Goal: Task Accomplishment & Management: Manage account settings

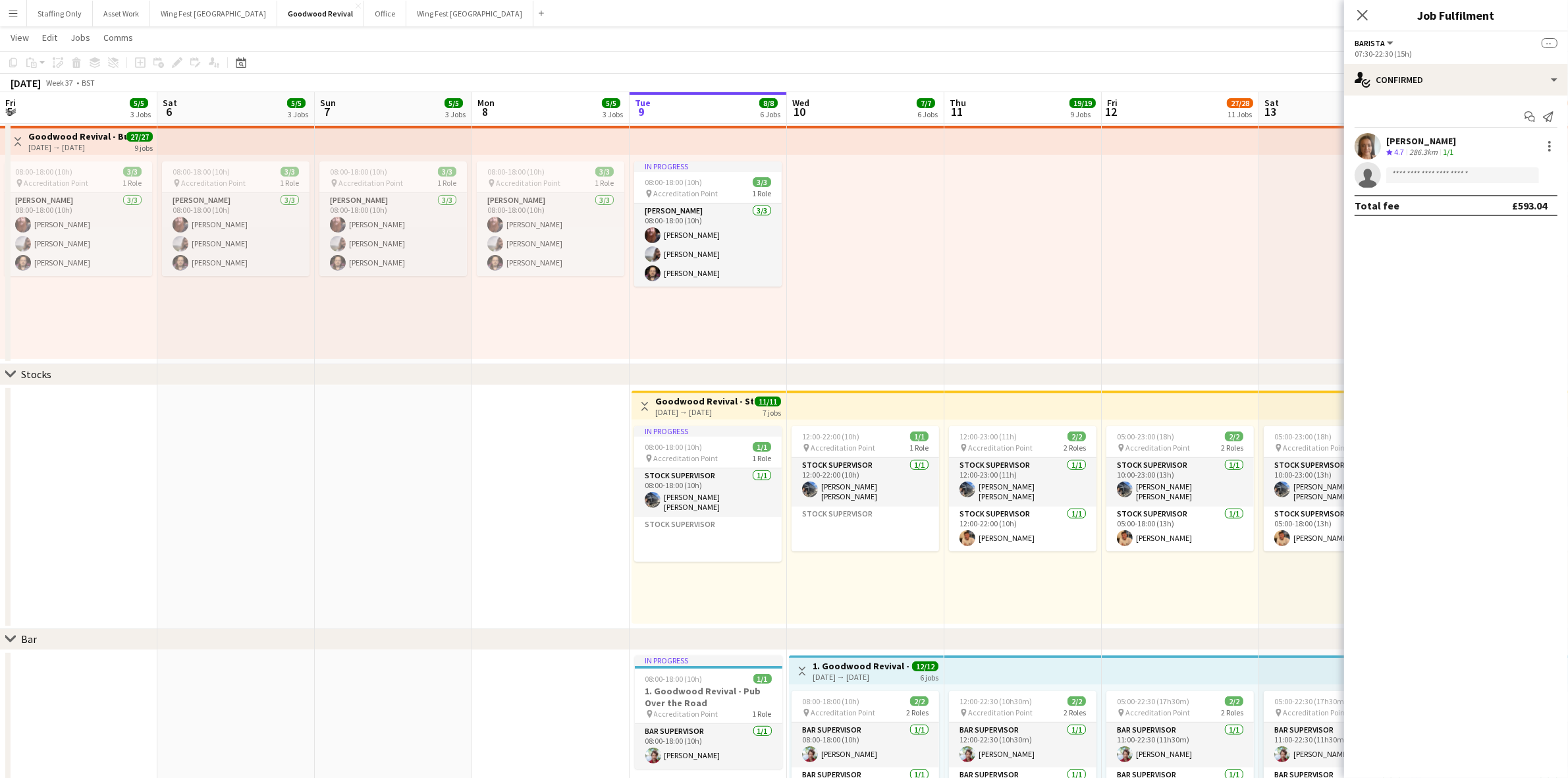
scroll to position [55, 0]
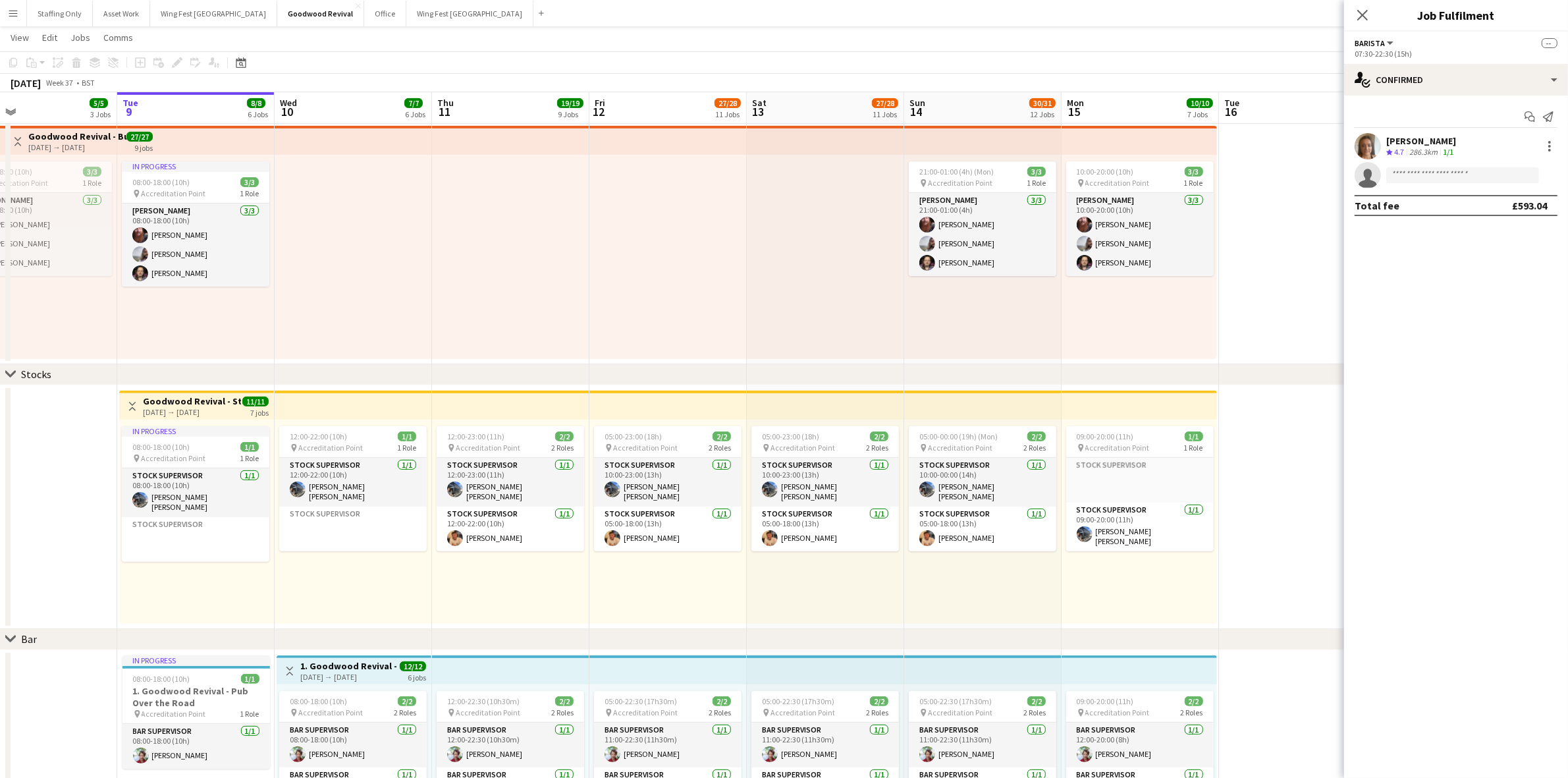
click at [21, 18] on button "Menu" at bounding box center [13, 13] width 26 height 26
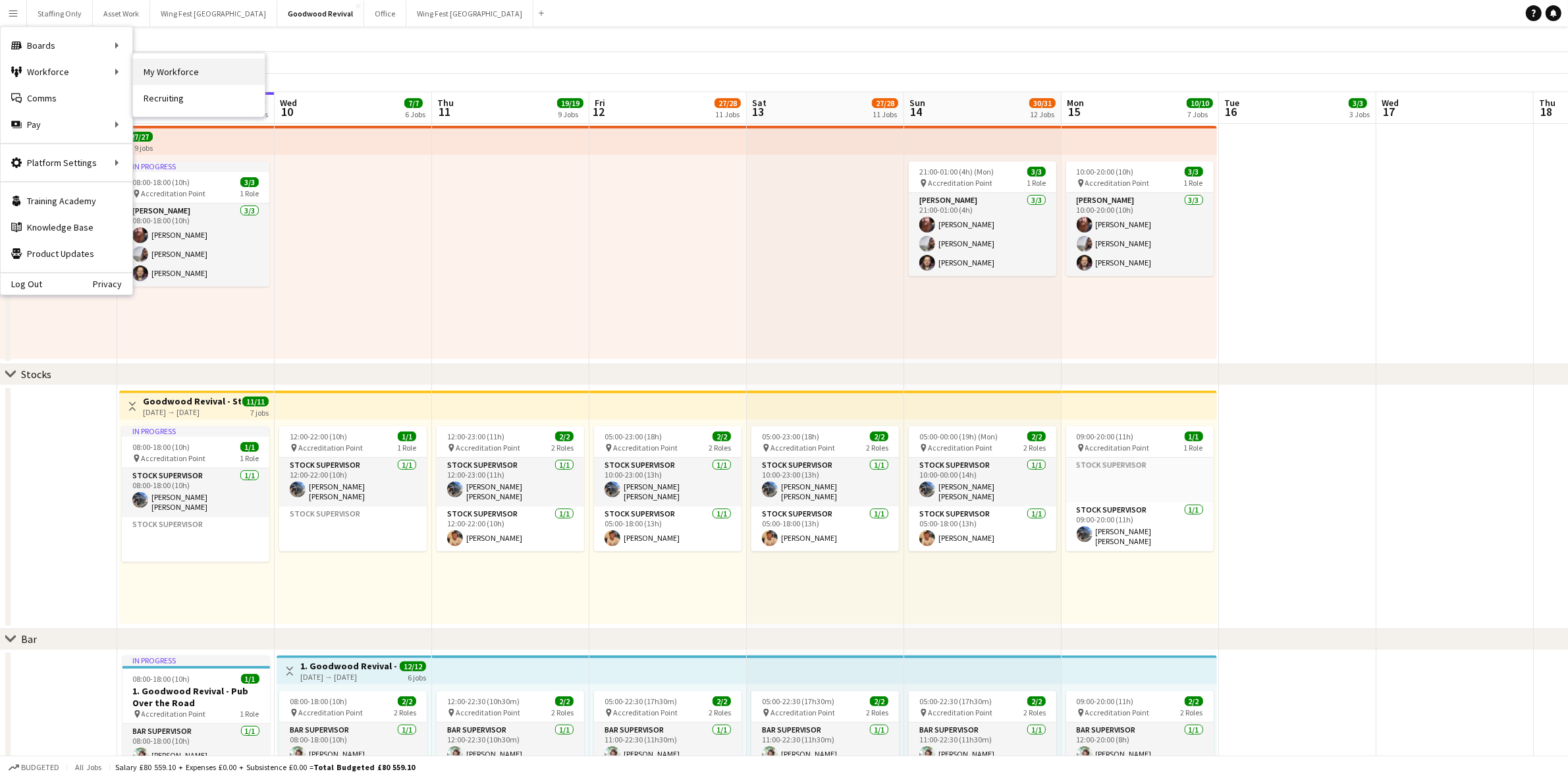
click at [145, 74] on link "My Workforce" at bounding box center [198, 71] width 131 height 26
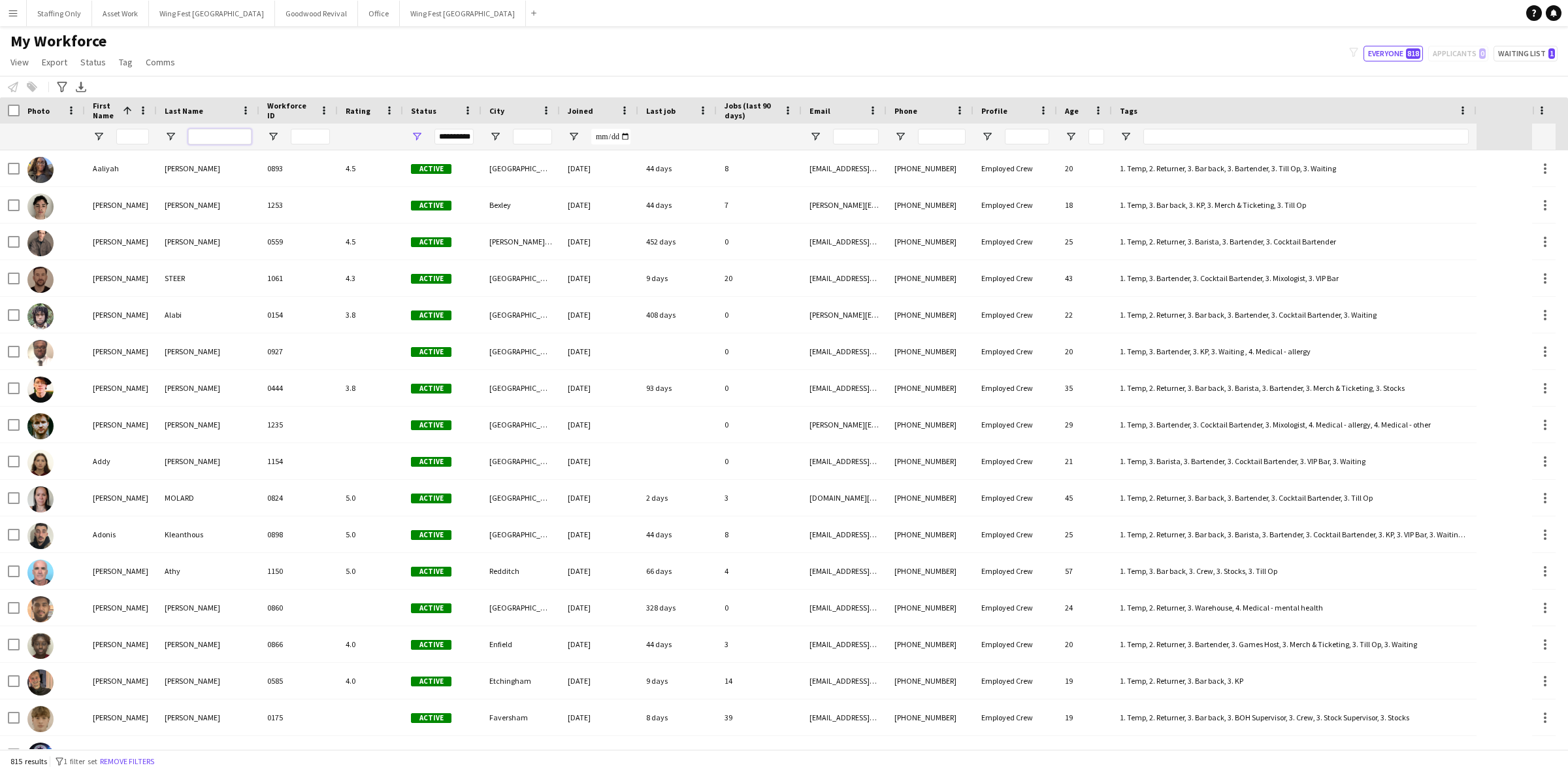
click at [206, 134] on input "Last Name Filter Input" at bounding box center [220, 137] width 63 height 15
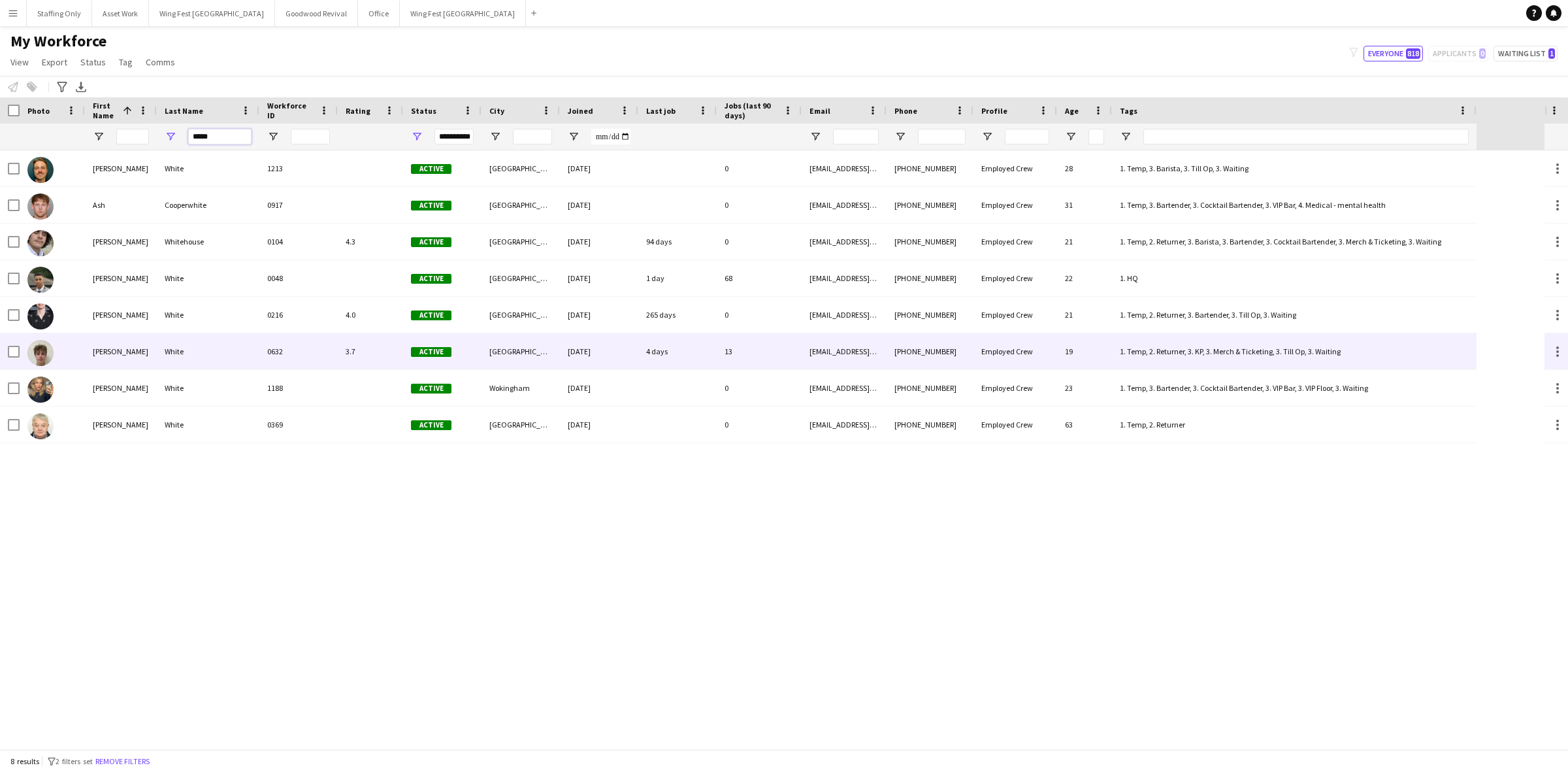
type input "*****"
click at [186, 357] on div "White" at bounding box center [208, 351] width 102 height 36
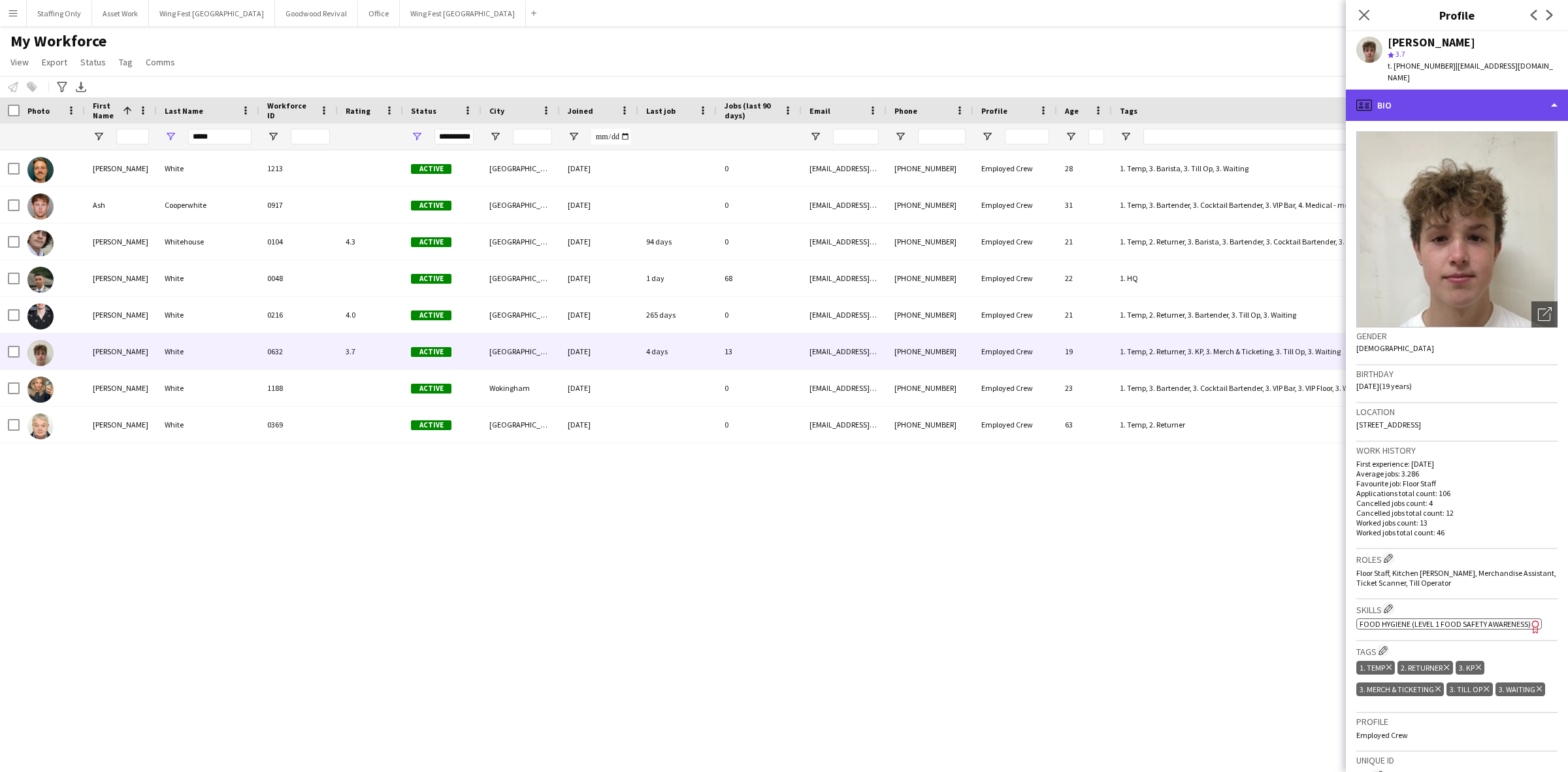
click at [1451, 101] on div "profile Bio" at bounding box center [1457, 105] width 222 height 31
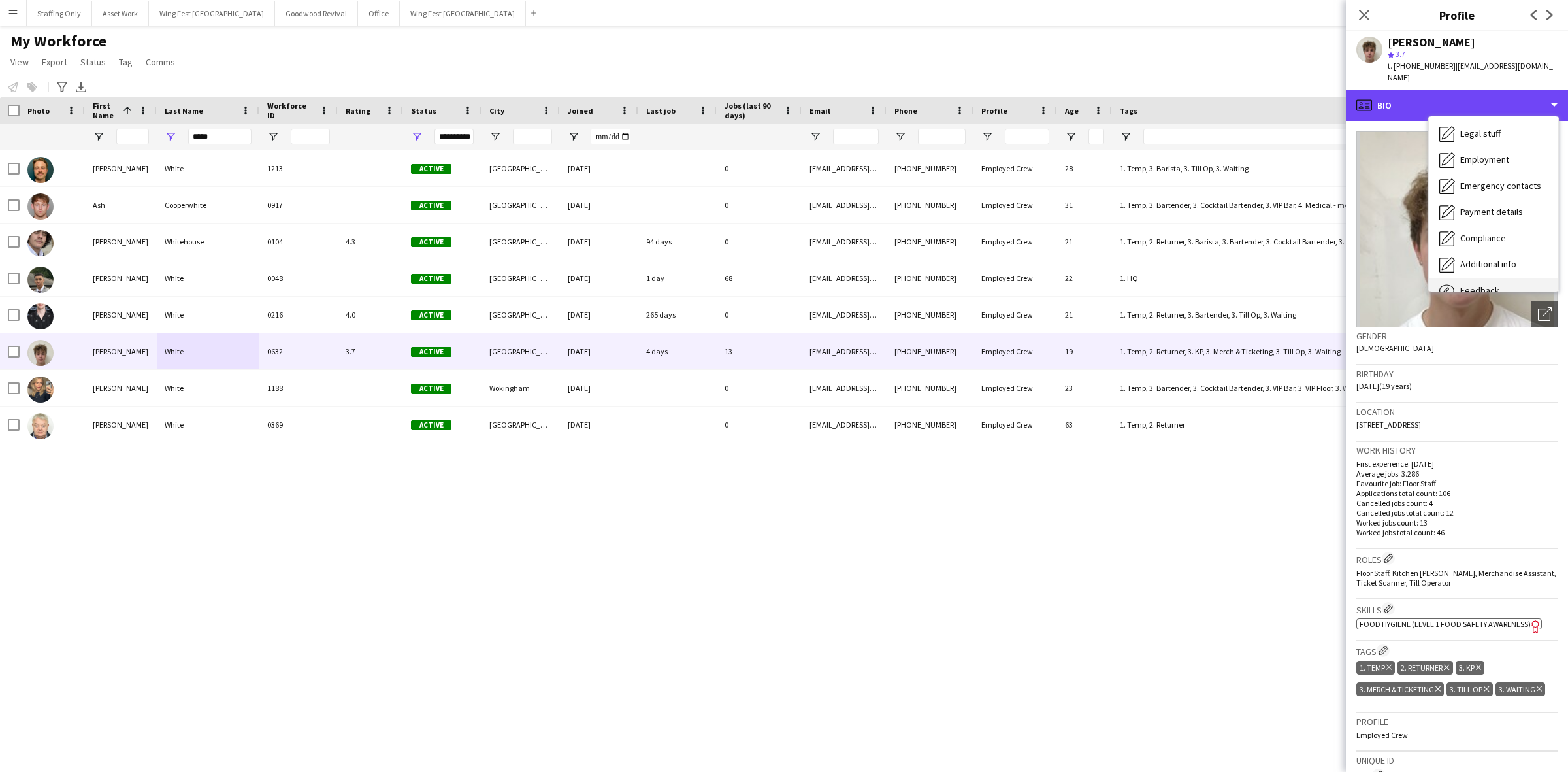
scroll to position [96, 0]
click at [1489, 267] on span "Calendar" at bounding box center [1478, 273] width 35 height 12
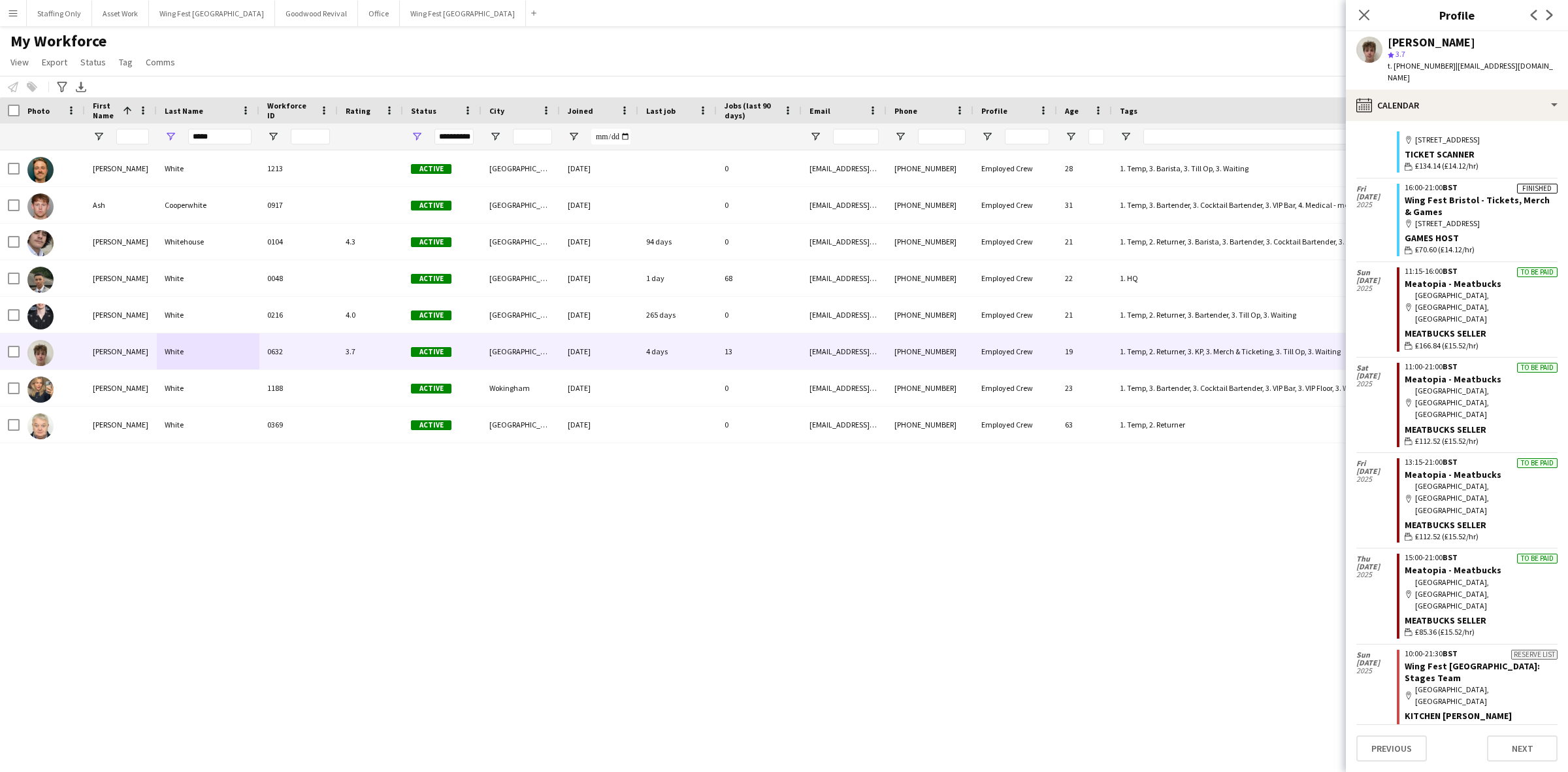
scroll to position [0, 0]
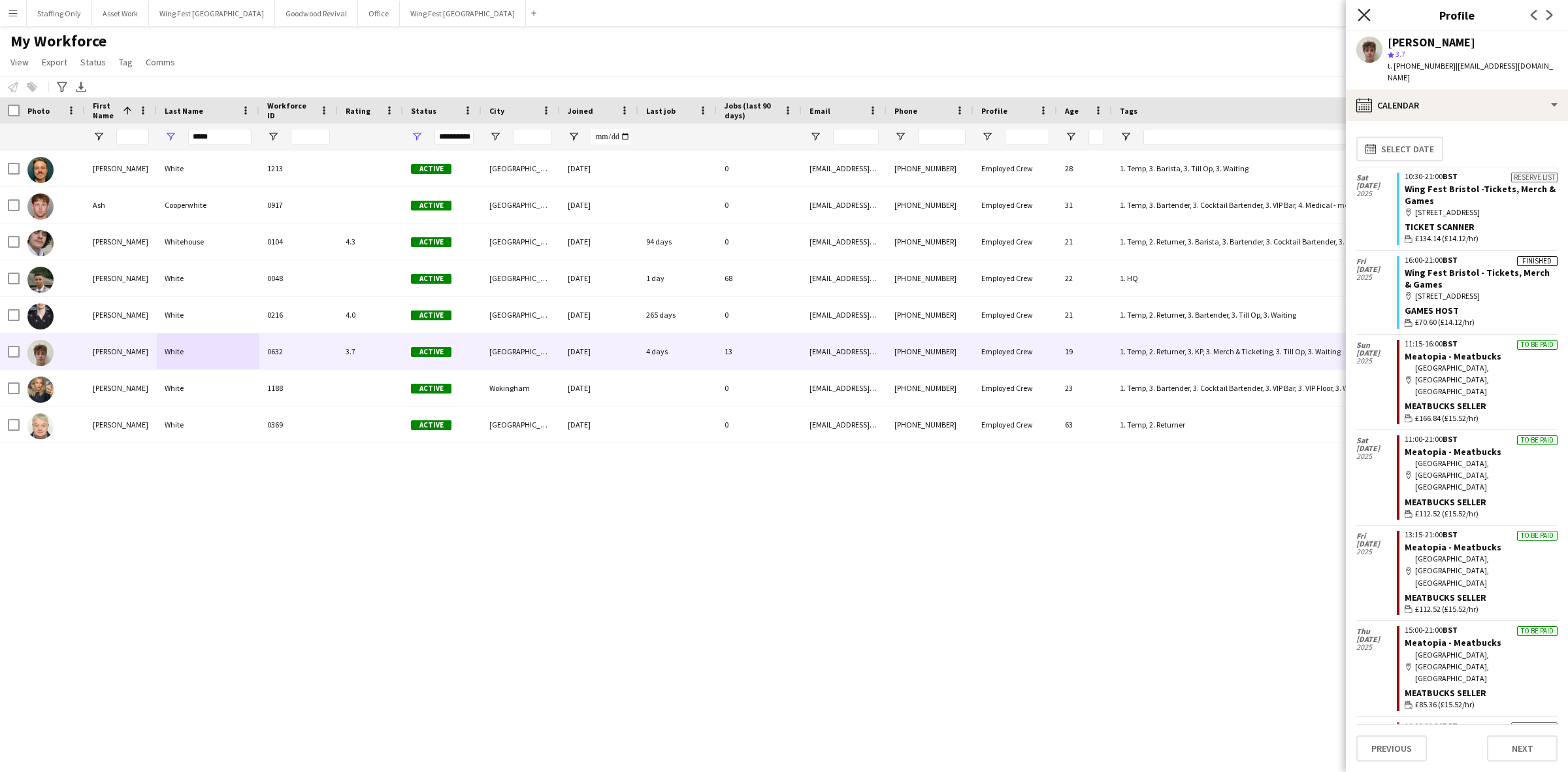
click at [1367, 17] on icon at bounding box center [1364, 15] width 13 height 13
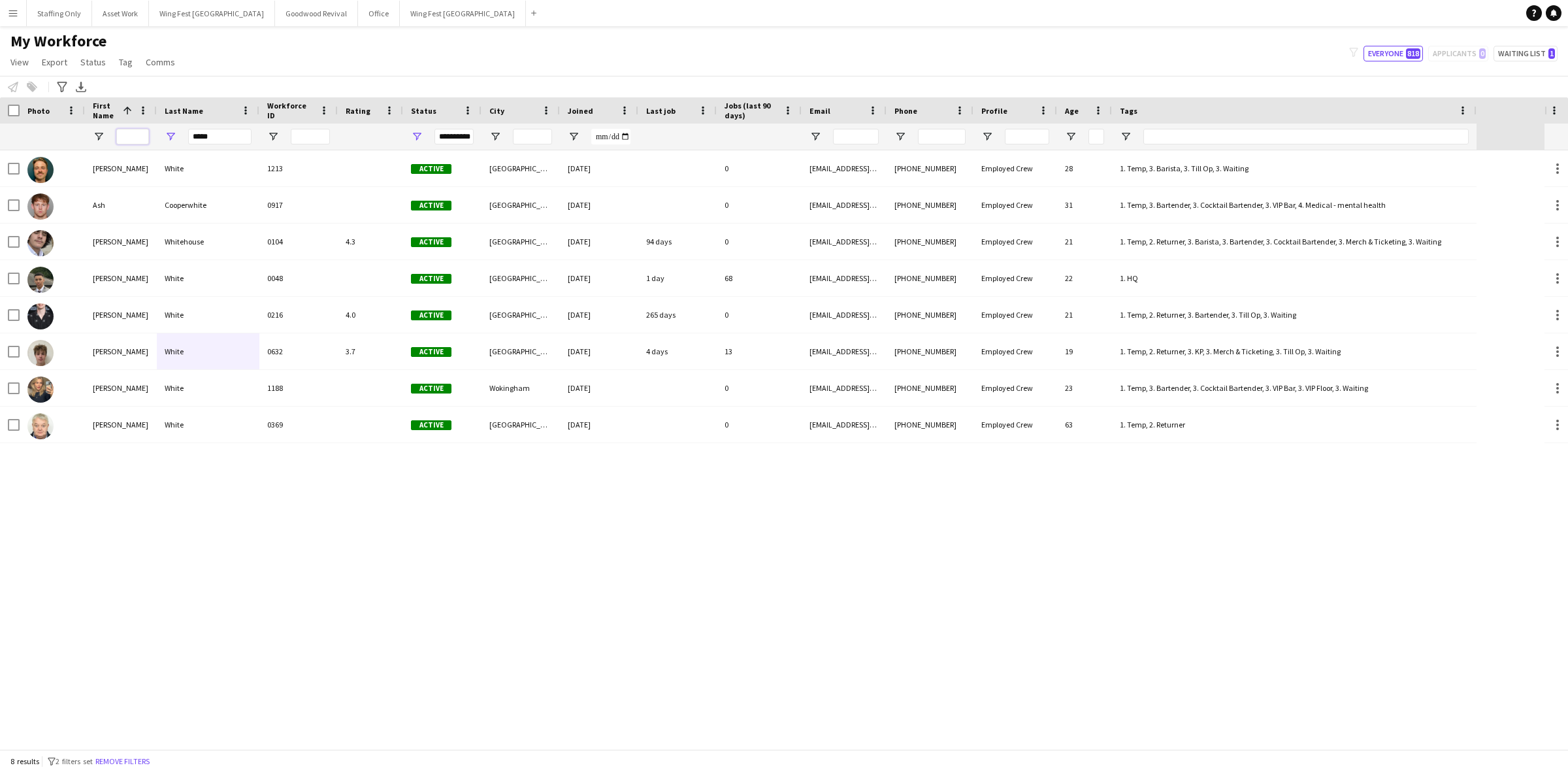
drag, startPoint x: 136, startPoint y: 137, endPoint x: 173, endPoint y: 130, distance: 37.7
click at [136, 137] on input "First Name Filter Input" at bounding box center [132, 137] width 33 height 15
drag, startPoint x: 221, startPoint y: 139, endPoint x: 155, endPoint y: 131, distance: 66.5
click at [155, 131] on div "**********" at bounding box center [738, 136] width 1477 height 26
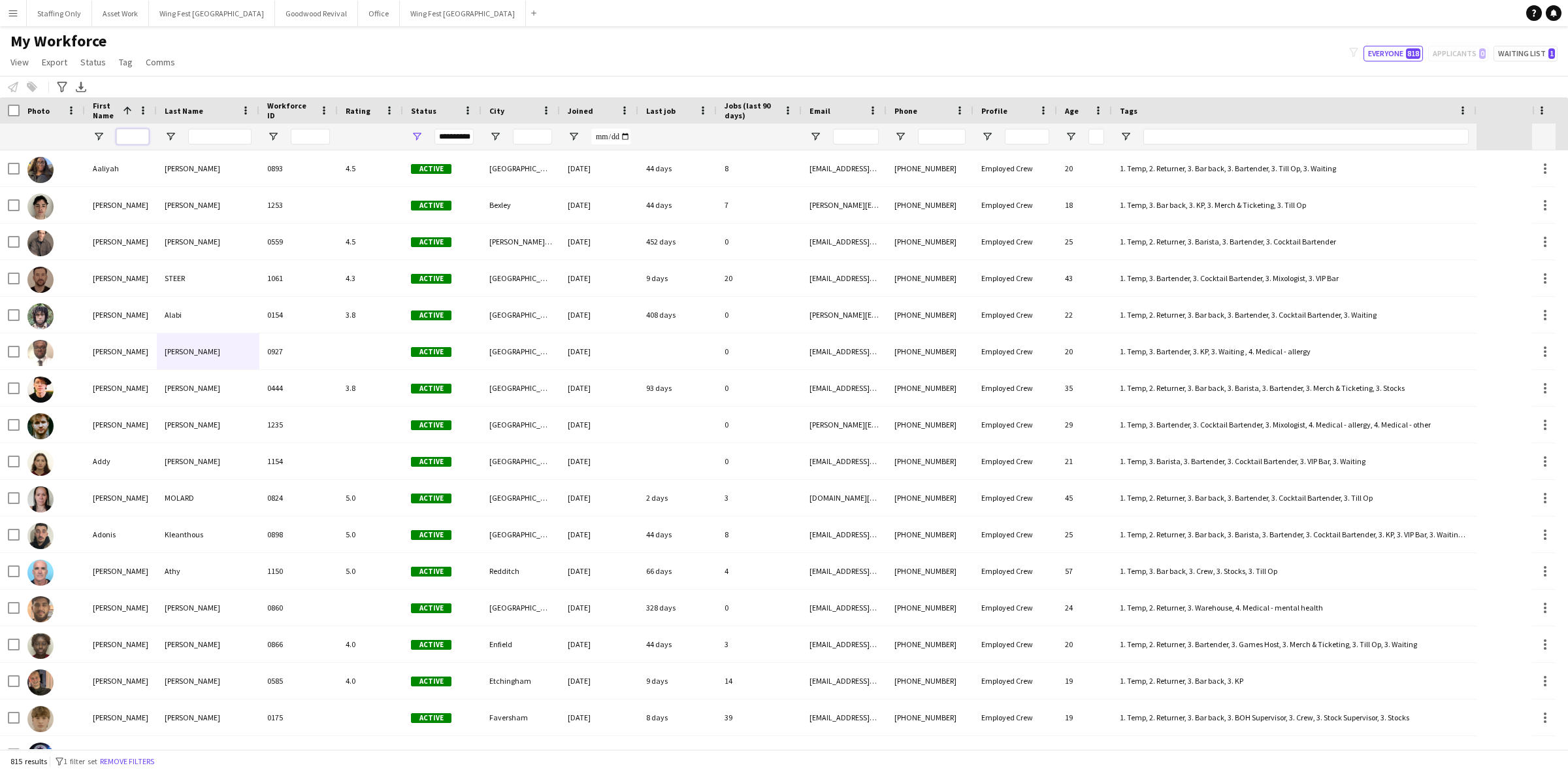
click at [126, 135] on input "First Name Filter Input" at bounding box center [132, 137] width 33 height 15
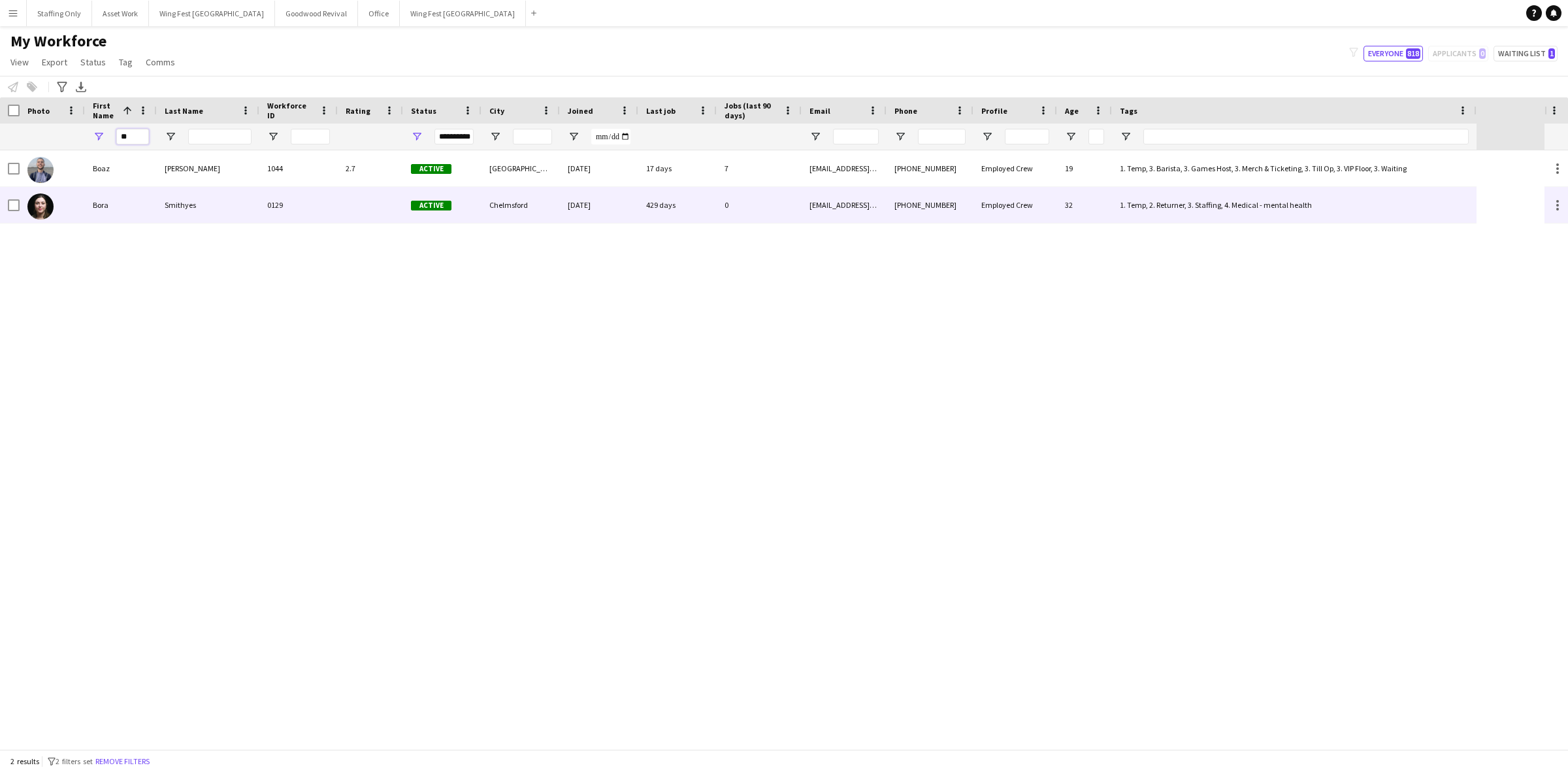
type input "**"
click at [151, 172] on div "Boaz" at bounding box center [121, 169] width 72 height 36
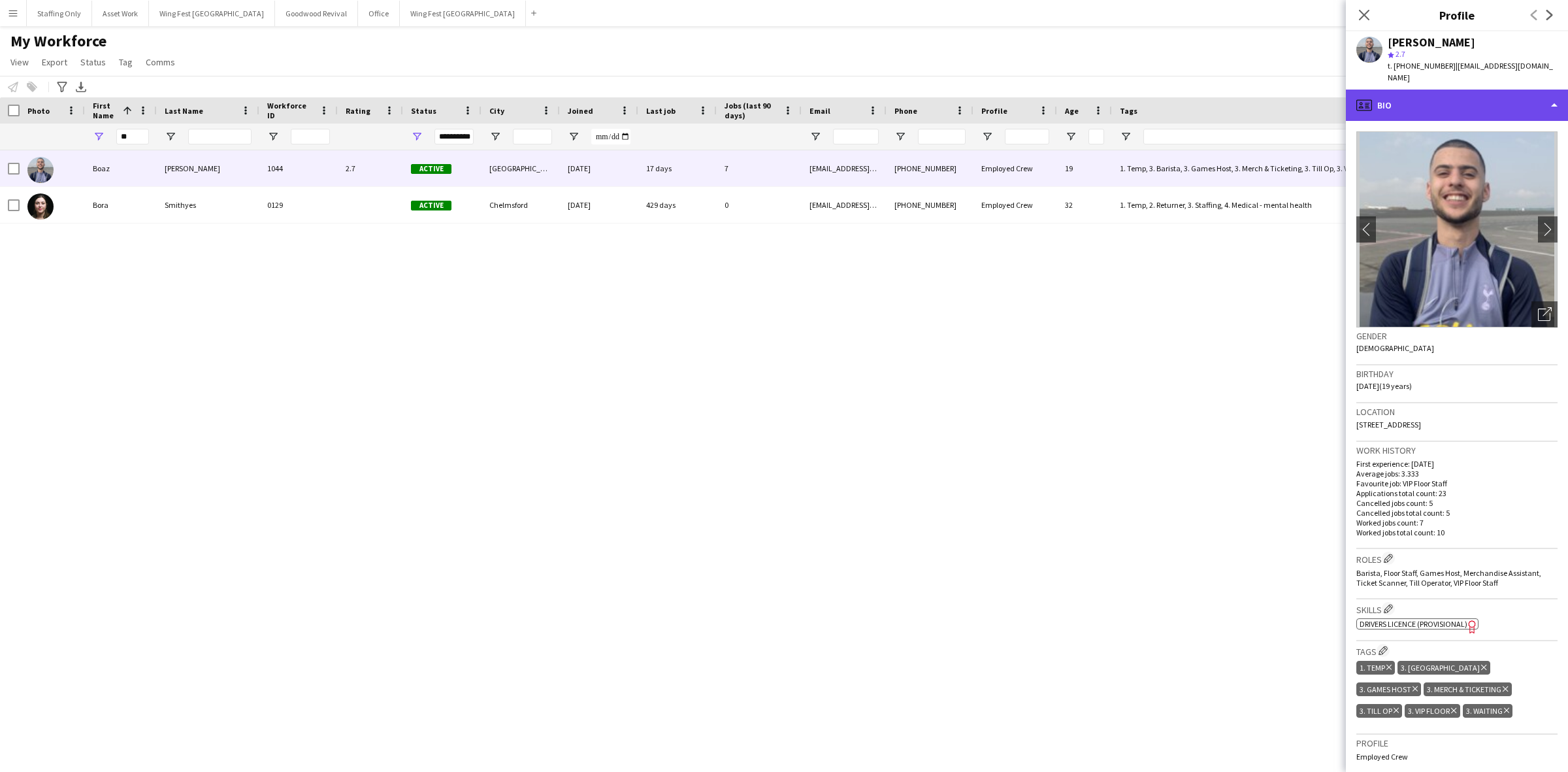
click at [1424, 105] on div "profile Bio" at bounding box center [1457, 105] width 222 height 31
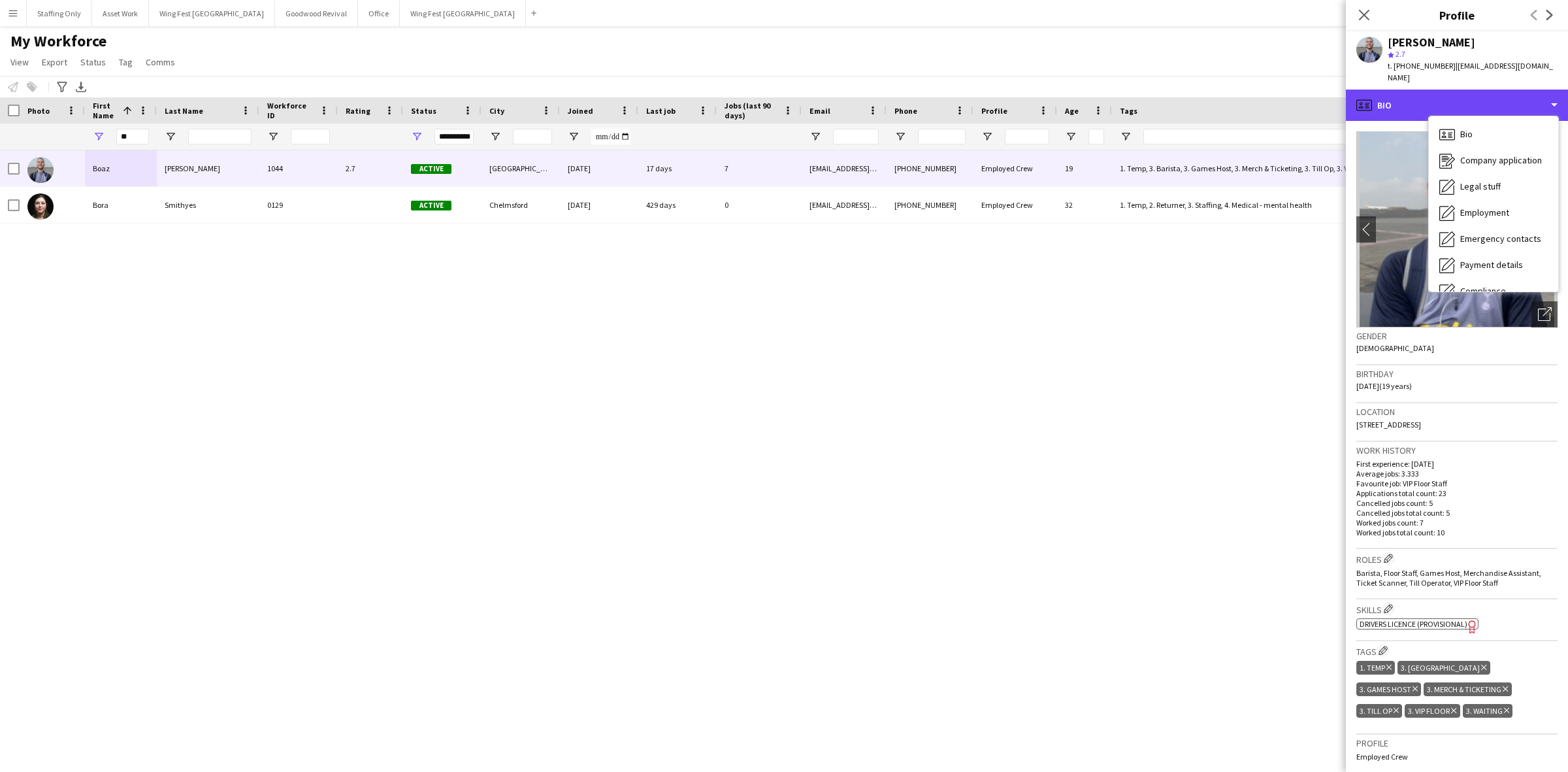
scroll to position [96, 0]
click at [1491, 242] on div "Feedback Feedback" at bounding box center [1494, 247] width 130 height 26
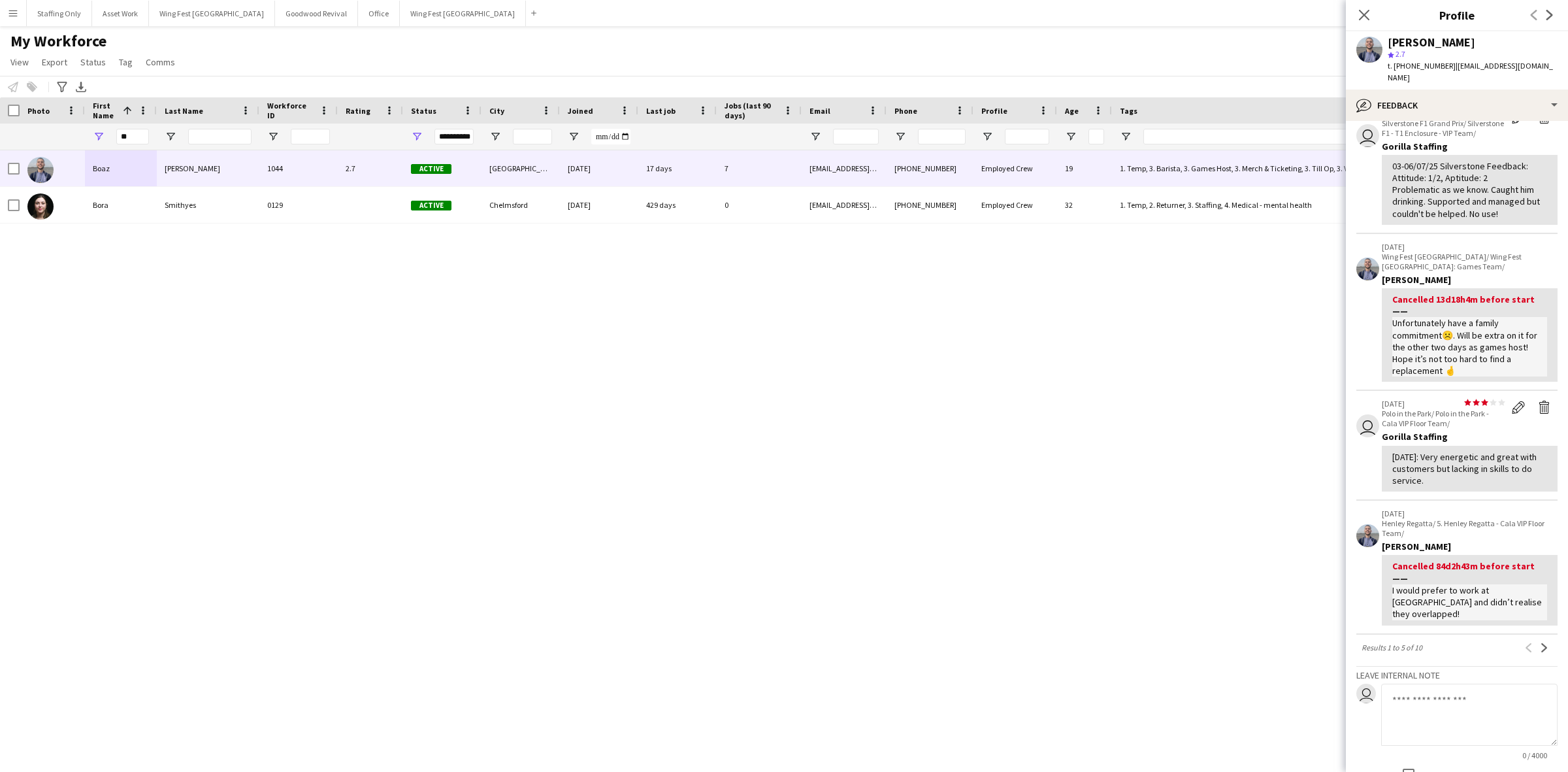
scroll to position [314, 0]
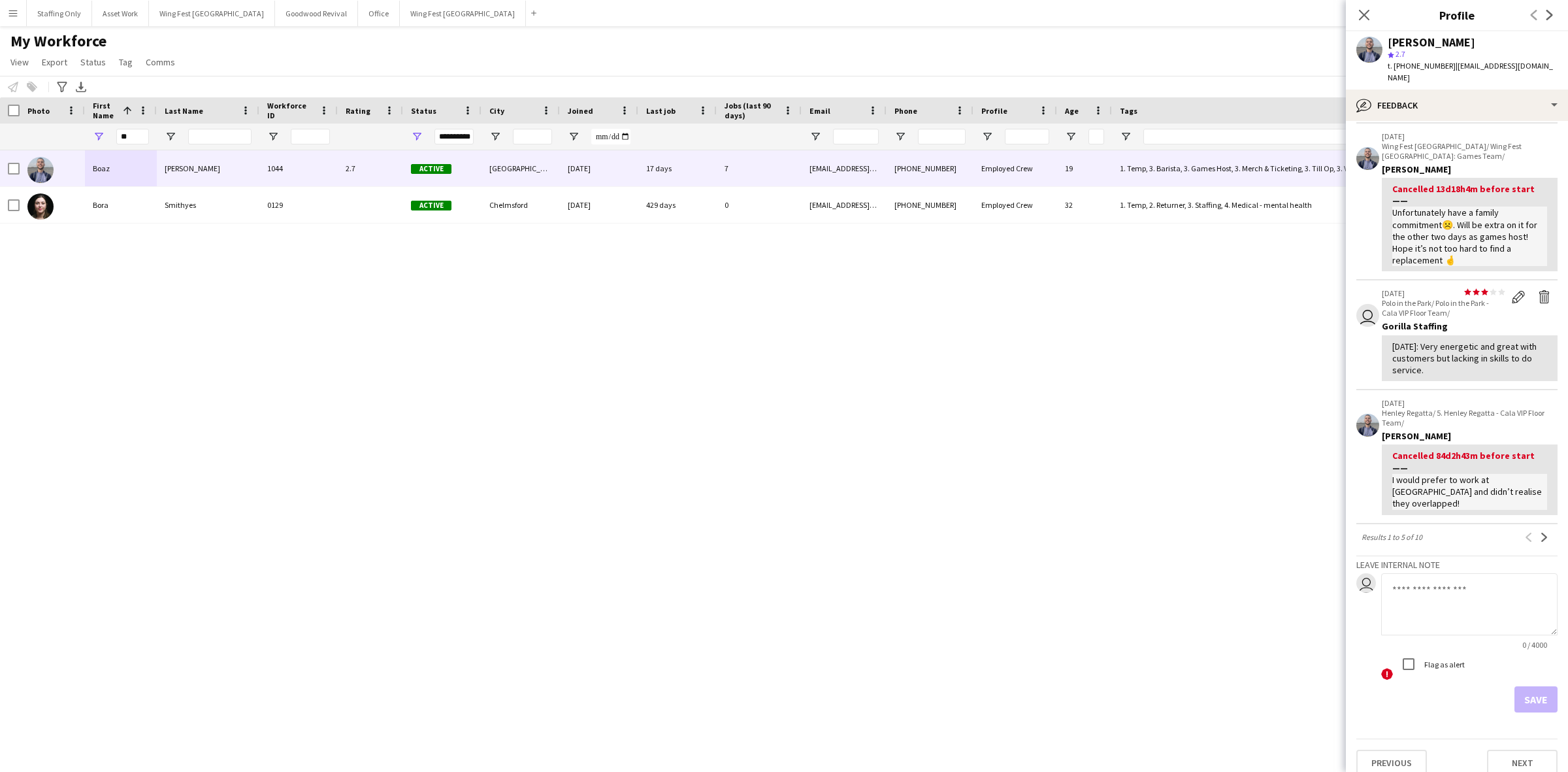
click at [1442, 575] on textarea at bounding box center [1469, 604] width 176 height 62
type textarea "*"
type textarea "**********"
click at [1523, 686] on button "Save" at bounding box center [1536, 699] width 43 height 26
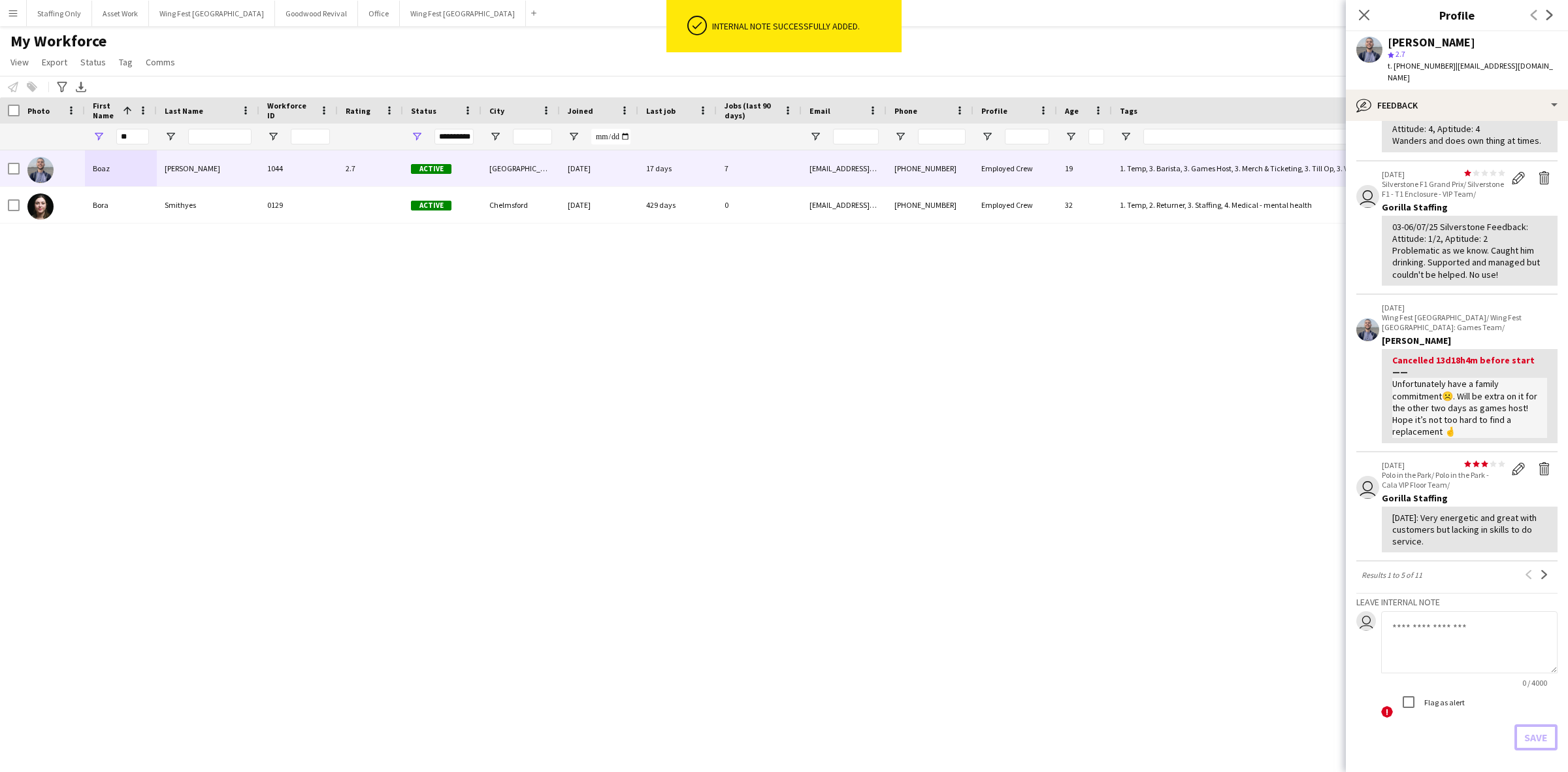
scroll to position [0, 0]
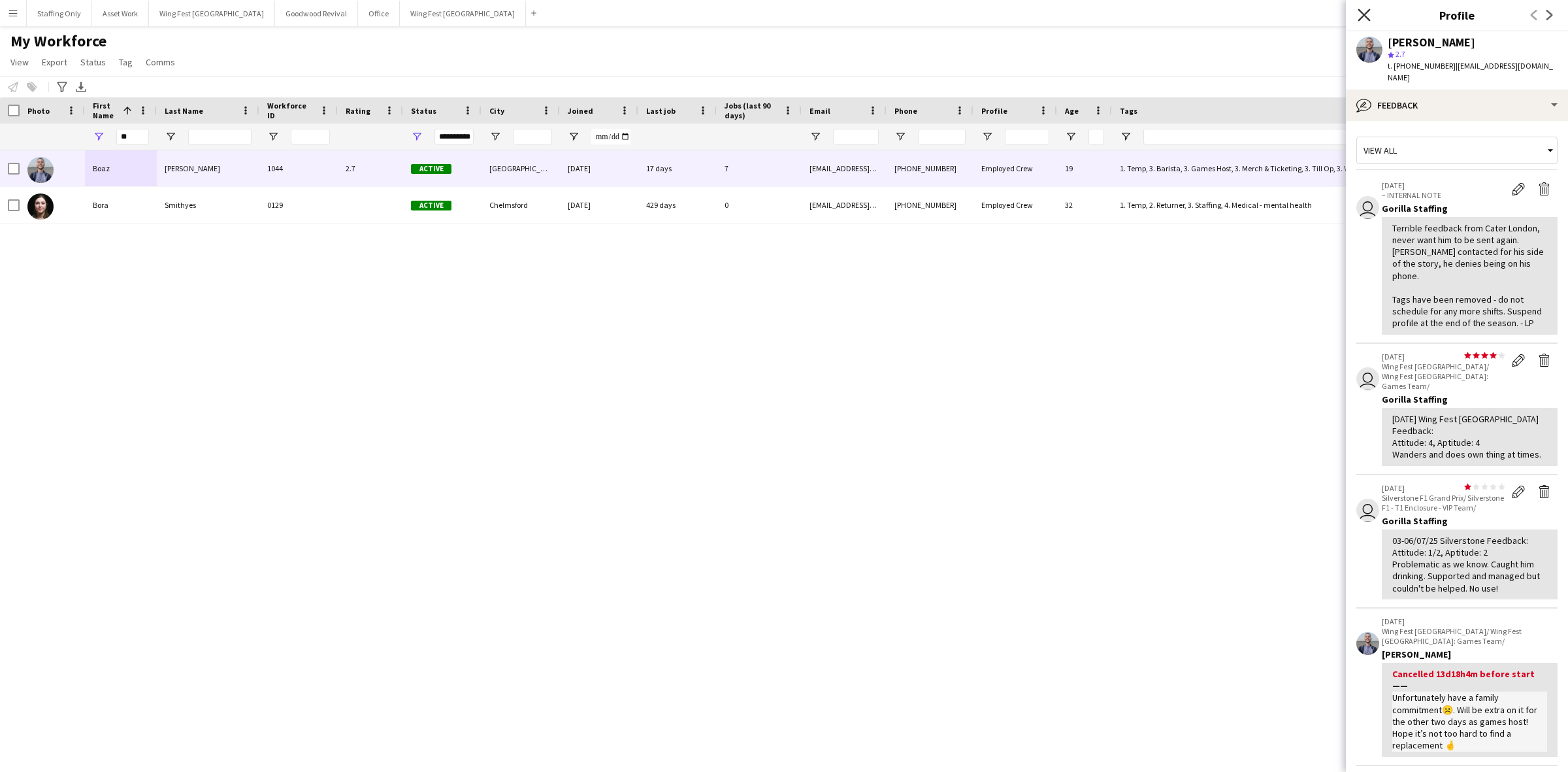
click at [1363, 12] on icon "Close pop-in" at bounding box center [1364, 15] width 13 height 13
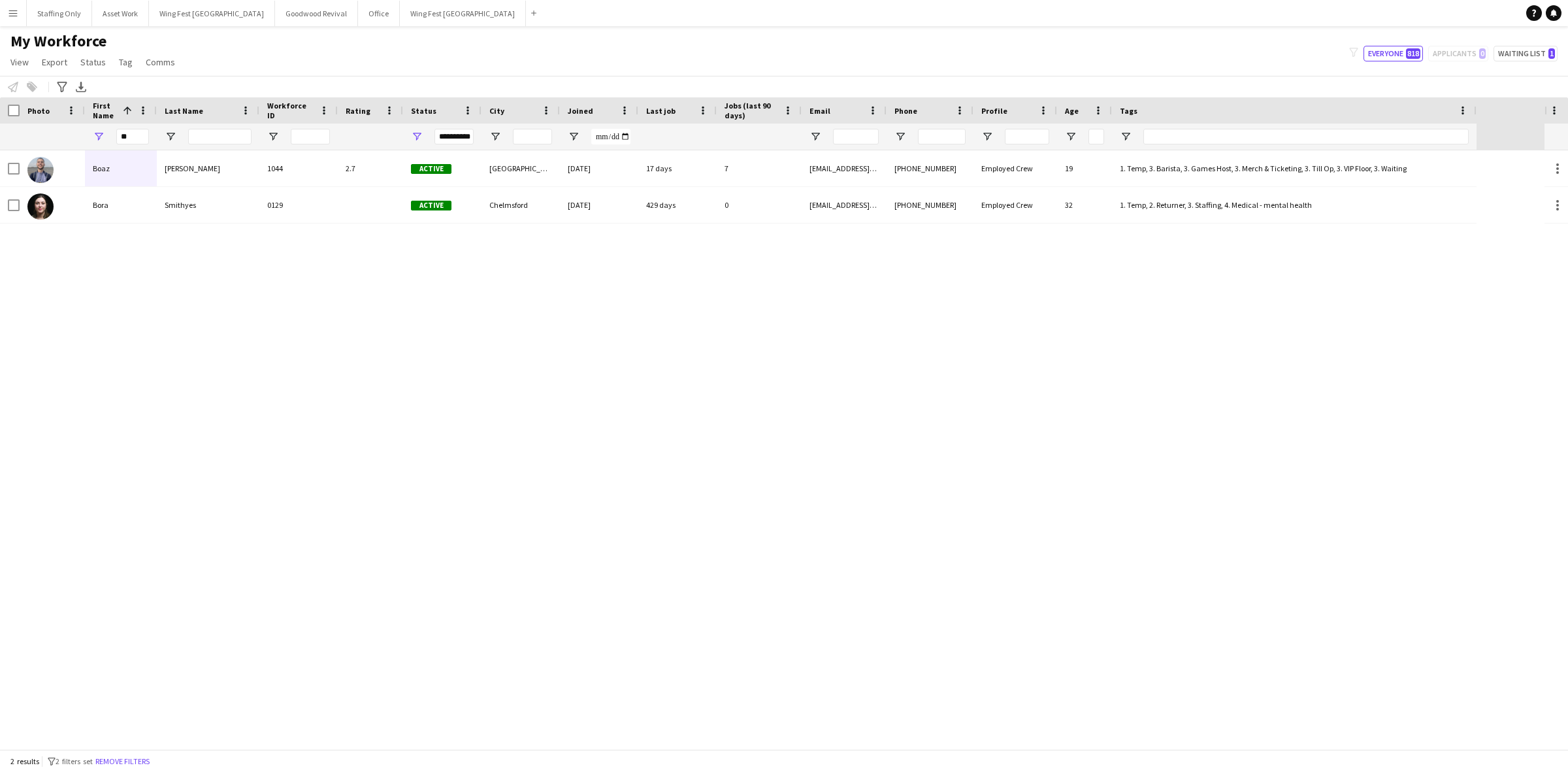
click at [20, 16] on button "Menu" at bounding box center [13, 13] width 26 height 26
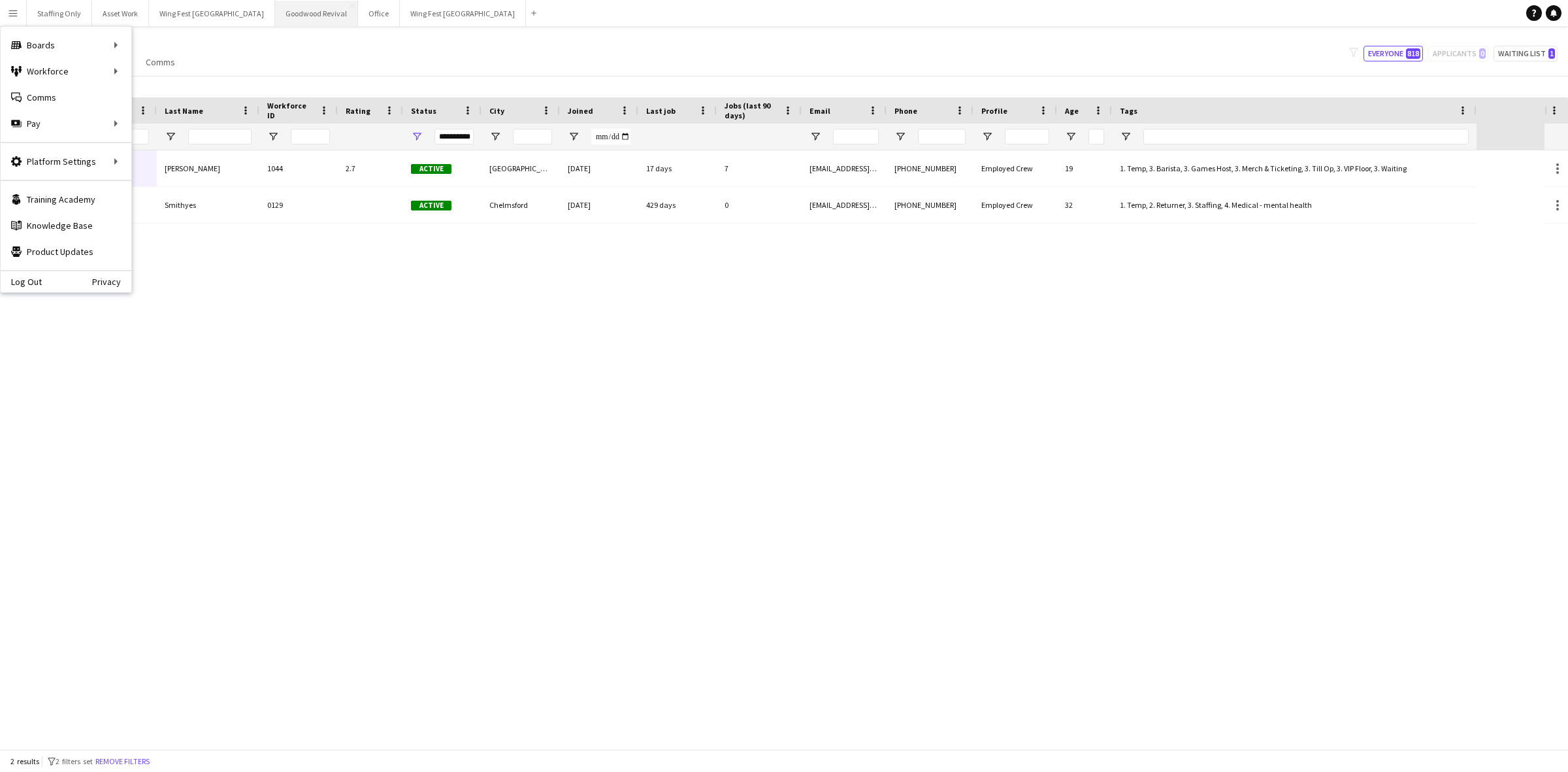
click at [275, 20] on button "Goodwood Revival Close" at bounding box center [317, 13] width 83 height 26
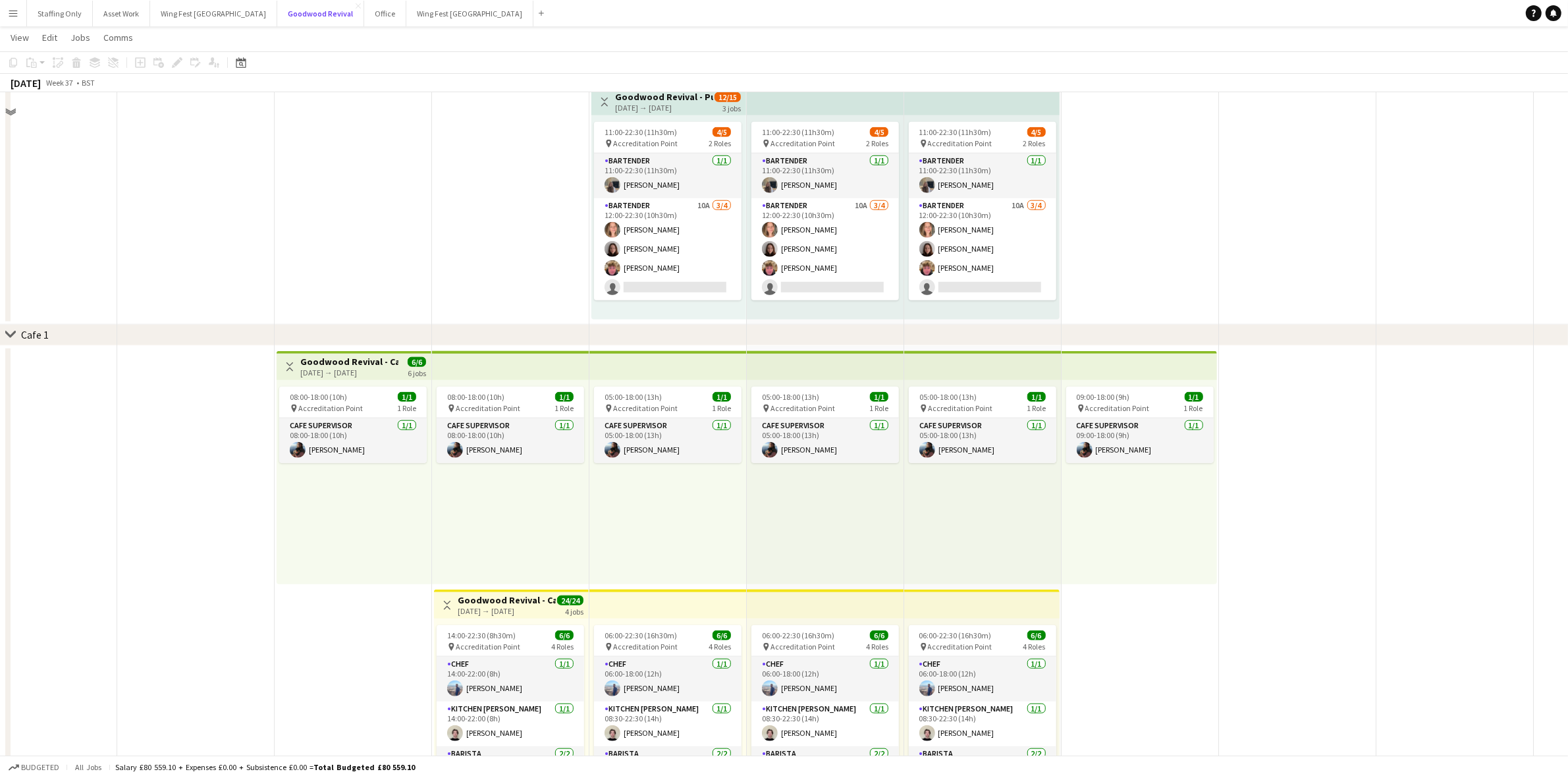
scroll to position [1326, 0]
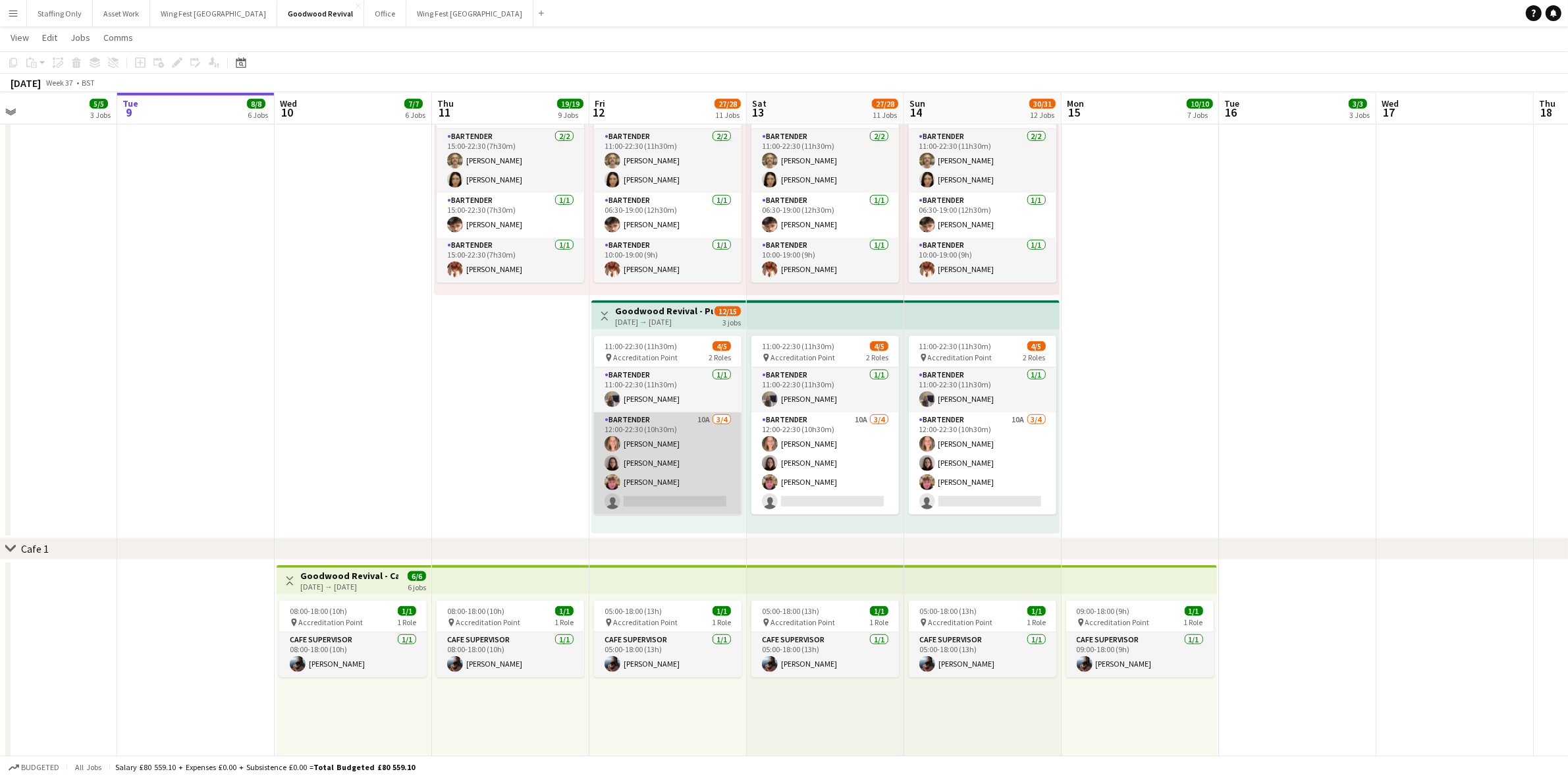
click at [636, 432] on app-card-role "Bartender 10A [DATE] 12:00-22:30 (10h30m) [PERSON_NAME] [PERSON_NAME] [PERSON_N…" at bounding box center [667, 463] width 148 height 102
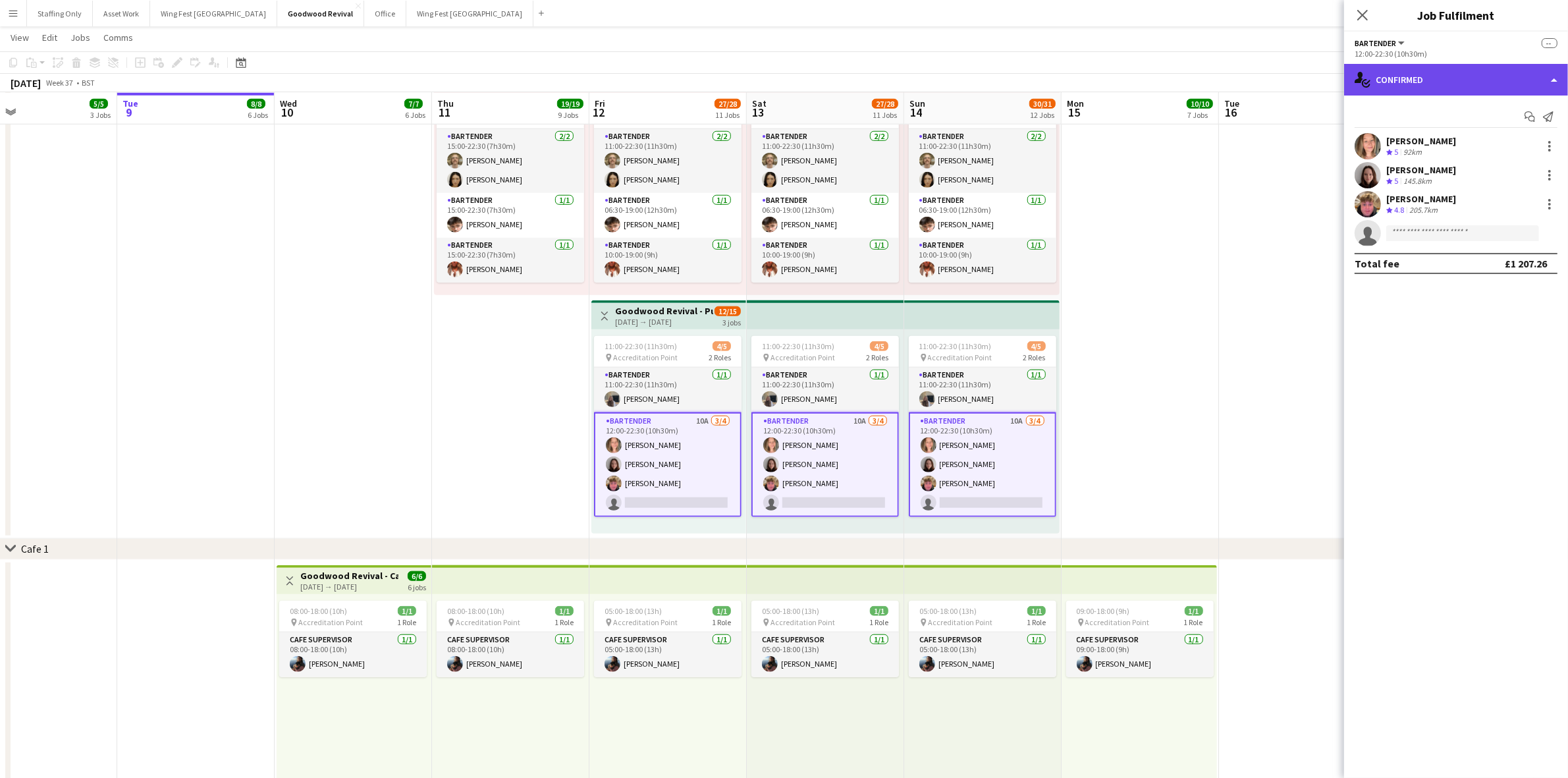
click at [1491, 76] on div "single-neutral-actions-check-2 Confirmed" at bounding box center [1456, 79] width 224 height 32
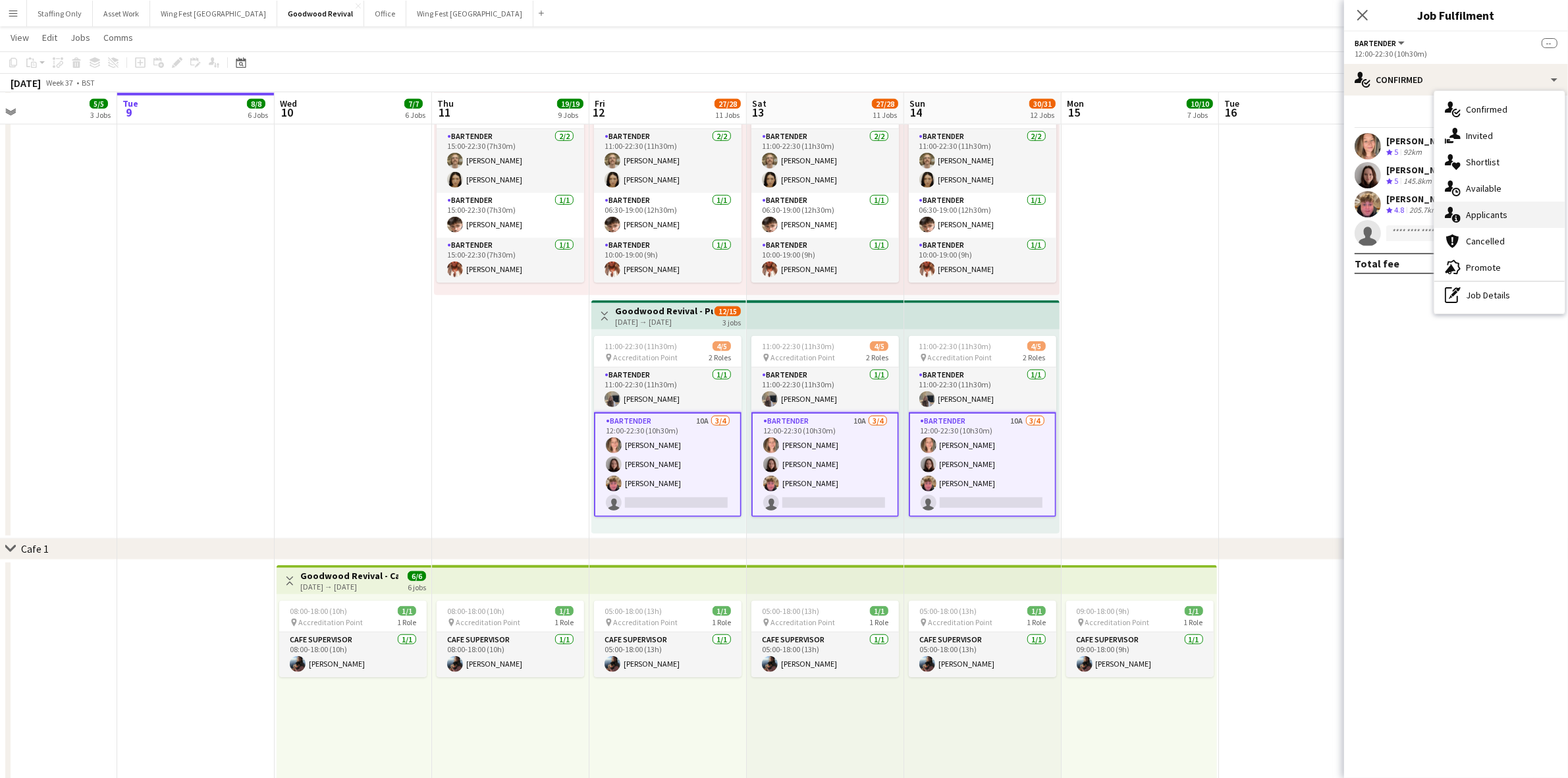
click at [1521, 215] on div "single-neutral-actions-information Applicants" at bounding box center [1499, 214] width 131 height 26
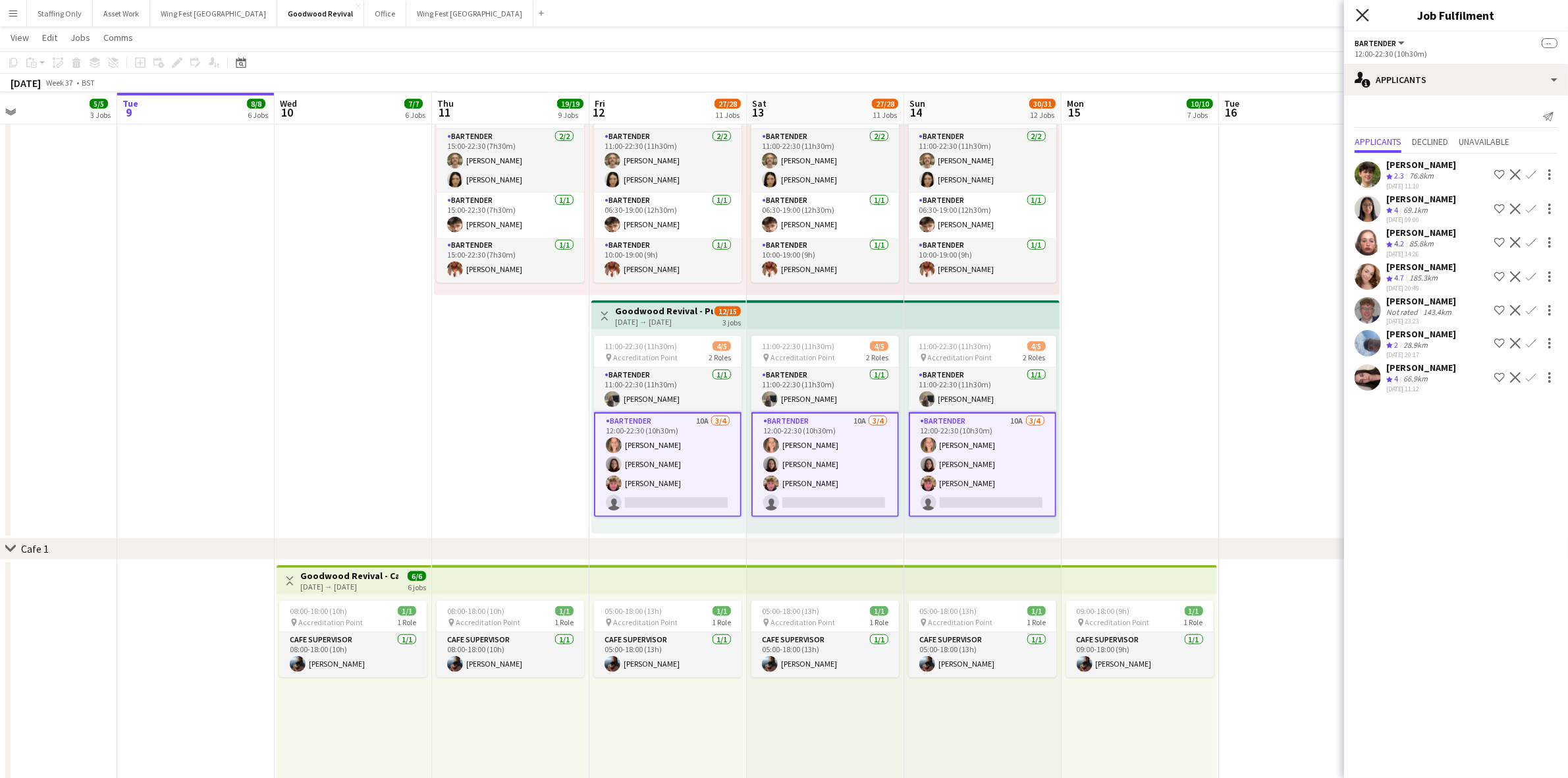
click at [1365, 13] on icon at bounding box center [1362, 15] width 13 height 13
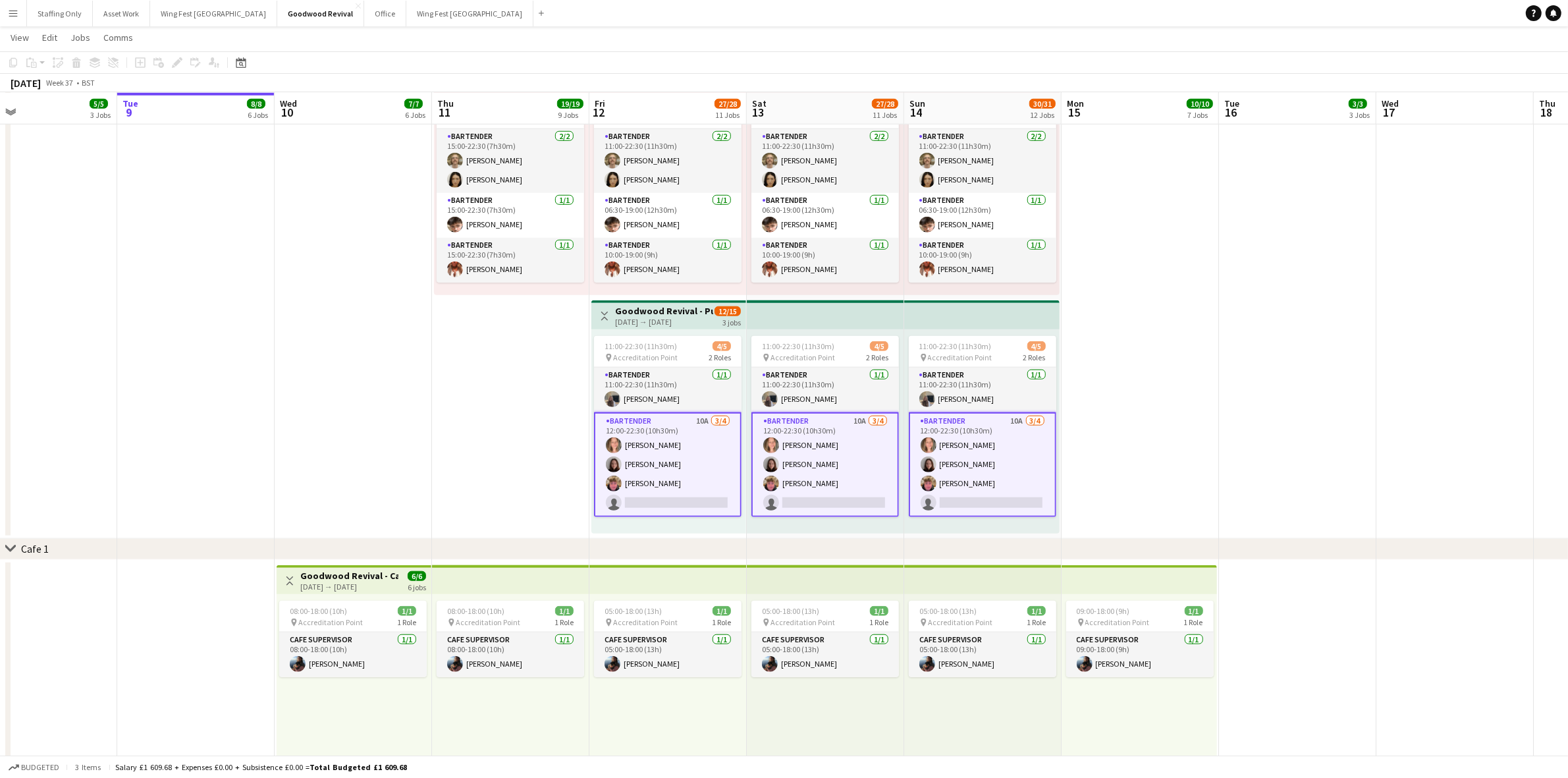
click at [652, 307] on h3 "Goodwood Revival - Pub Over the Road" at bounding box center [664, 311] width 98 height 12
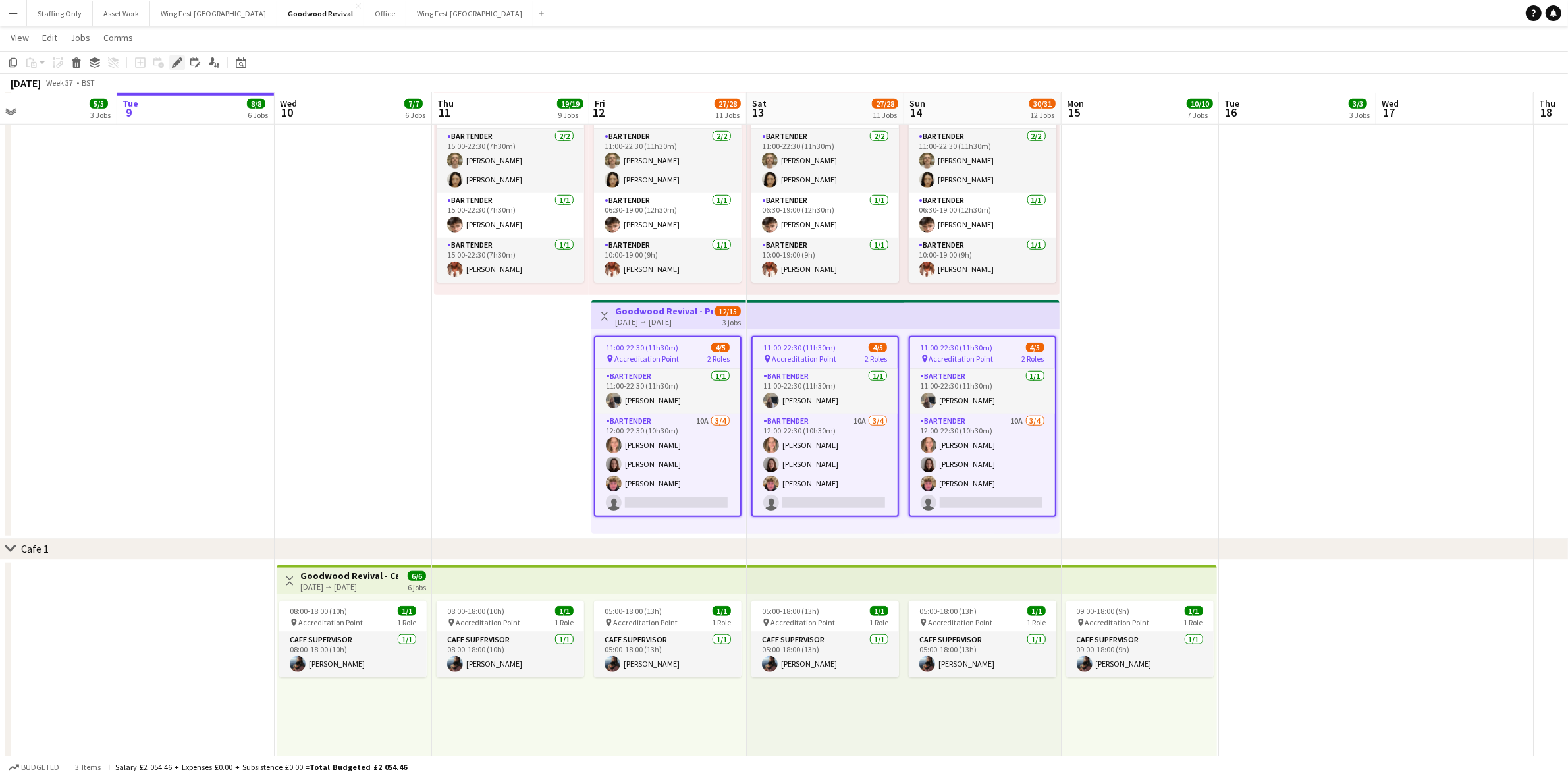
click at [176, 66] on icon "Edit" at bounding box center [177, 63] width 11 height 11
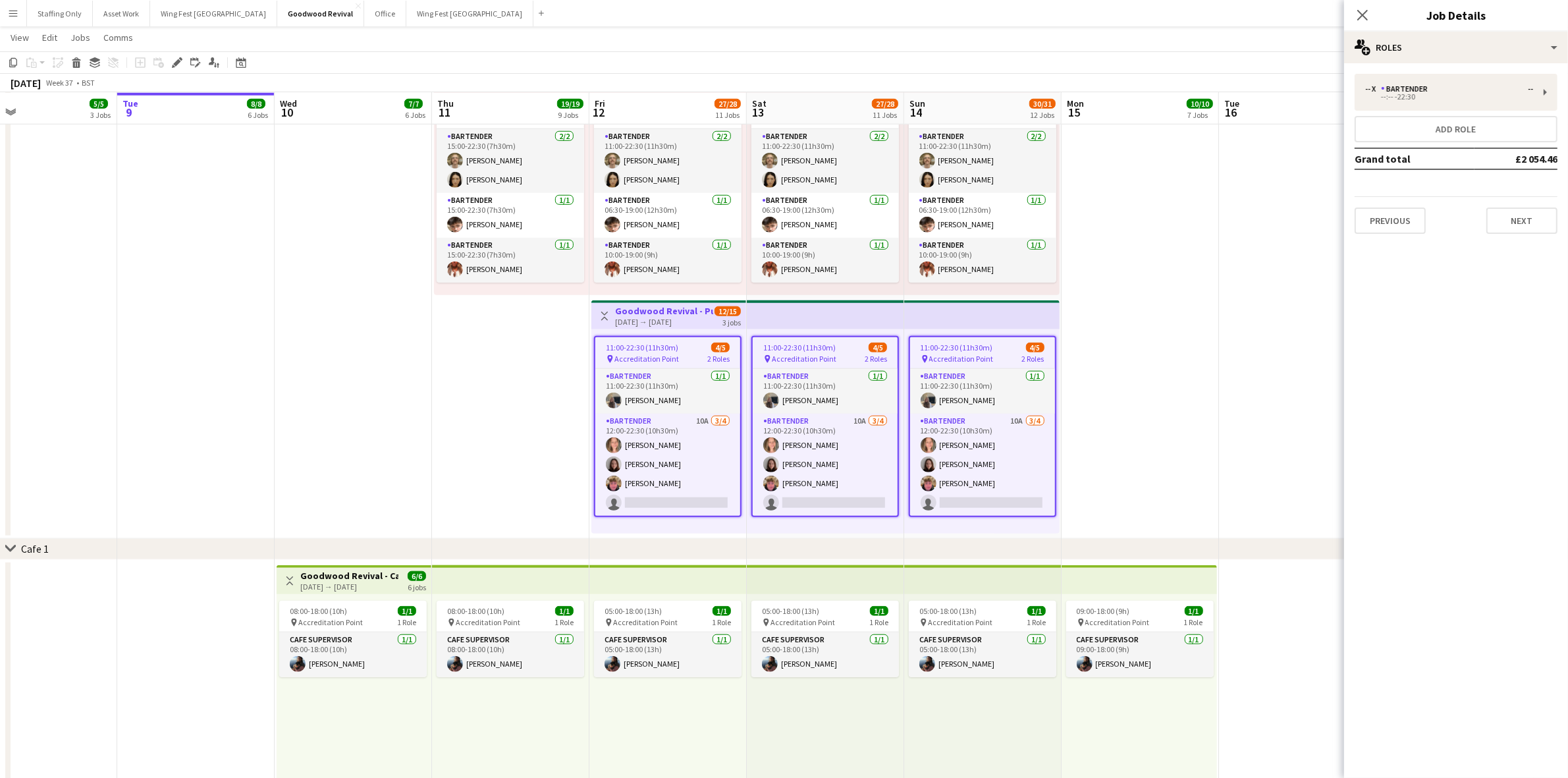
click at [660, 354] on span "Accreditation Point" at bounding box center [646, 358] width 65 height 10
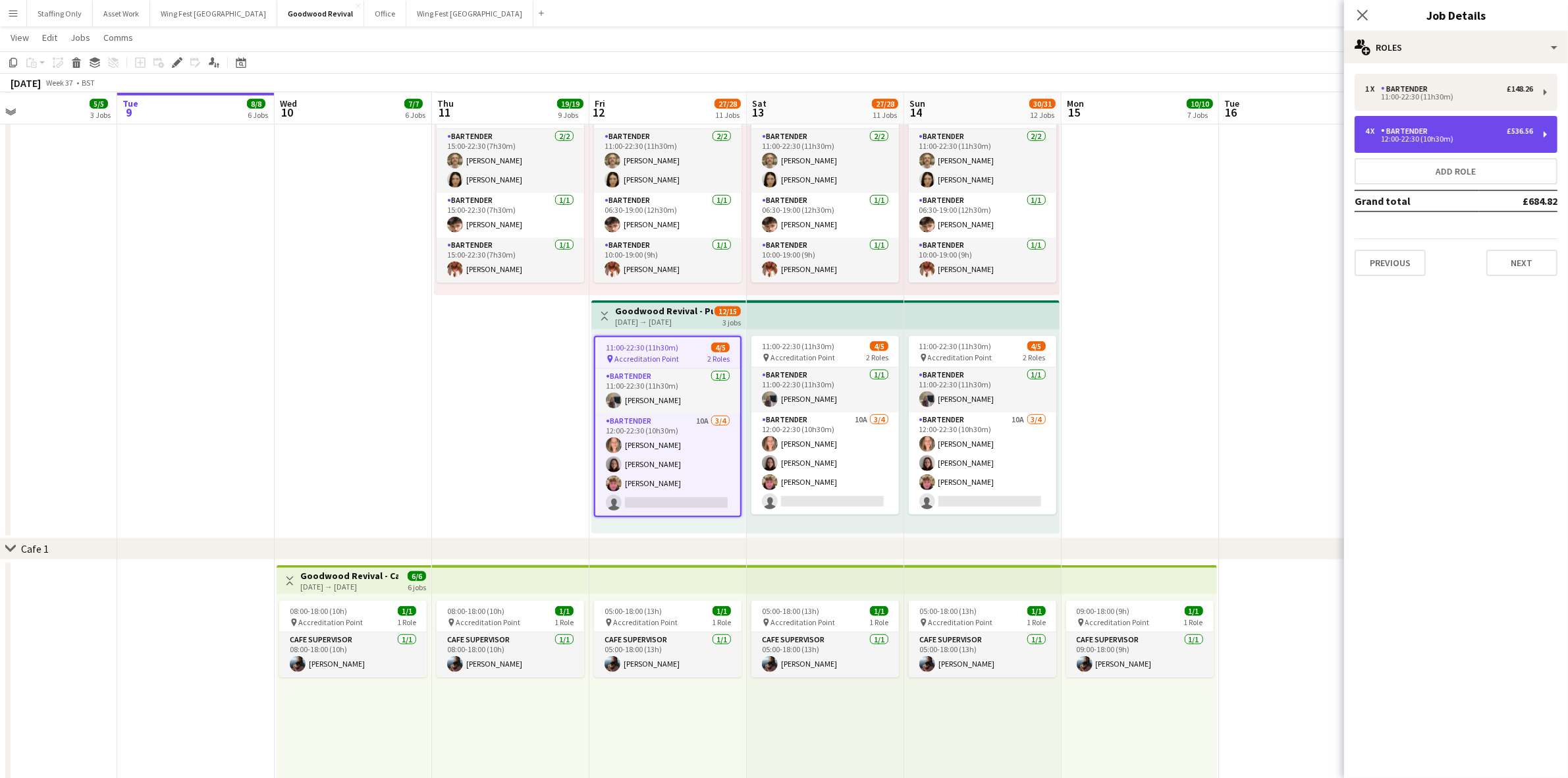
click at [1425, 145] on div "4 x Bartender £536.56 12:00-22:30 (10h30m)" at bounding box center [1456, 134] width 203 height 37
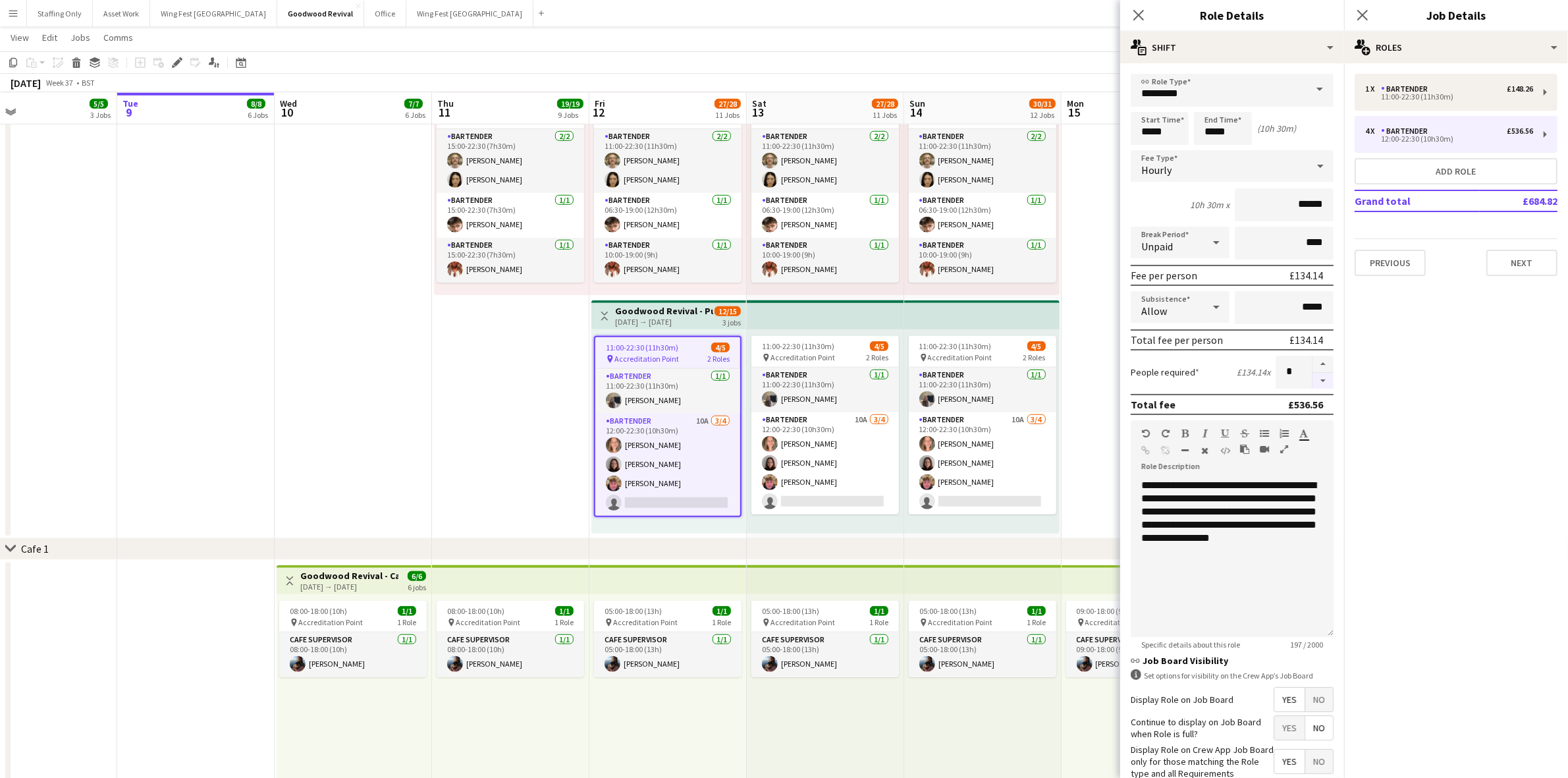
click at [1312, 374] on button "button" at bounding box center [1323, 380] width 21 height 16
type input "*"
click at [837, 342] on div "11:00-22:30 (11h30m) 4/5" at bounding box center [825, 346] width 148 height 10
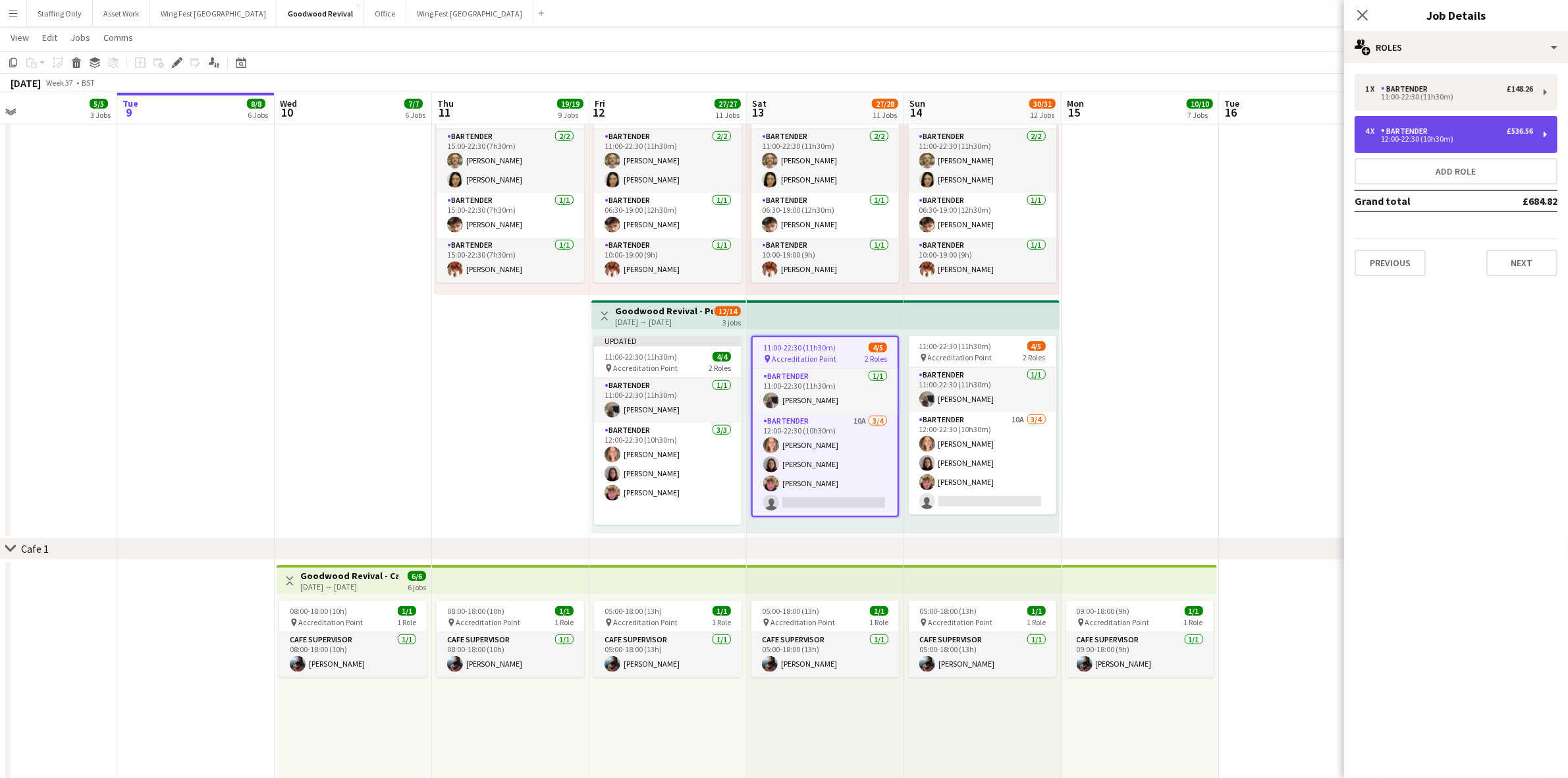
click at [1375, 141] on div "12:00-22:30 (10h30m)" at bounding box center [1449, 138] width 168 height 6
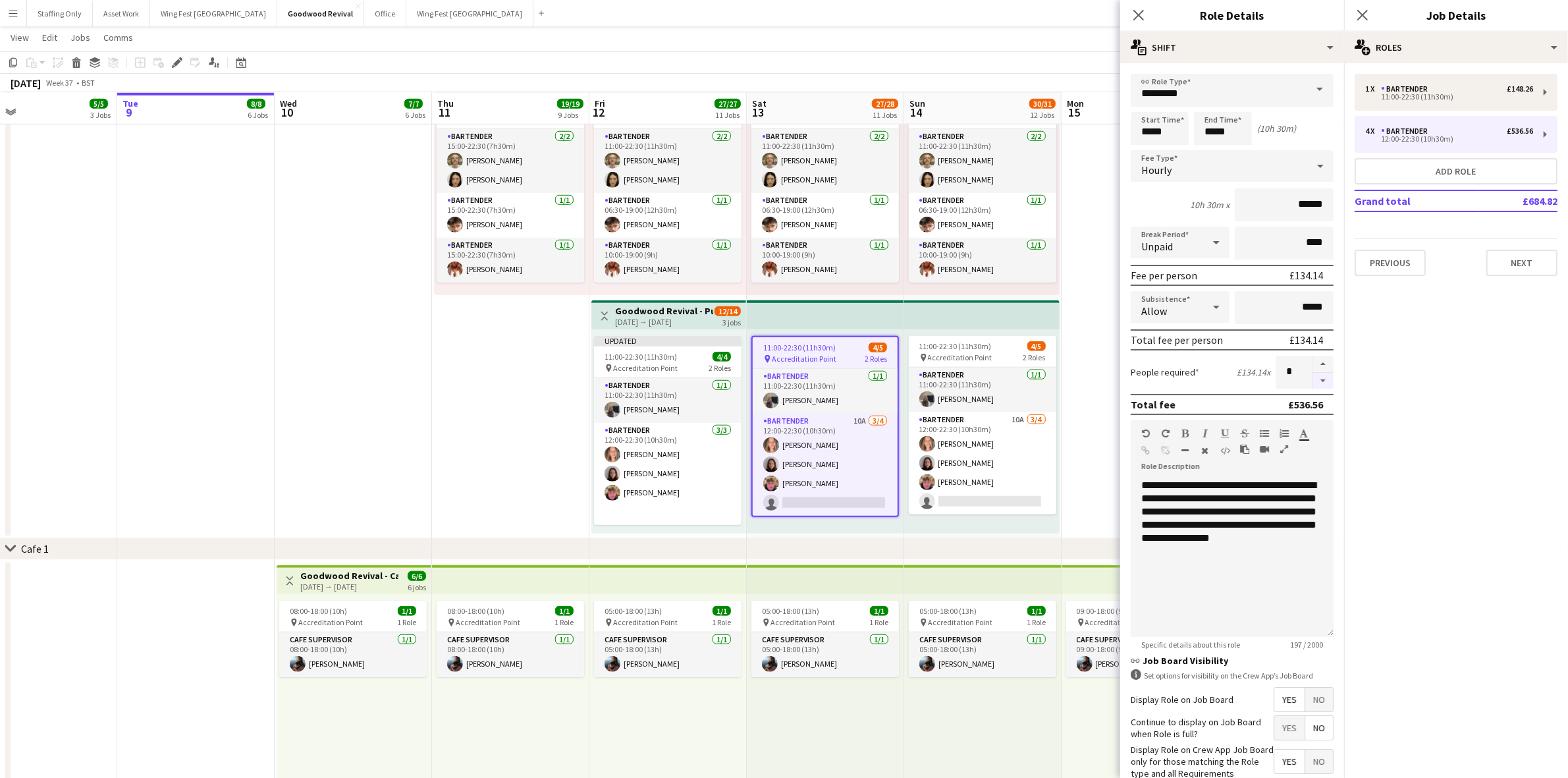
click at [1312, 379] on button "button" at bounding box center [1323, 380] width 21 height 16
type input "*"
click at [955, 343] on span "11:00-22:30 (11h30m)" at bounding box center [955, 346] width 72 height 10
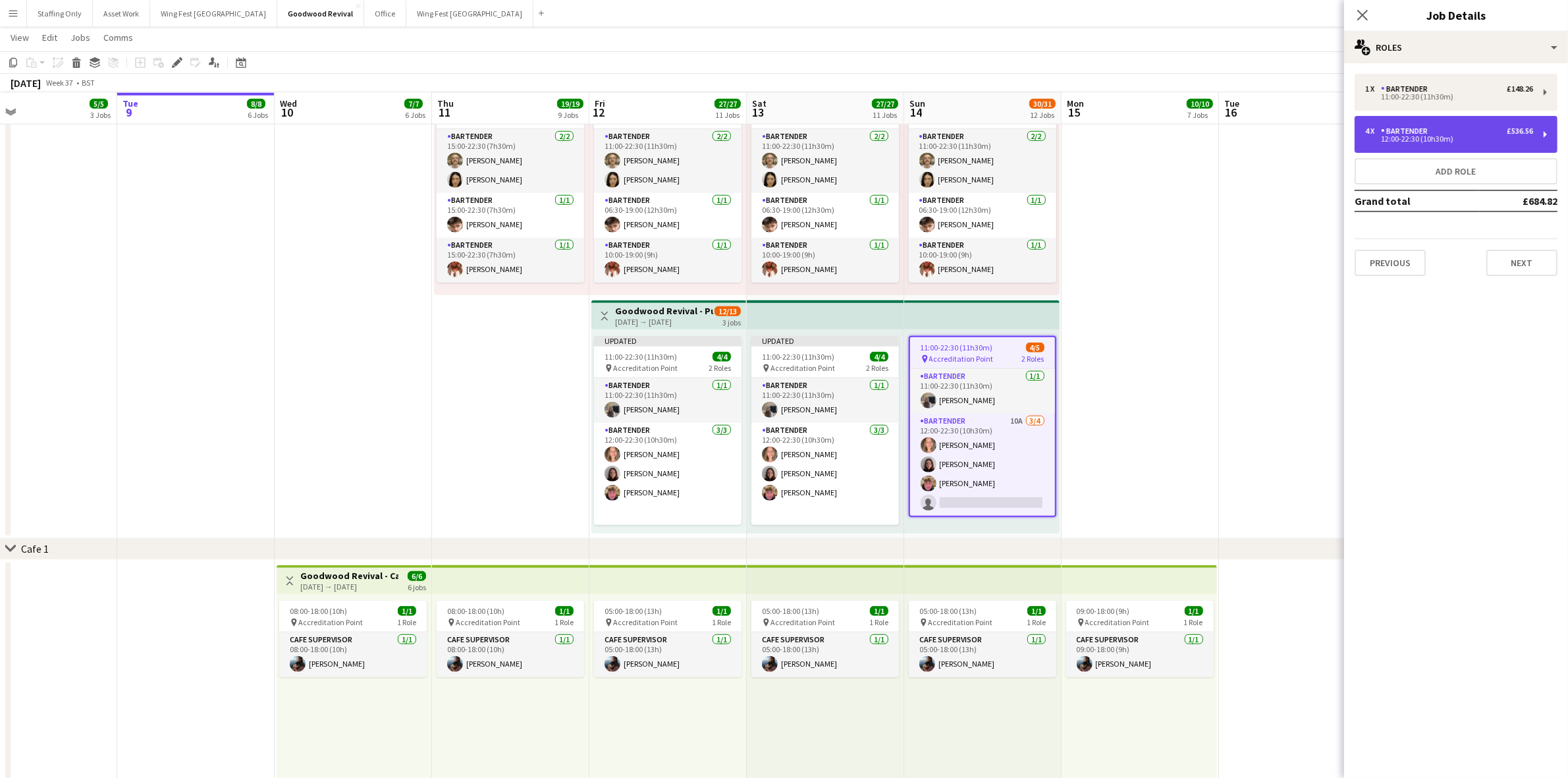
click at [1394, 140] on div "12:00-22:30 (10h30m)" at bounding box center [1449, 138] width 168 height 6
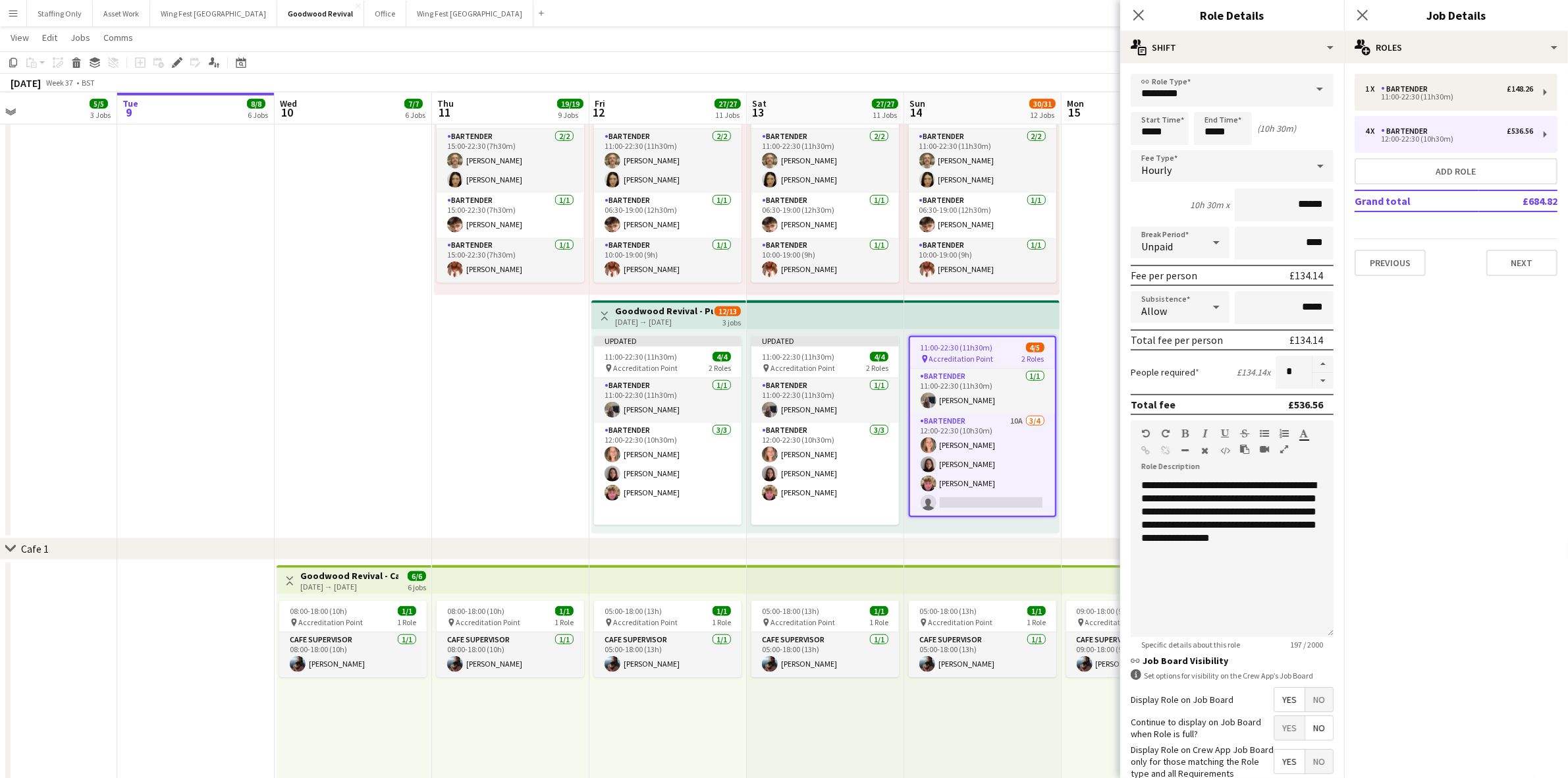
click at [1312, 377] on button "button" at bounding box center [1323, 380] width 21 height 16
type input "*"
click at [1093, 352] on app-date-cell "09:00-20:00 (11h) 2/2 pin Accreditation Point 2 Roles Bar Supervisor [DATE] 12:…" at bounding box center [1140, 178] width 157 height 720
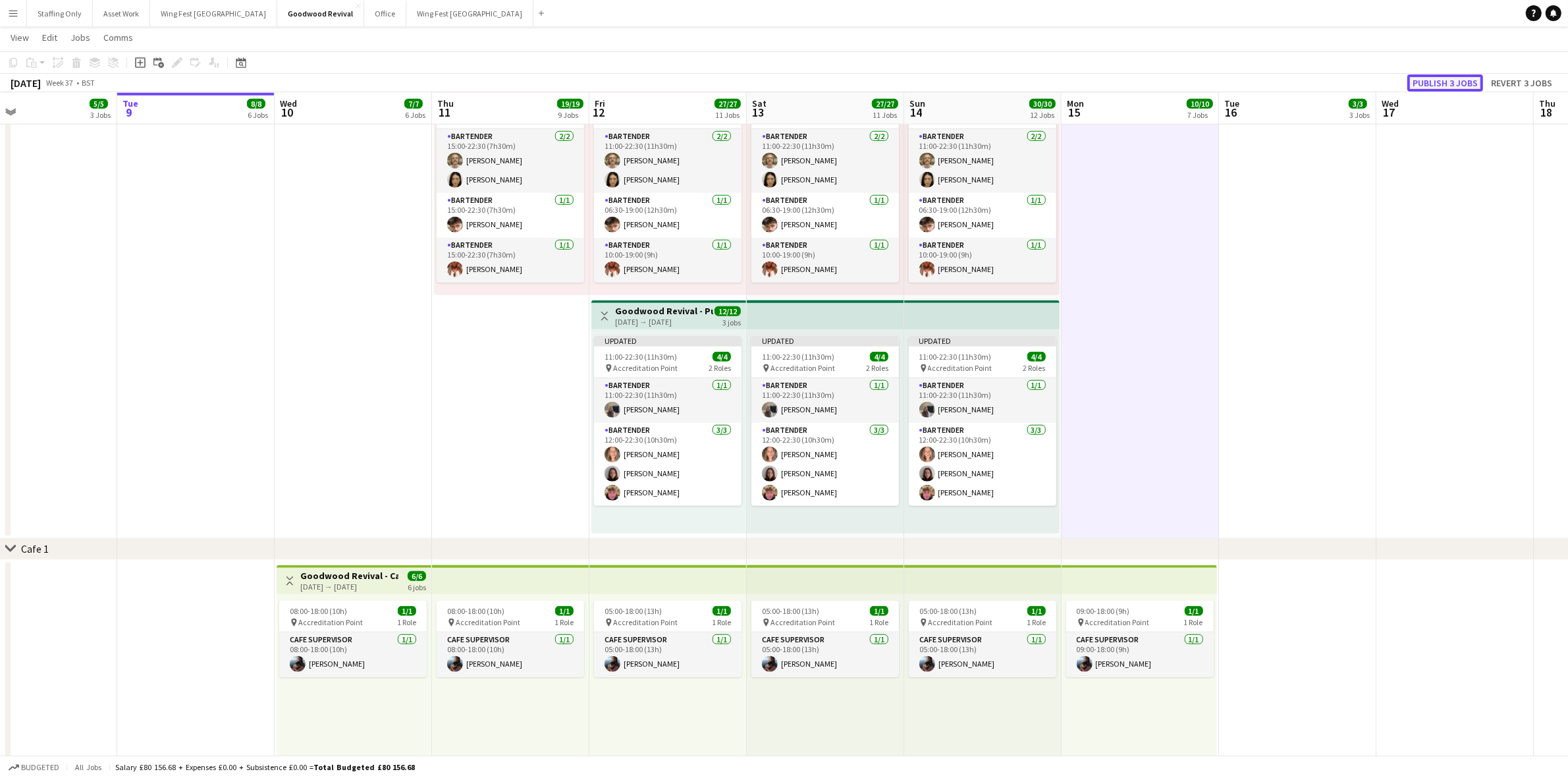
click at [1442, 74] on button "Publish 3 jobs" at bounding box center [1445, 83] width 76 height 17
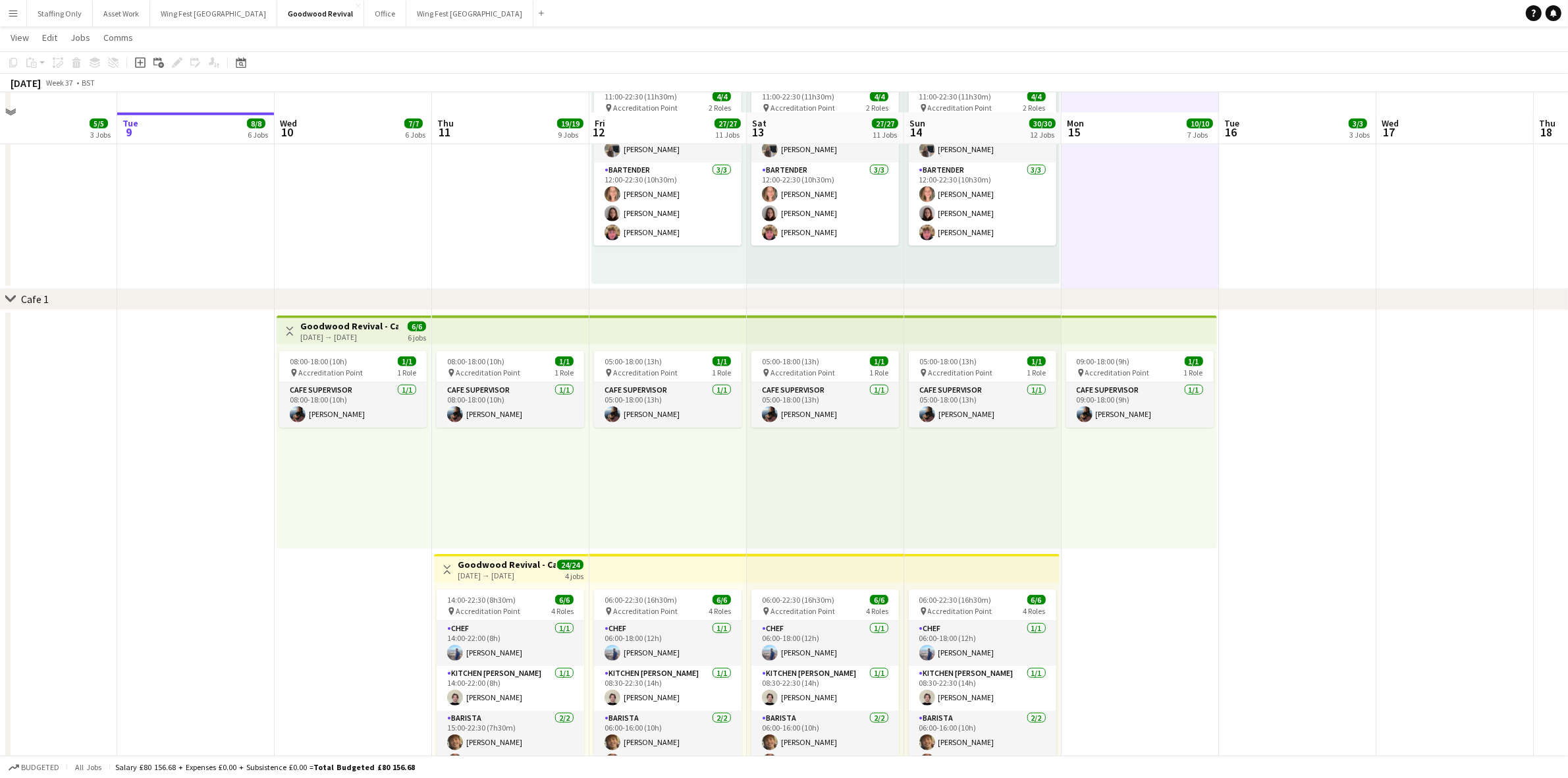
scroll to position [1573, 0]
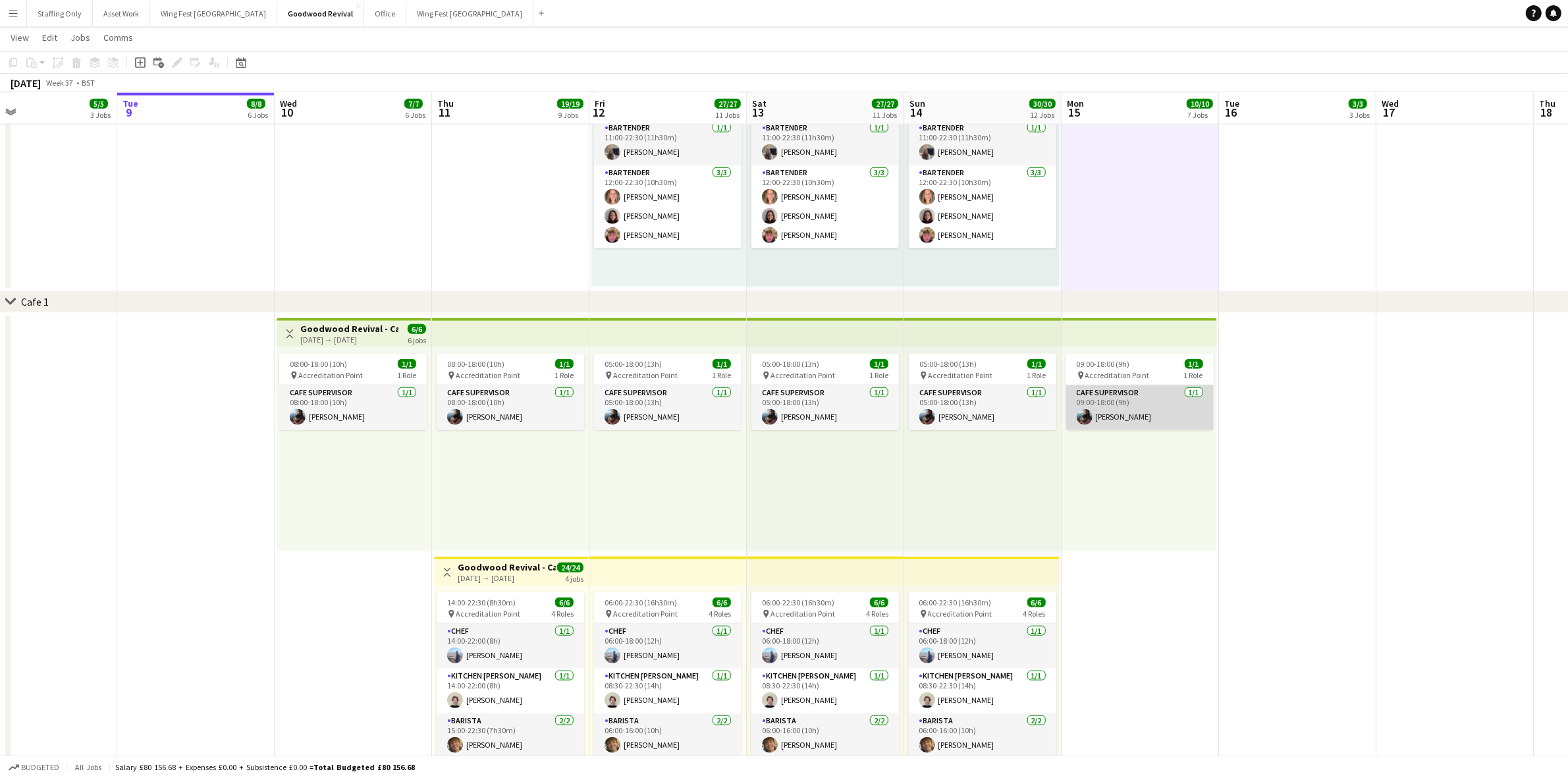
click at [1149, 405] on app-card-role "Cafe supervisor [DATE] 09:00-18:00 (9h) [PERSON_NAME]" at bounding box center [1139, 408] width 148 height 45
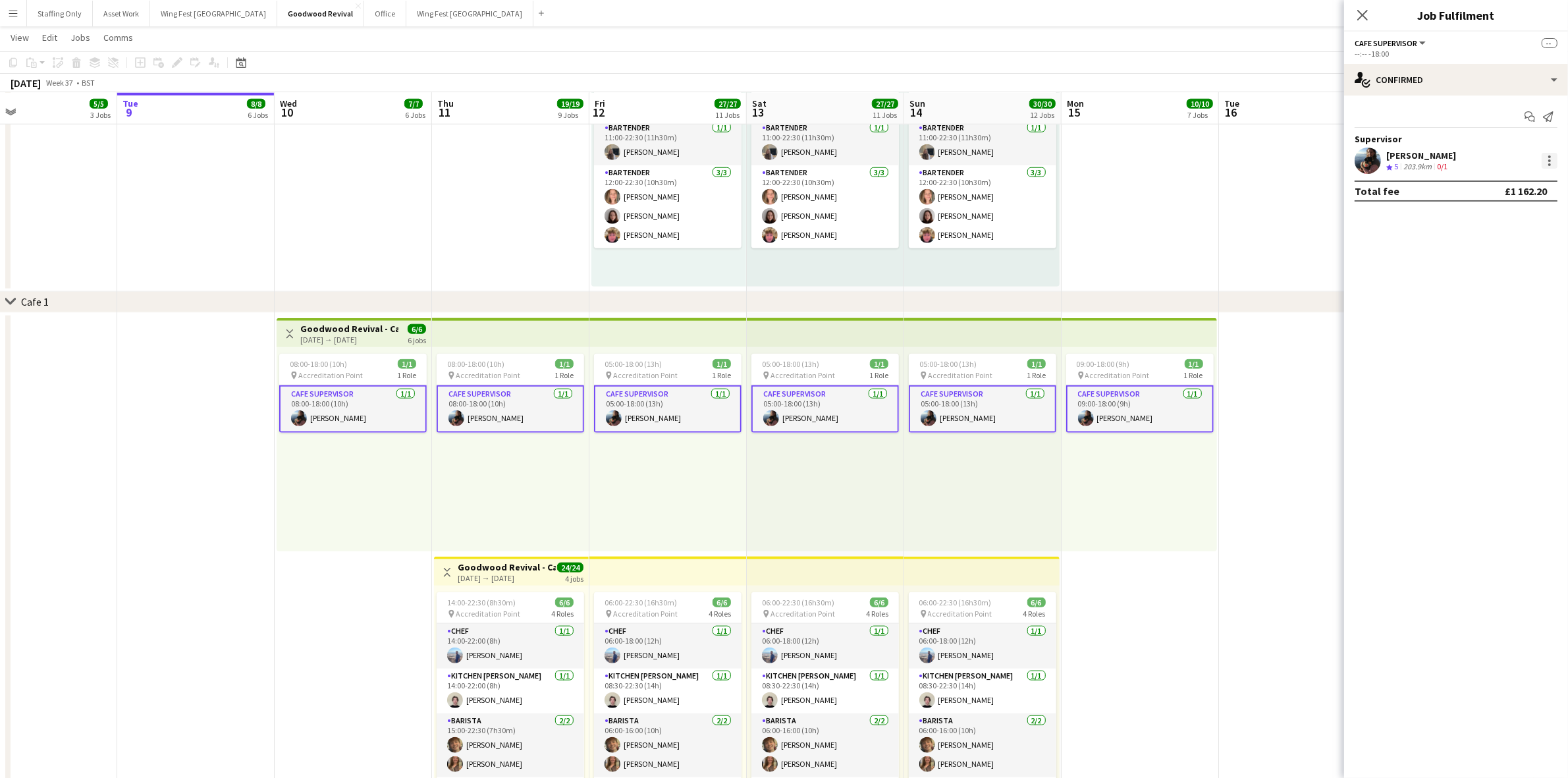
click at [1551, 158] on div at bounding box center [1549, 160] width 15 height 15
click at [1551, 158] on div at bounding box center [784, 389] width 1568 height 778
click at [1228, 402] on app-date-cell at bounding box center [1298, 792] width 157 height 959
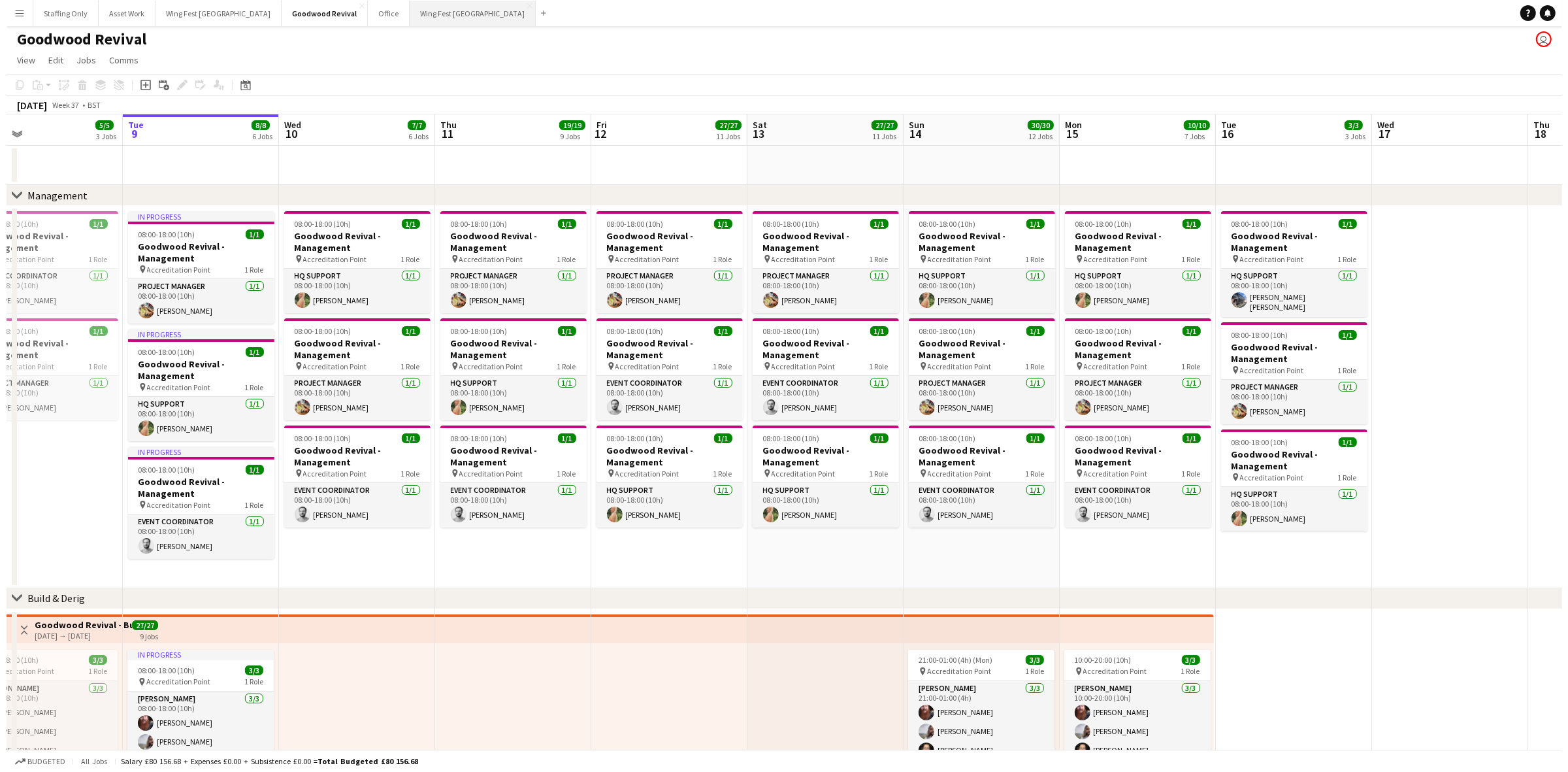
scroll to position [0, 0]
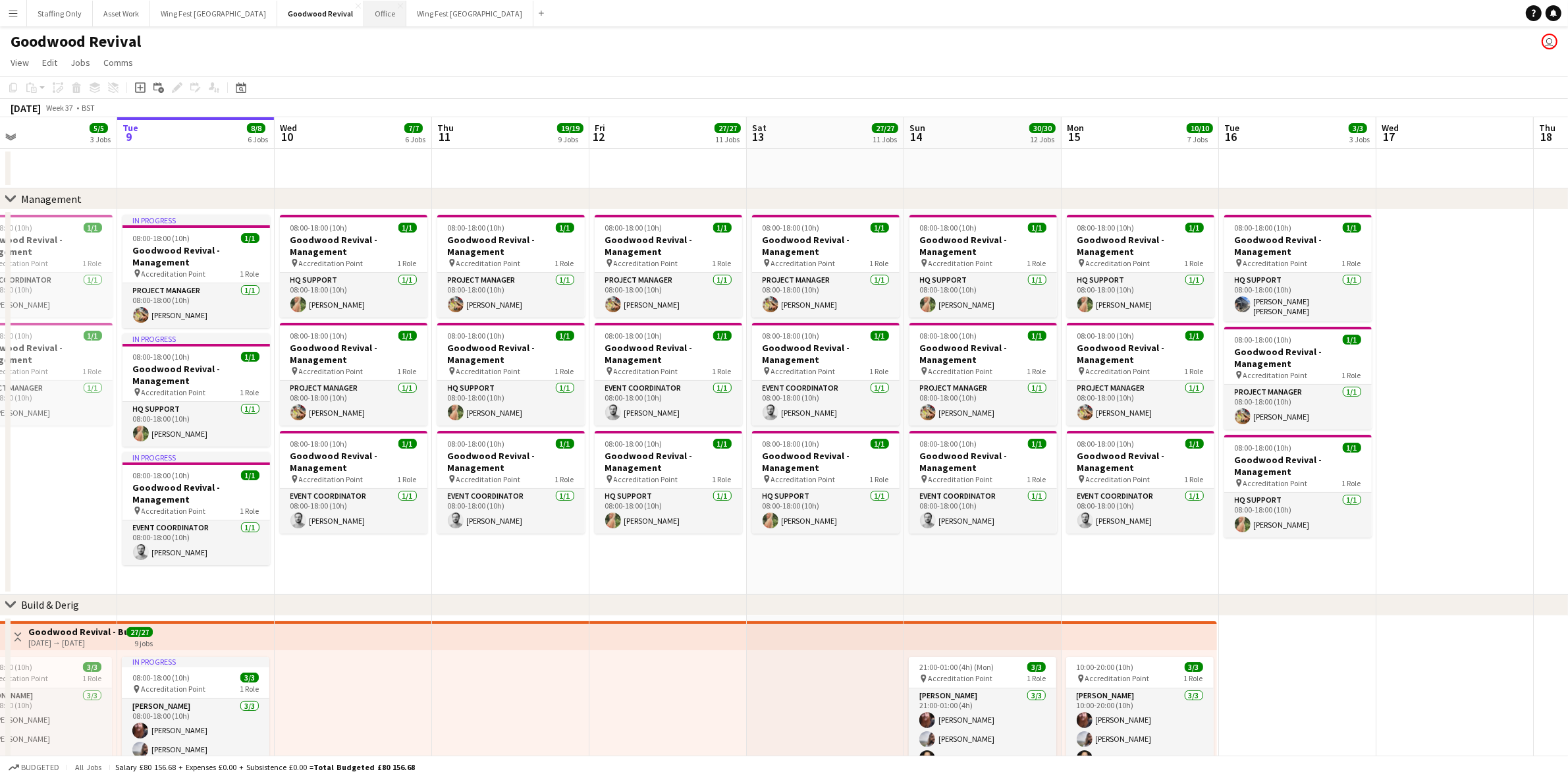
click at [364, 16] on button "Office Close" at bounding box center [385, 13] width 42 height 26
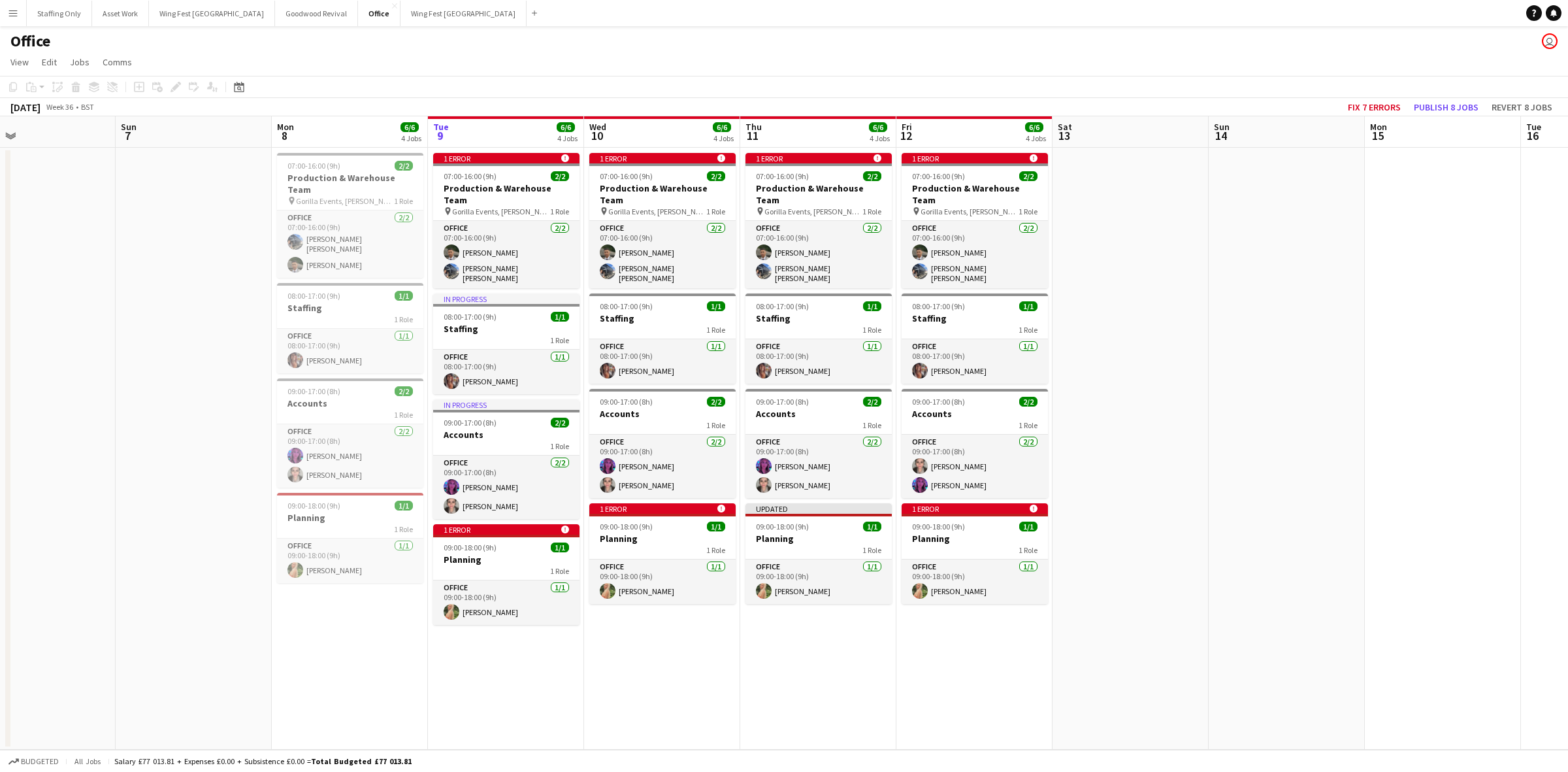
scroll to position [0, 275]
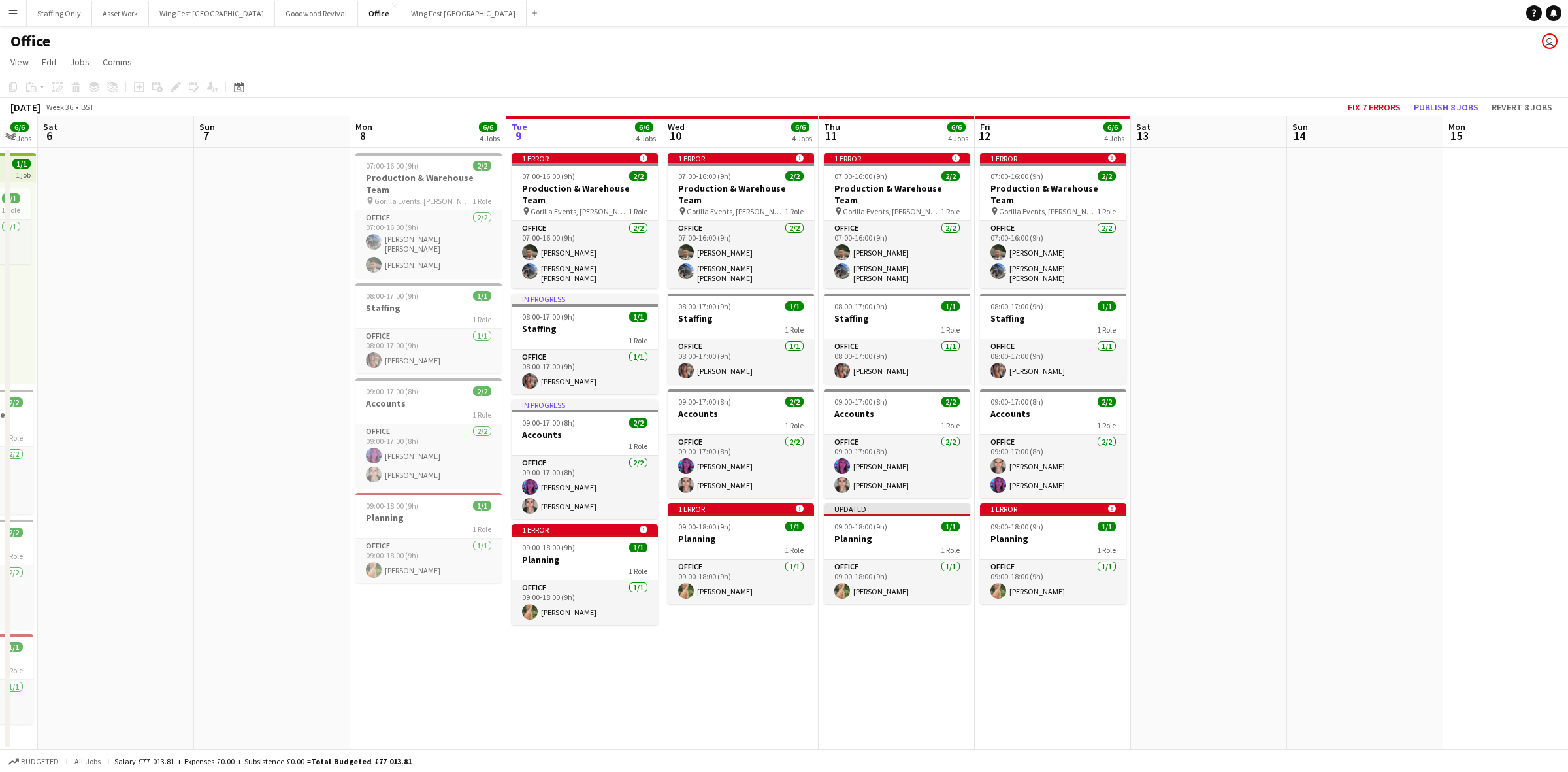
drag, startPoint x: 422, startPoint y: 681, endPoint x: 753, endPoint y: 665, distance: 331.4
click at [753, 665] on app-calendar-viewport "Thu 4 6/6 4 Jobs Fri 5 6/6 4 Jobs Sat 6 Sun 7 Mon 8 6/6 4 Jobs Tue 9 6/6 4 Jobs…" at bounding box center [784, 433] width 1568 height 633
click at [586, 590] on app-card-role "Office [DATE] 09:00-18:00 (9h) [PERSON_NAME]" at bounding box center [585, 603] width 146 height 45
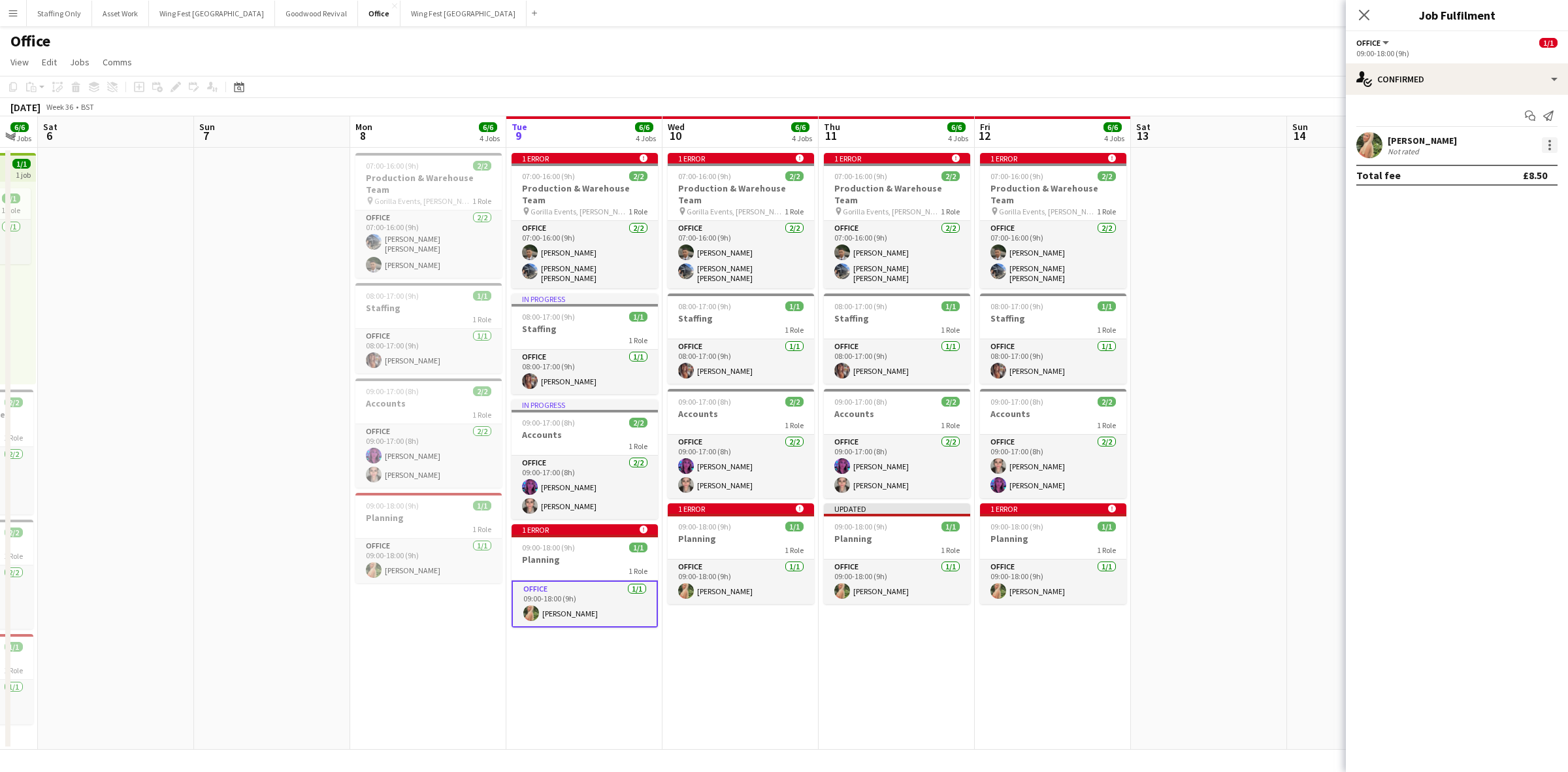
click at [1549, 149] on div at bounding box center [1550, 149] width 3 height 3
drag, startPoint x: 1500, startPoint y: 296, endPoint x: 1360, endPoint y: 363, distance: 155.2
click at [1500, 295] on span "Remove" at bounding box center [1486, 294] width 39 height 11
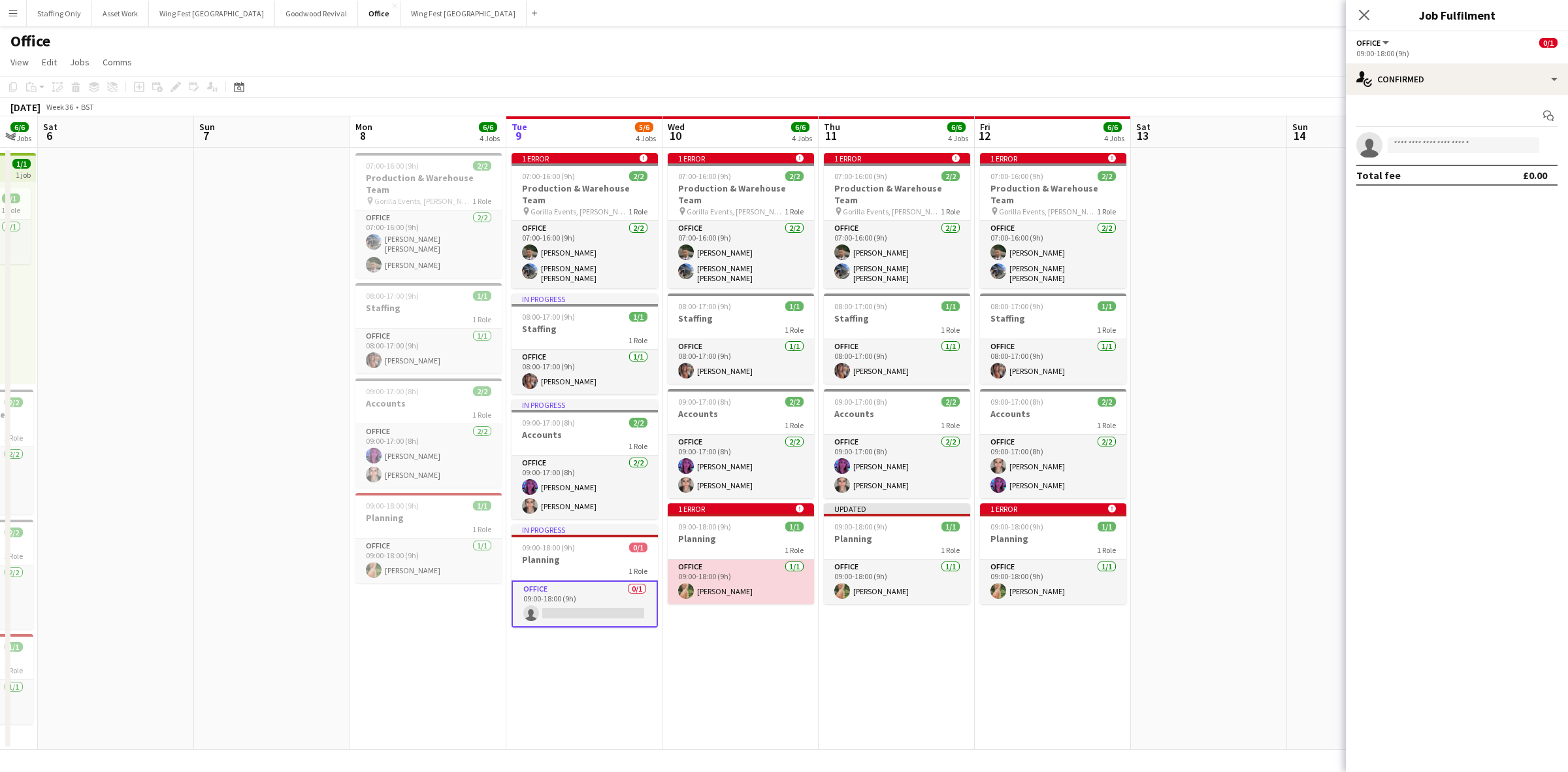
click at [687, 583] on app-user-avatar at bounding box center [686, 591] width 15 height 15
click at [1553, 145] on div at bounding box center [1550, 145] width 15 height 15
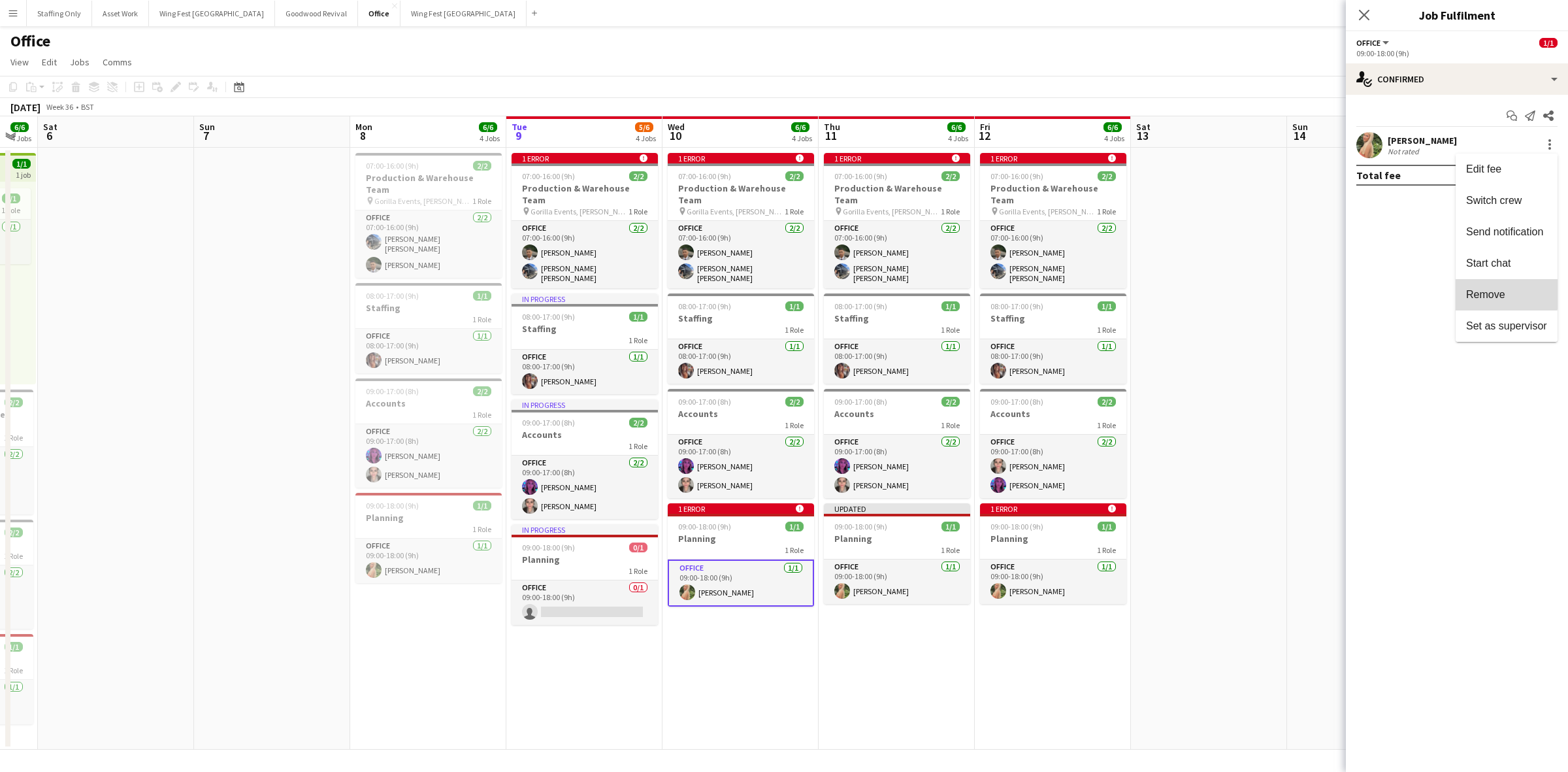
click at [1483, 289] on span "Remove" at bounding box center [1486, 294] width 39 height 11
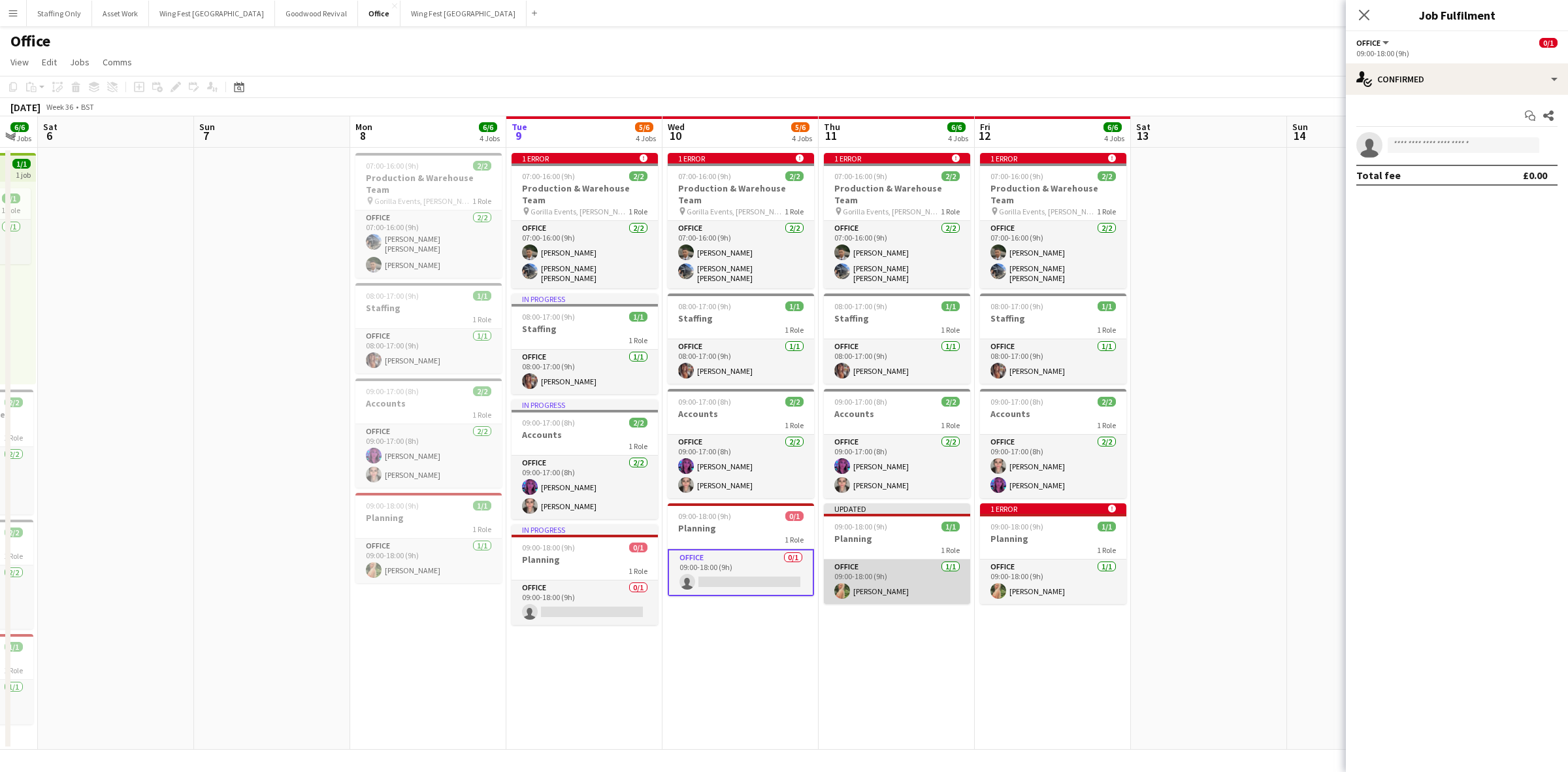
click at [874, 576] on app-card-role "Office [DATE] 09:00-18:00 (9h) [PERSON_NAME]" at bounding box center [897, 582] width 146 height 45
click at [1554, 147] on div at bounding box center [1550, 145] width 15 height 15
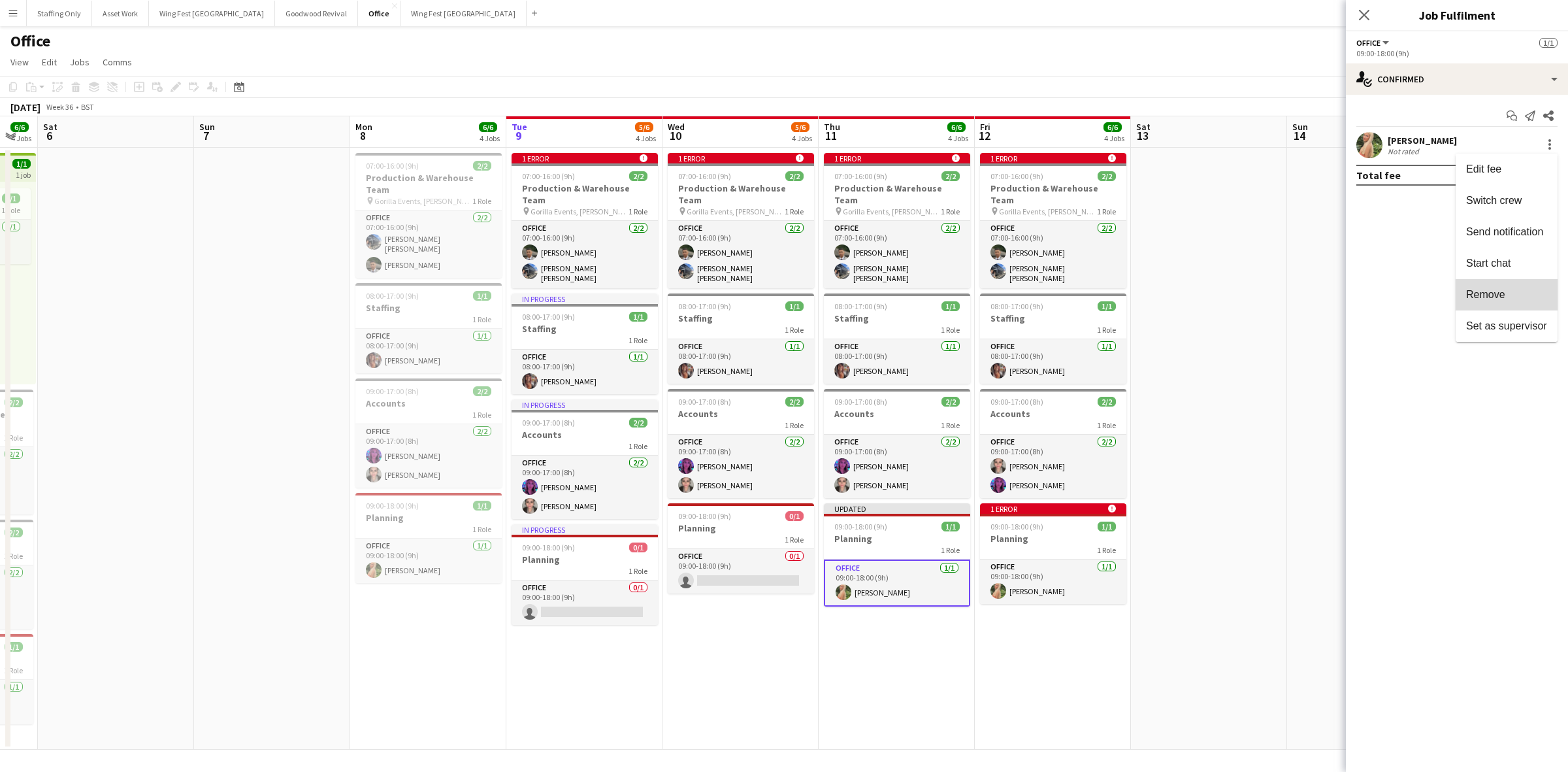
click at [1474, 292] on span "Remove" at bounding box center [1486, 294] width 39 height 11
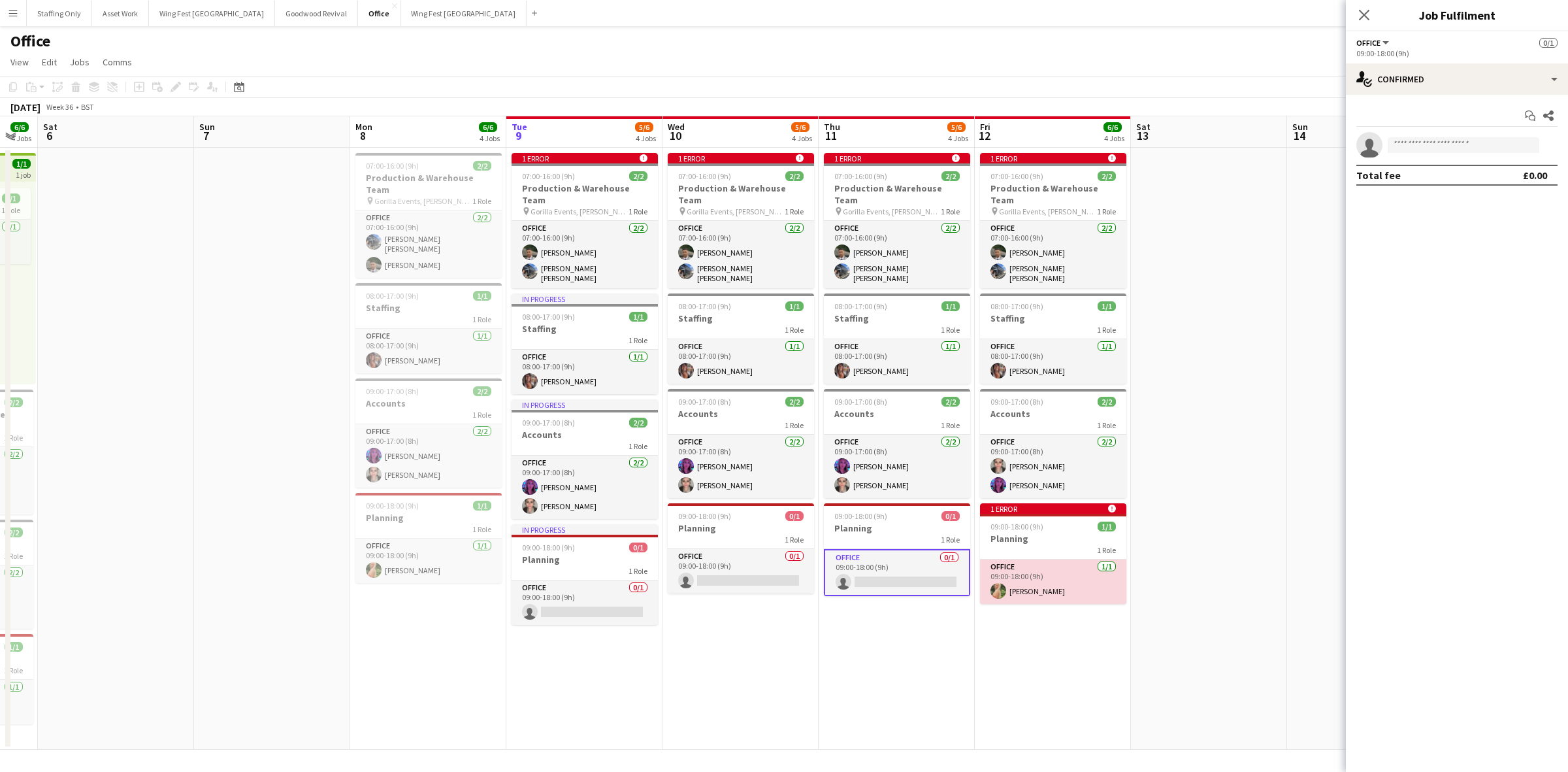
click at [1070, 559] on app-card-role "Office [DATE] 09:00-18:00 (9h) [PERSON_NAME]" at bounding box center [1053, 582] width 146 height 45
click at [1550, 144] on div at bounding box center [1550, 145] width 3 height 3
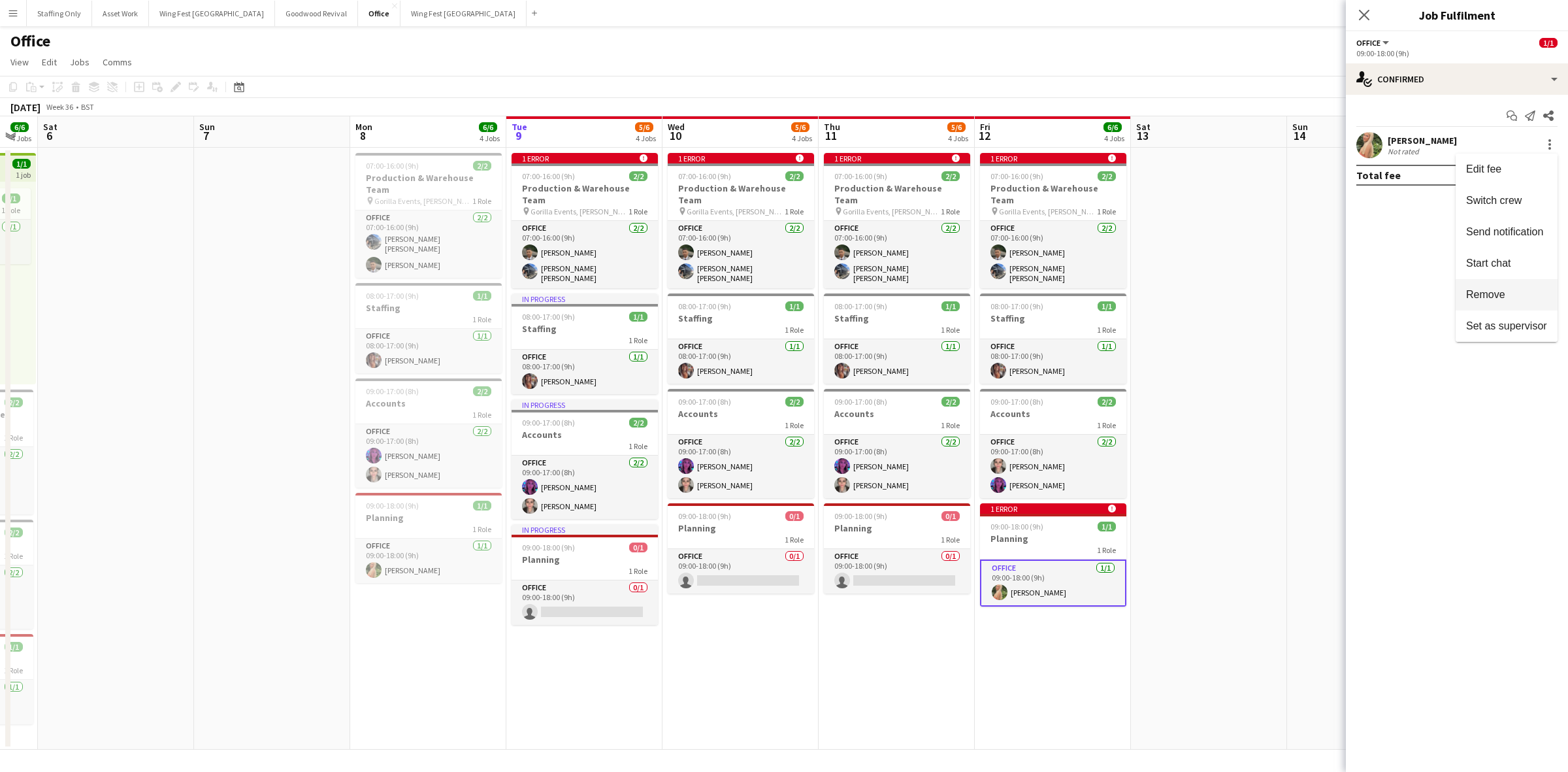
click at [1477, 294] on span "Remove" at bounding box center [1486, 294] width 39 height 11
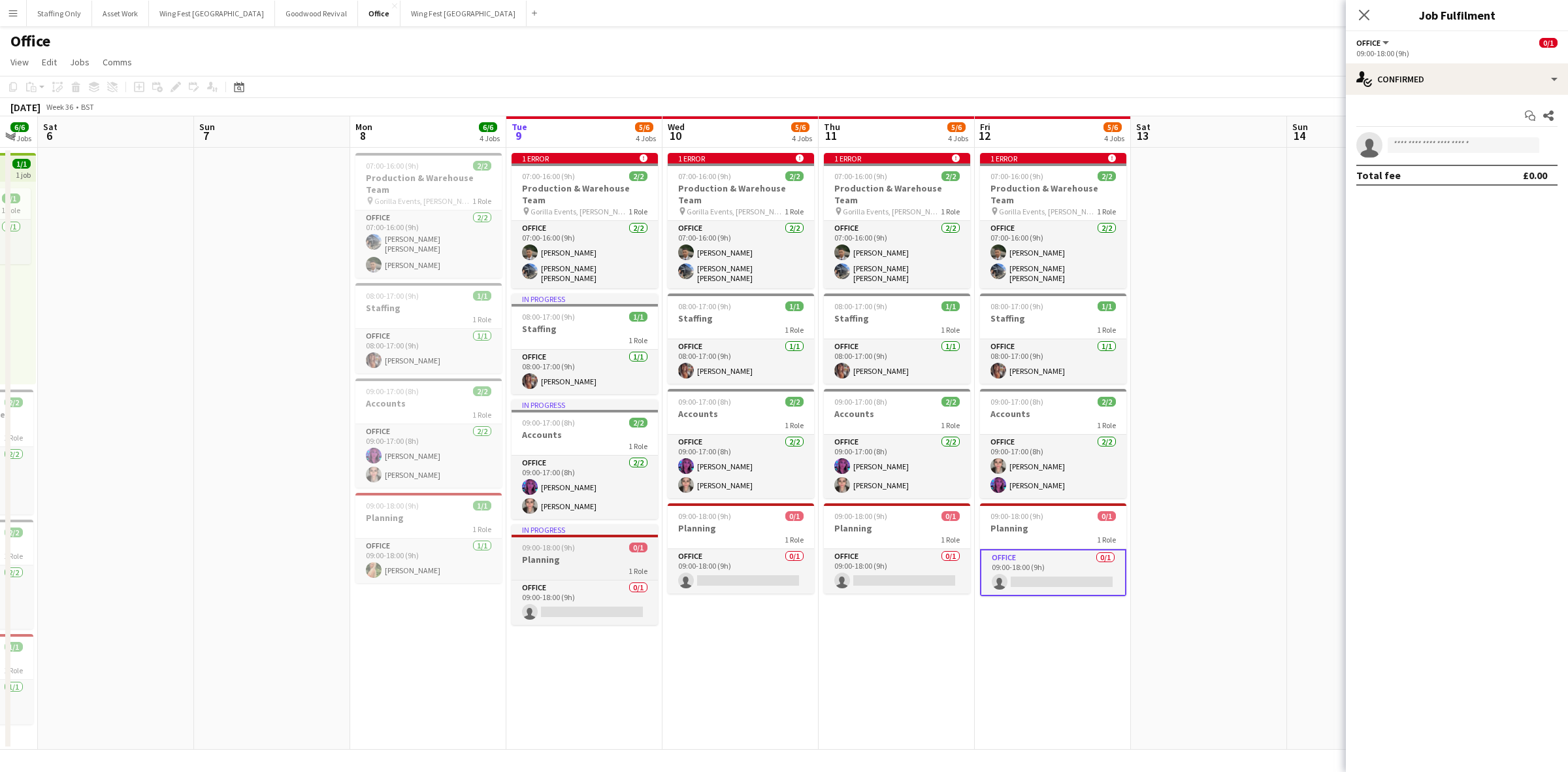
click at [588, 554] on h3 "Planning" at bounding box center [585, 559] width 146 height 12
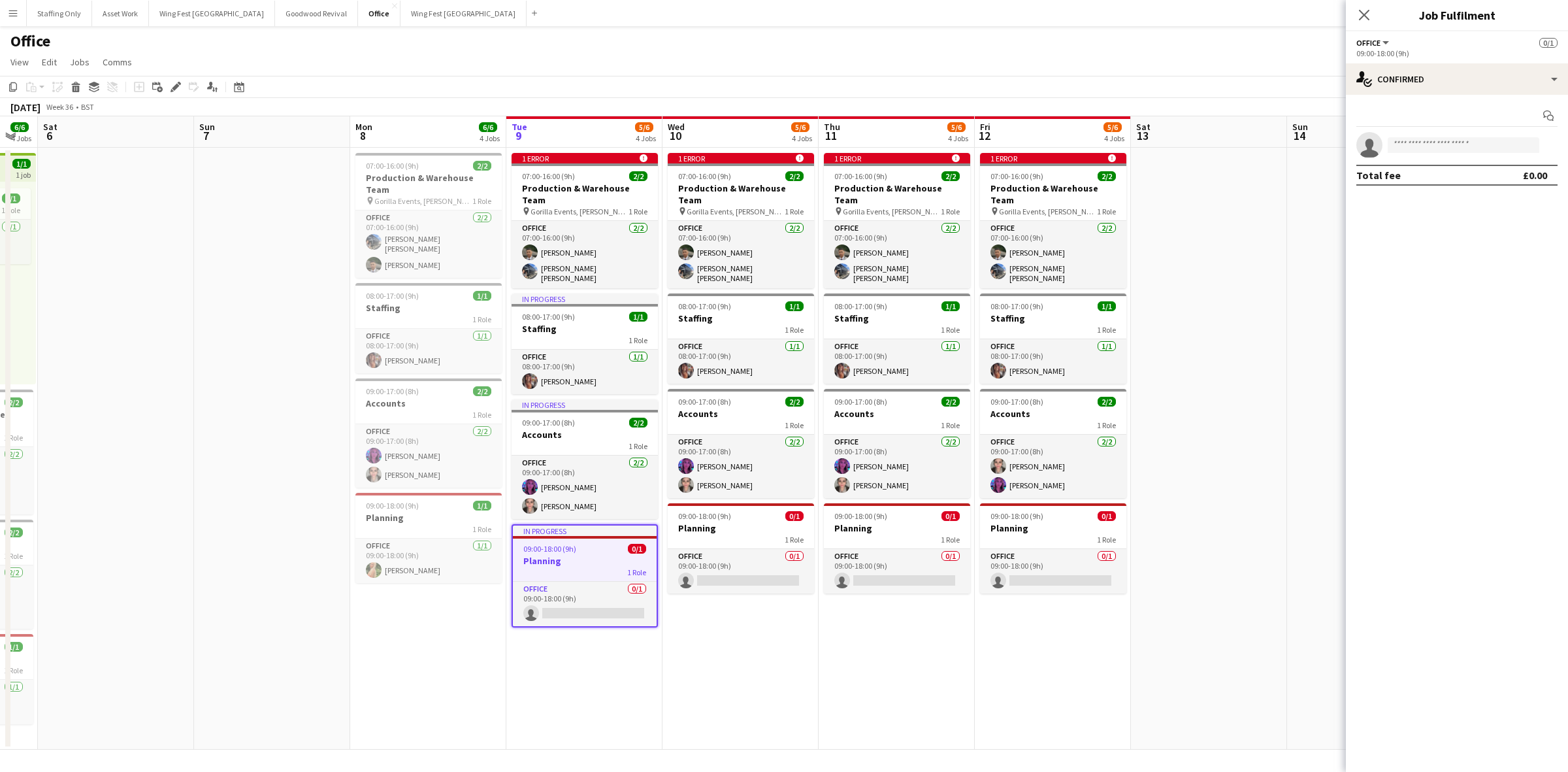
click at [773, 603] on app-date-cell "1 error alert-circle 07:00-16:00 (9h) 2/2 Production & Warehouse Team pin Goril…" at bounding box center [740, 448] width 156 height 602
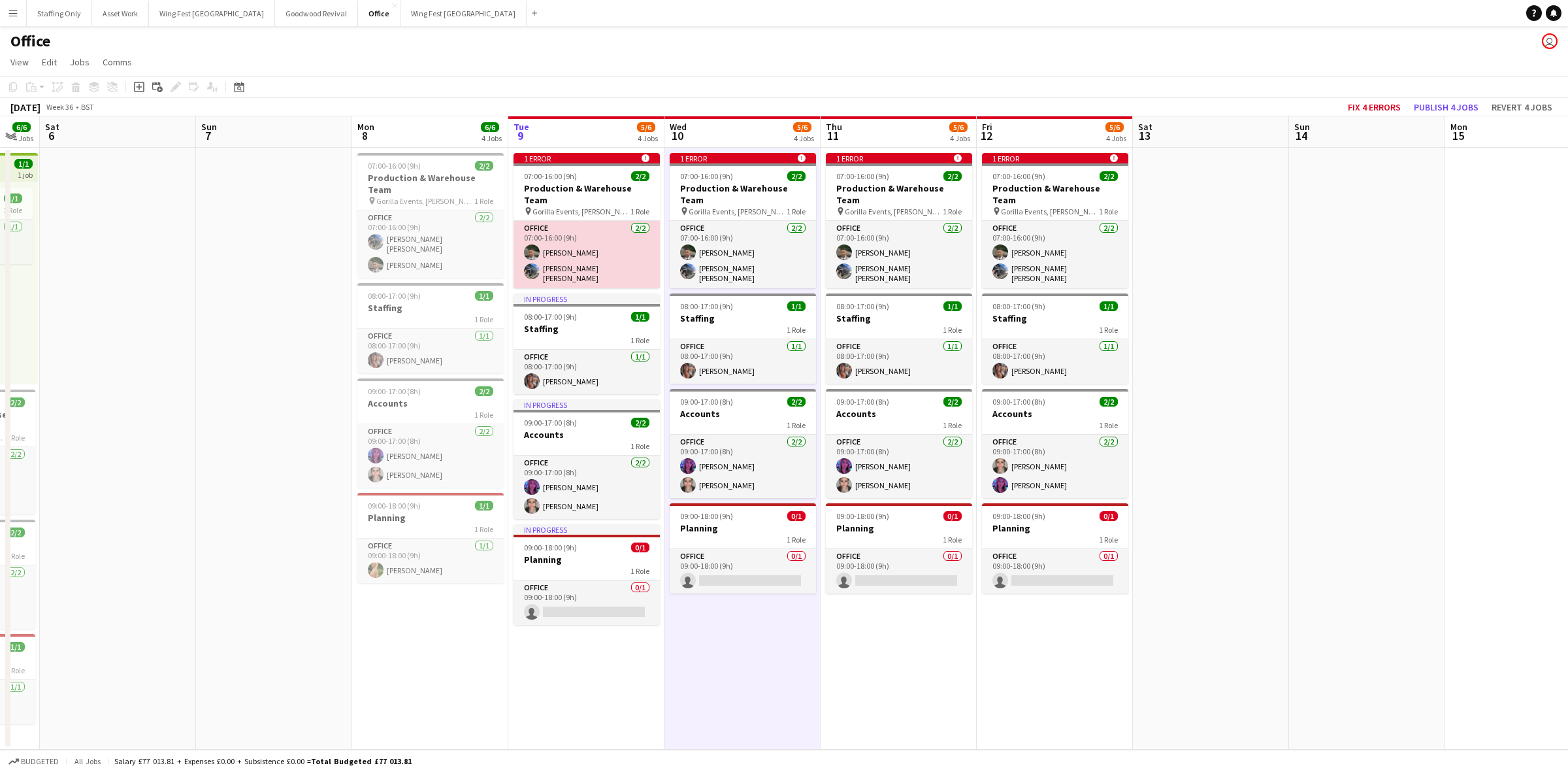
click at [554, 250] on app-card-role "Office [DATE] 07:00-16:00 (9h) [PERSON_NAME] [PERSON_NAME] [PERSON_NAME]" at bounding box center [587, 255] width 146 height 68
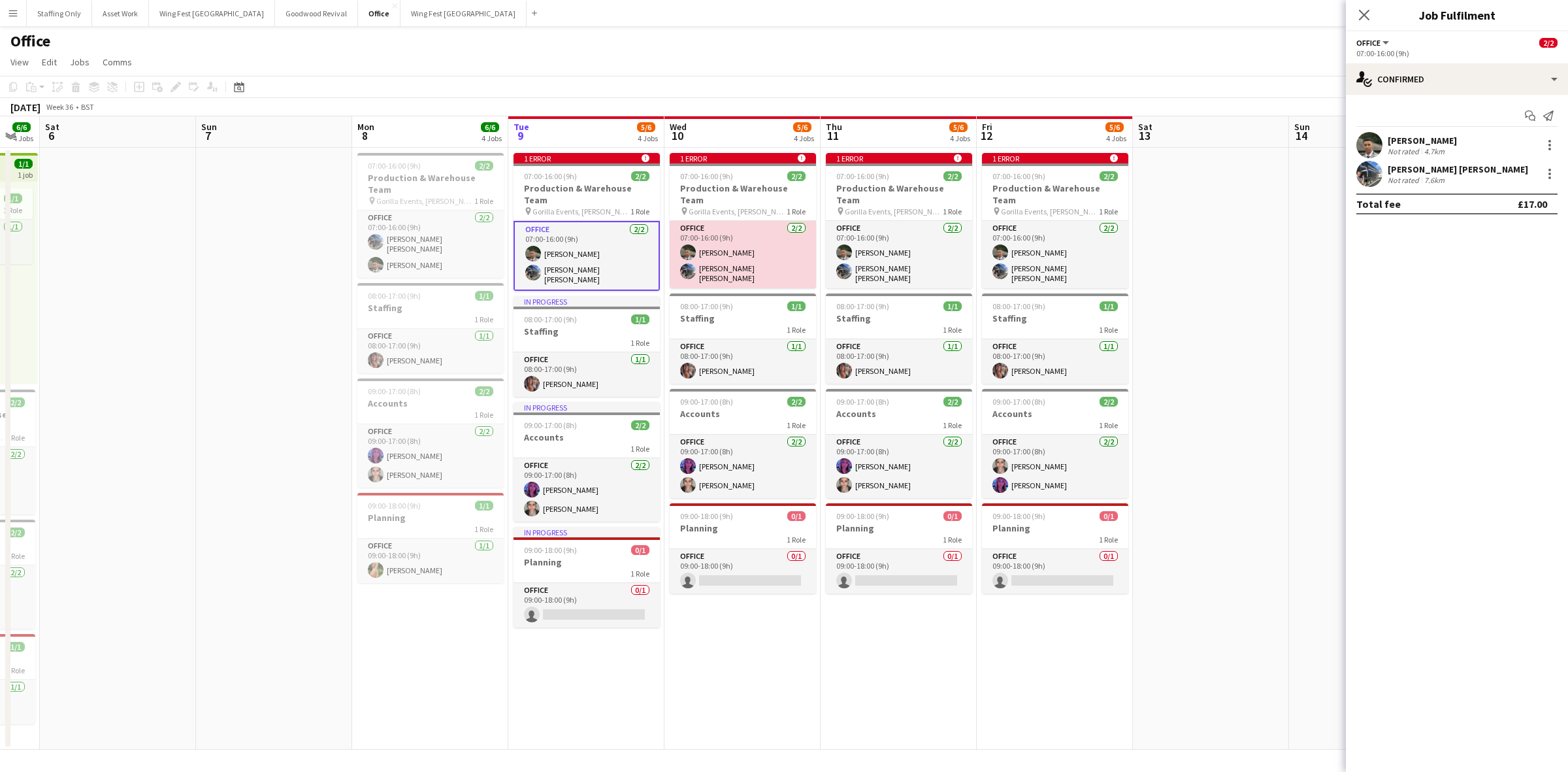
click at [775, 245] on app-card-role "Office [DATE] 07:00-16:00 (9h) [PERSON_NAME] [PERSON_NAME] [PERSON_NAME]" at bounding box center [743, 255] width 146 height 68
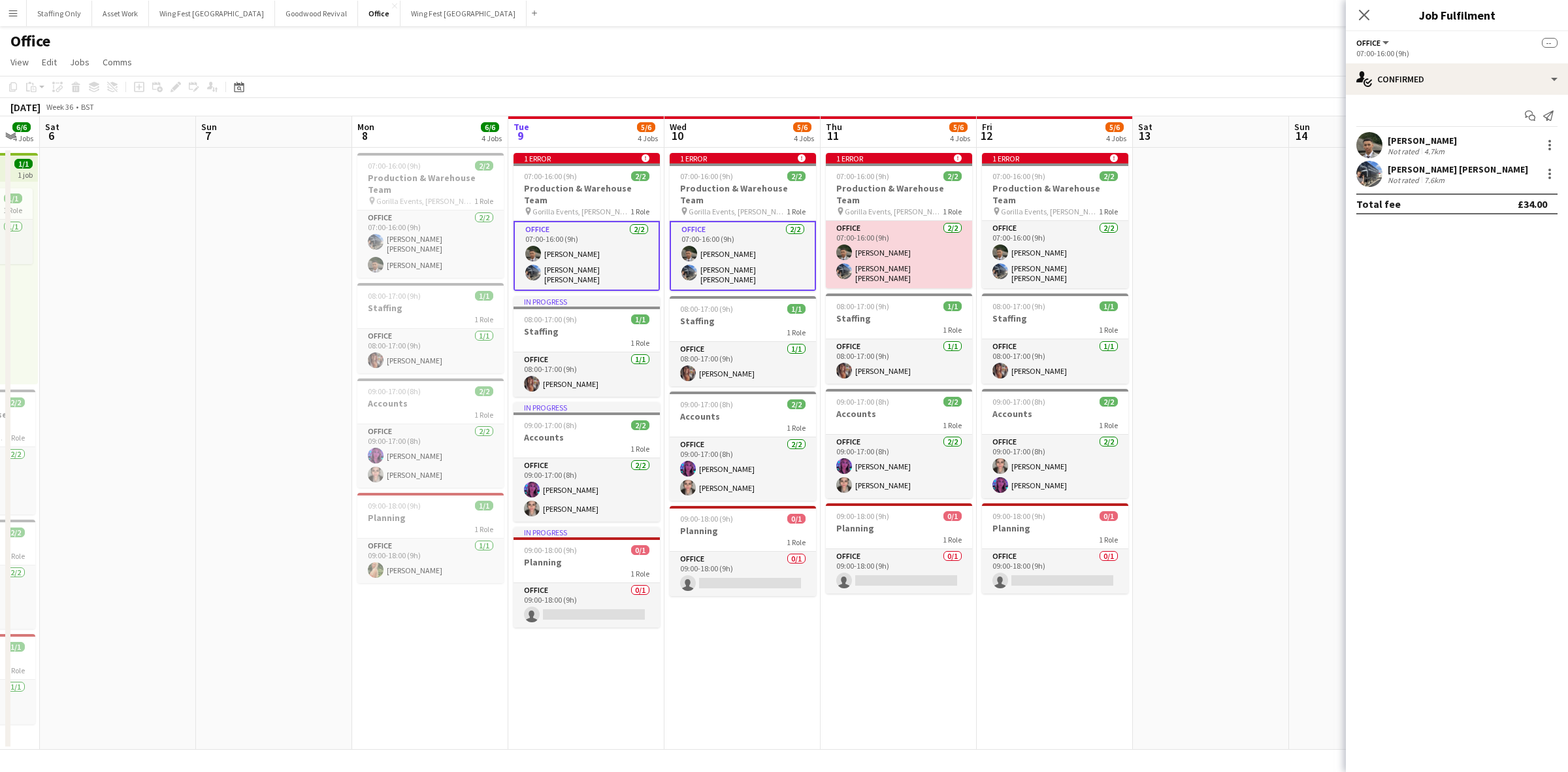
click at [861, 247] on app-card-role "Office [DATE] 07:00-16:00 (9h) [PERSON_NAME] [PERSON_NAME] [PERSON_NAME]" at bounding box center [899, 255] width 146 height 68
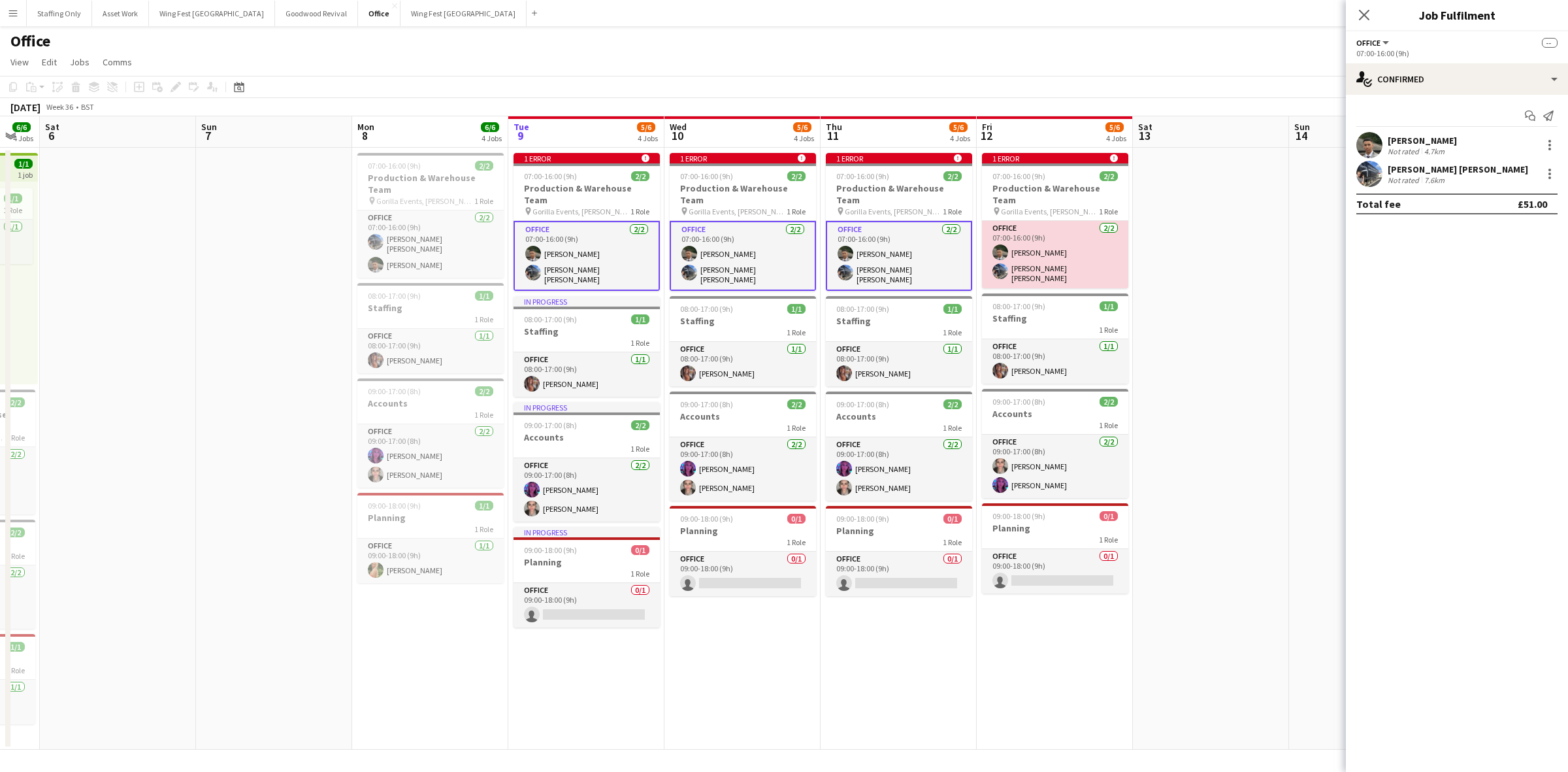
click at [1089, 246] on app-card-role "Office [DATE] 07:00-16:00 (9h) [PERSON_NAME] [PERSON_NAME] [PERSON_NAME]" at bounding box center [1056, 255] width 146 height 68
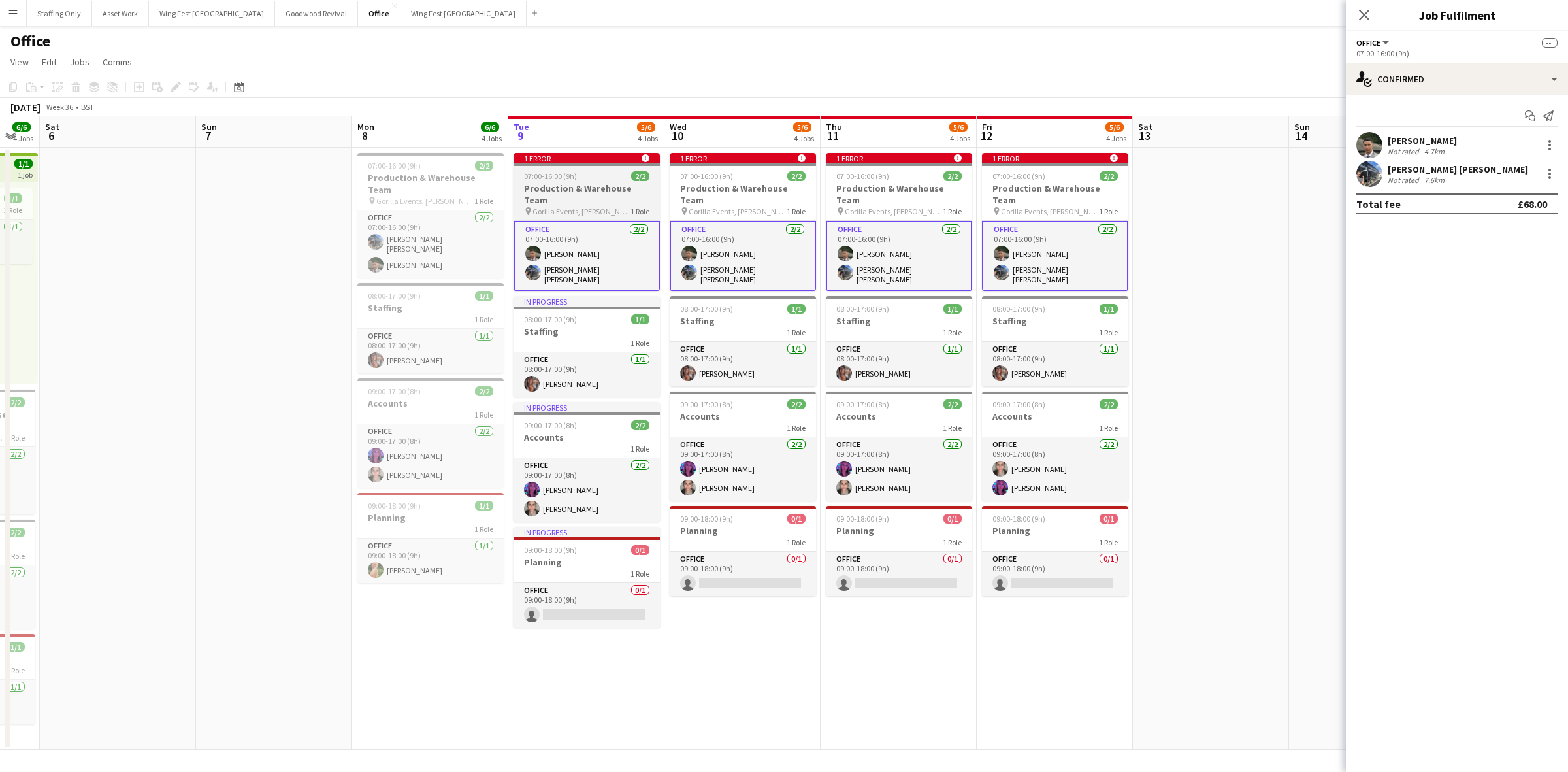
click at [570, 188] on h3 "Production & Warehouse Team" at bounding box center [587, 194] width 146 height 24
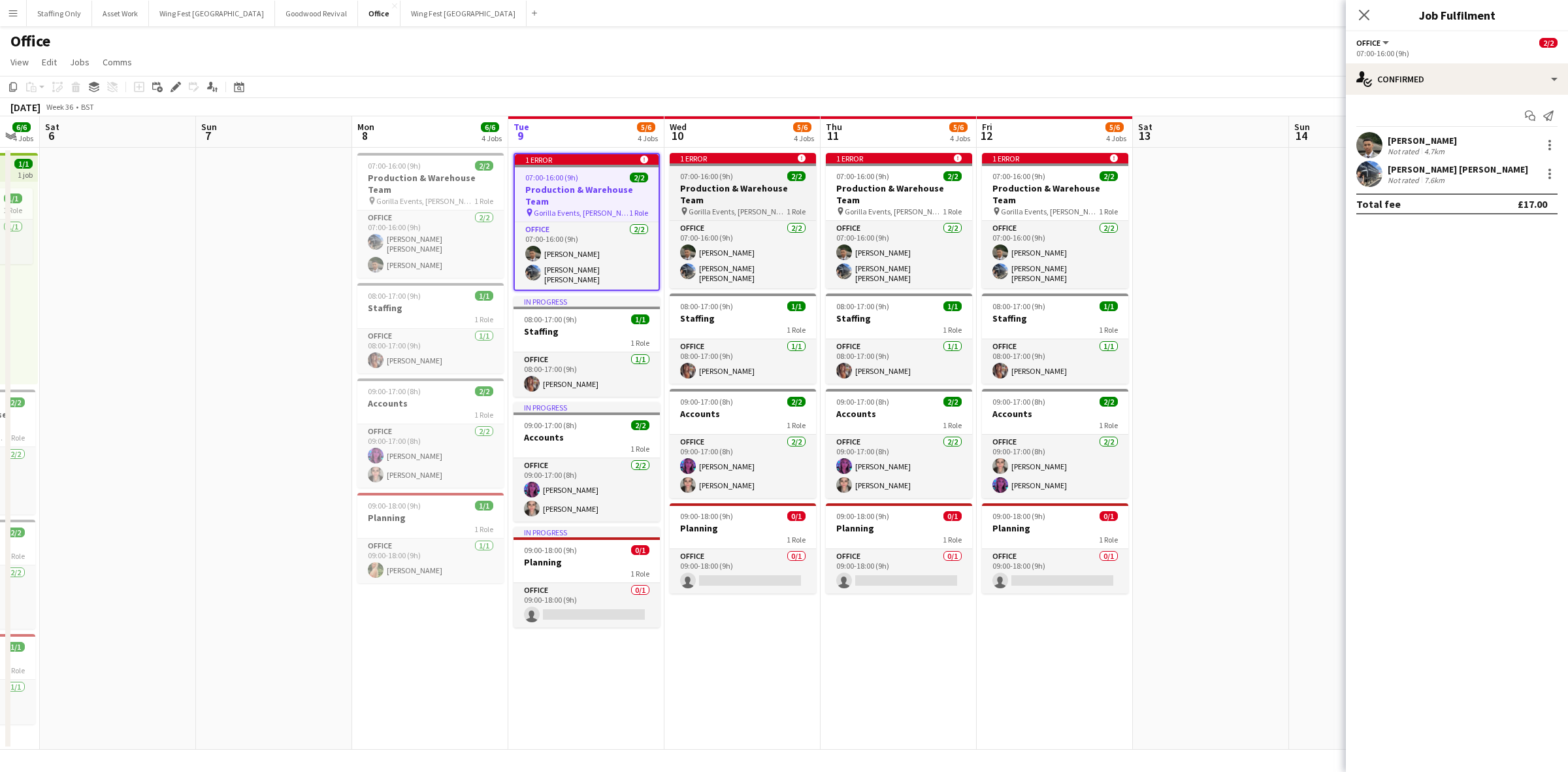
click at [726, 187] on h3 "Production & Warehouse Team" at bounding box center [743, 194] width 146 height 24
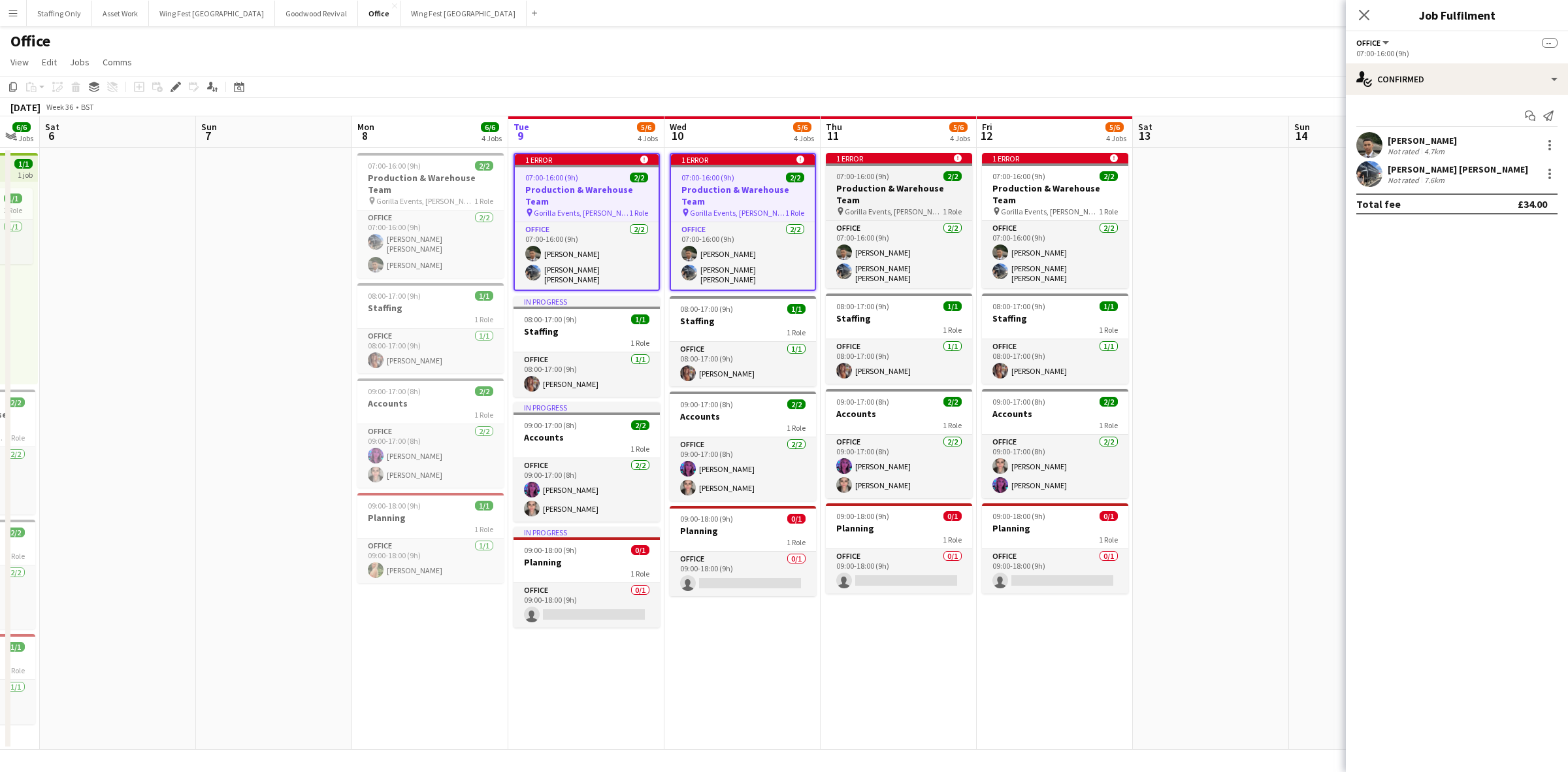
click at [890, 206] on span "Gorilla Events, [PERSON_NAME][GEOGRAPHIC_DATA], [GEOGRAPHIC_DATA], [GEOGRAPHIC_…" at bounding box center [894, 211] width 98 height 10
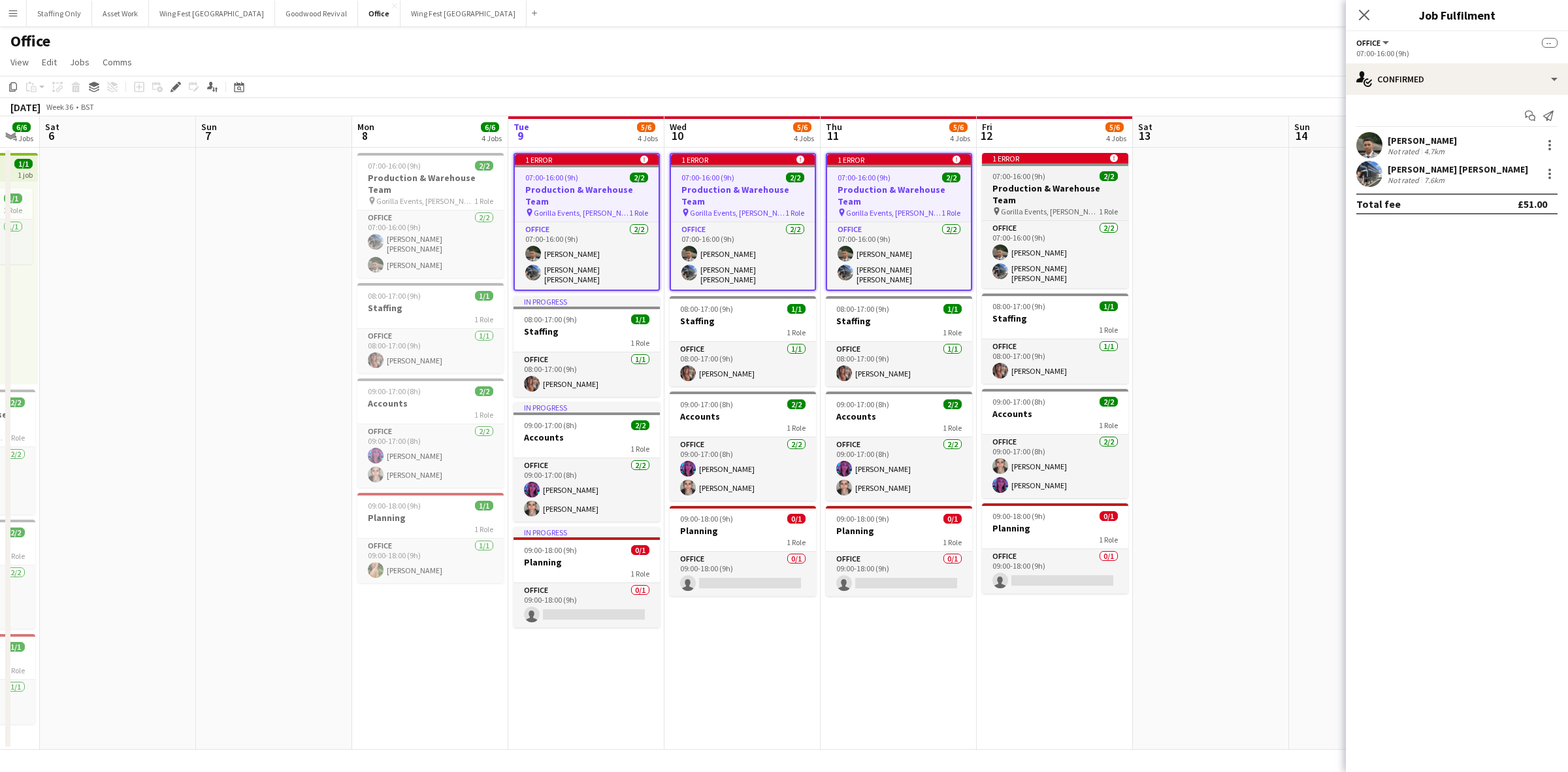
click at [1017, 188] on h3 "Production & Warehouse Team" at bounding box center [1056, 194] width 146 height 24
click at [1546, 174] on div at bounding box center [1550, 174] width 15 height 15
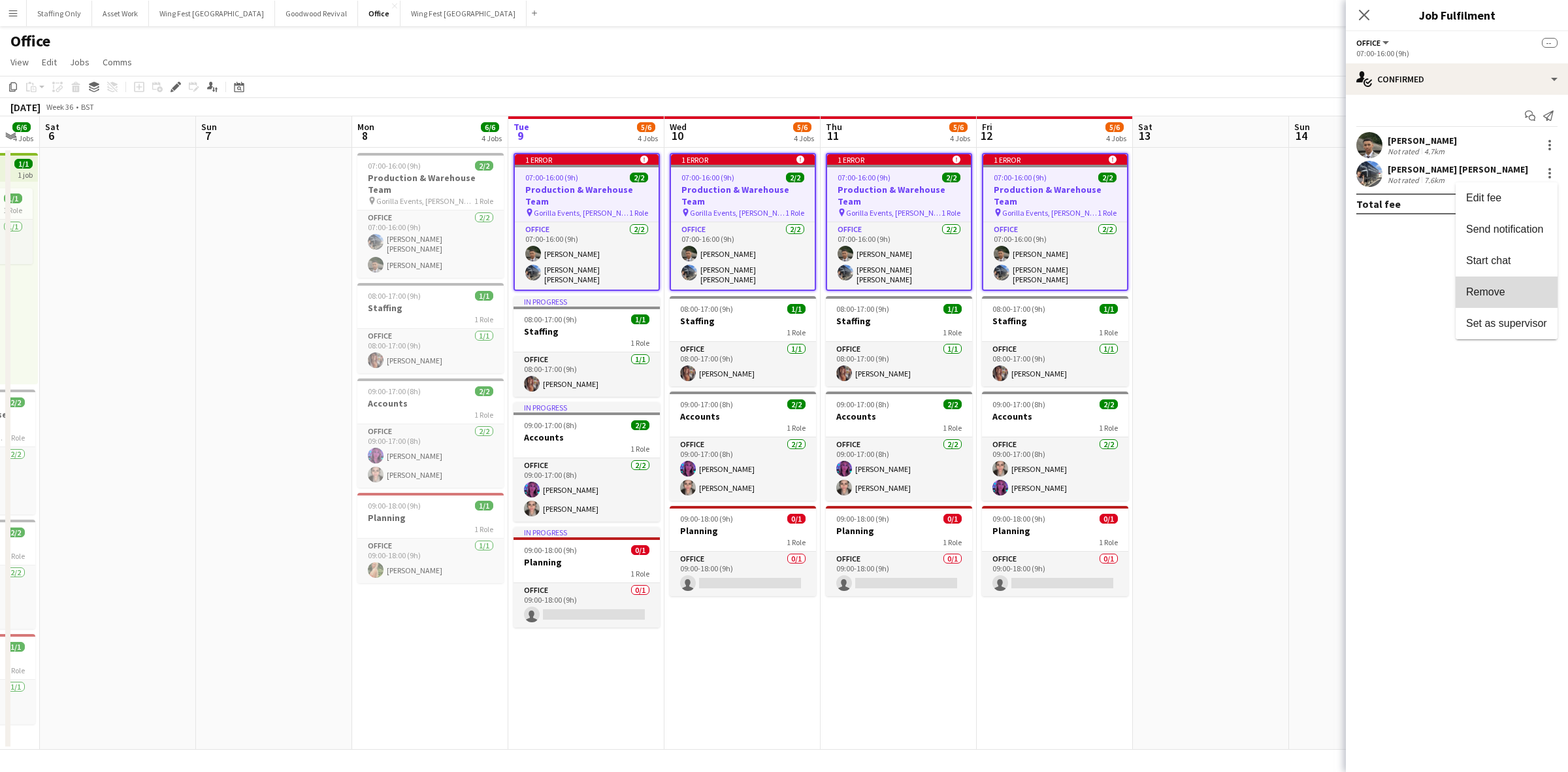
click at [1493, 292] on span "Remove" at bounding box center [1486, 292] width 39 height 11
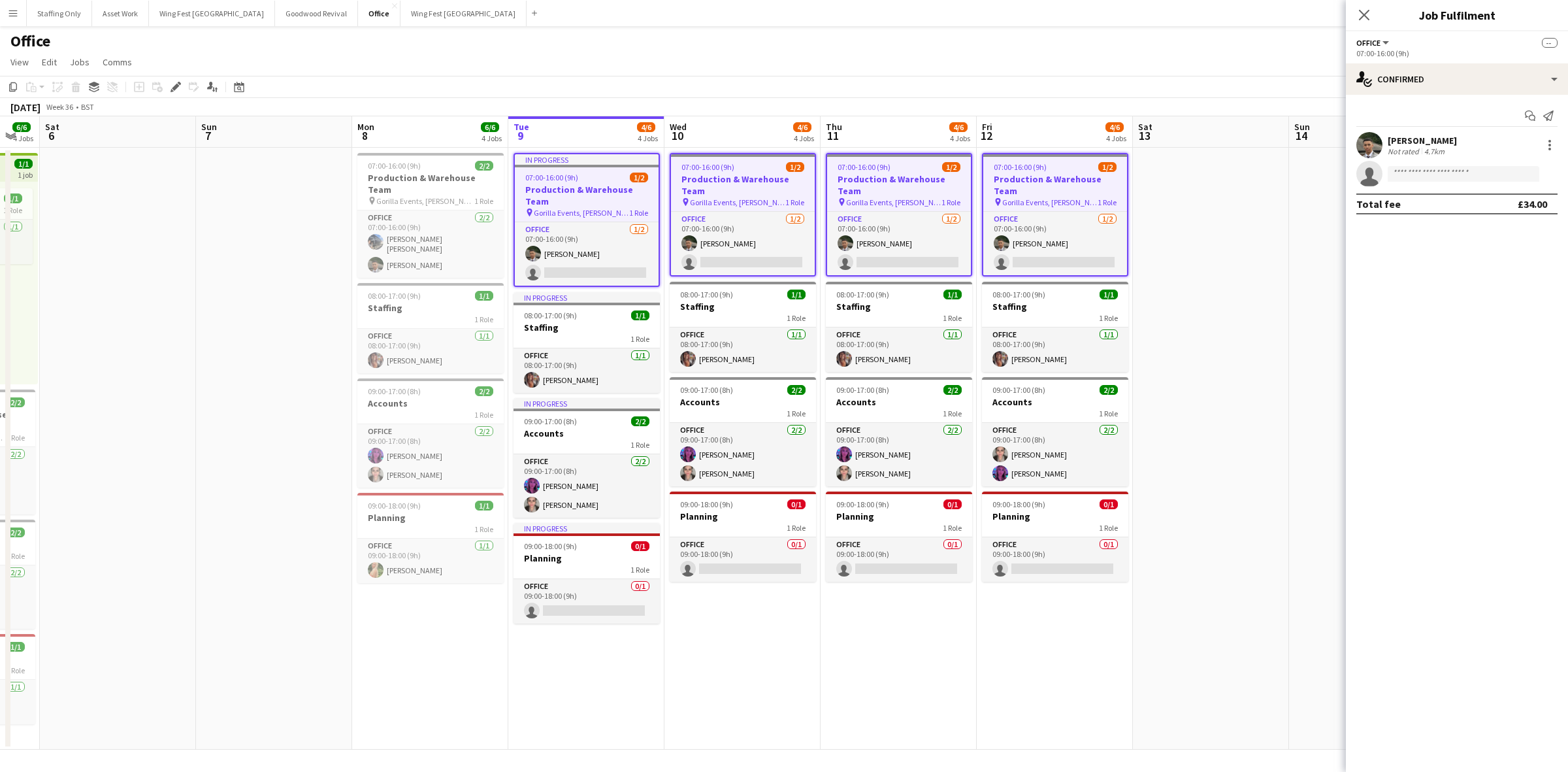
click at [1028, 178] on h3 "Production & Warehouse Team" at bounding box center [1056, 185] width 144 height 24
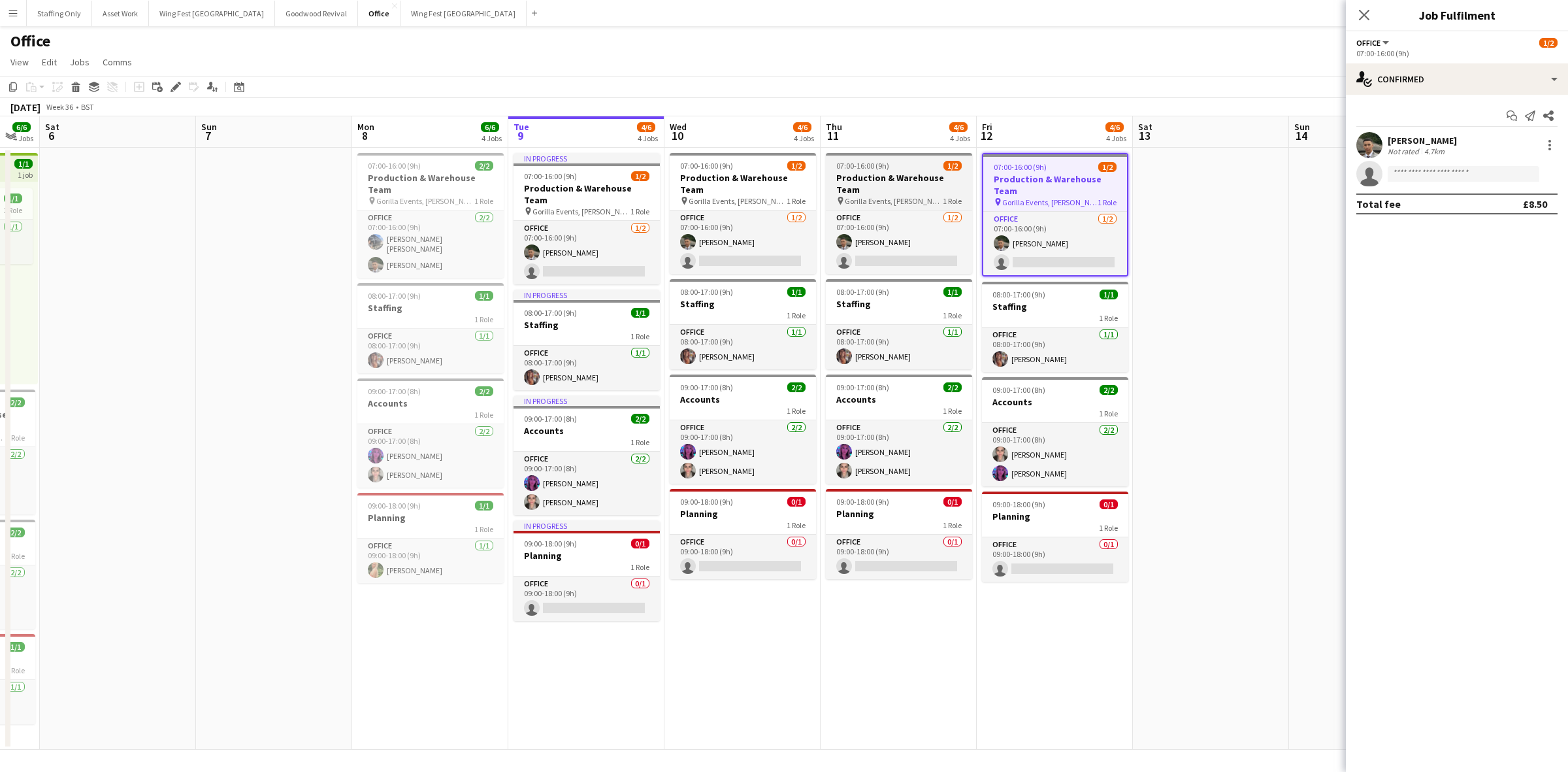
click at [876, 177] on h3 "Production & Warehouse Team" at bounding box center [899, 183] width 146 height 24
click at [1187, 195] on app-date-cell at bounding box center [1211, 448] width 156 height 602
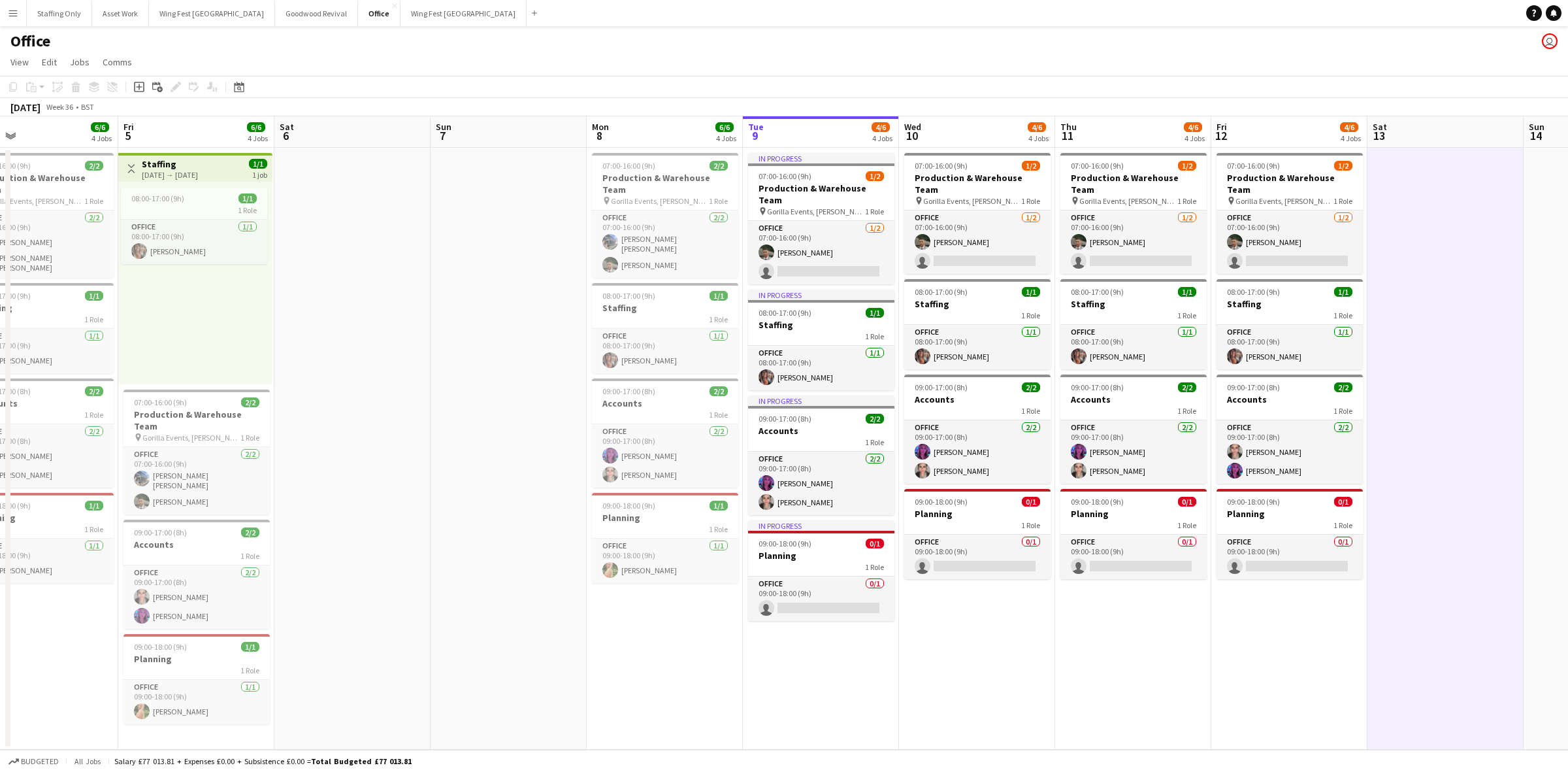
scroll to position [0, 496]
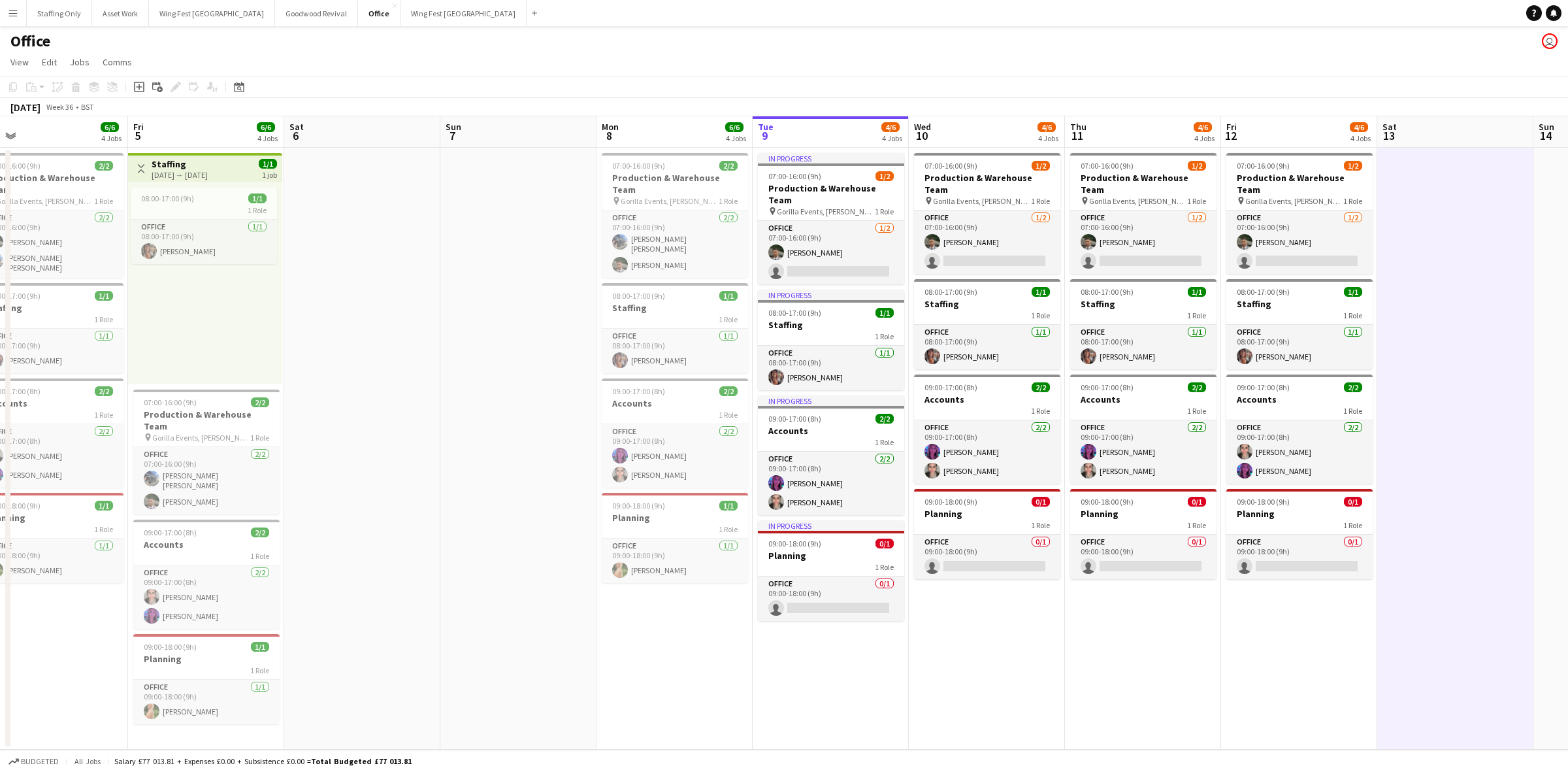
drag, startPoint x: 730, startPoint y: 671, endPoint x: 817, endPoint y: 658, distance: 88.0
click at [818, 658] on app-calendar-viewport "Mon 1 6/6 3 Jobs Tue 2 6/6 3 Jobs Wed 3 7/7 4 Jobs Thu 4 6/6 4 Jobs Fri 5 6/6 4…" at bounding box center [784, 433] width 1568 height 633
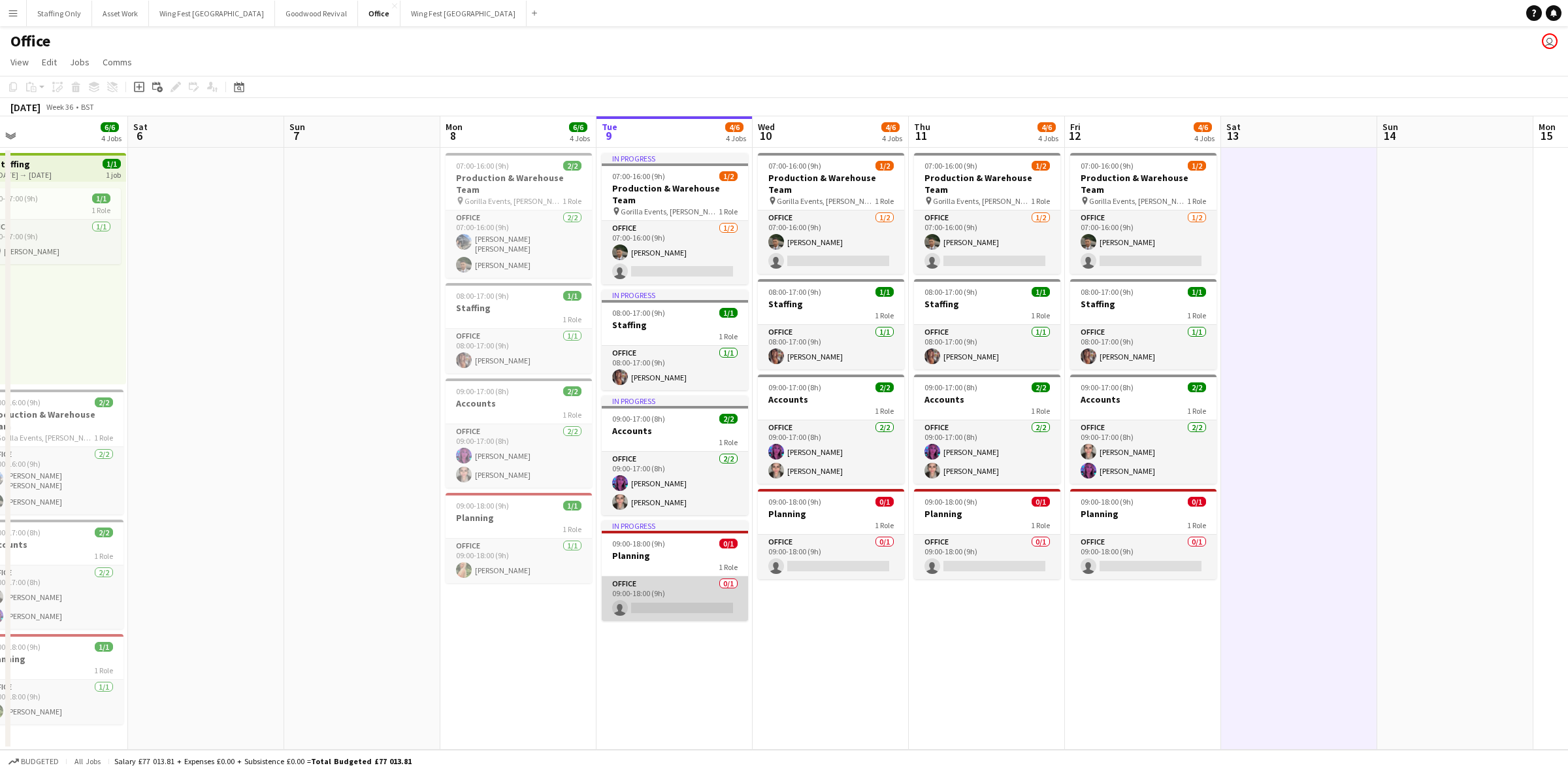
click at [703, 608] on app-card-role "Office 0/1 09:00-18:00 (9h) single-neutral-actions" at bounding box center [675, 599] width 146 height 45
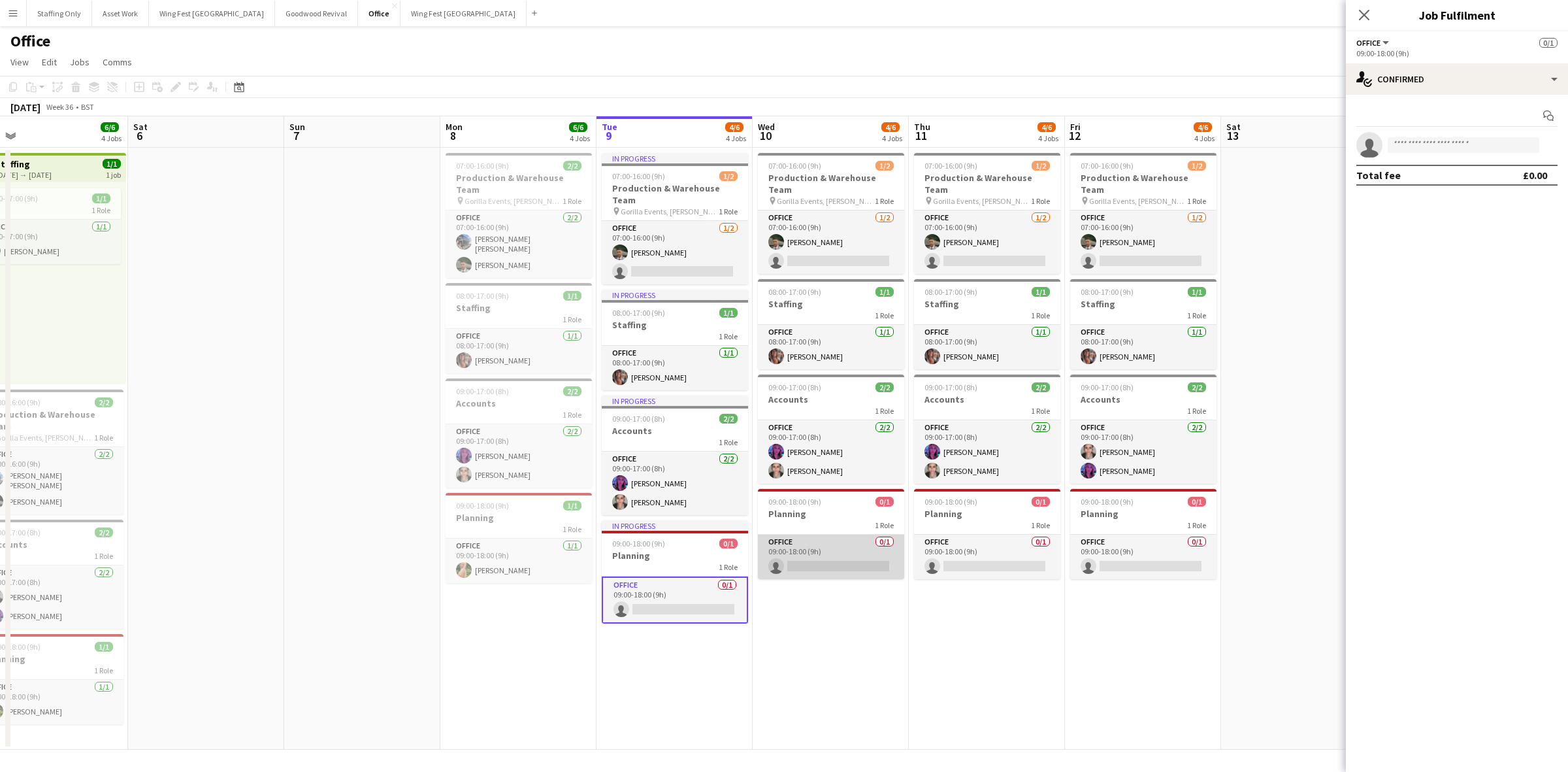
click at [832, 546] on app-card-role "Office 0/1 09:00-18:00 (9h) single-neutral-actions" at bounding box center [831, 557] width 146 height 45
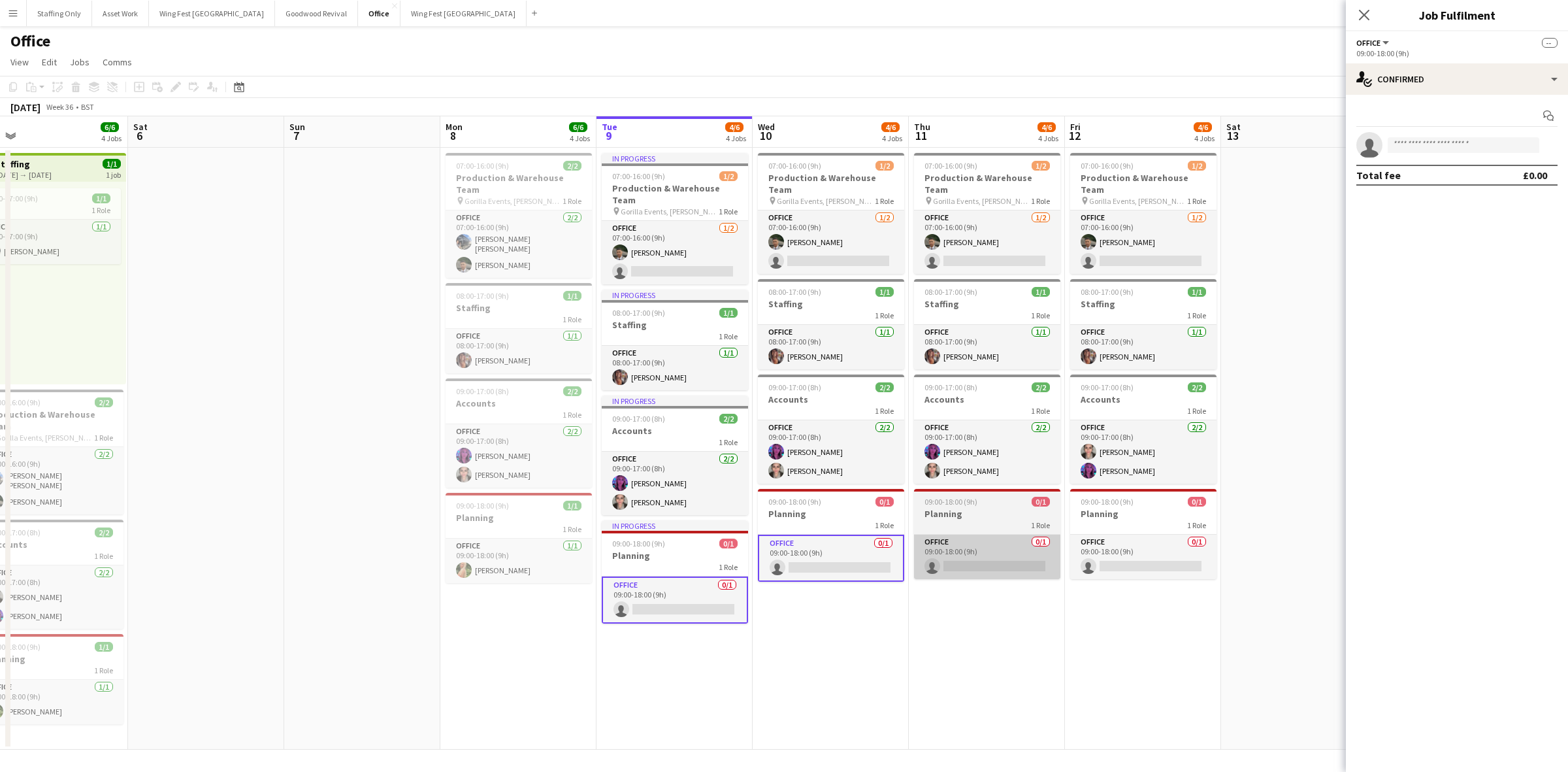
click at [1012, 547] on app-card-role "Office 0/1 09:00-18:00 (9h) single-neutral-actions" at bounding box center [987, 557] width 146 height 45
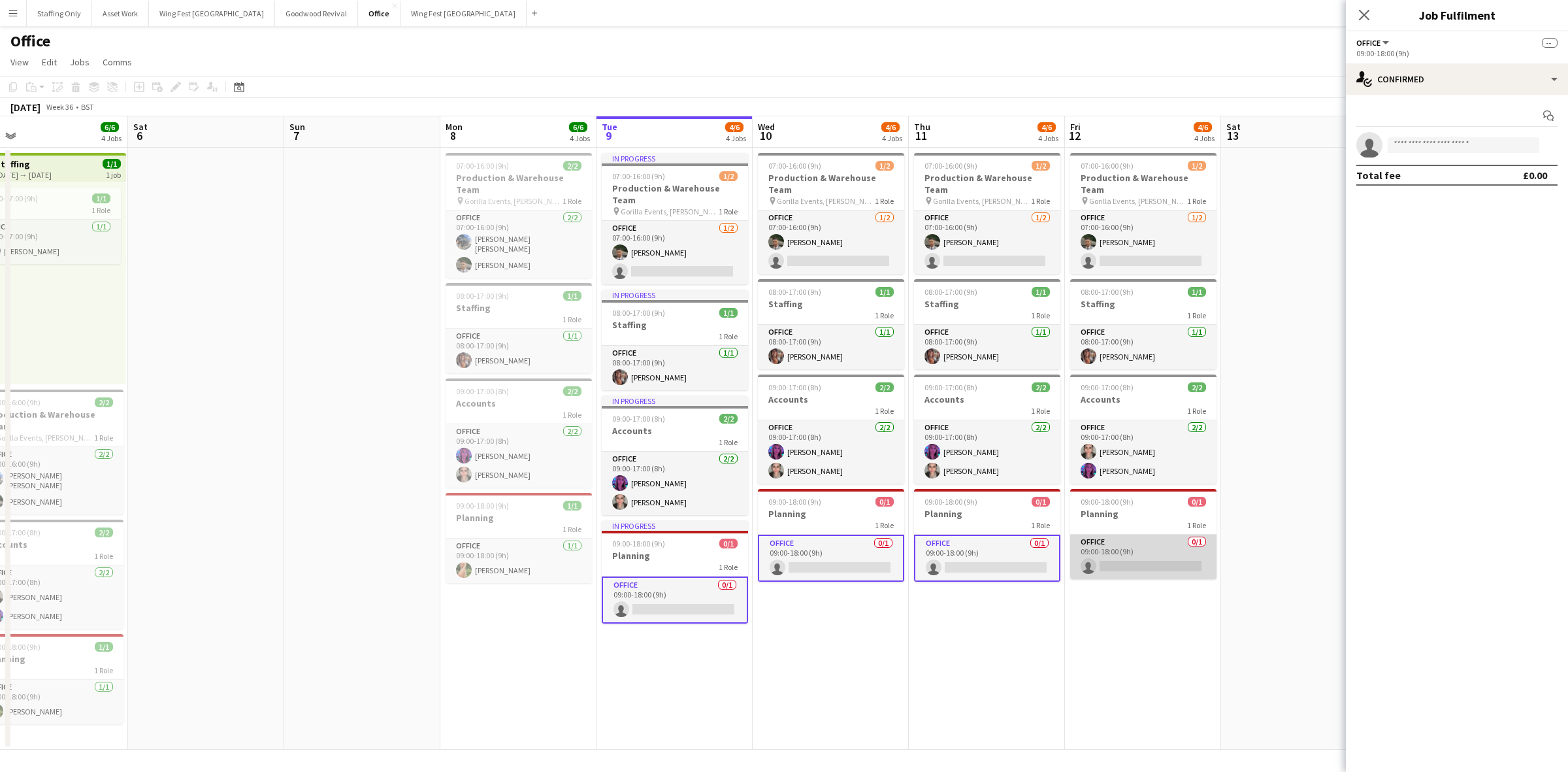
click at [1152, 549] on app-card-role "Office 0/1 09:00-18:00 (9h) single-neutral-actions" at bounding box center [1143, 557] width 146 height 45
click at [1424, 149] on input at bounding box center [1463, 145] width 151 height 15
type input "****"
click at [1426, 171] on span "Can be approved on 3 of 4 positions." at bounding box center [1463, 175] width 130 height 12
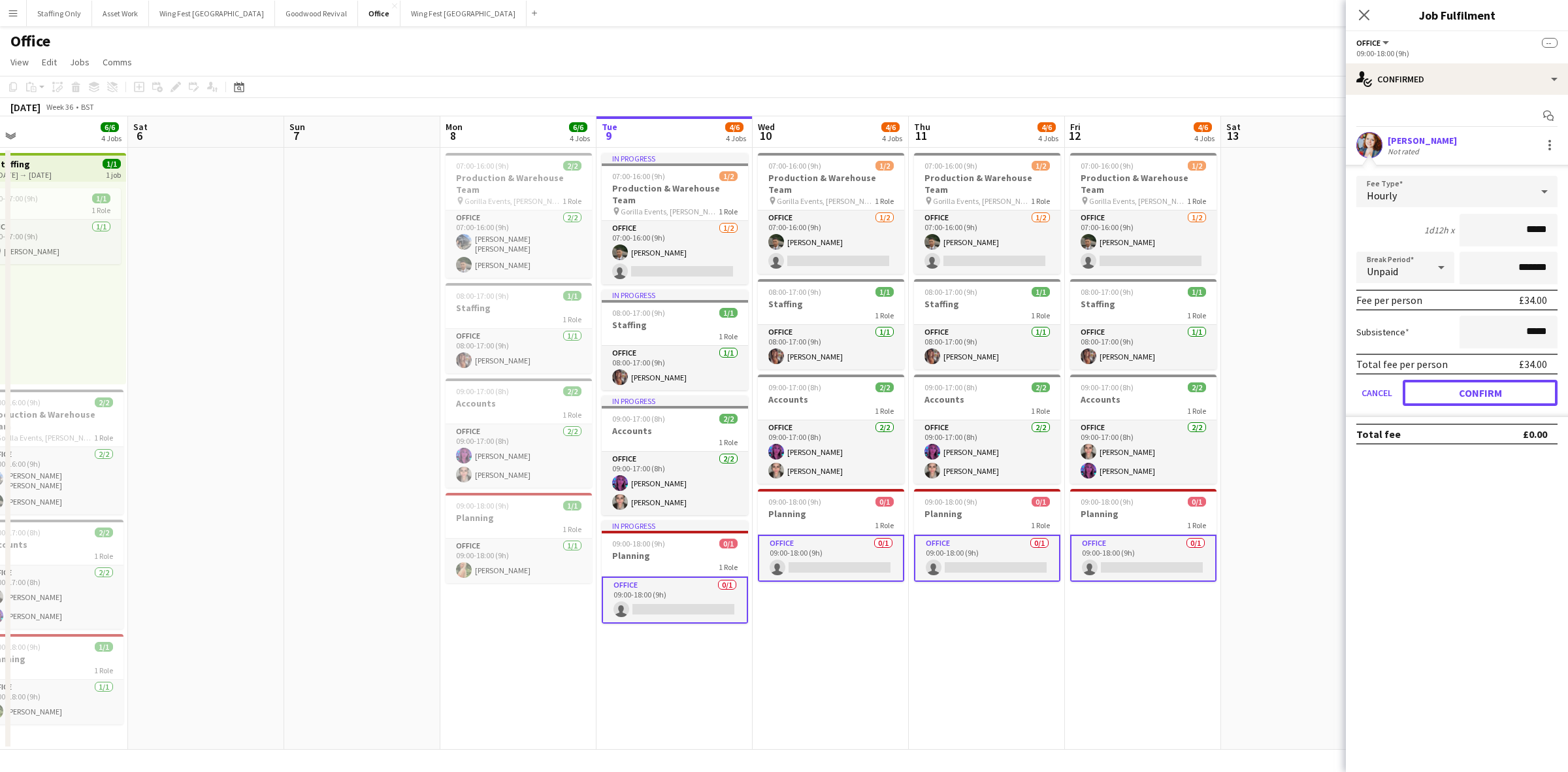
click at [1481, 392] on button "Confirm" at bounding box center [1480, 393] width 155 height 26
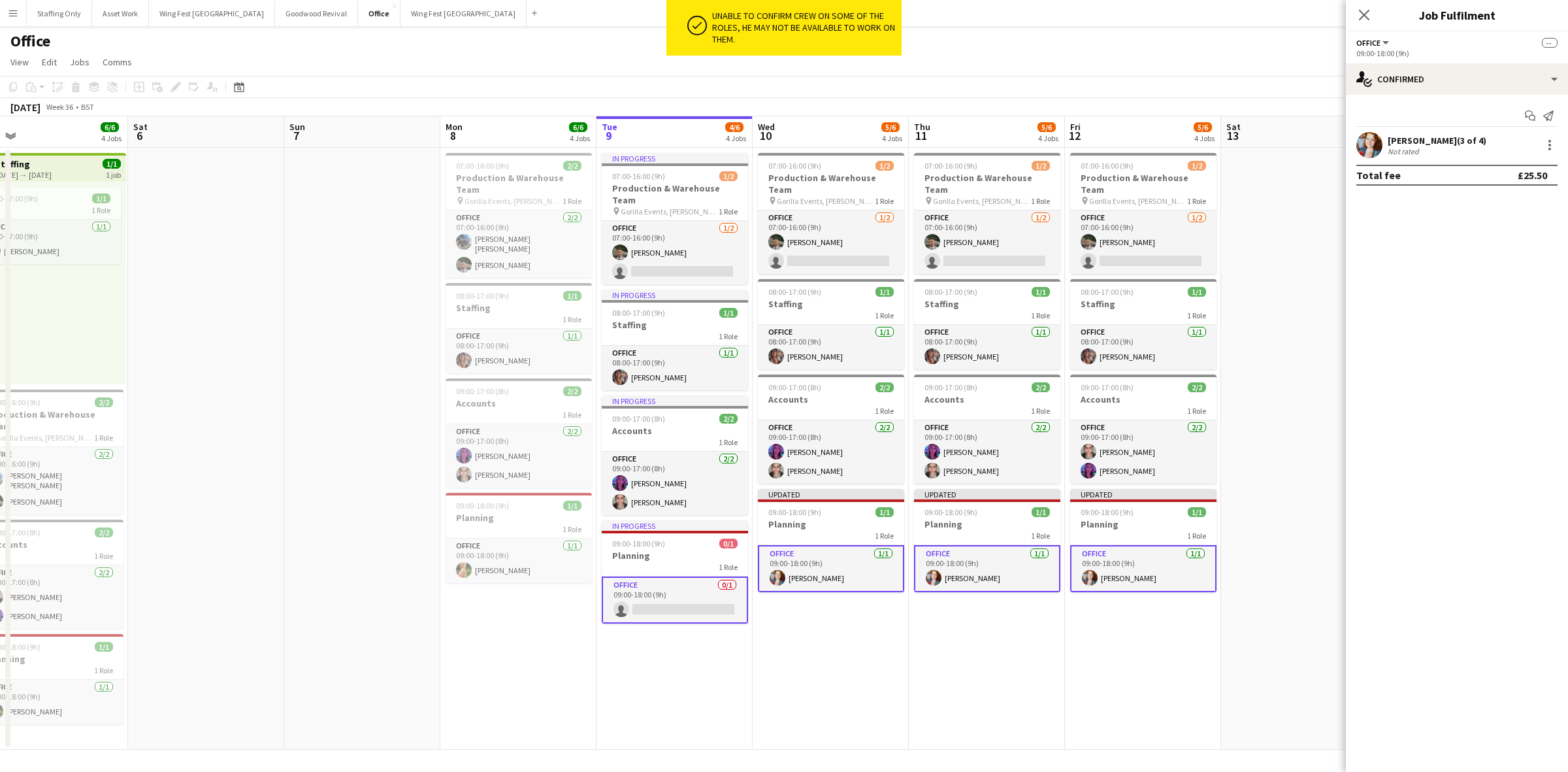
click at [851, 616] on app-date-cell "07:00-16:00 (9h) 1/2 Production & Warehouse Team pin Gorilla Events, [PERSON_NA…" at bounding box center [831, 448] width 156 height 602
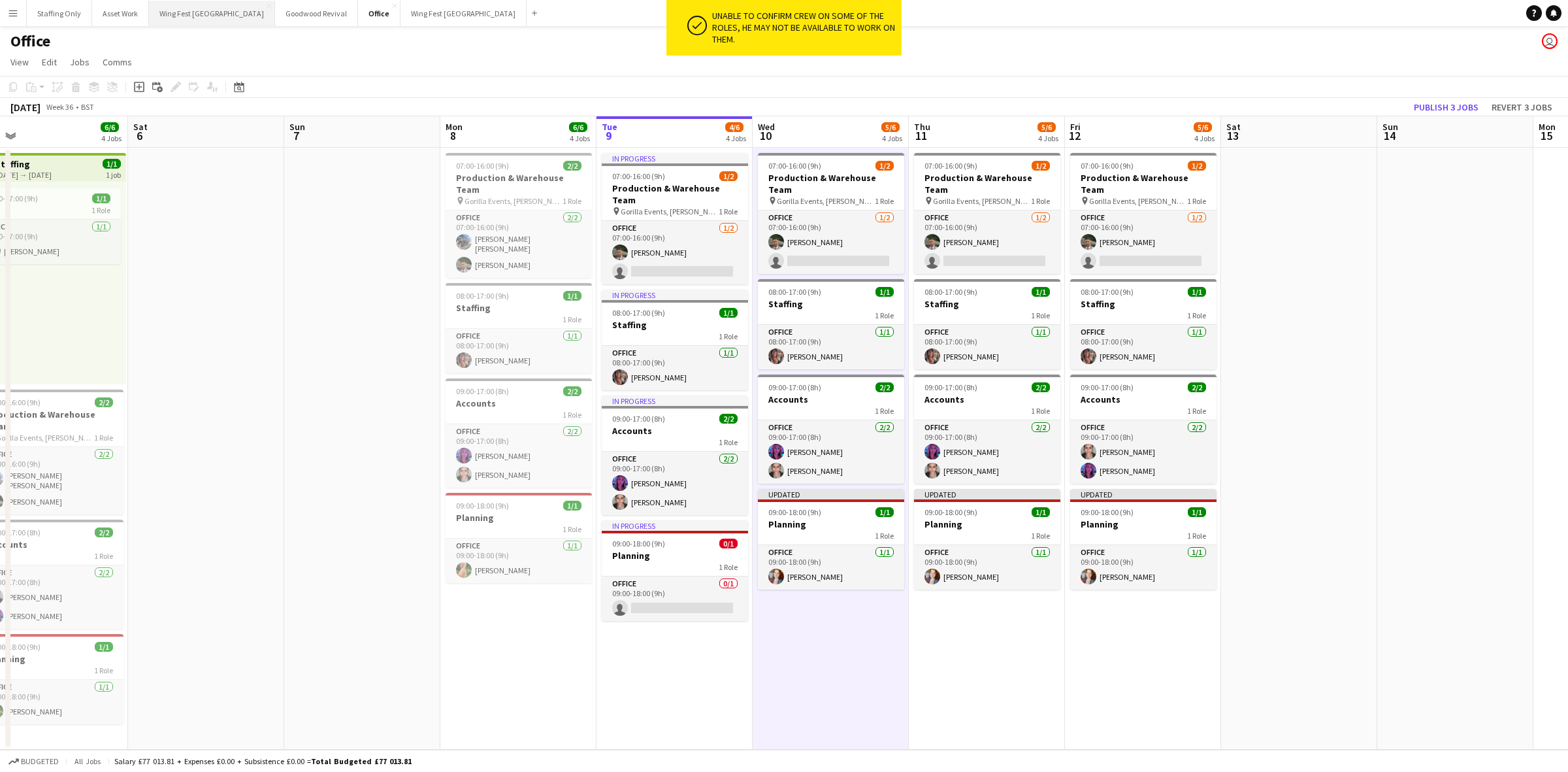
click at [172, 17] on button "Wing Fest Bristol Close" at bounding box center [212, 13] width 126 height 26
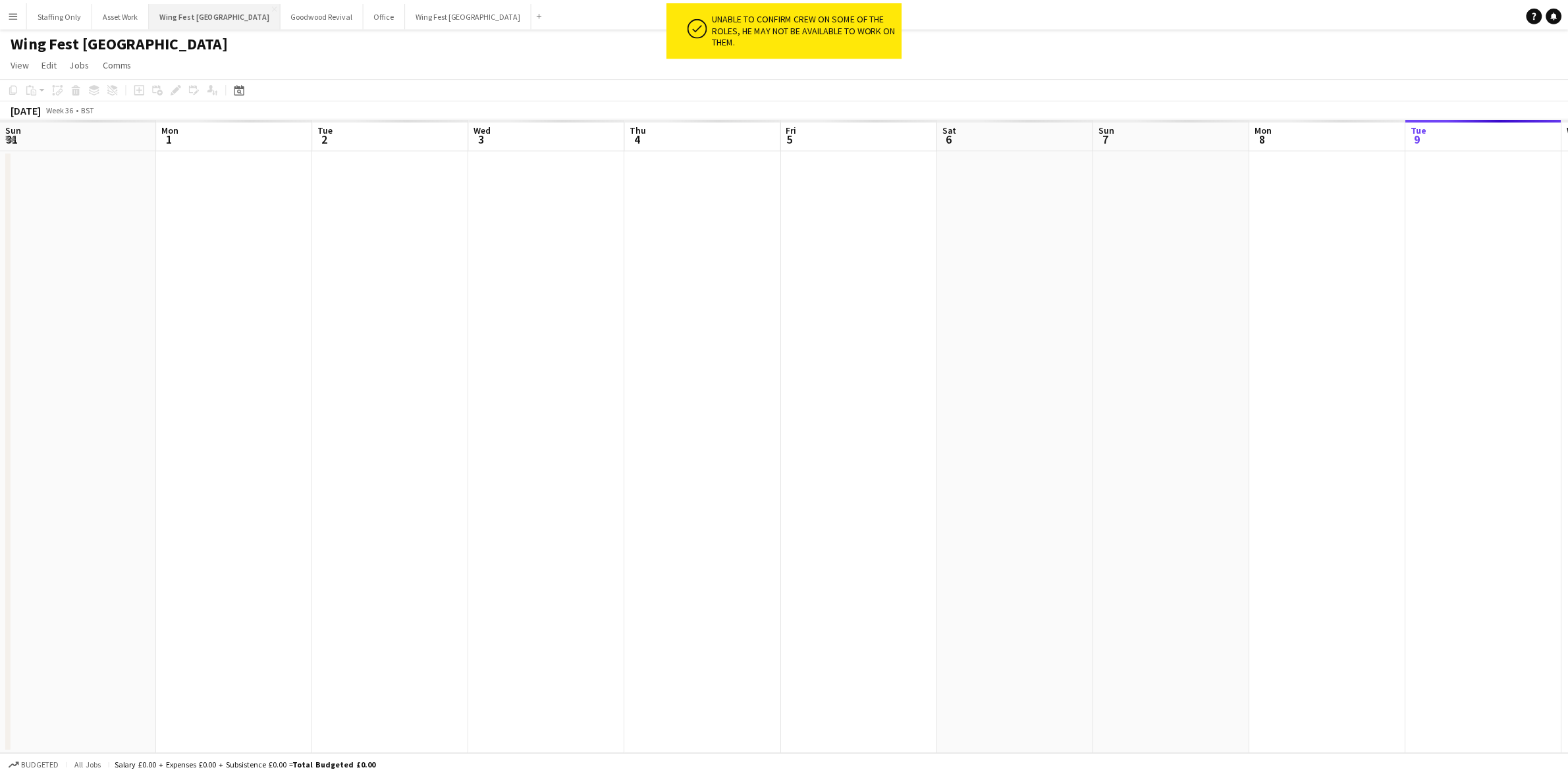
scroll to position [0, 338]
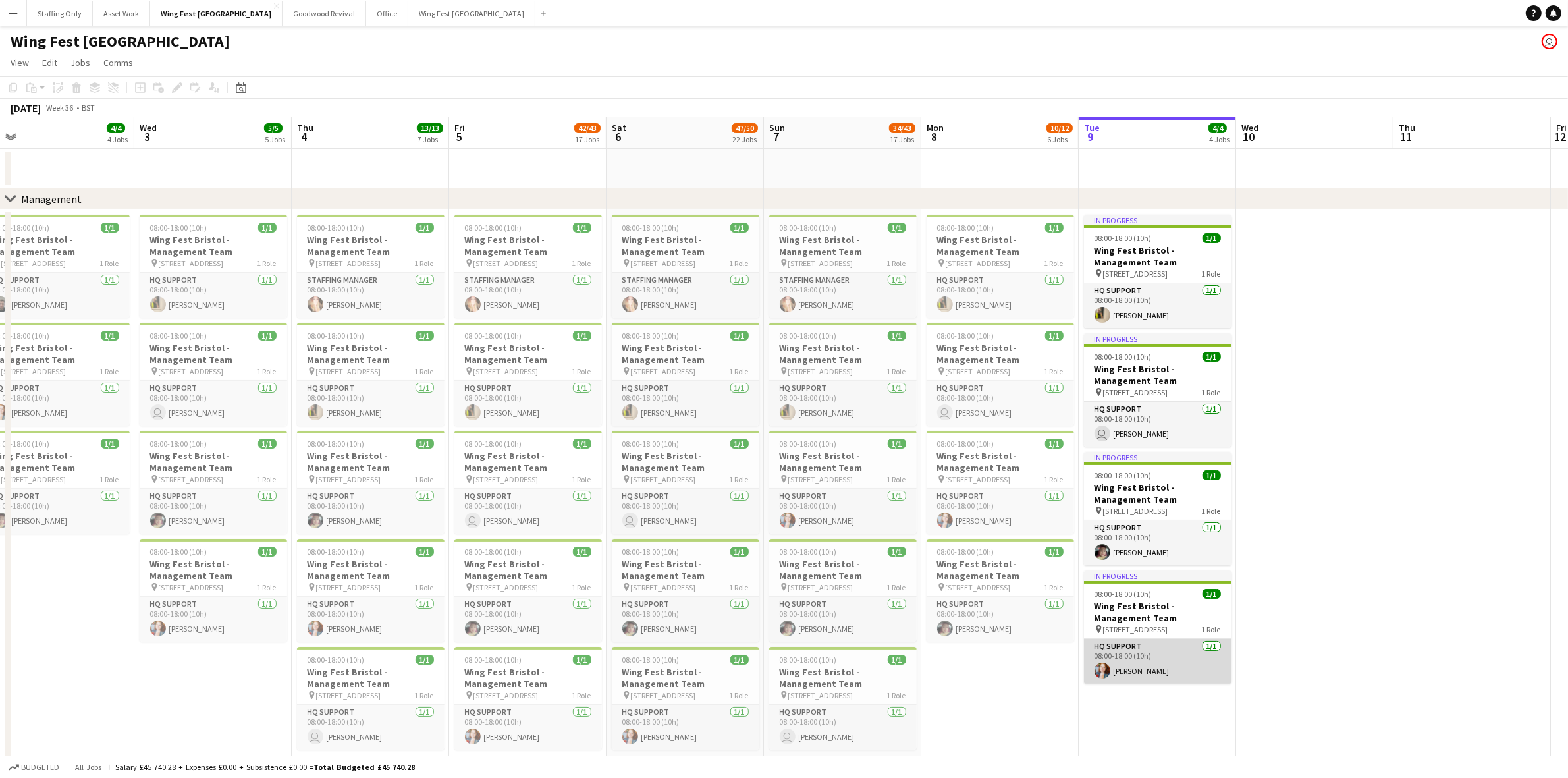
click at [1148, 667] on app-card-role "HQ Support [DATE] 08:00-18:00 (10h) [PERSON_NAME]" at bounding box center [1158, 661] width 148 height 45
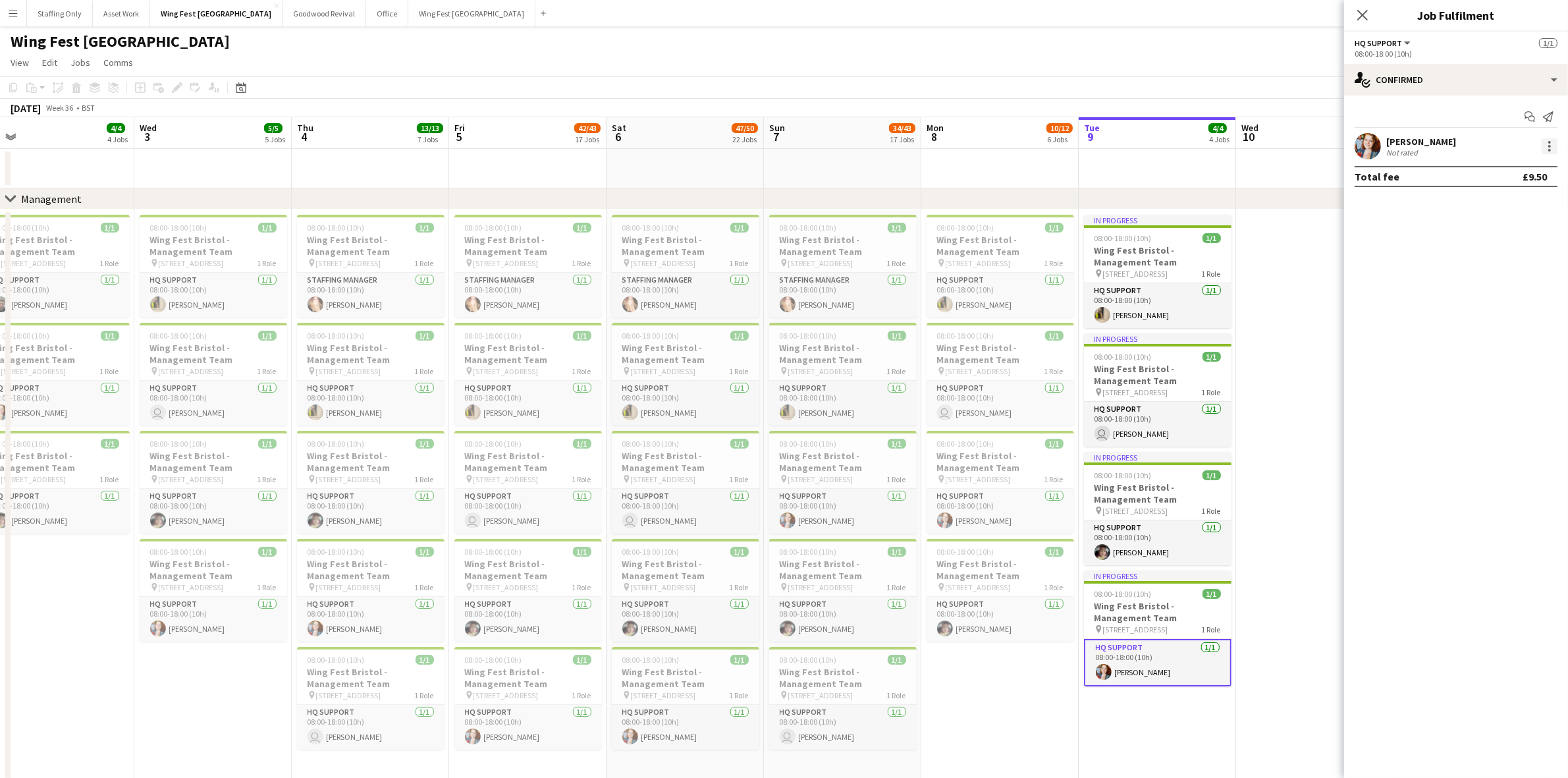
click at [1552, 145] on div at bounding box center [1549, 146] width 15 height 15
click at [1489, 299] on span "Remove" at bounding box center [1485, 297] width 39 height 11
click at [1144, 608] on h3 "Wing Fest Bristol - Management Team" at bounding box center [1158, 612] width 148 height 24
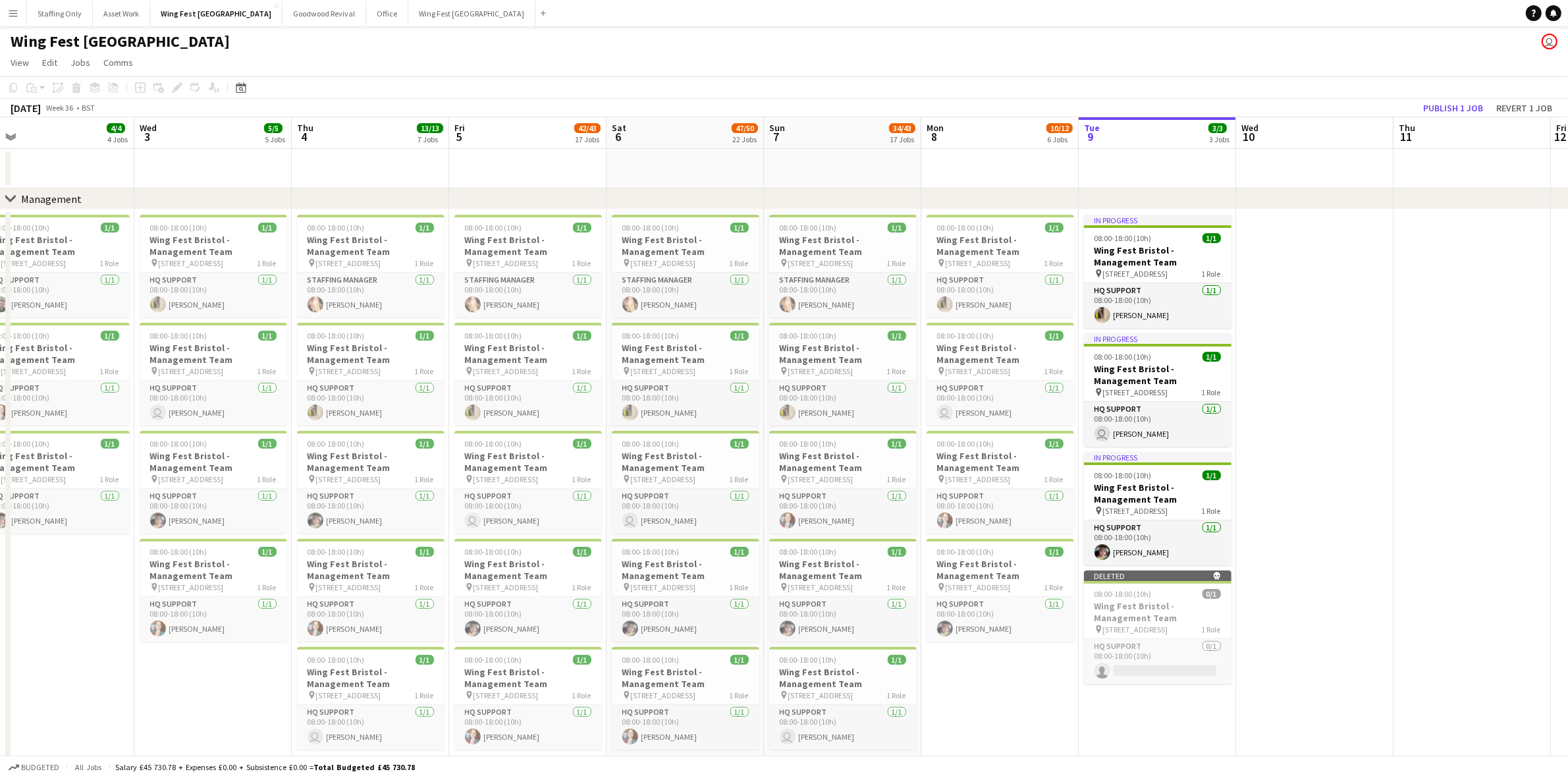
click at [1043, 664] on app-date-cell "08:00-18:00 (10h) 1/1 Wing Fest Bristol - Management Team pin 12A The Pavillion…" at bounding box center [1000, 495] width 157 height 572
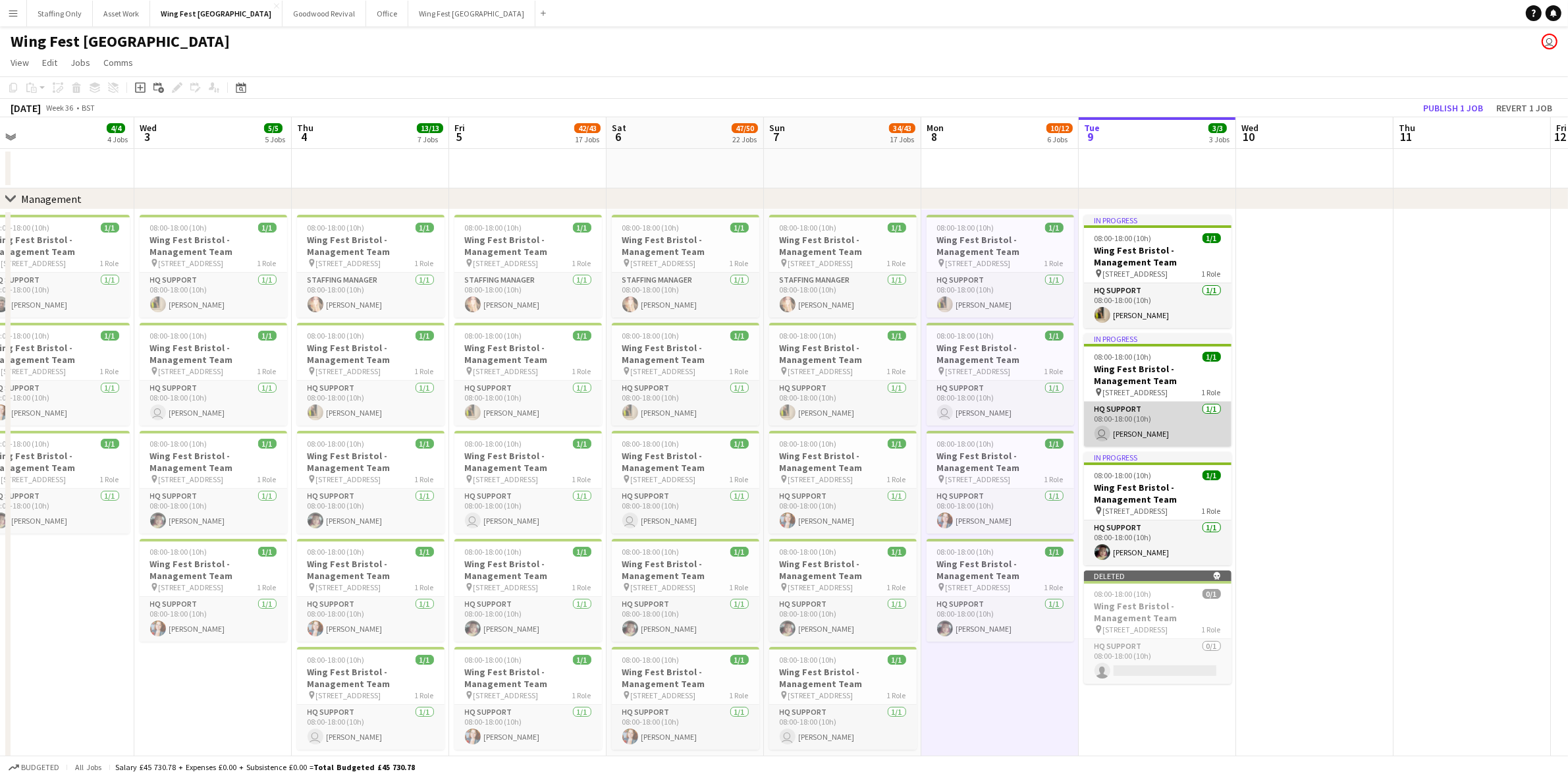
click at [1161, 442] on app-card-role "HQ Support [DATE] 08:00-18:00 (10h) user [PERSON_NAME]" at bounding box center [1158, 424] width 148 height 45
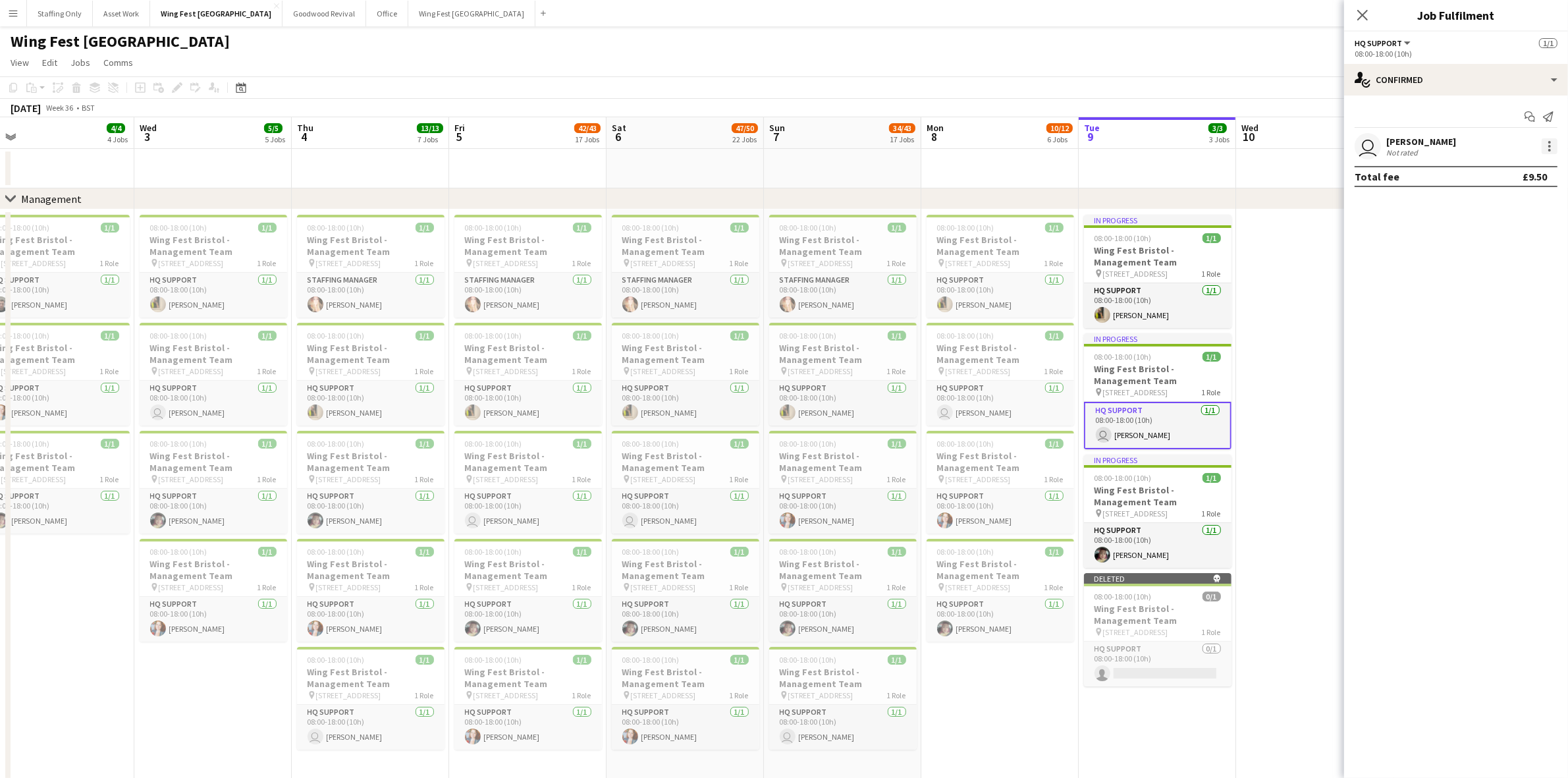
click at [1546, 141] on div at bounding box center [1549, 146] width 15 height 15
click at [1488, 292] on span "Remove" at bounding box center [1485, 297] width 39 height 11
click at [1302, 419] on app-date-cell at bounding box center [1314, 495] width 157 height 572
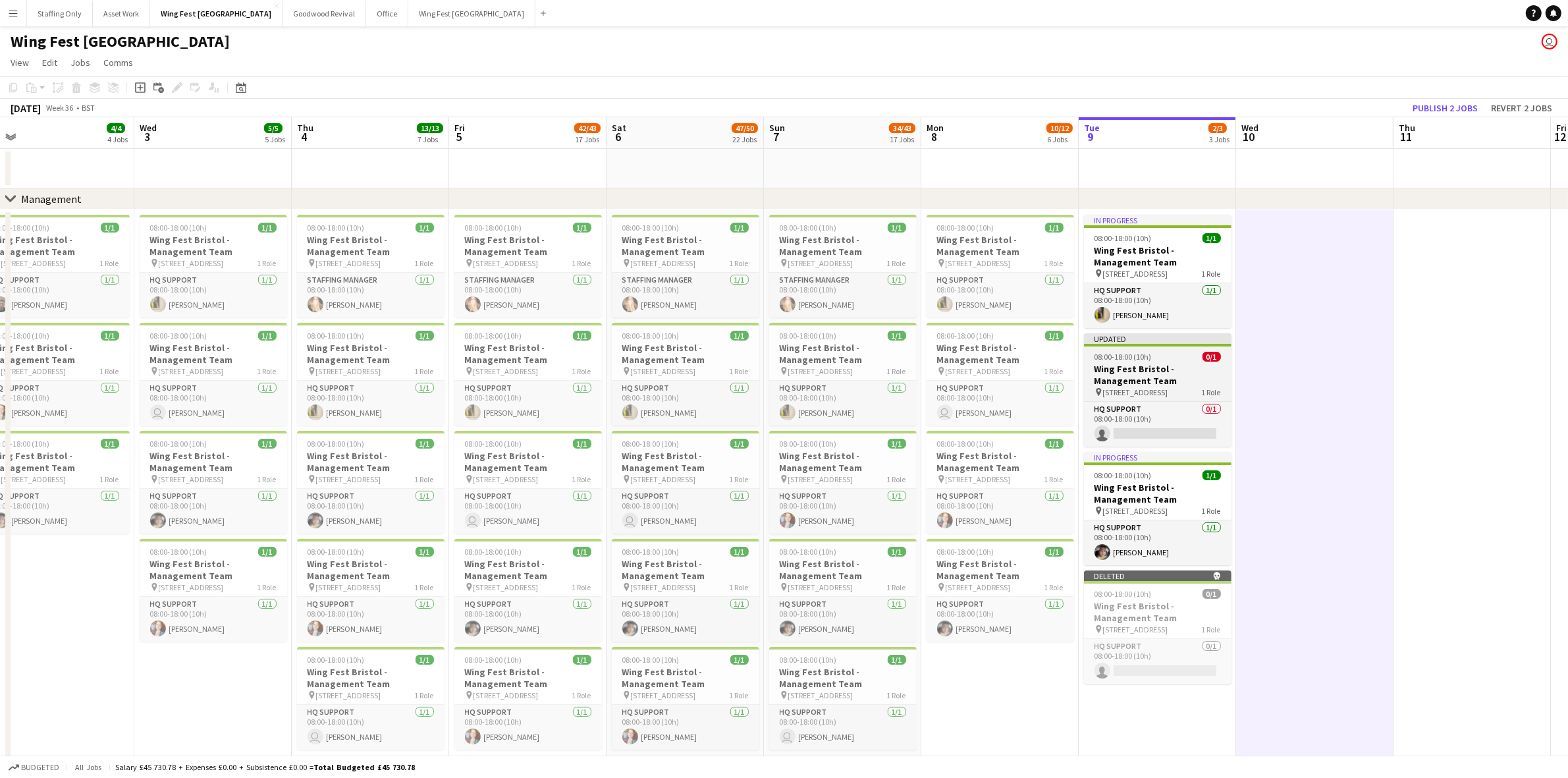
click at [1156, 380] on h3 "Wing Fest Bristol - Management Team" at bounding box center [1158, 375] width 148 height 24
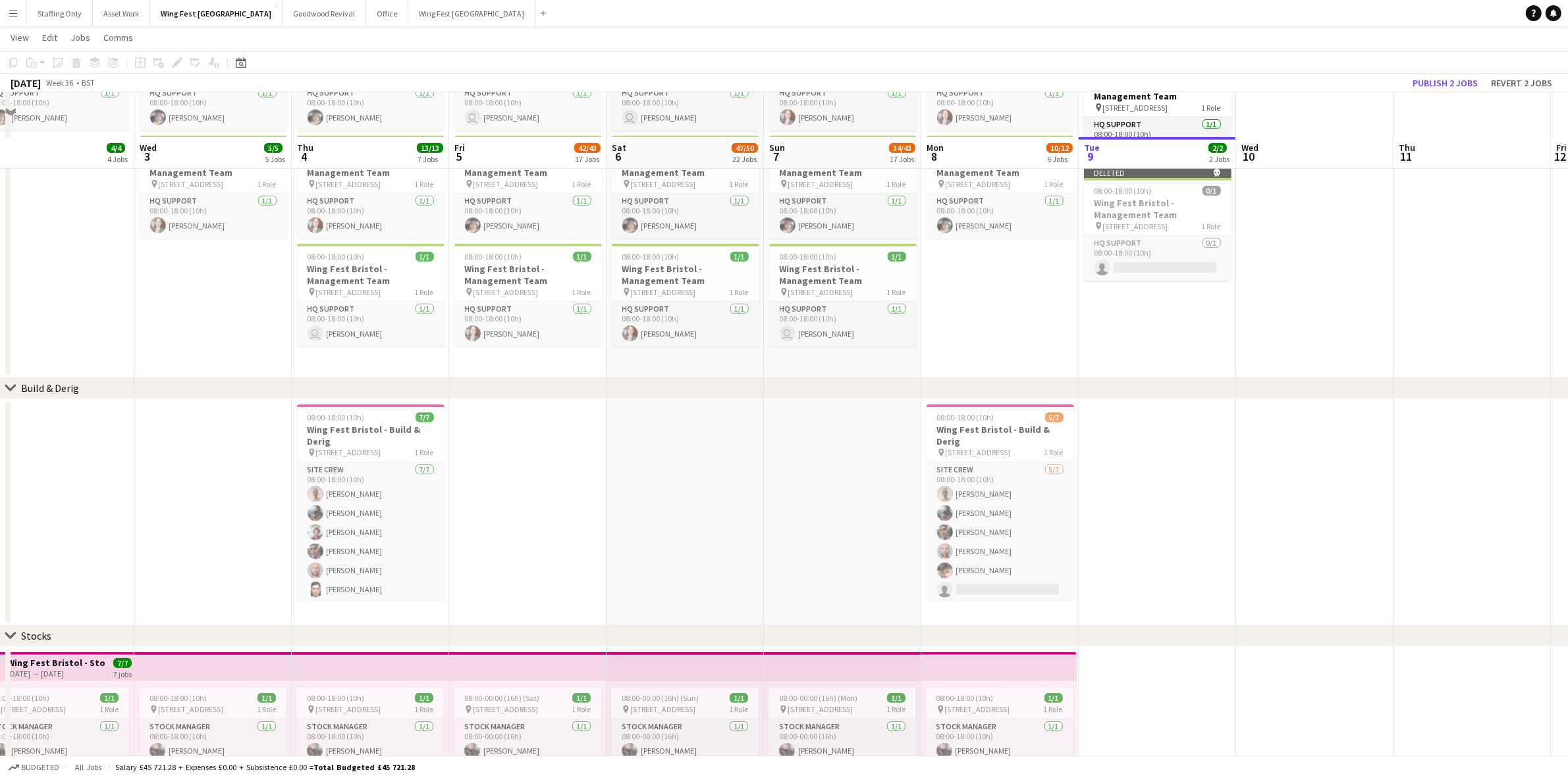
scroll to position [576, 0]
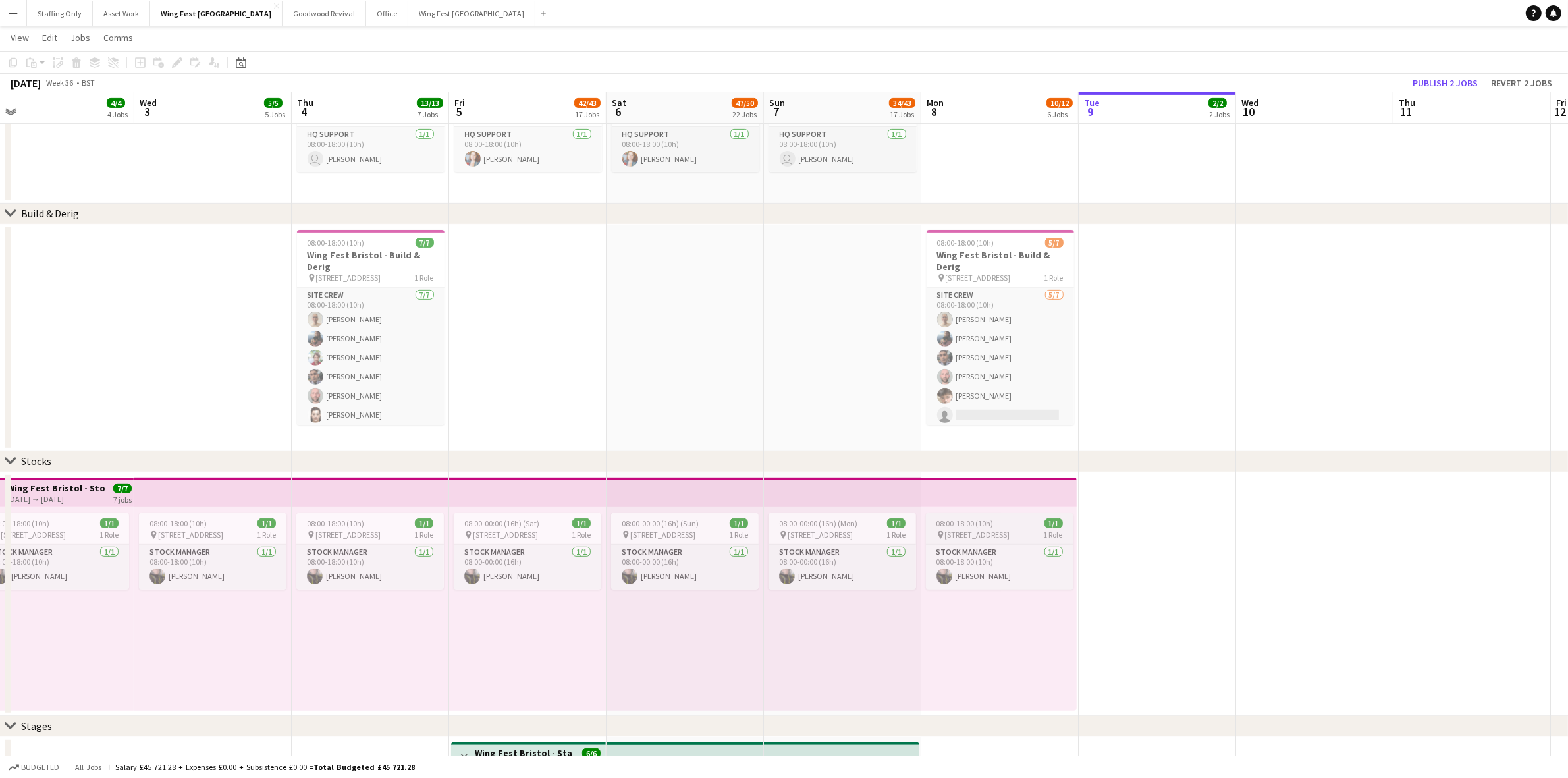
click at [985, 519] on span "08:00-18:00 (10h)" at bounding box center [965, 524] width 58 height 10
click at [11, 63] on icon "Copy" at bounding box center [13, 63] width 11 height 11
click at [1129, 527] on app-date-cell at bounding box center [1157, 594] width 157 height 244
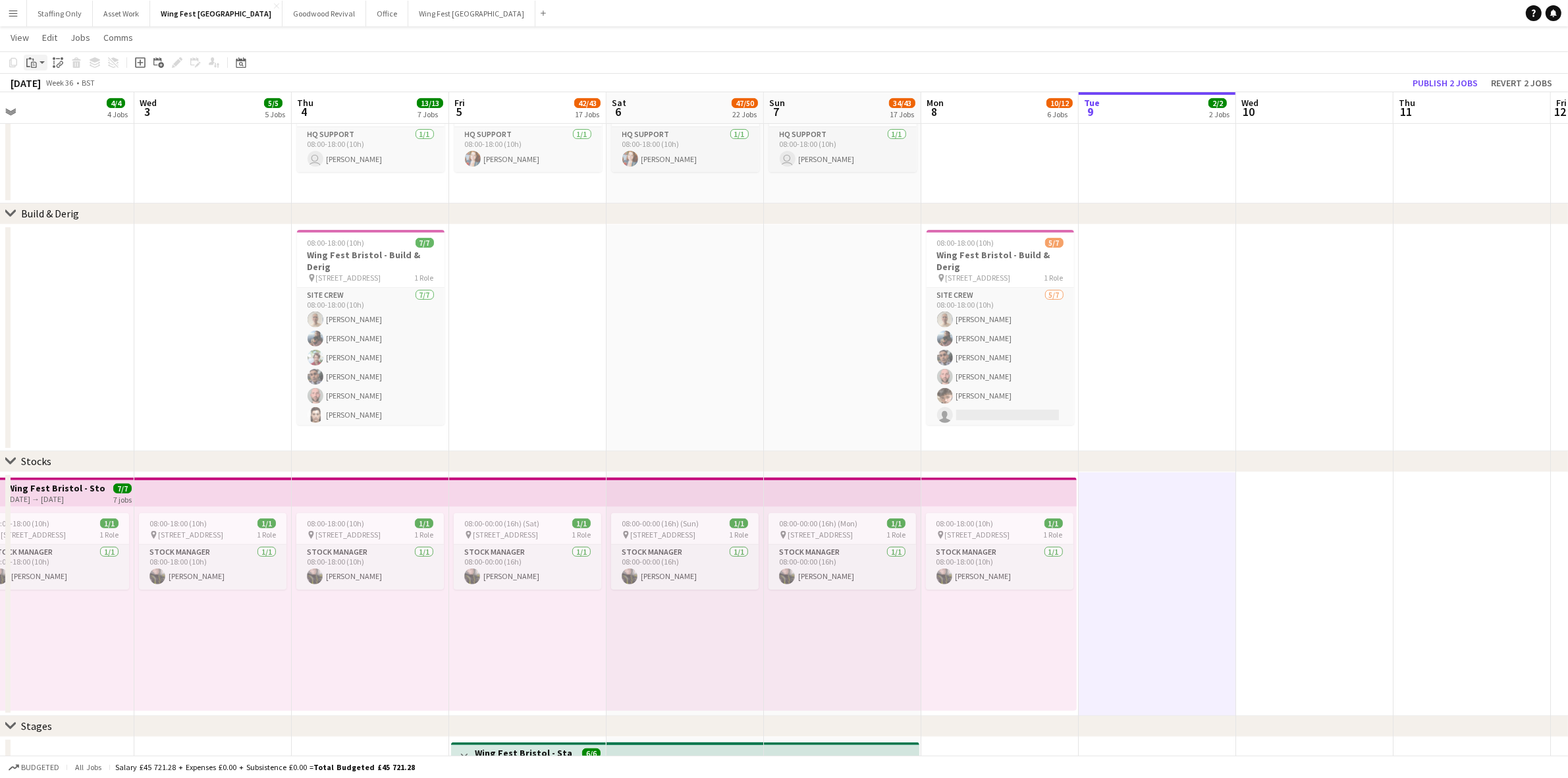
click at [37, 60] on icon "Paste" at bounding box center [31, 63] width 11 height 11
click at [63, 58] on icon "Paste linked Job" at bounding box center [58, 63] width 11 height 11
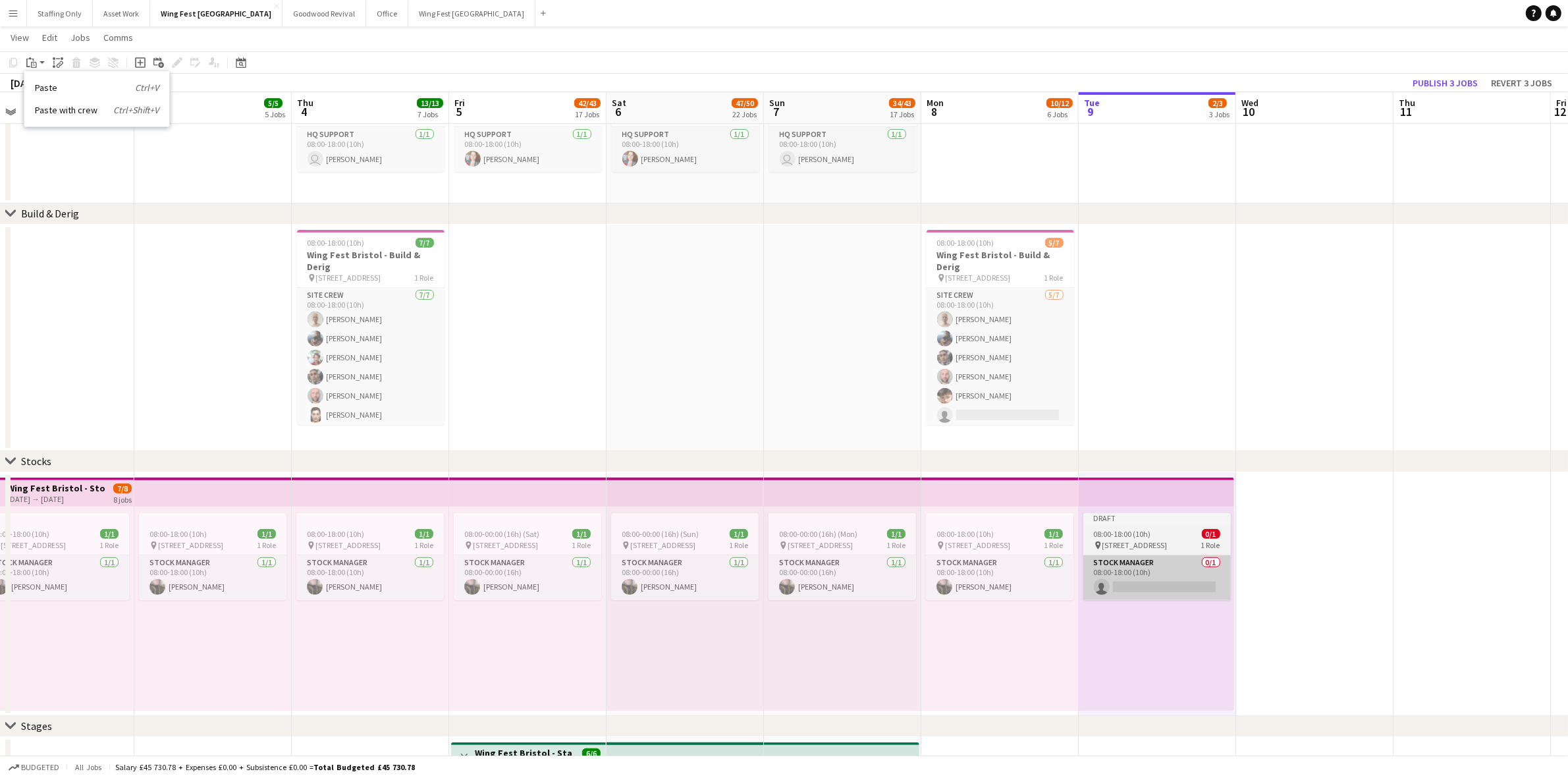
click at [1158, 557] on app-card-role "Stock Manager 0/1 08:00-18:00 (10h) single-neutral-actions" at bounding box center [1157, 578] width 148 height 45
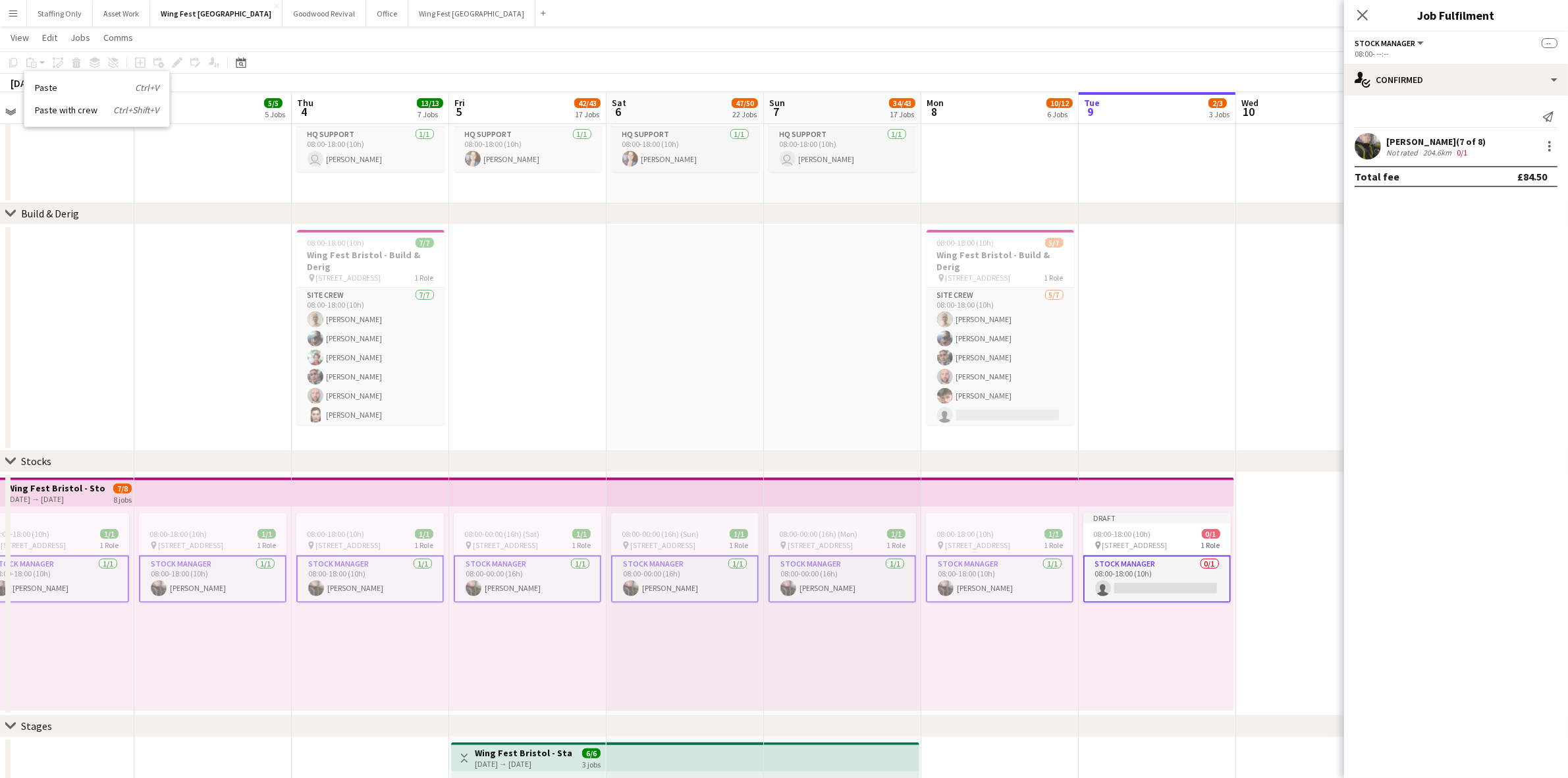
click at [1173, 583] on app-card-role "Stock Manager 0/1 08:00-18:00 (10h) single-neutral-actions" at bounding box center [1157, 578] width 148 height 47
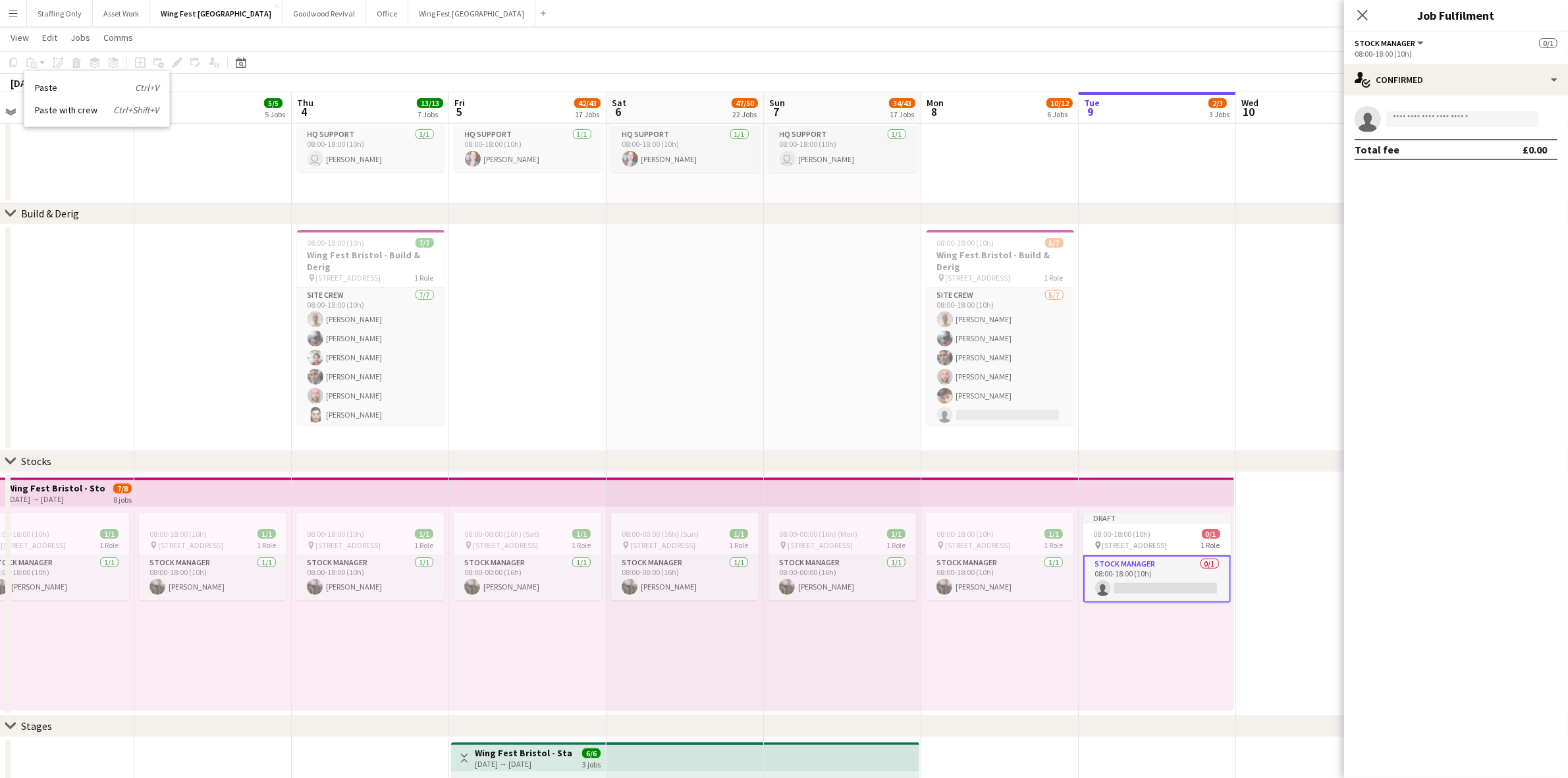
click at [1473, 129] on app-invite-slot "single-neutral-actions" at bounding box center [1456, 119] width 224 height 26
click at [1470, 120] on input at bounding box center [1462, 119] width 152 height 15
type input "*******"
click at [1431, 152] on span "[PERSON_NAME][EMAIL_ADDRESS][DOMAIN_NAME]" at bounding box center [1462, 148] width 131 height 11
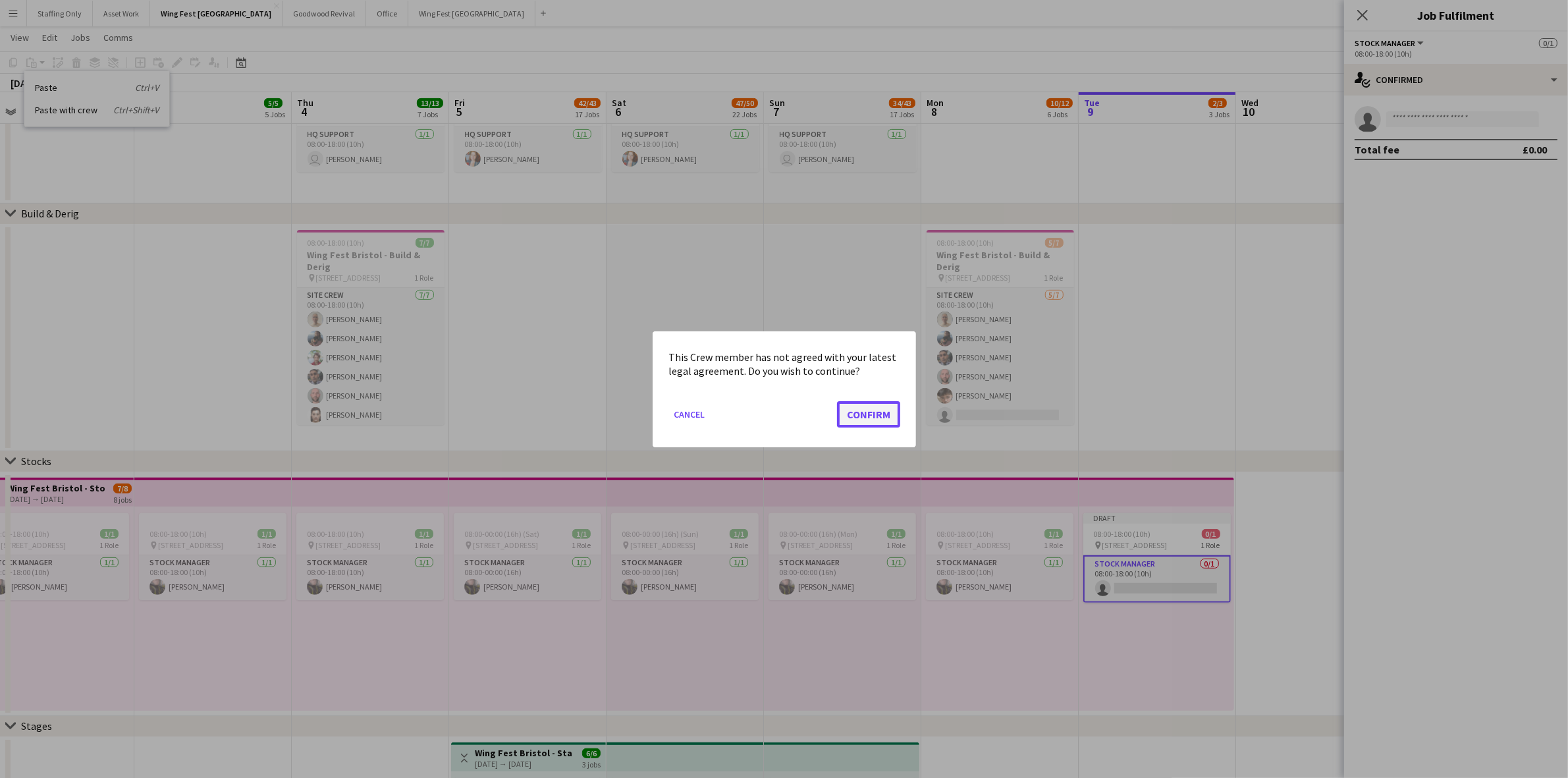
click at [871, 407] on button "Confirm" at bounding box center [868, 413] width 63 height 26
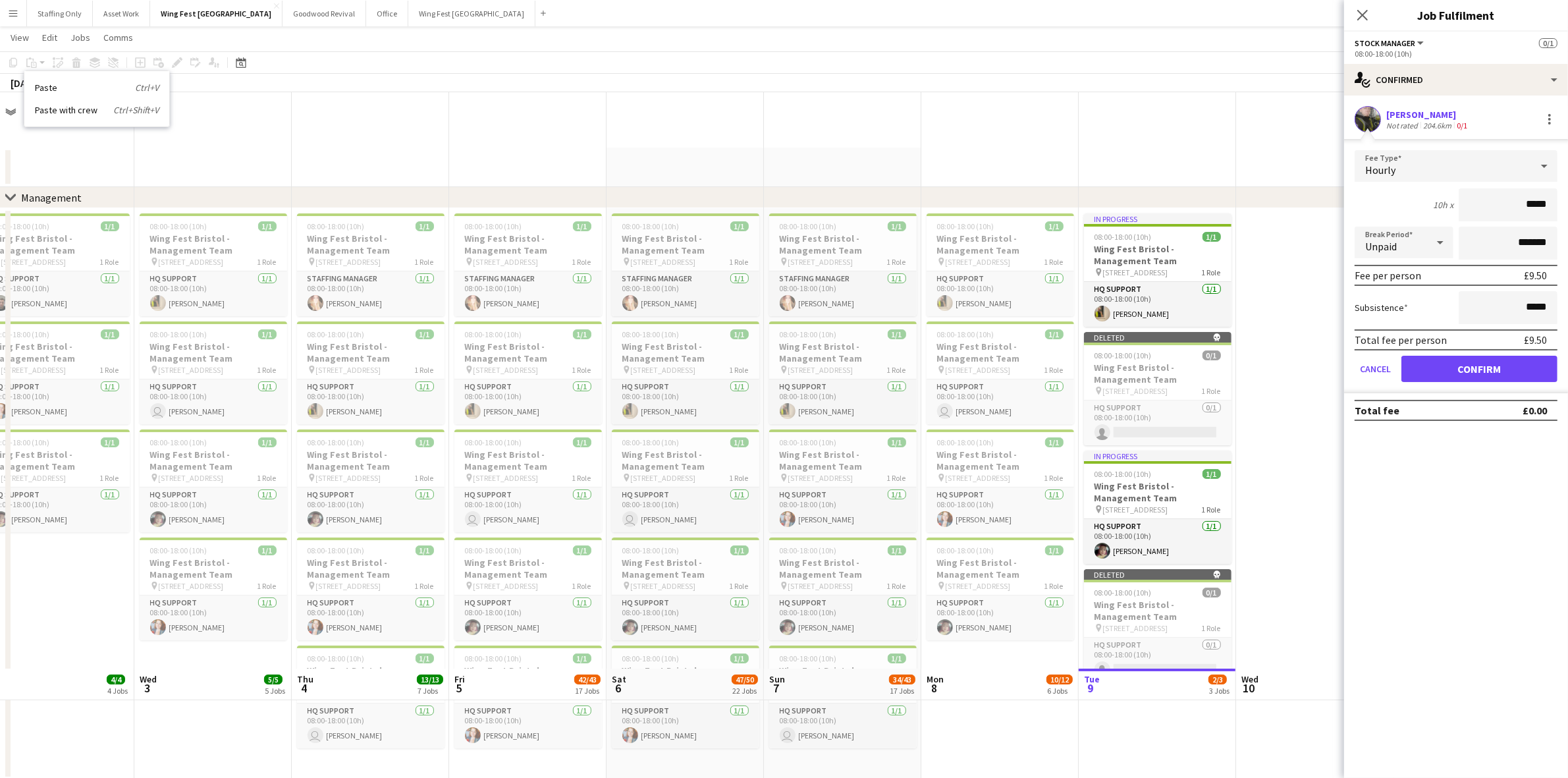
scroll to position [576, 0]
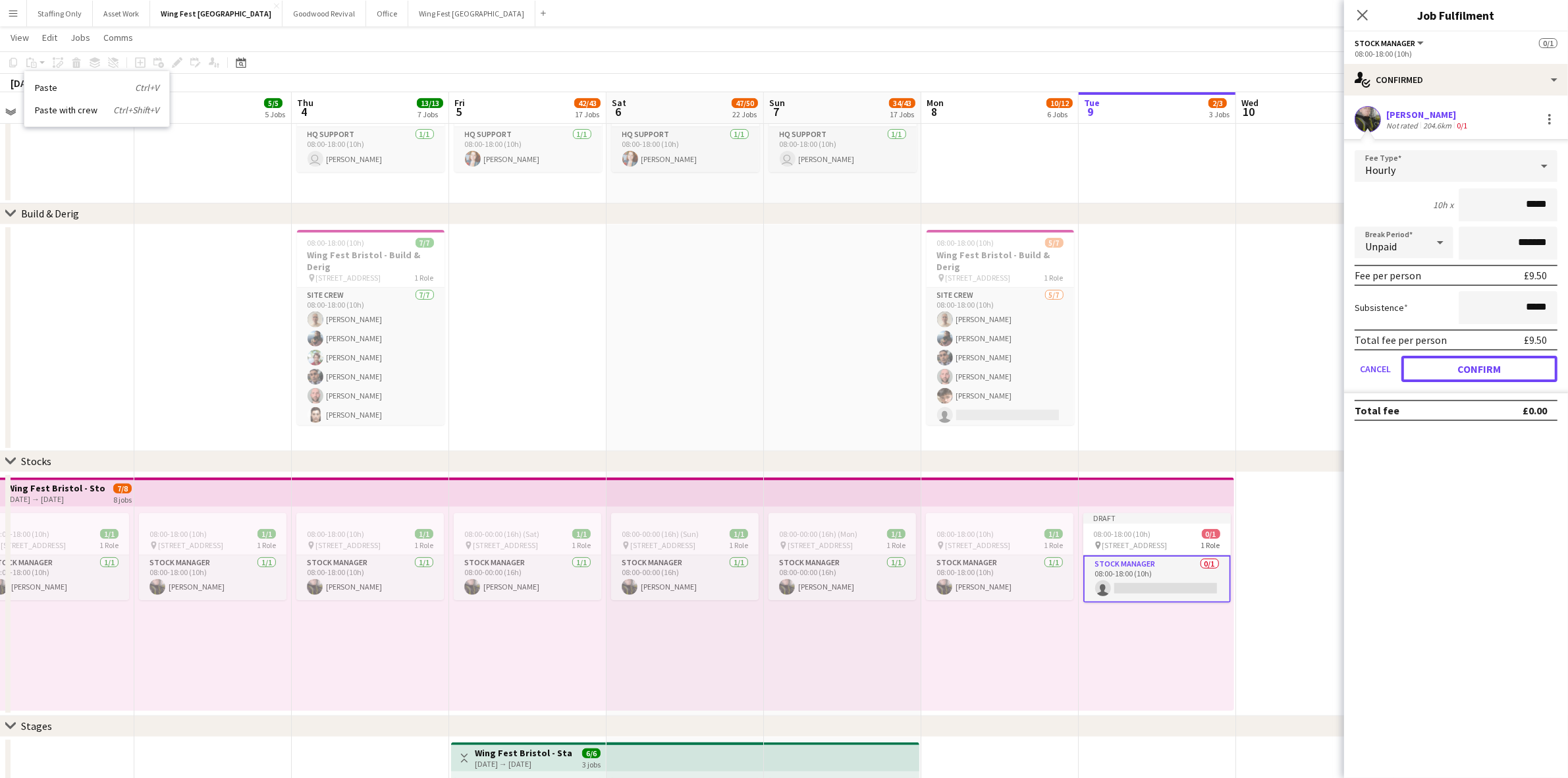
click at [1466, 366] on button "Confirm" at bounding box center [1479, 368] width 156 height 26
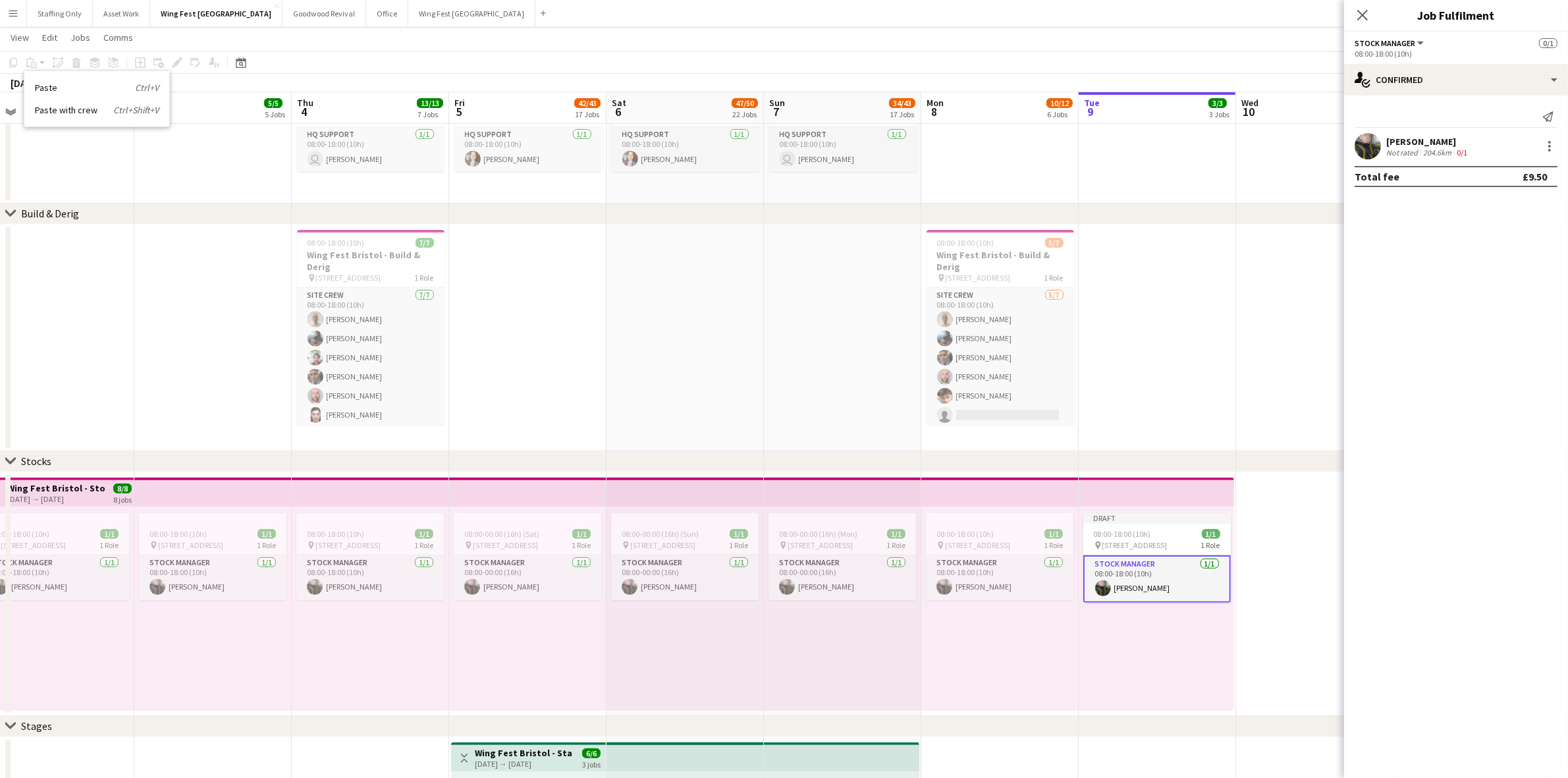
click at [1305, 509] on app-date-cell at bounding box center [1314, 594] width 157 height 244
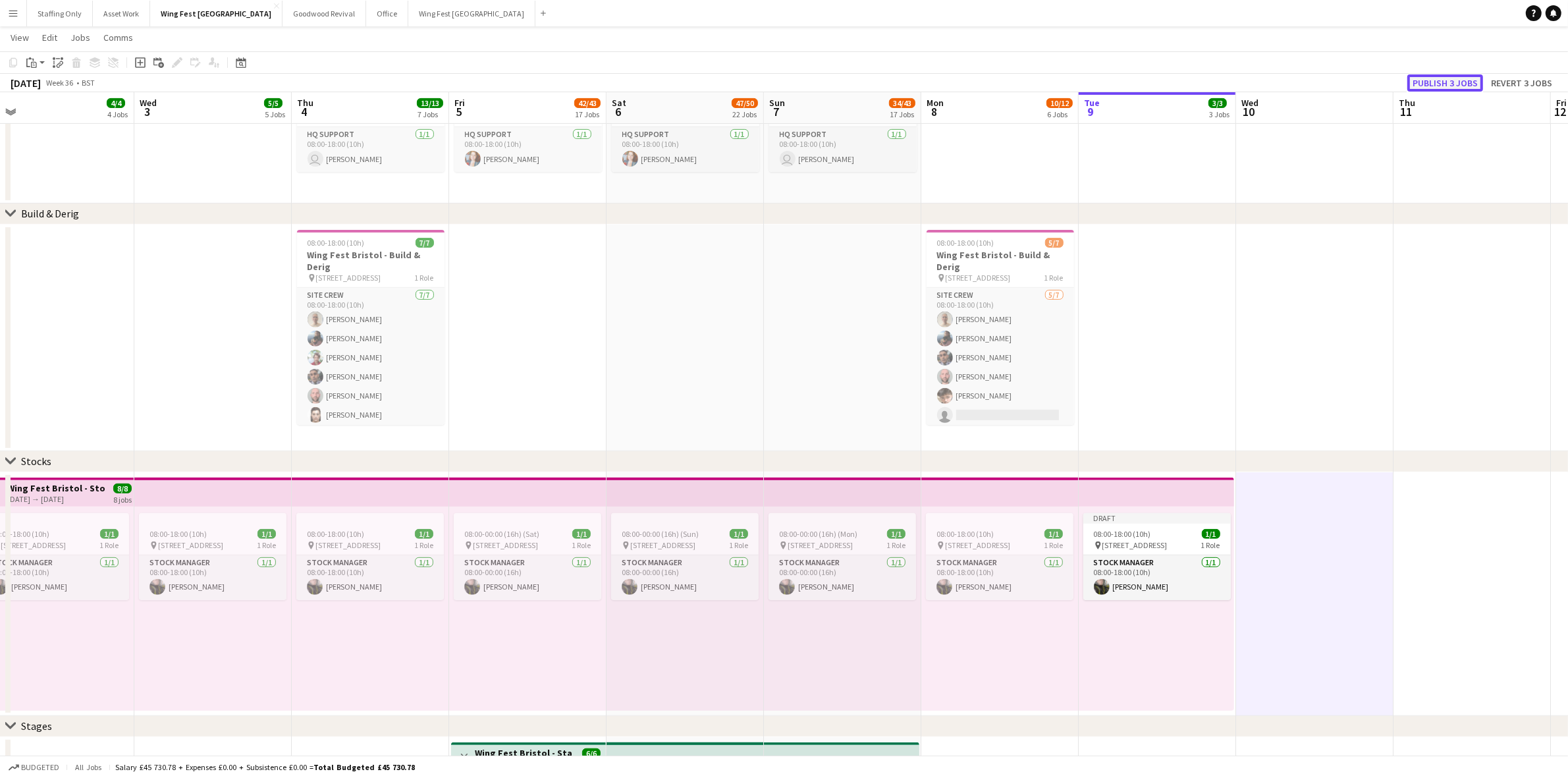
click at [1442, 84] on button "Publish 3 jobs" at bounding box center [1445, 83] width 76 height 17
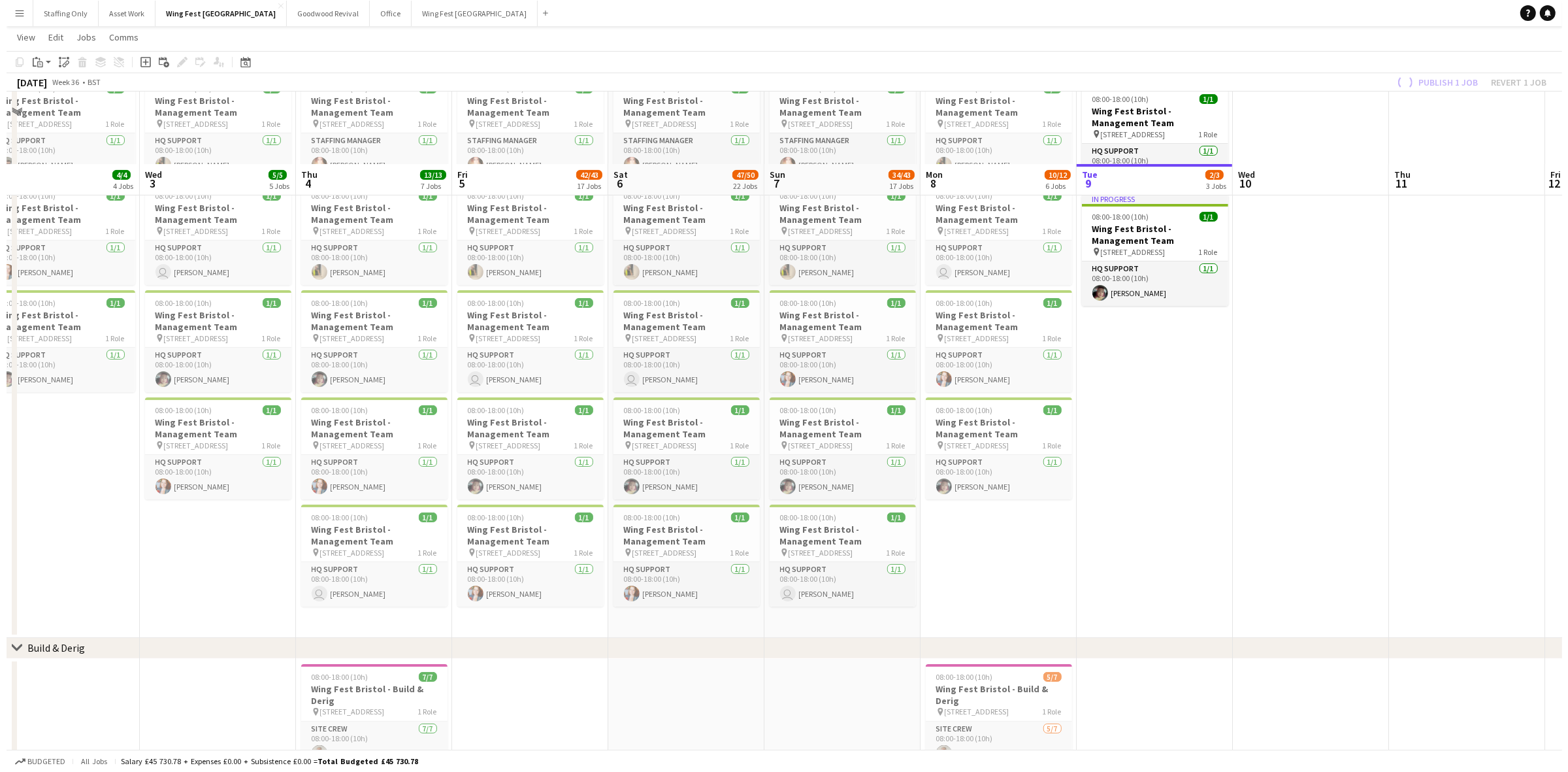
scroll to position [0, 0]
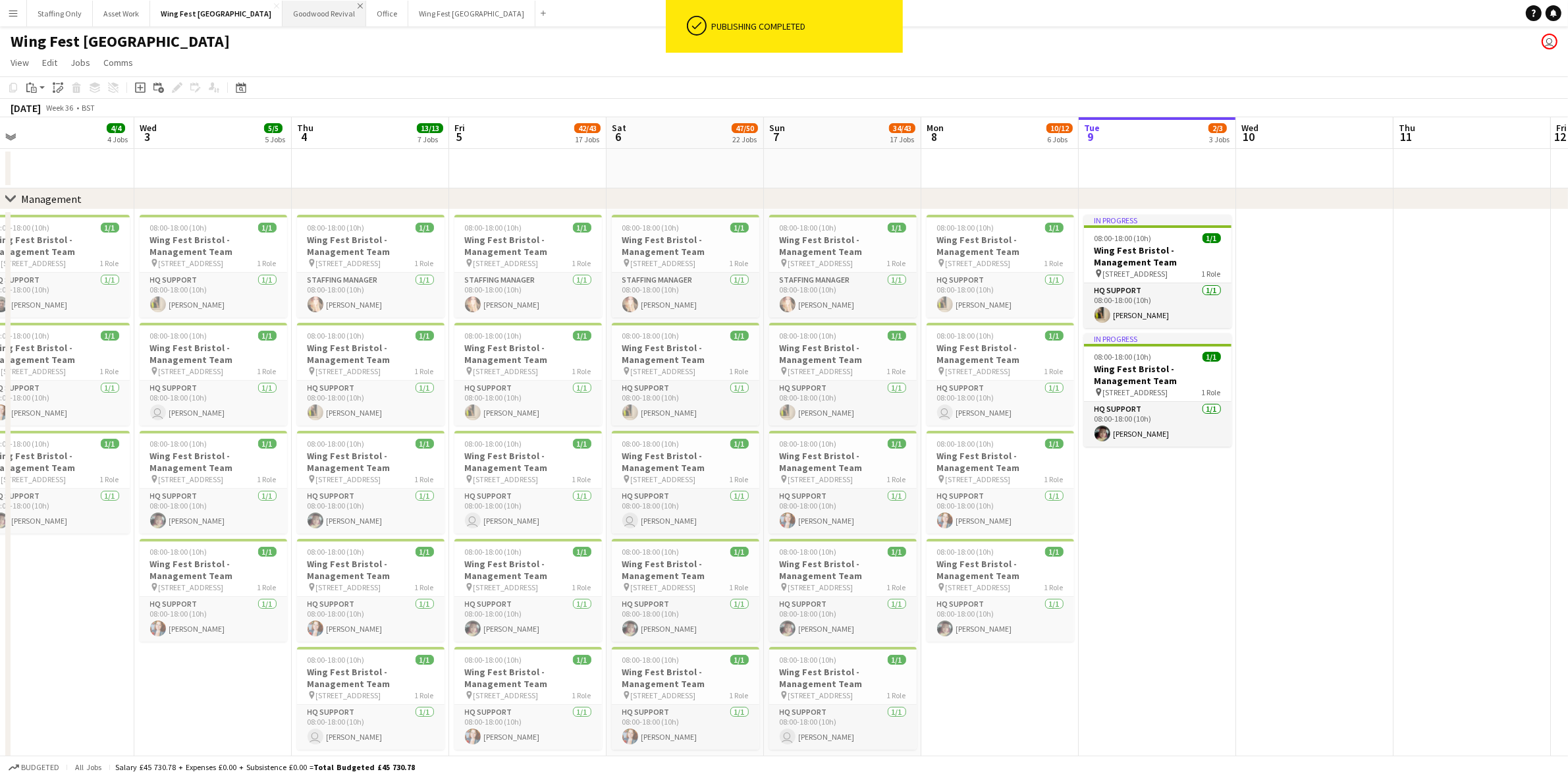
click at [358, 4] on app-icon "Close" at bounding box center [360, 6] width 5 height 5
click at [443, 4] on app-icon "Close" at bounding box center [445, 6] width 5 height 5
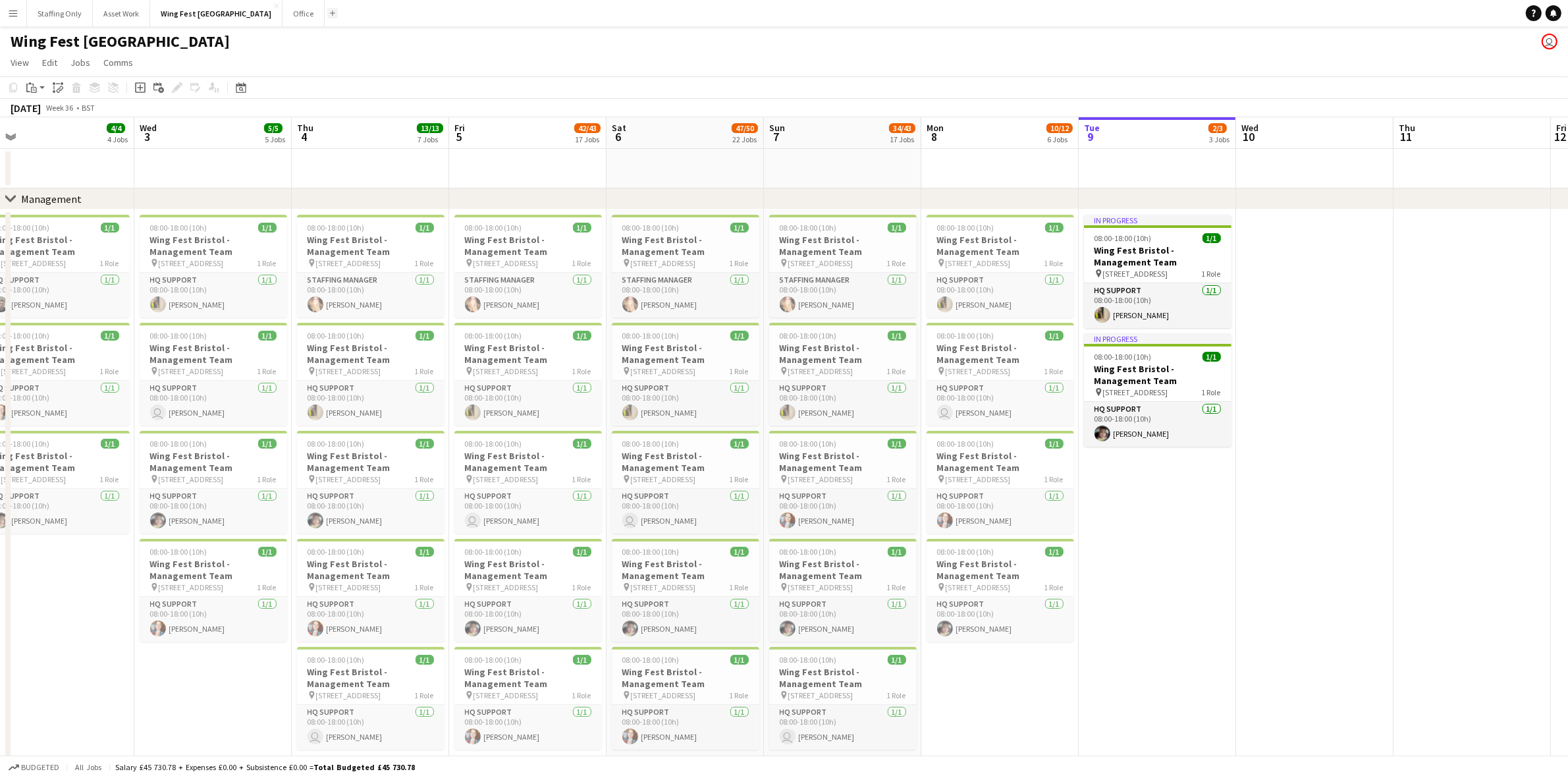
drag, startPoint x: 219, startPoint y: 4, endPoint x: 203, endPoint y: 12, distance: 17.9
click at [274, 4] on app-icon "Close" at bounding box center [276, 6] width 5 height 5
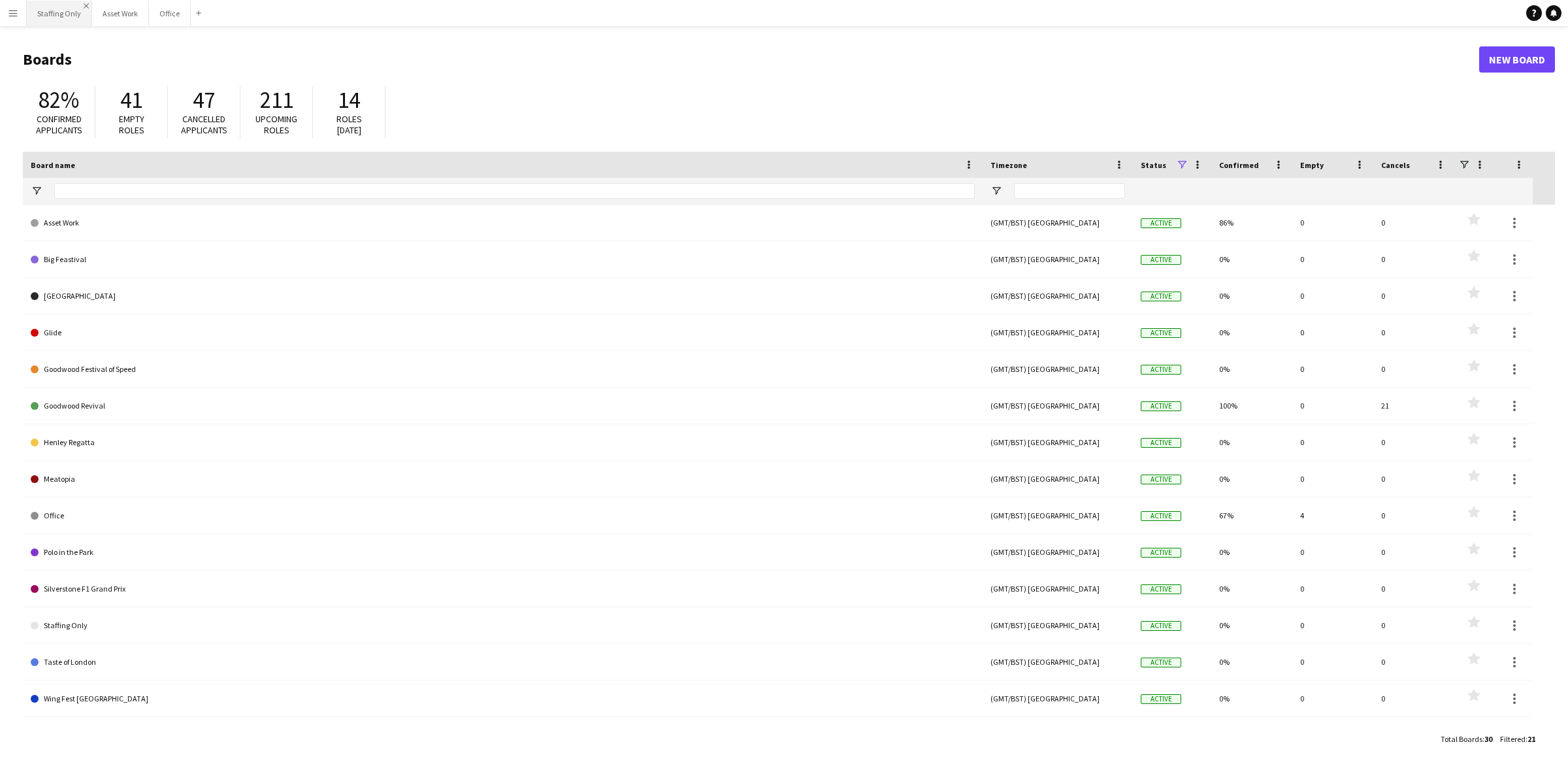
click at [84, 3] on app-icon "Close" at bounding box center [86, 6] width 5 height 5
click at [75, 5] on button "Asset Work Close" at bounding box center [55, 13] width 57 height 26
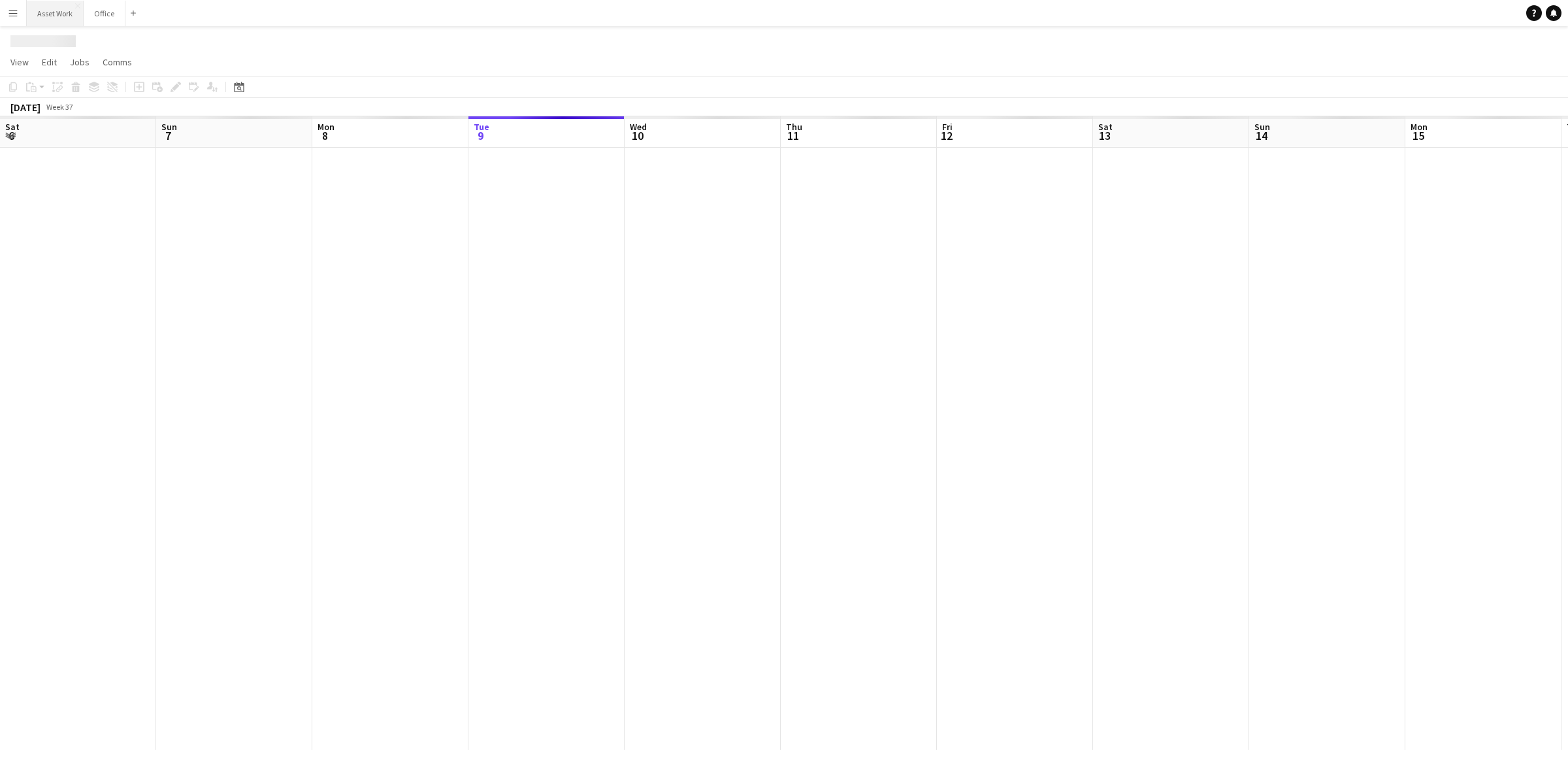
scroll to position [0, 312]
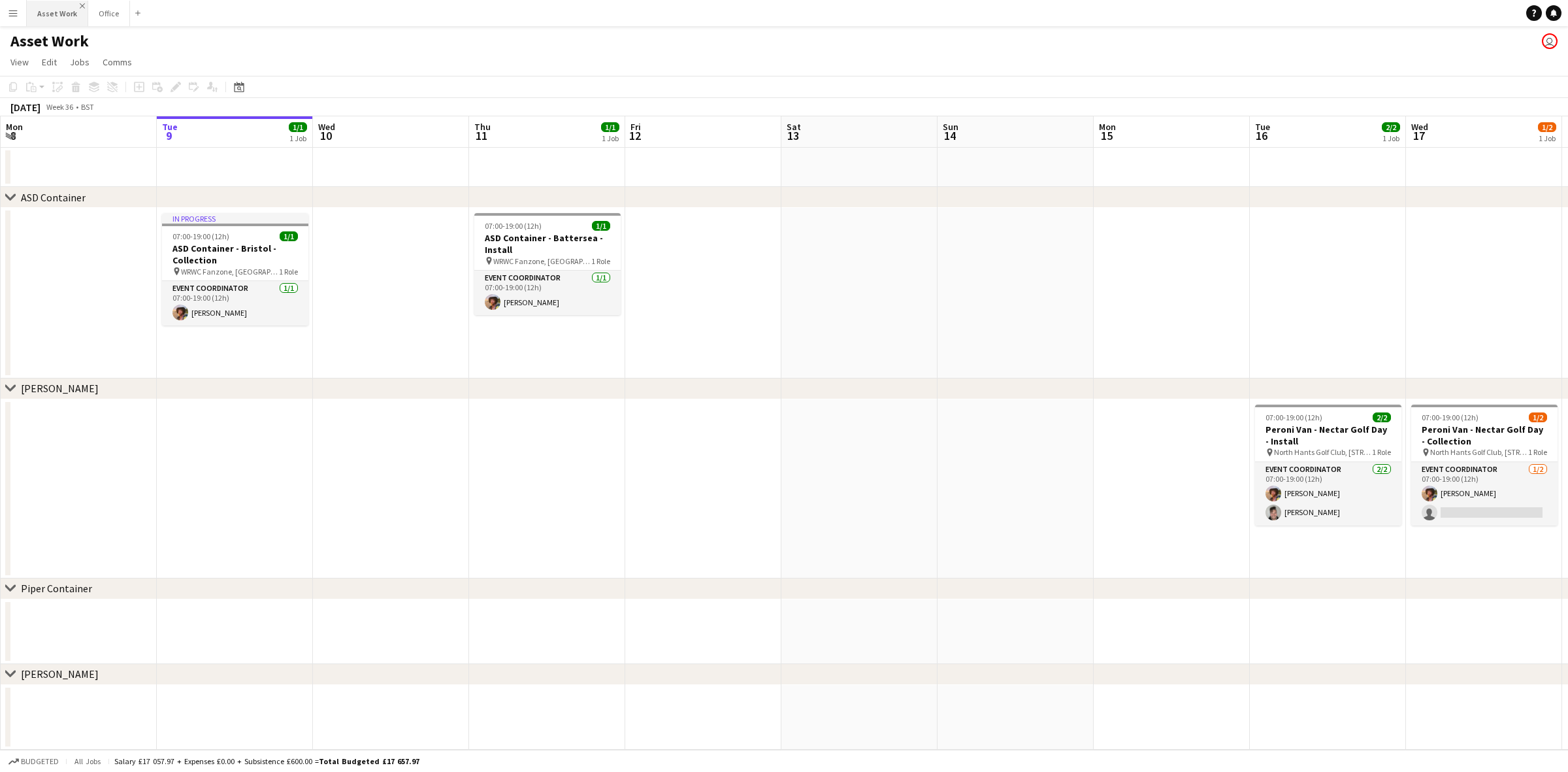
click at [79, 4] on app-icon "Close" at bounding box center [82, 6] width 5 height 5
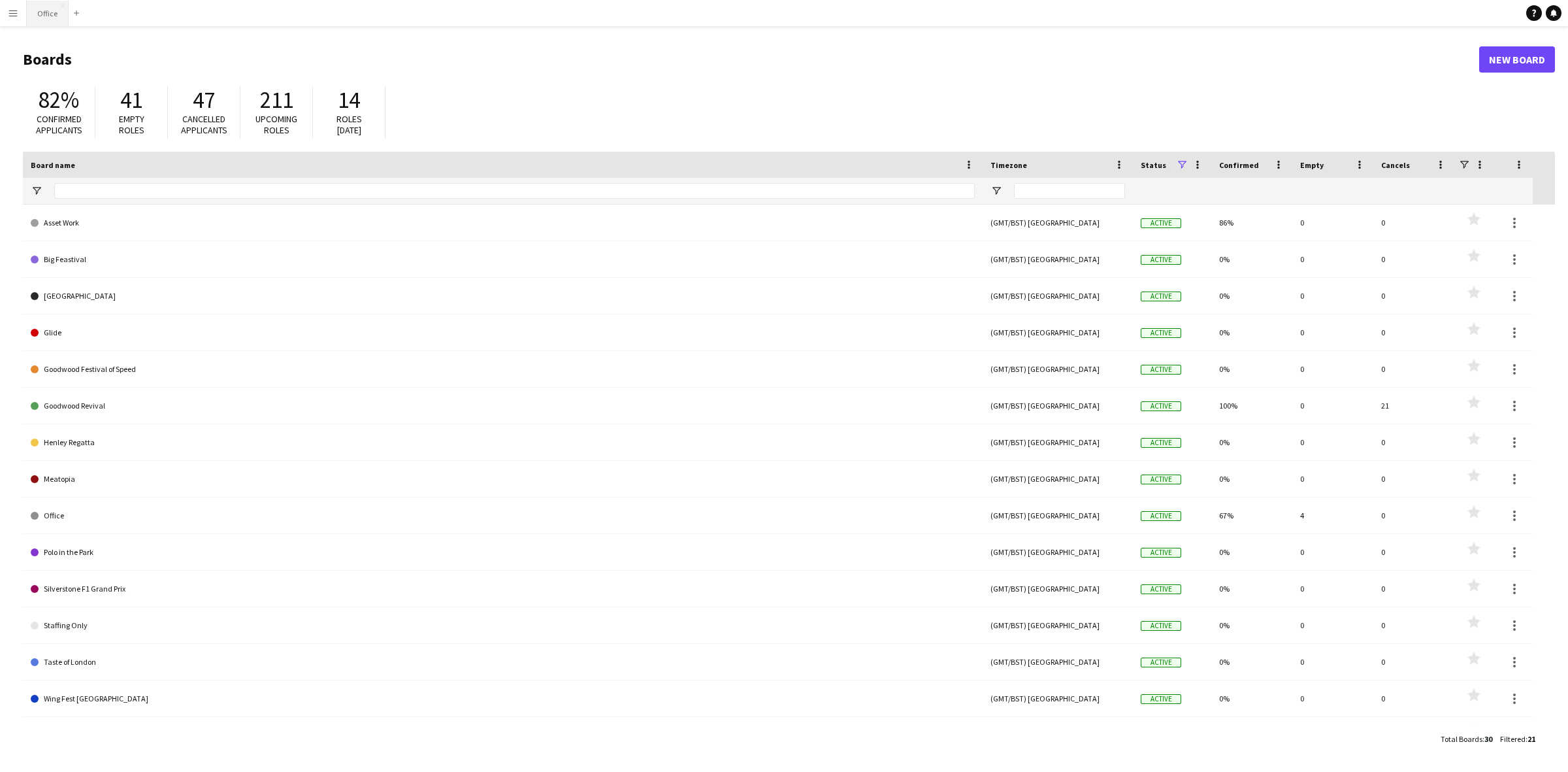
click at [44, 15] on button "Office Close" at bounding box center [47, 13] width 42 height 26
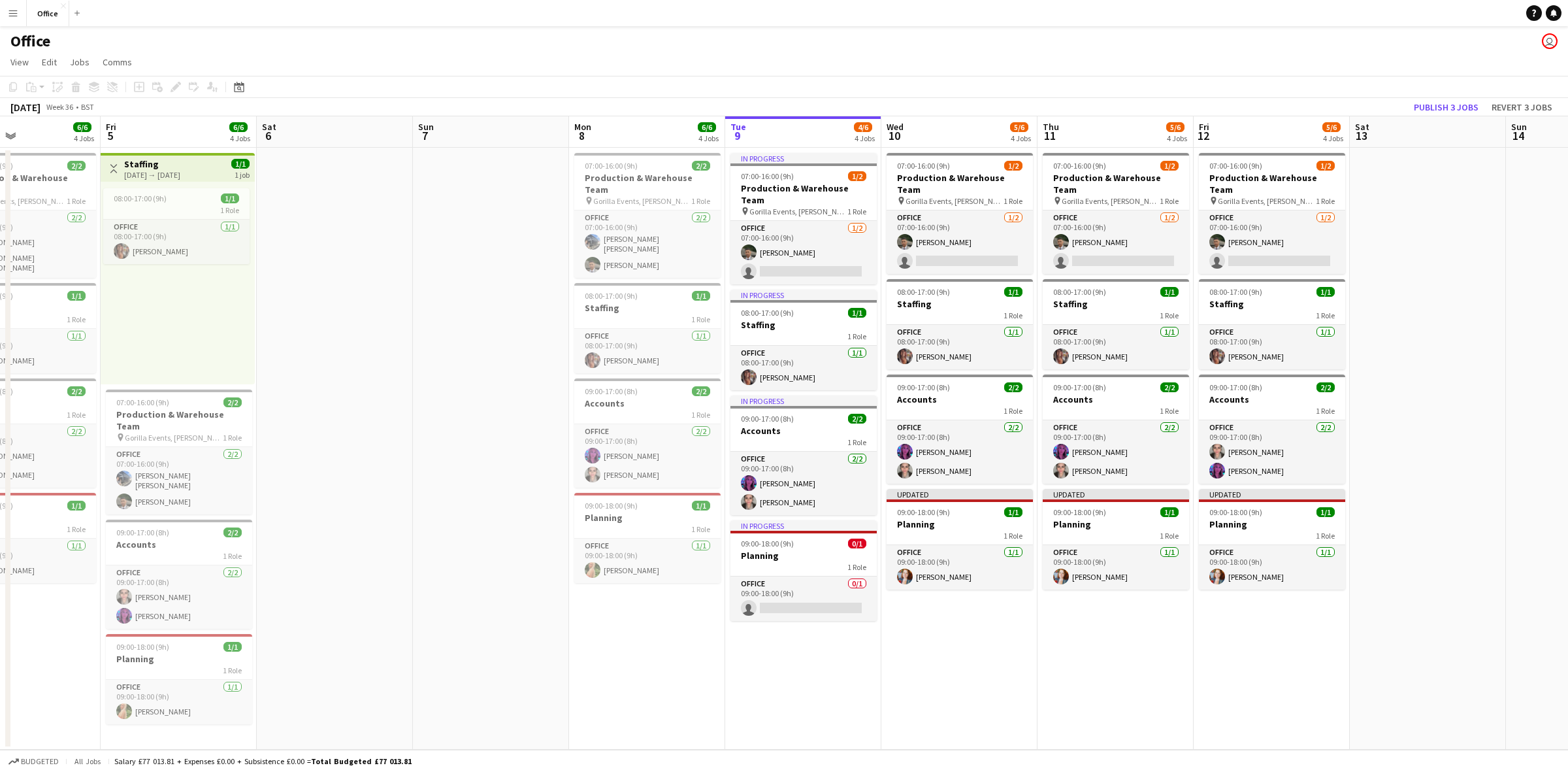
scroll to position [0, 390]
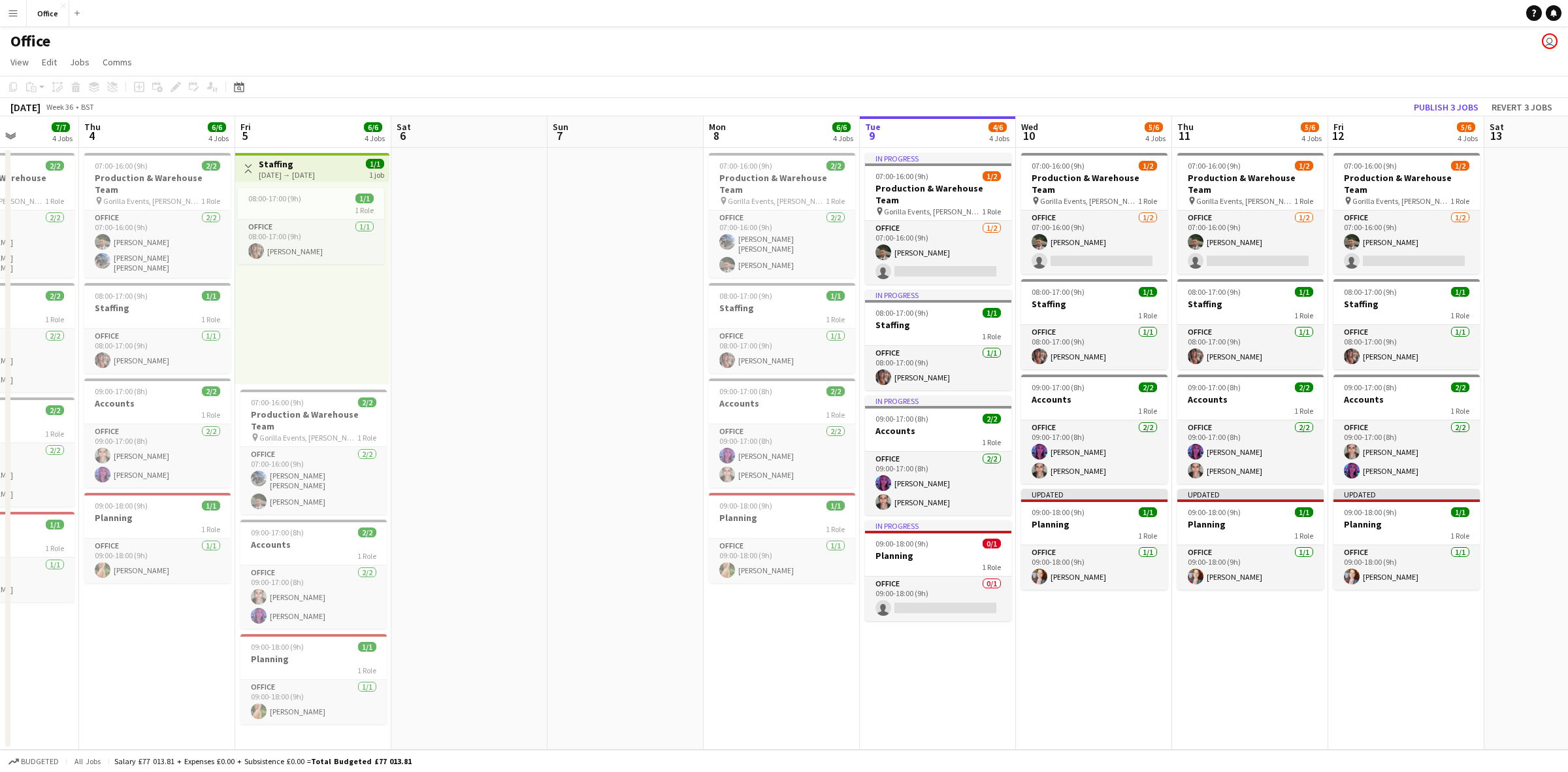
drag, startPoint x: 316, startPoint y: 681, endPoint x: 694, endPoint y: 656, distance: 378.8
click at [694, 656] on app-calendar-viewport "Mon 1 6/6 3 Jobs Tue 2 6/6 3 Jobs Wed 3 7/7 4 Jobs Thu 4 6/6 4 Jobs Fri 5 6/6 4…" at bounding box center [784, 433] width 1568 height 633
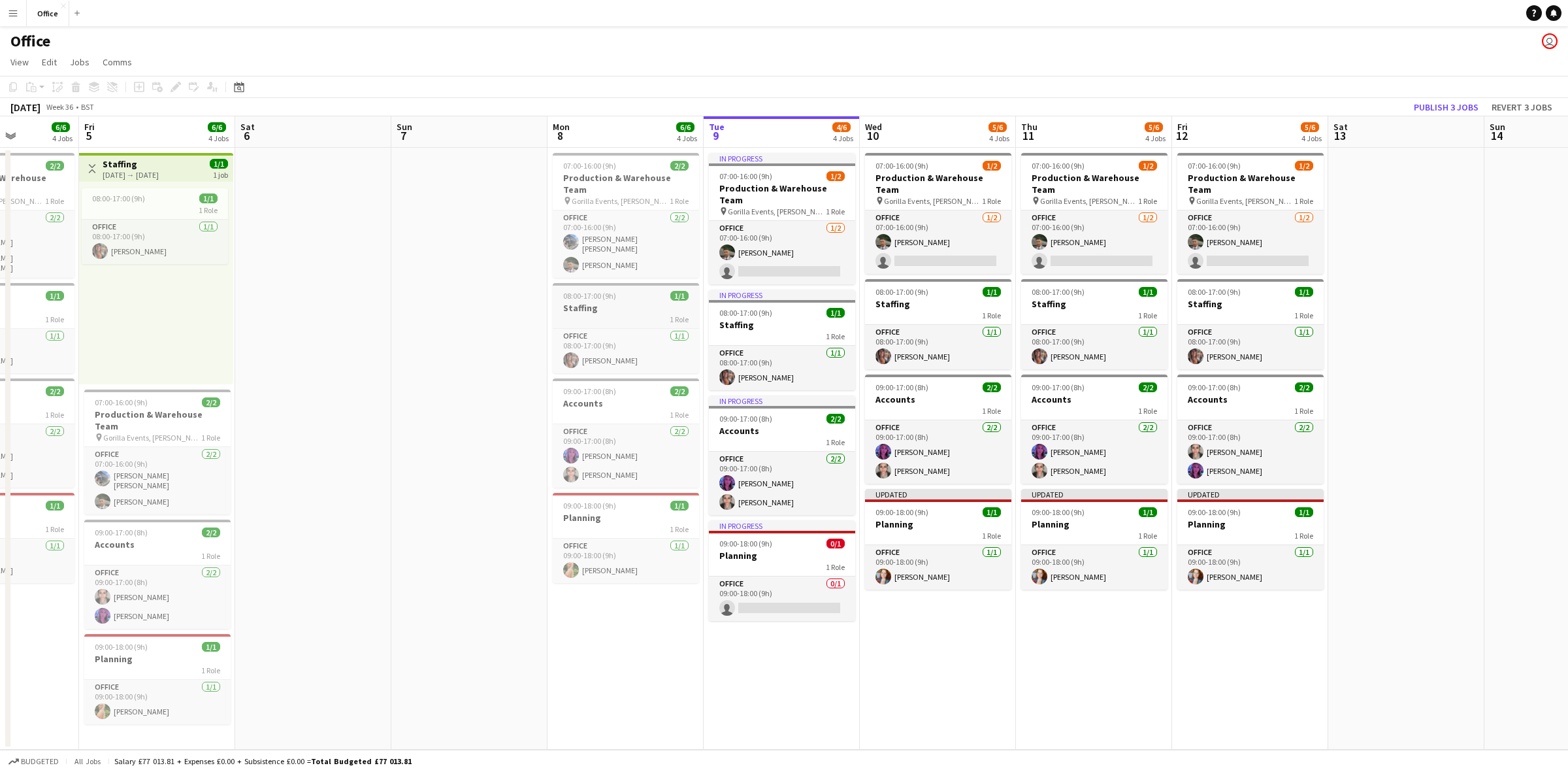
click at [605, 302] on h3 "Staffing" at bounding box center [626, 308] width 146 height 12
click at [739, 319] on h3 "Staffing" at bounding box center [782, 324] width 146 height 12
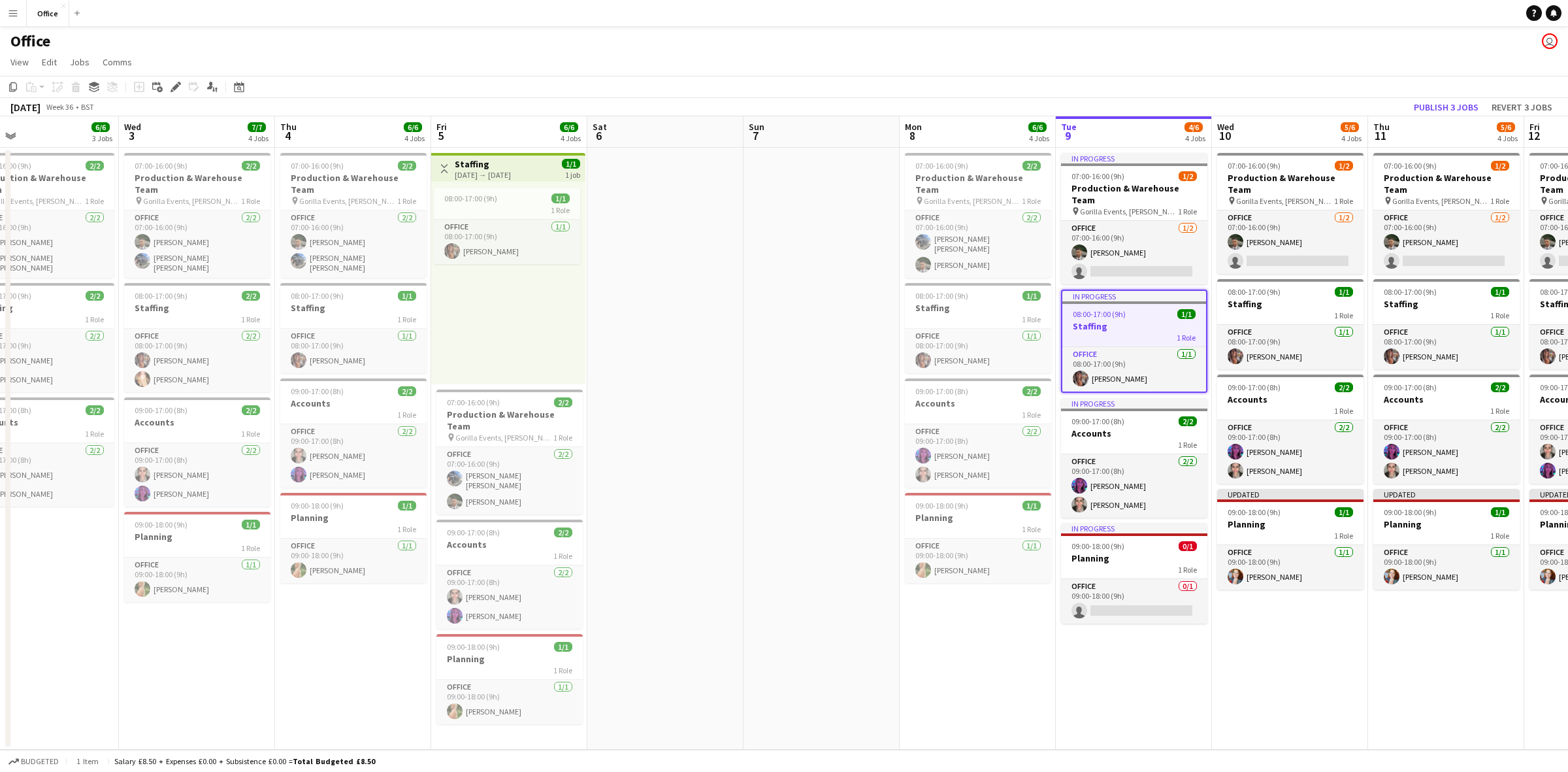
scroll to position [0, 326]
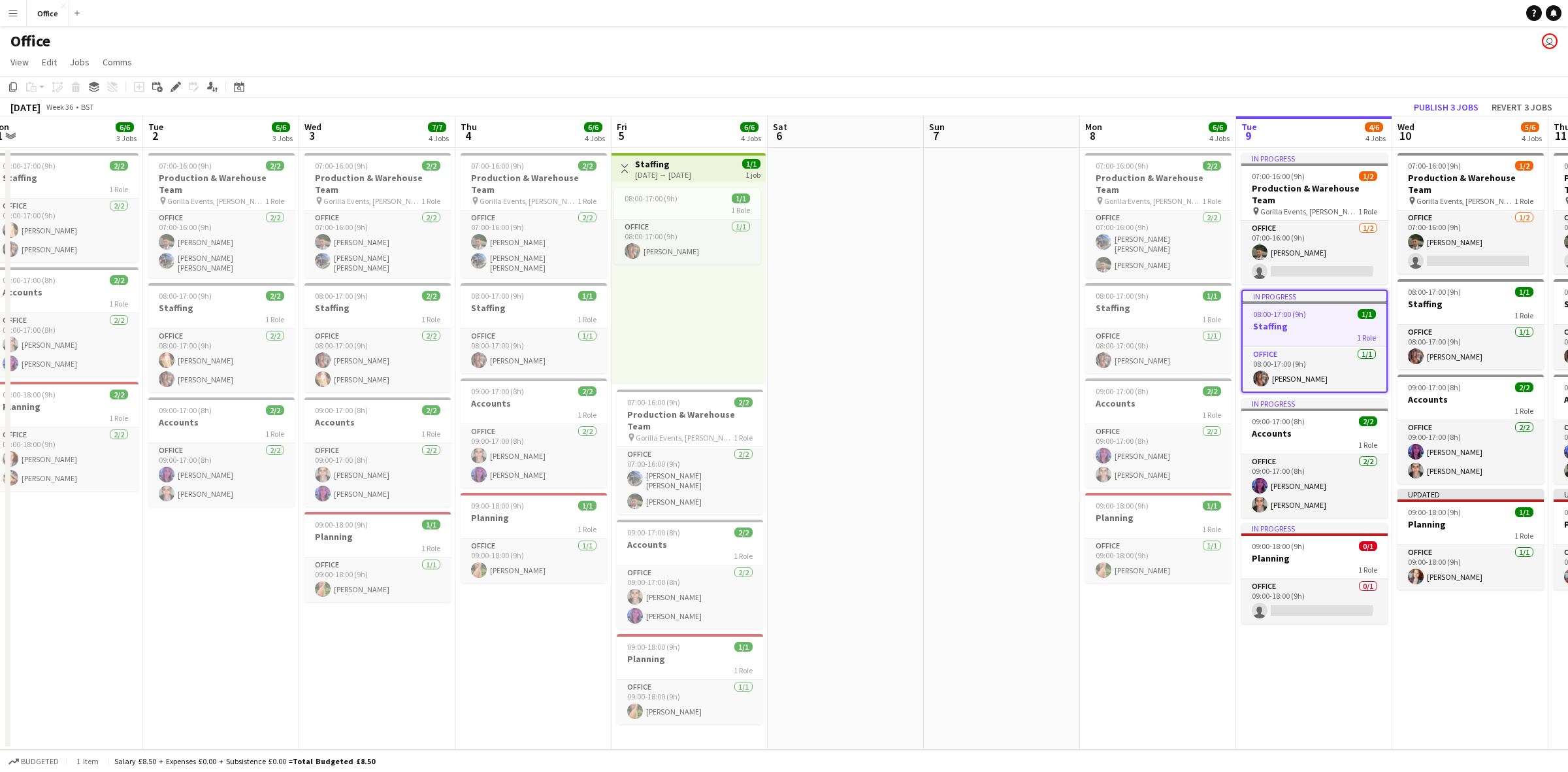
drag, startPoint x: 371, startPoint y: 353, endPoint x: 903, endPoint y: 349, distance: 532.0
click at [903, 349] on app-calendar-viewport "Sat 30 Sun 31 Mon 1 6/6 3 Jobs Tue 2 6/6 3 Jobs Wed 3 7/7 4 Jobs Thu 4 6/6 4 Jo…" at bounding box center [784, 433] width 1568 height 633
click at [644, 170] on div "[DATE] → [DATE]" at bounding box center [663, 175] width 56 height 10
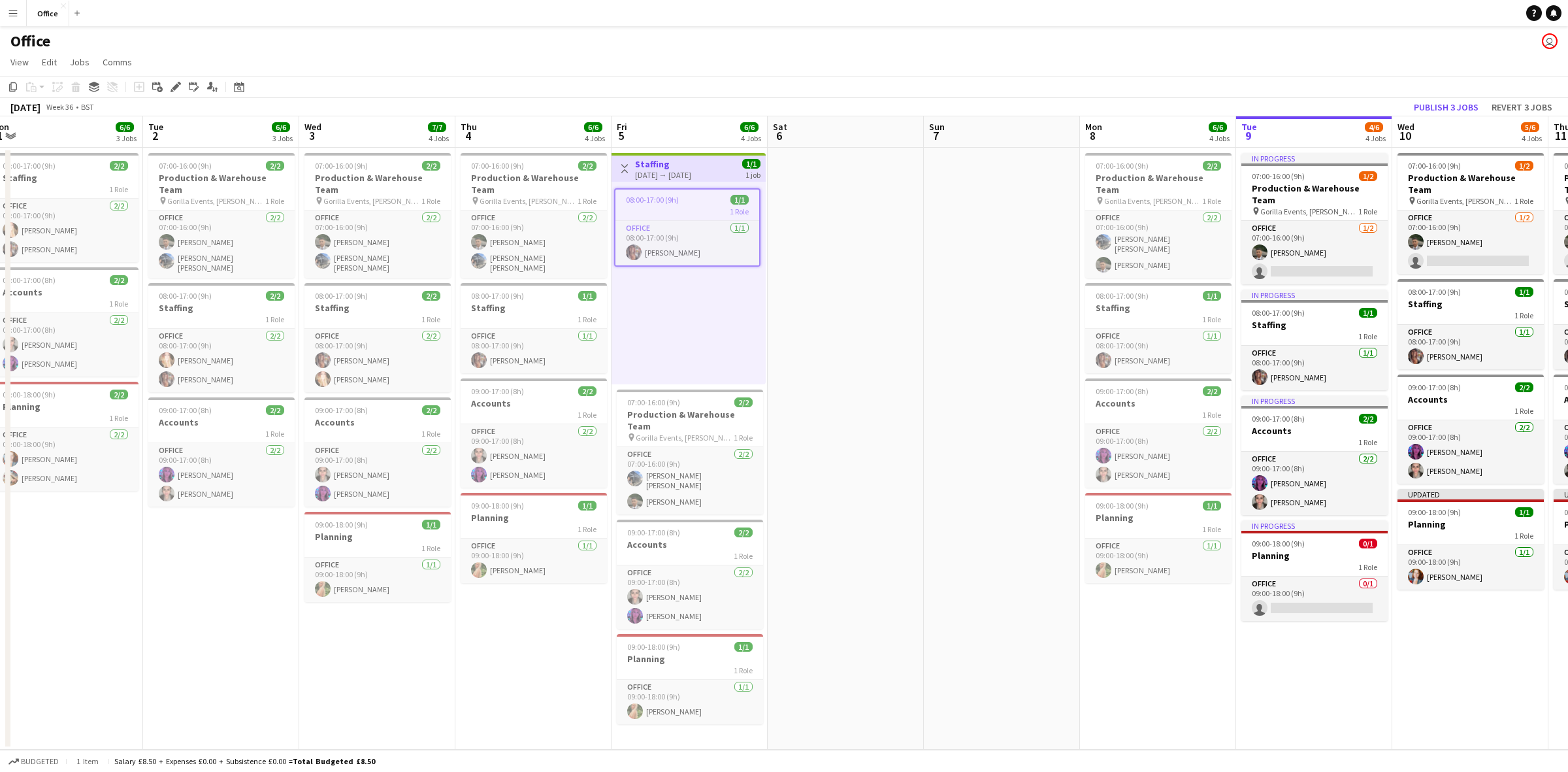
click at [625, 164] on app-icon "Toggle View" at bounding box center [624, 168] width 9 height 9
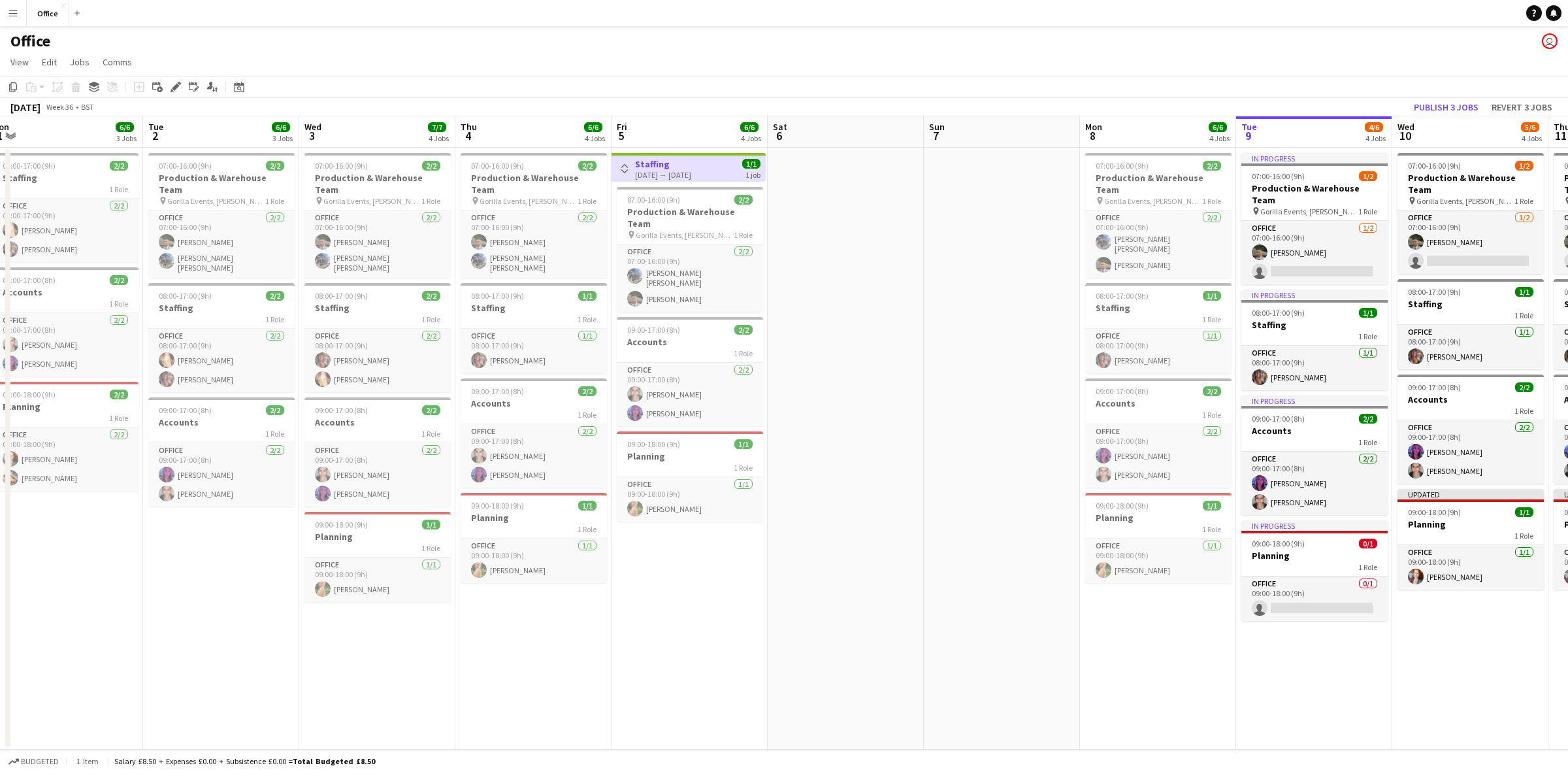
click at [625, 164] on app-icon "Toggle View" at bounding box center [624, 168] width 9 height 9
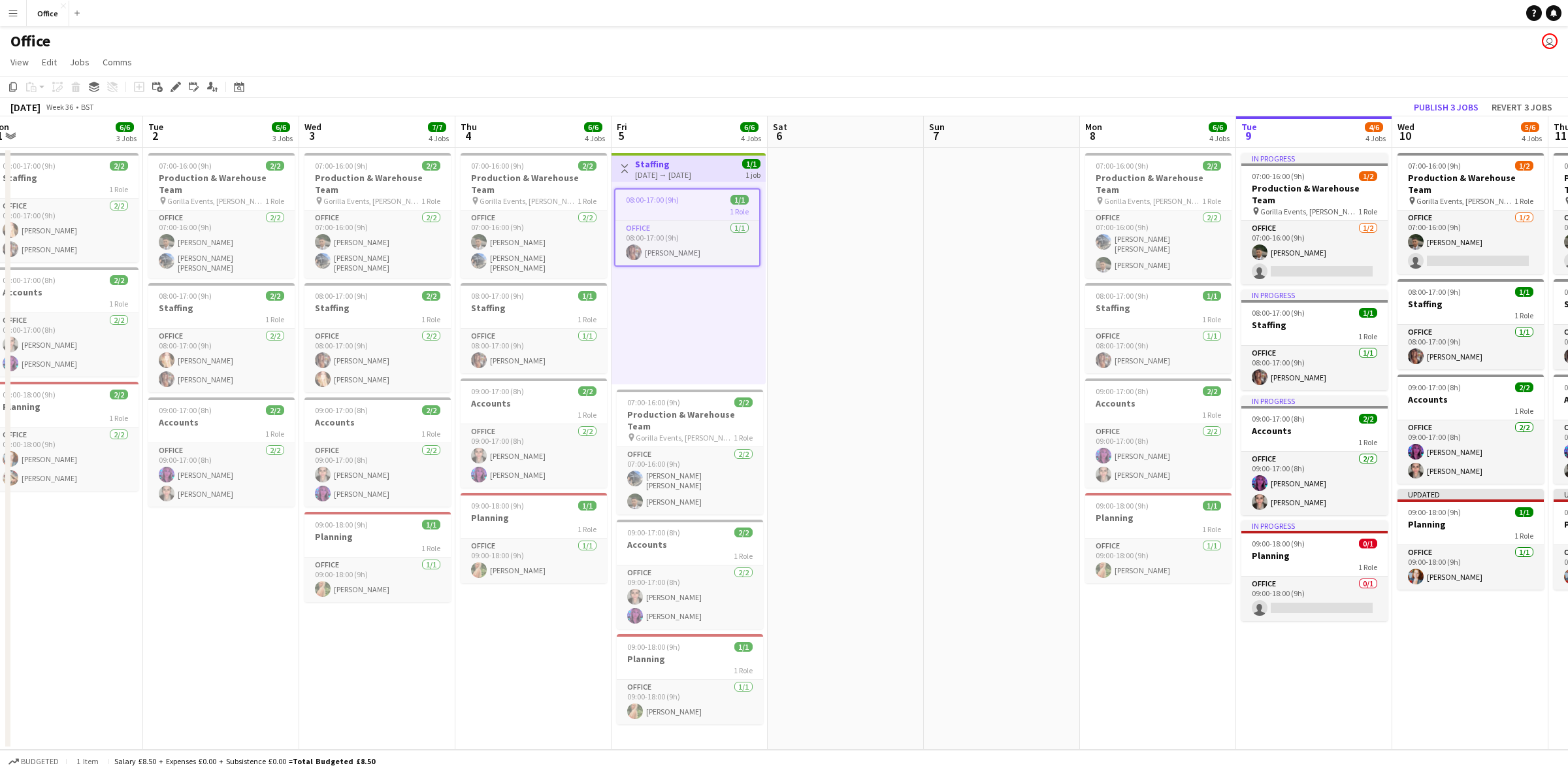
click at [878, 310] on app-date-cell at bounding box center [846, 448] width 156 height 602
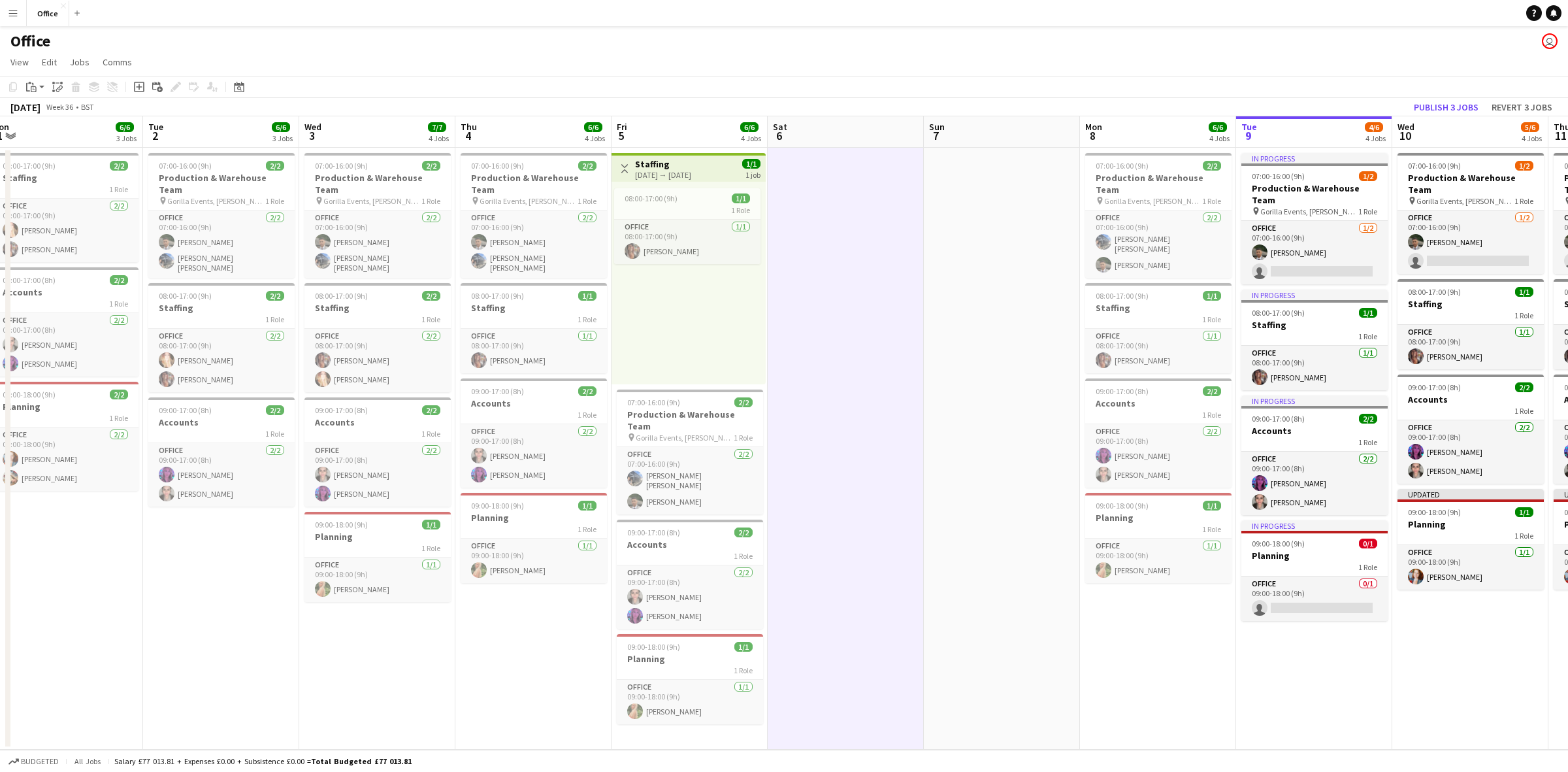
click at [10, 13] on app-icon "Menu" at bounding box center [13, 13] width 10 height 10
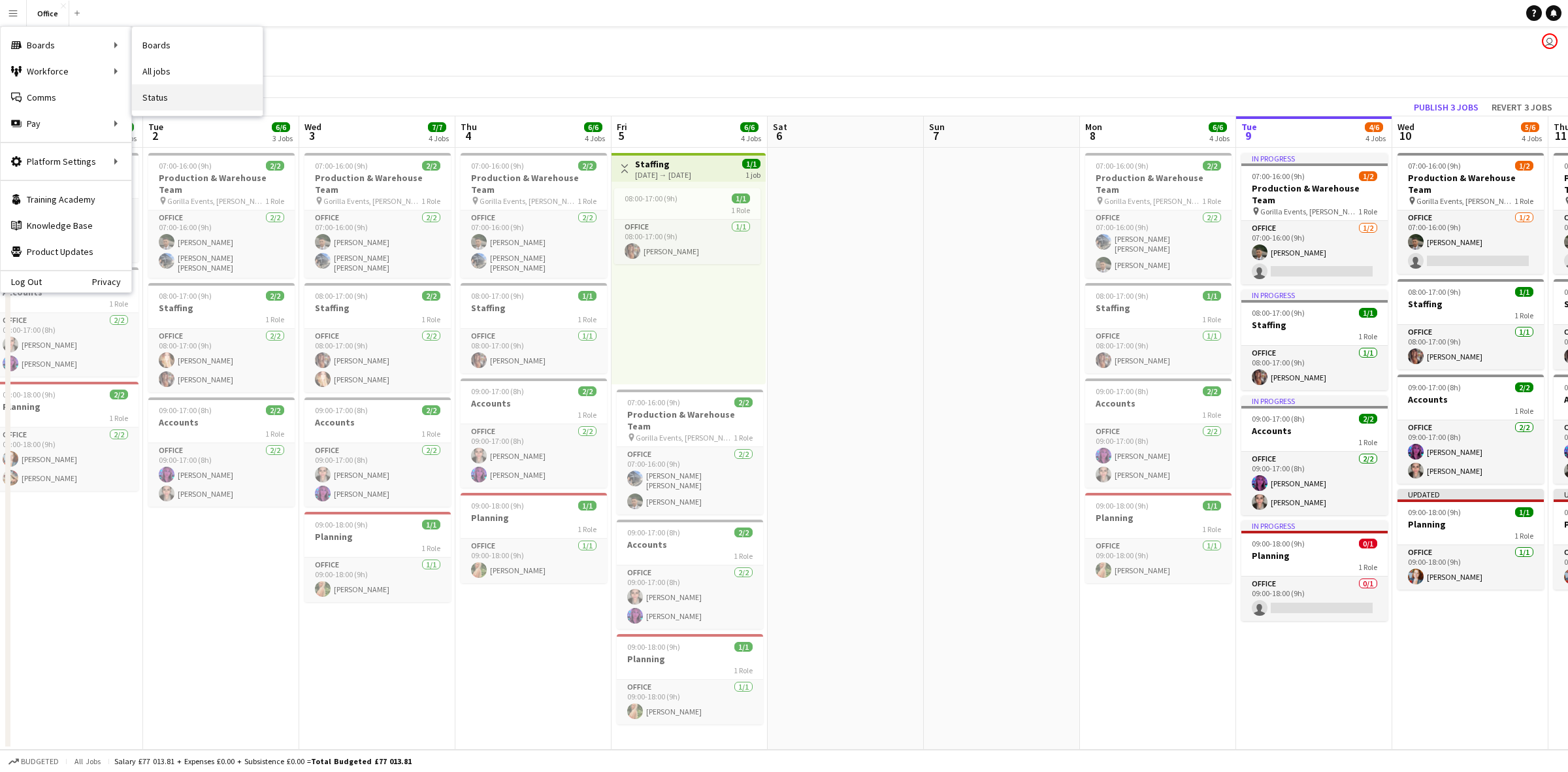
click at [172, 91] on link "Status" at bounding box center [197, 97] width 130 height 26
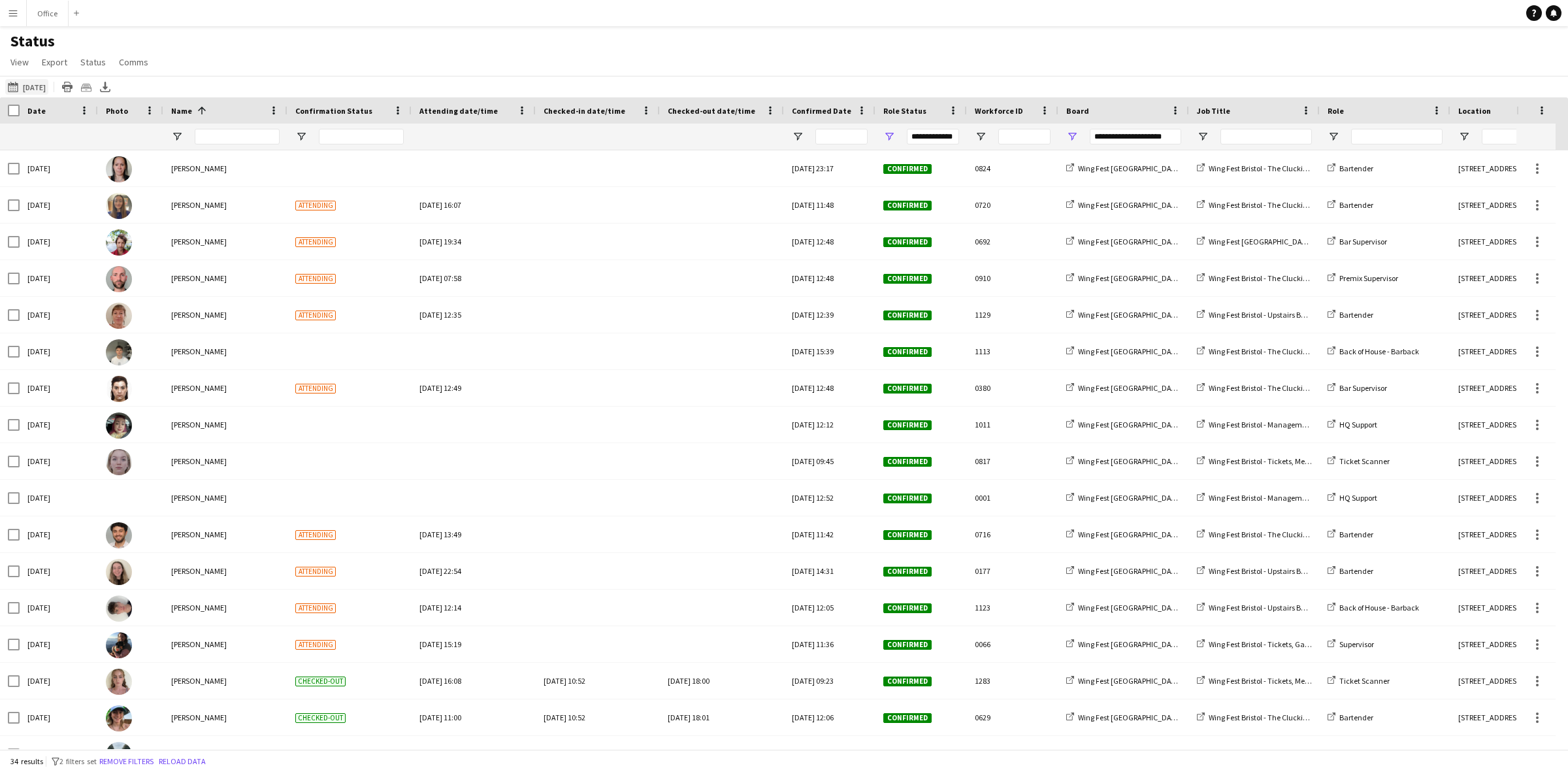
click at [33, 86] on button "[DATE] to [DATE] [DATE]" at bounding box center [26, 86] width 43 height 15
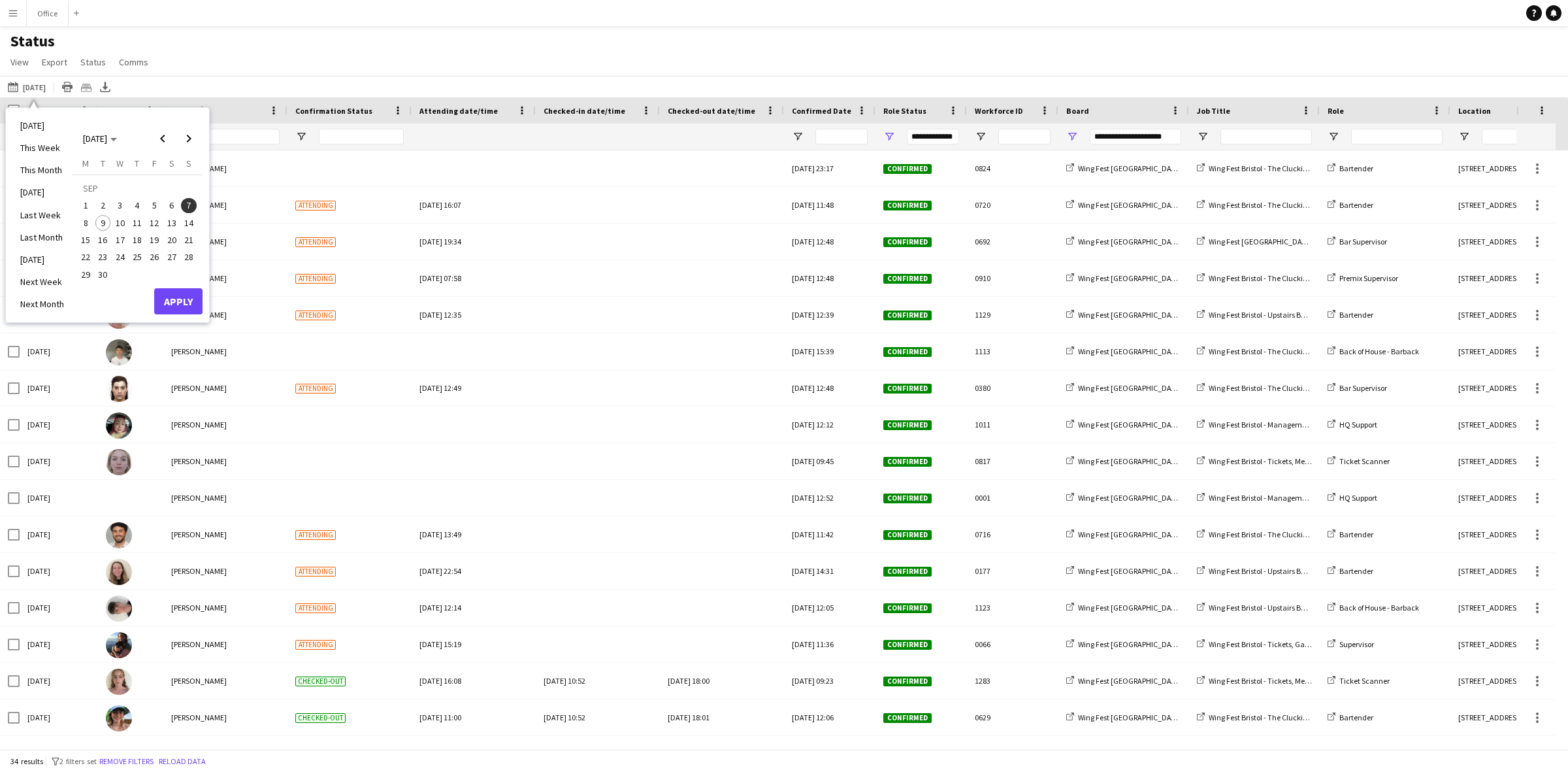
click at [151, 203] on span "5" at bounding box center [154, 206] width 15 height 15
click at [184, 305] on button "Apply" at bounding box center [178, 301] width 48 height 26
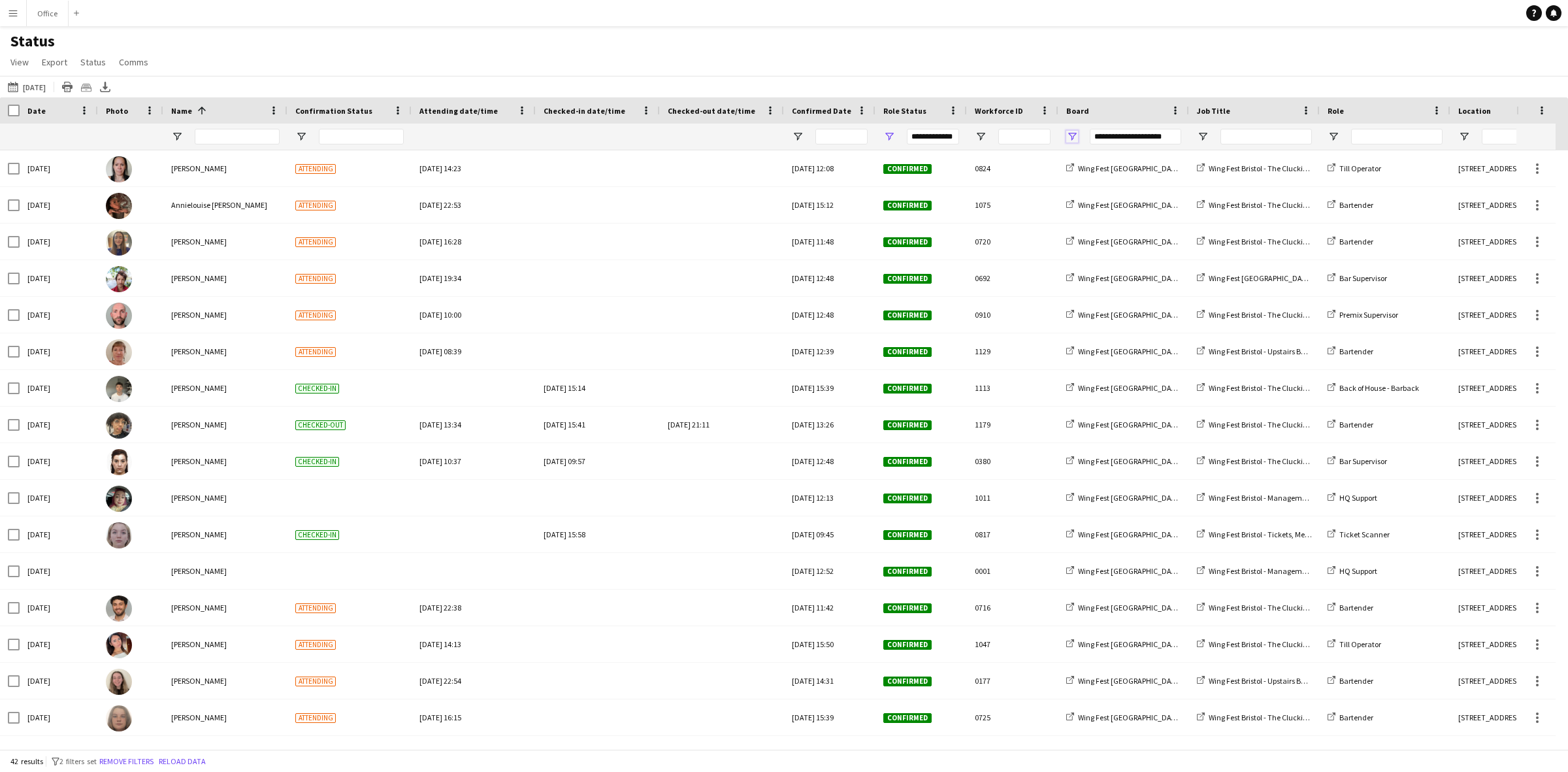
click at [1070, 141] on span "Open Filter Menu" at bounding box center [1072, 136] width 12 height 12
type input "***"
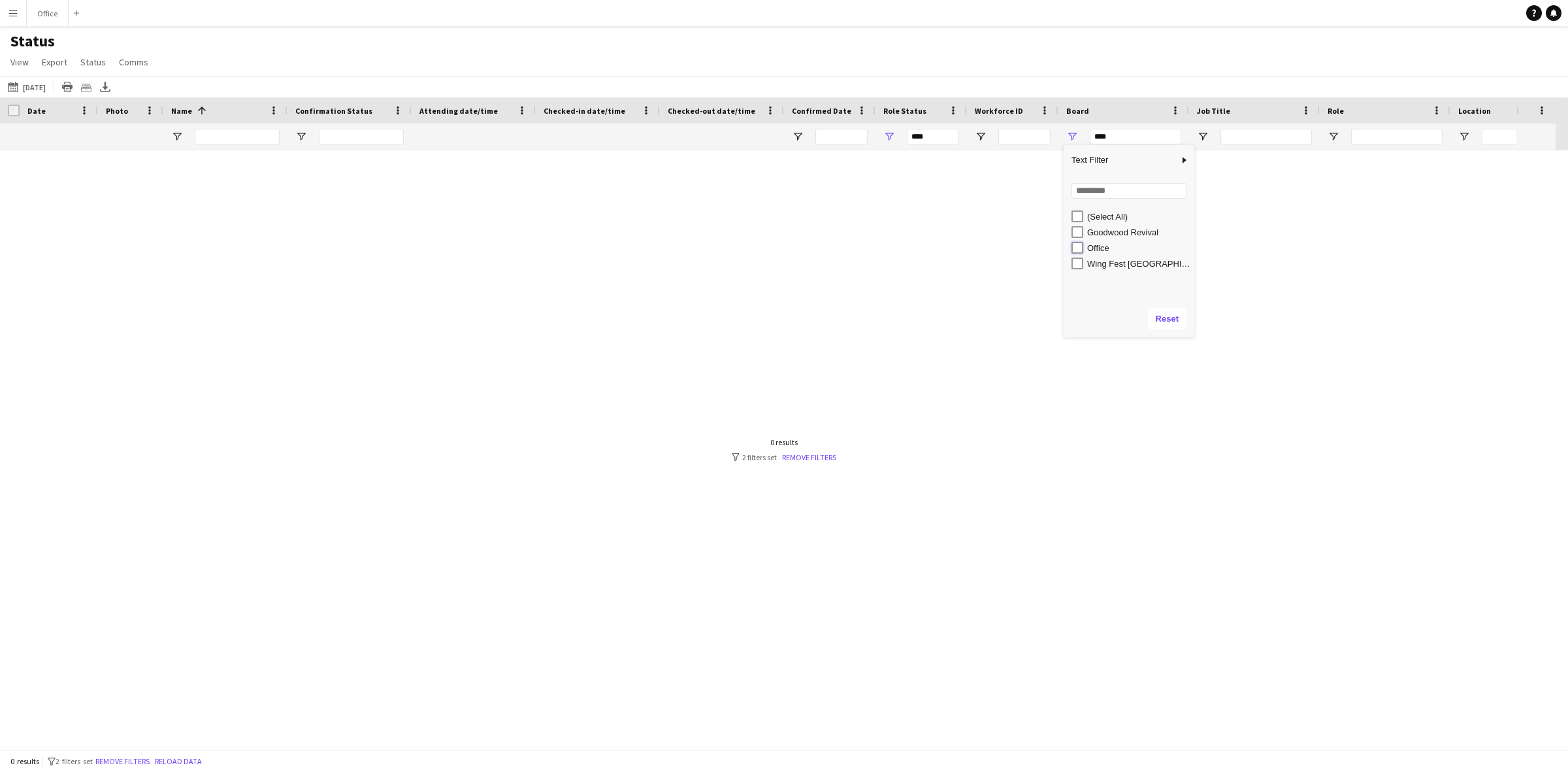
type input "**********"
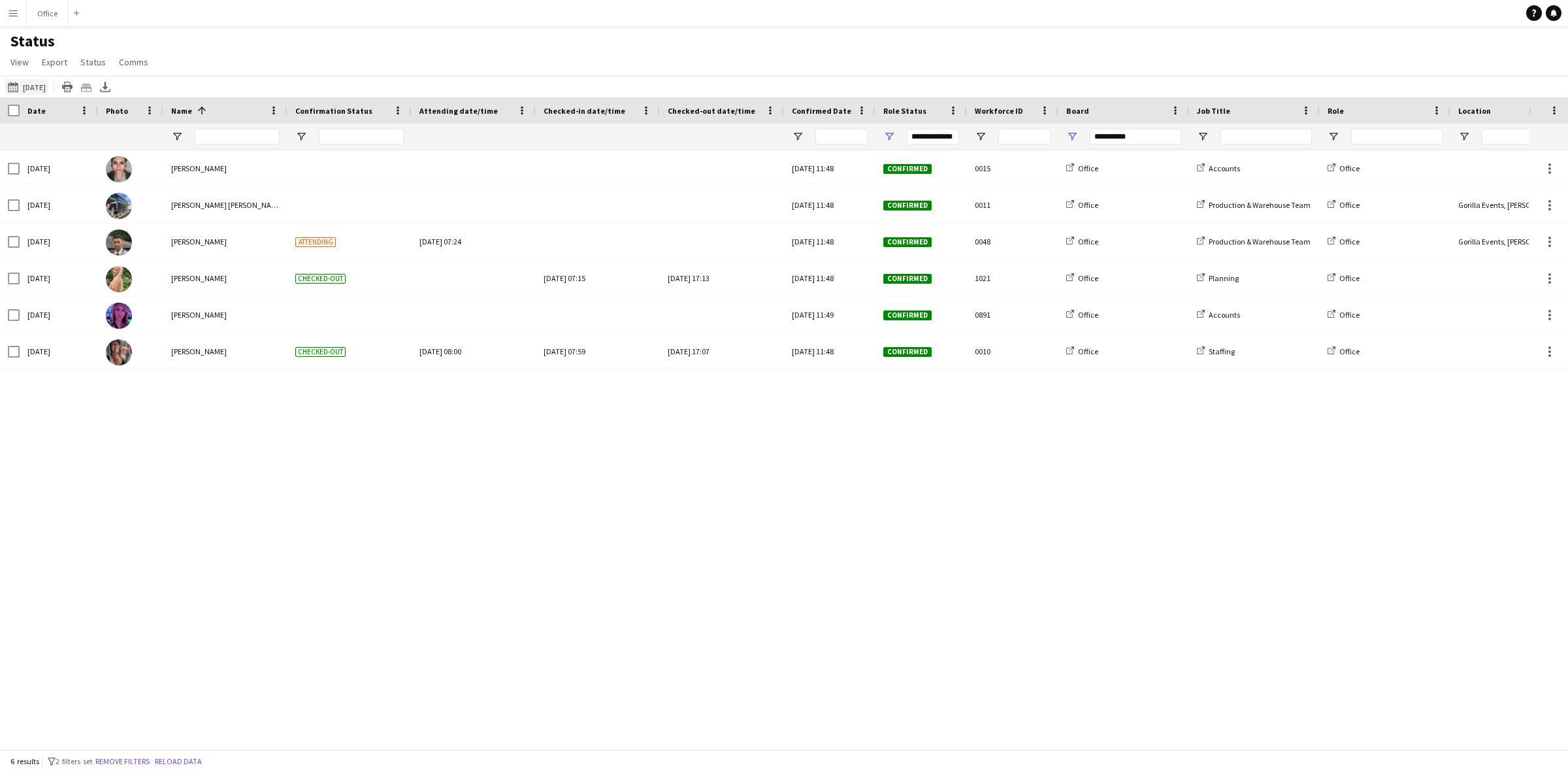
click at [28, 86] on button "[DATE] to [DATE] [DATE]" at bounding box center [26, 86] width 43 height 15
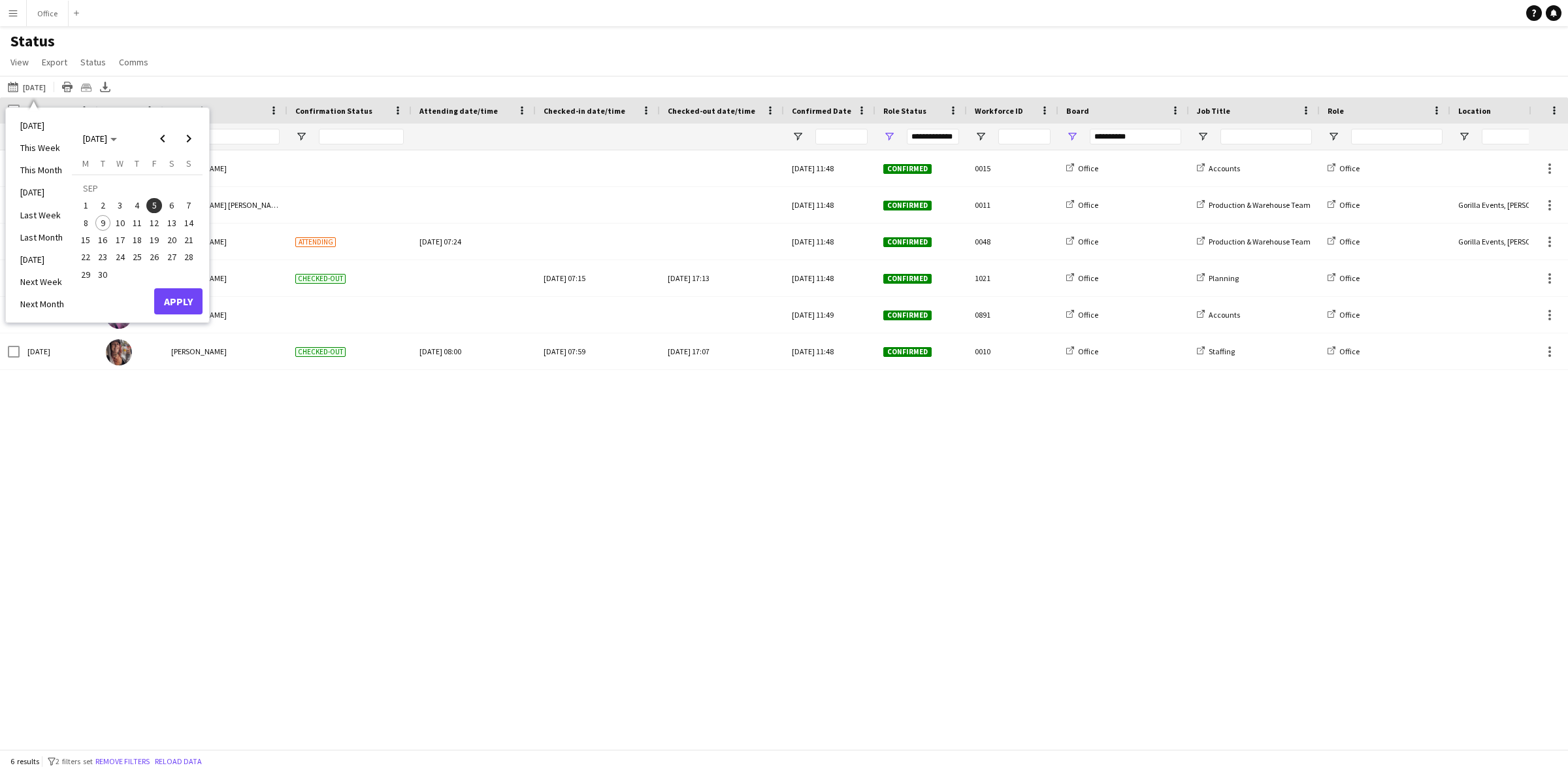
click at [172, 207] on span "6" at bounding box center [172, 206] width 15 height 15
click at [193, 296] on button "Apply" at bounding box center [178, 301] width 48 height 26
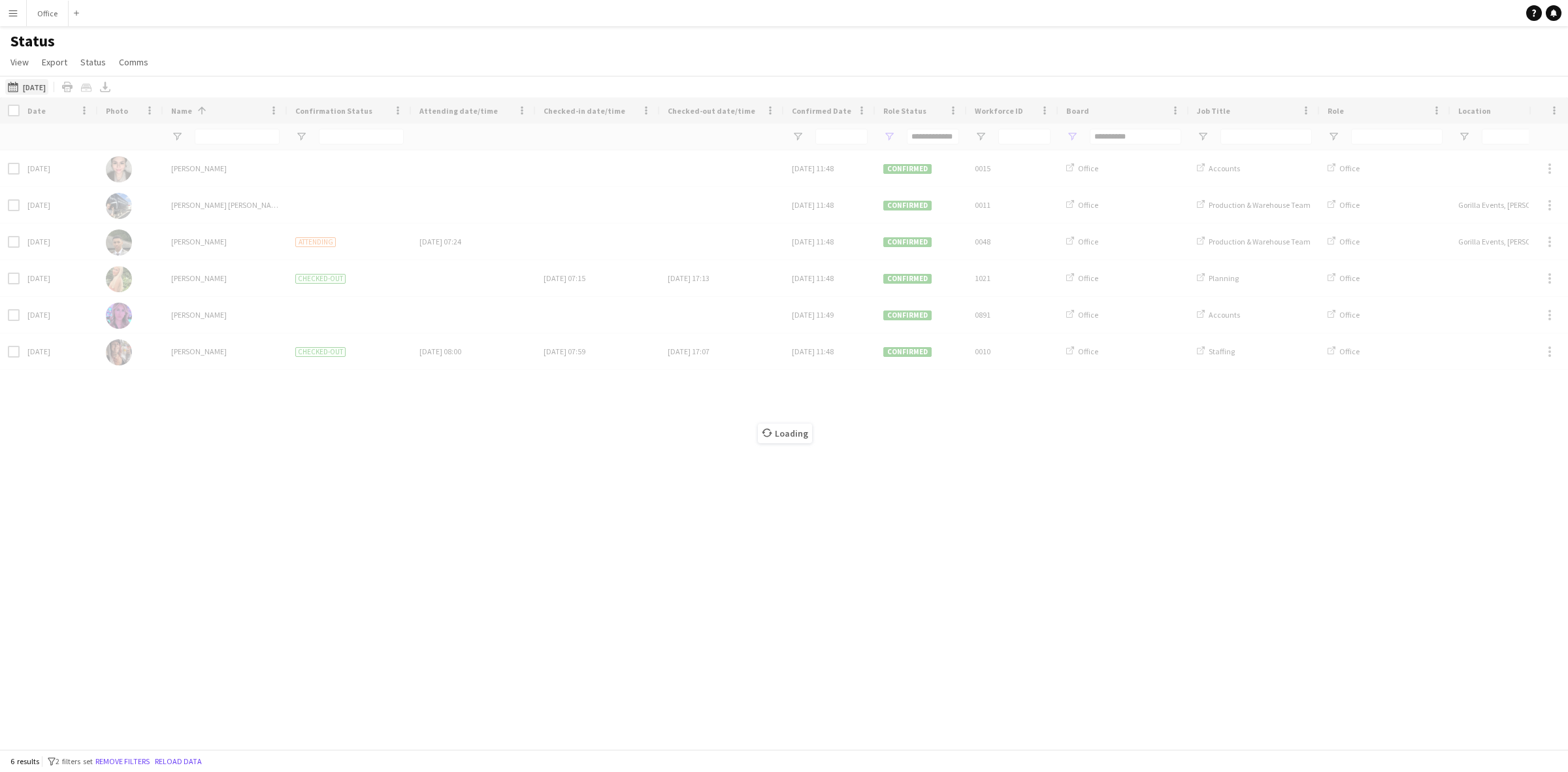
type input "***"
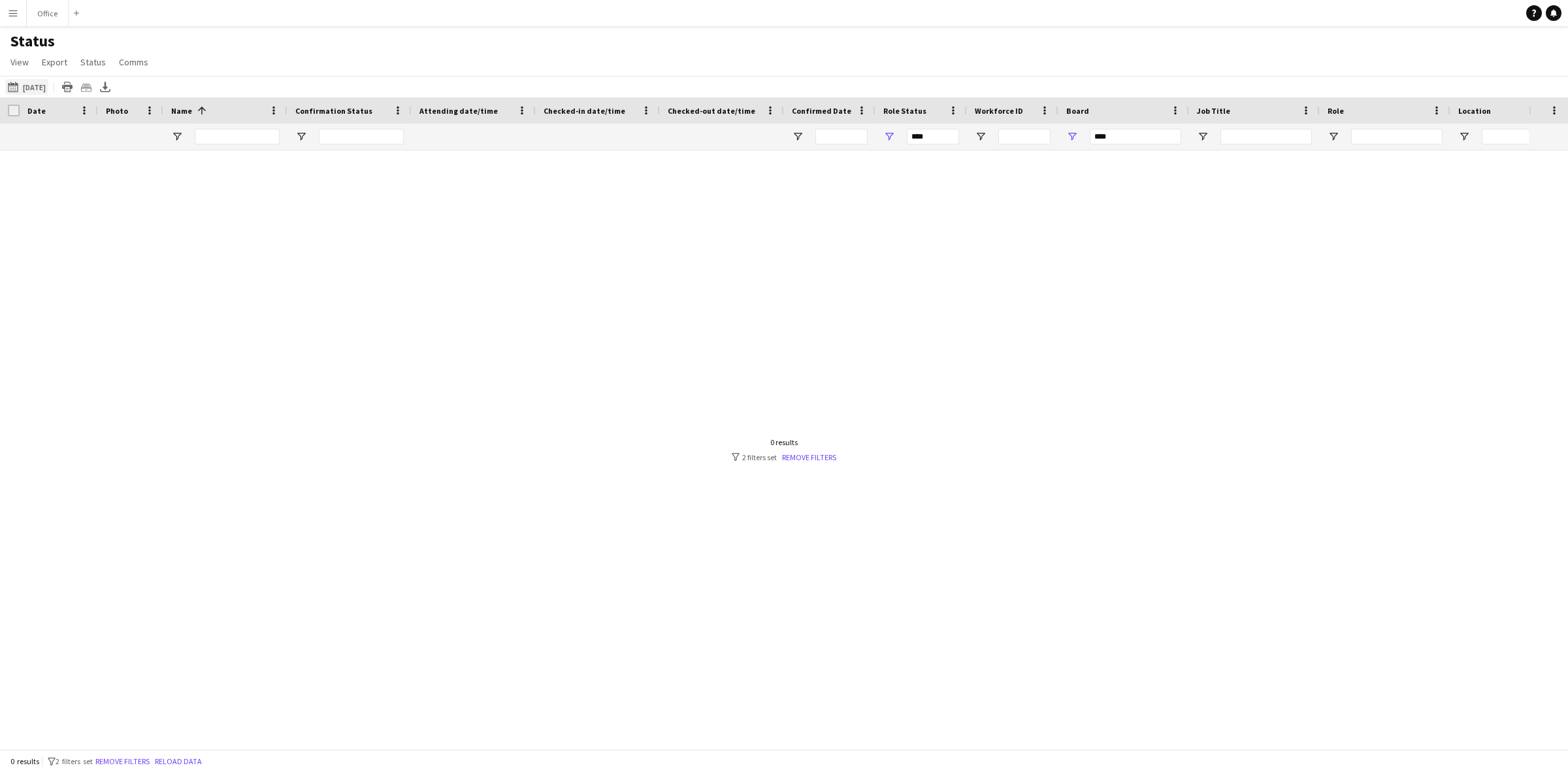
click at [33, 86] on button "[DATE] to [DATE] [DATE]" at bounding box center [26, 86] width 43 height 15
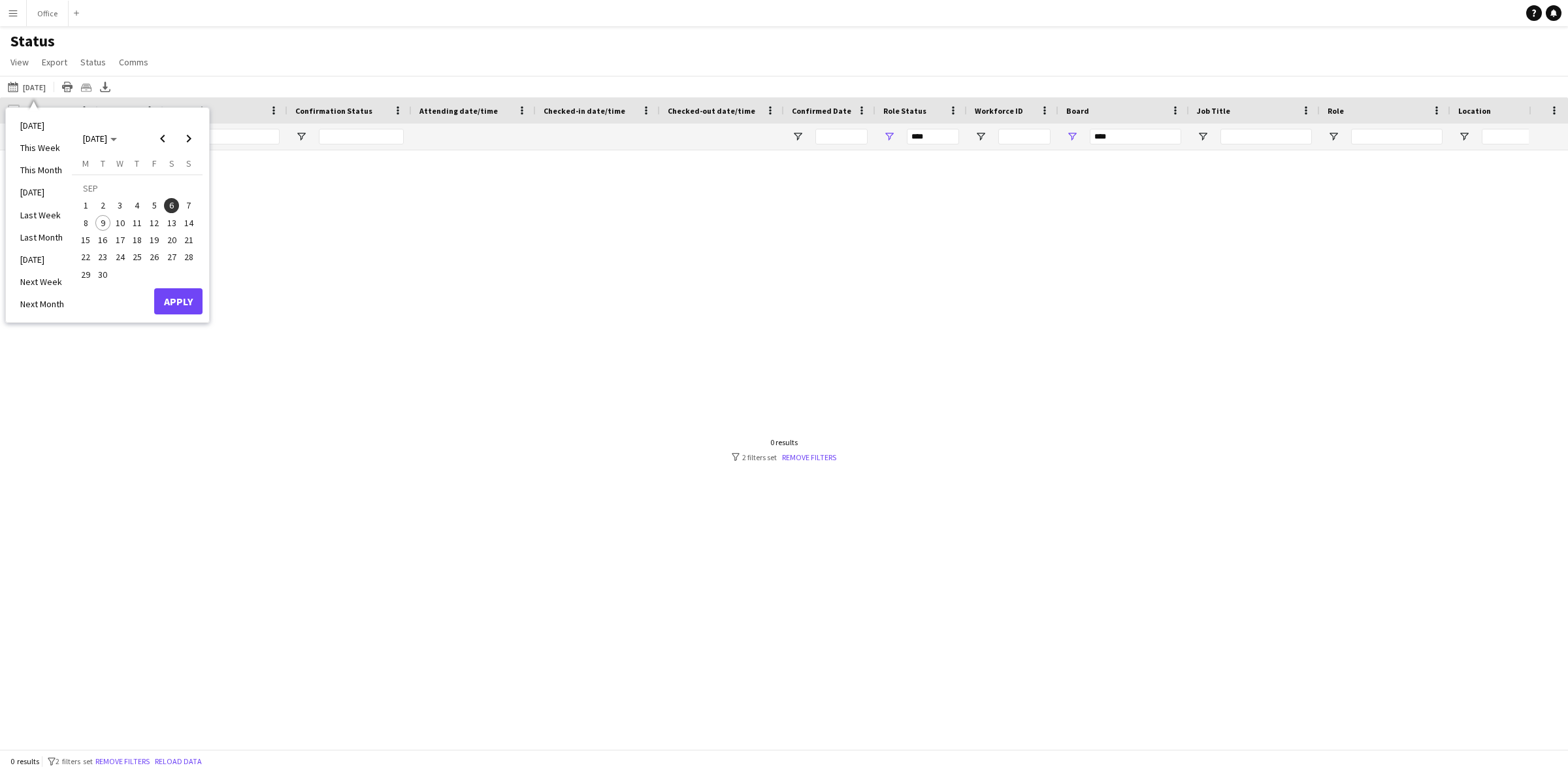
click at [89, 218] on span "8" at bounding box center [86, 222] width 15 height 15
click at [180, 303] on button "Apply" at bounding box center [178, 301] width 48 height 26
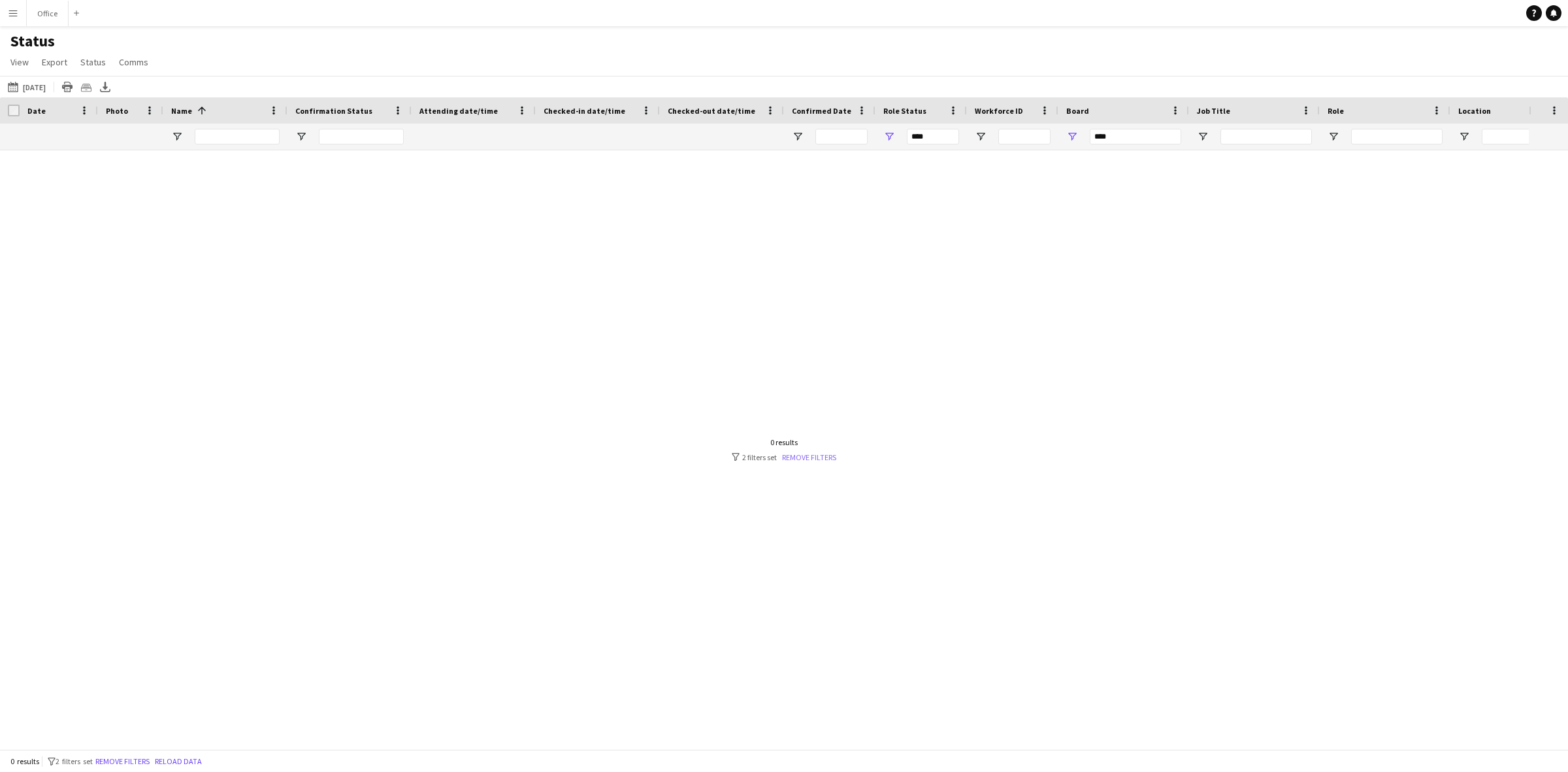
click at [814, 460] on link "Remove filters" at bounding box center [809, 457] width 54 height 10
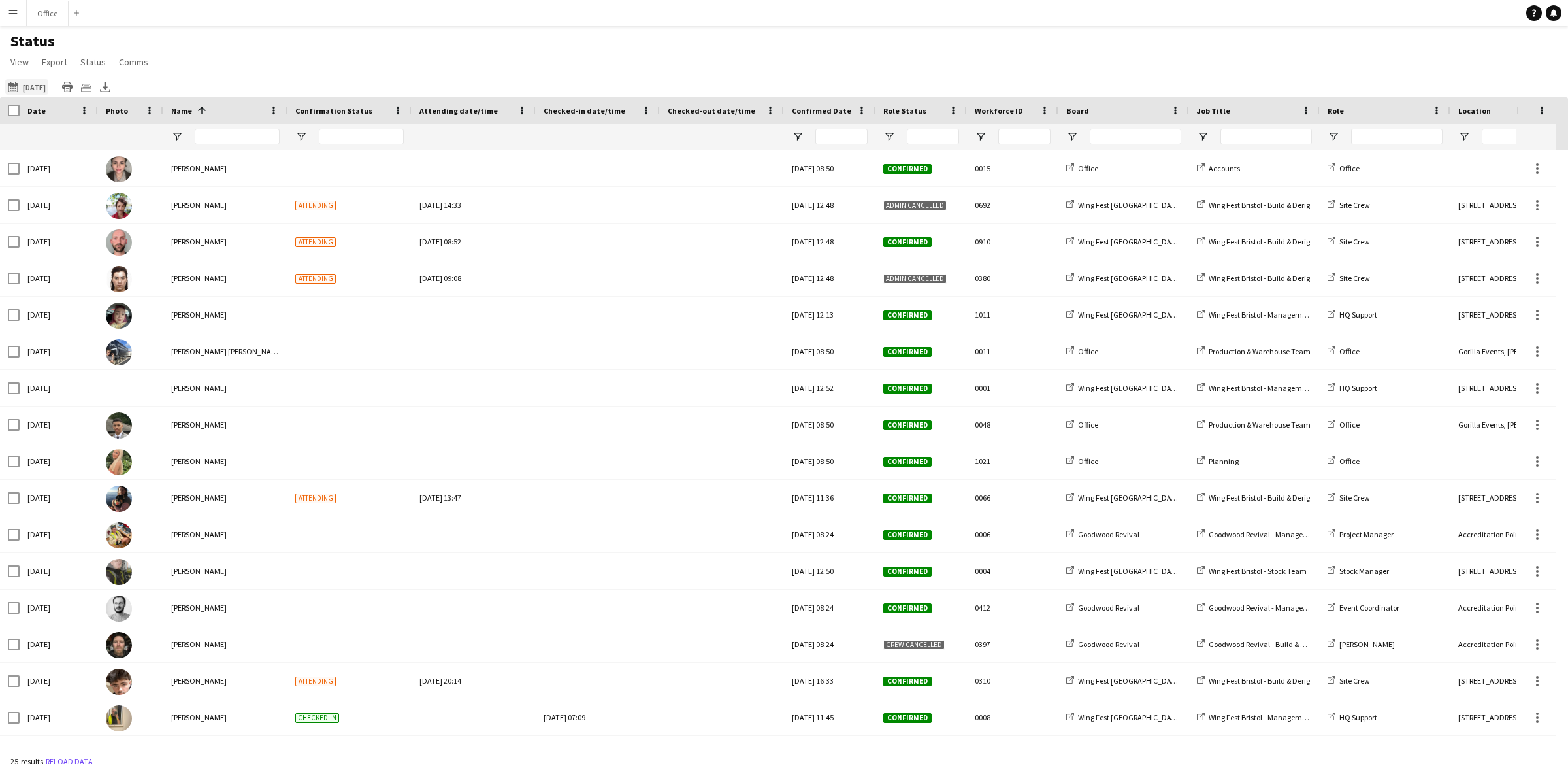
click at [41, 91] on button "[DATE] to [DATE] [DATE]" at bounding box center [26, 86] width 43 height 15
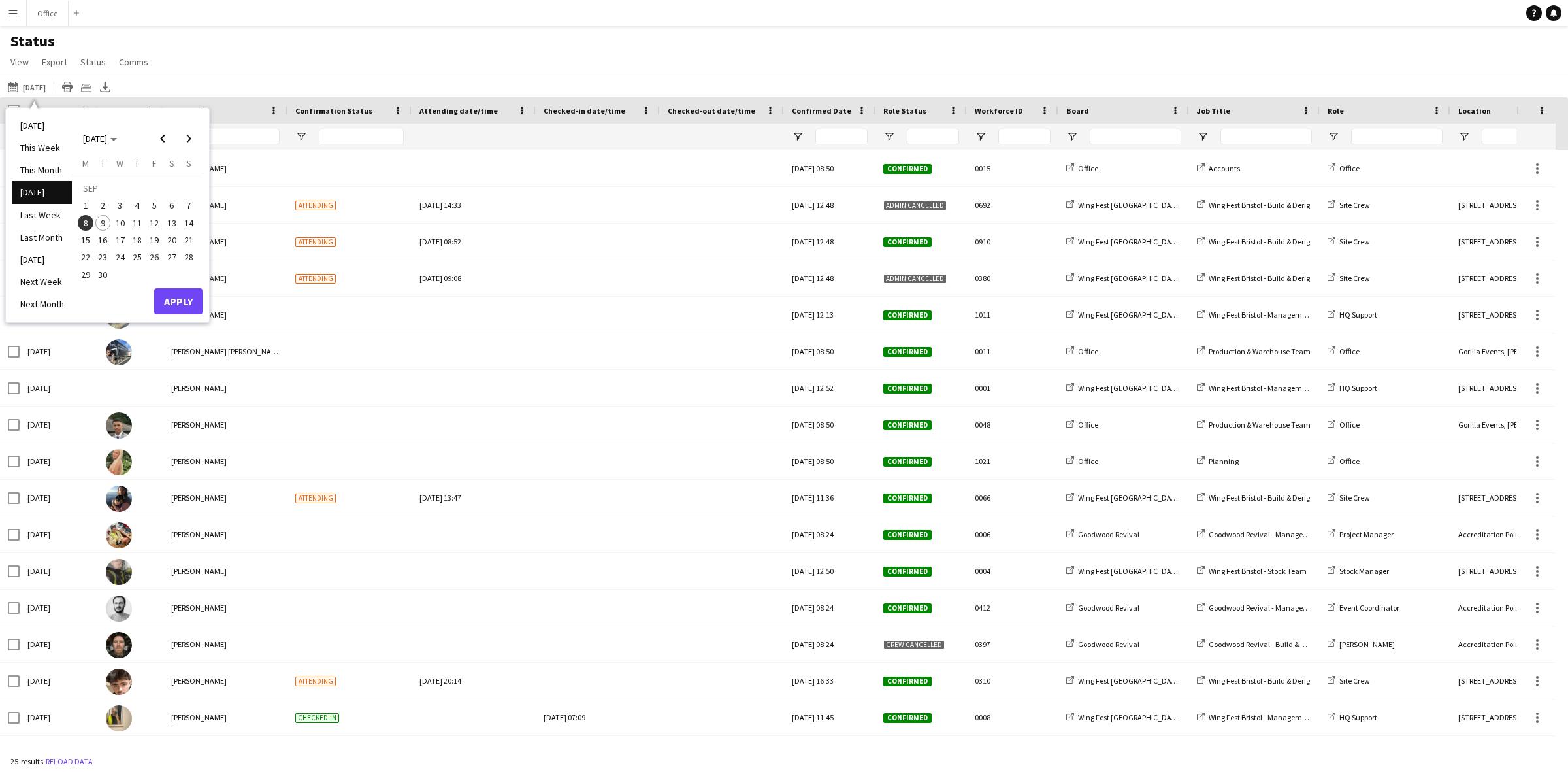
click at [426, 49] on div "Status View Views Default view New view Update view Delete view Edit name Custo…" at bounding box center [784, 54] width 1568 height 45
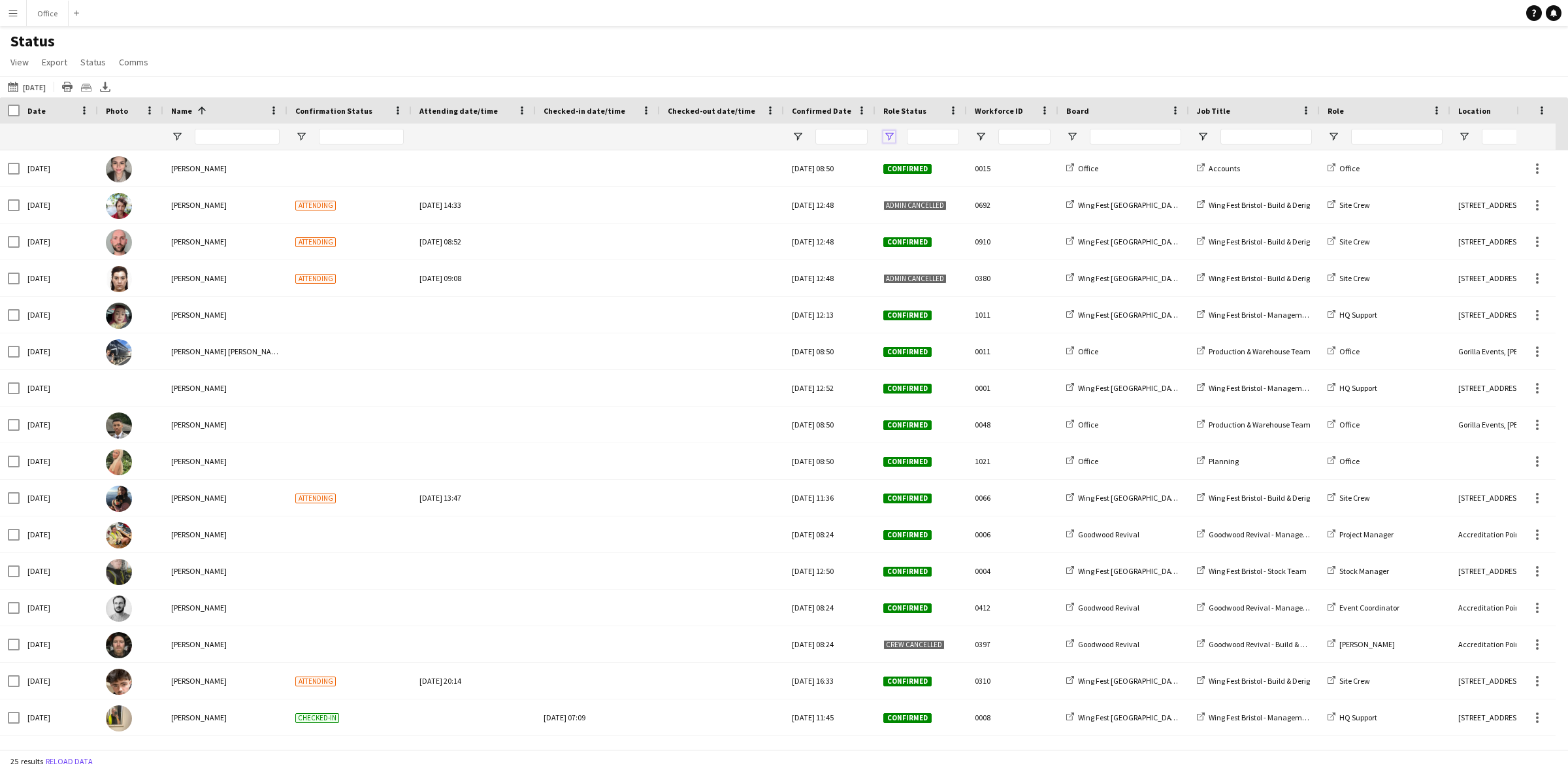
click at [890, 138] on span "Open Filter Menu" at bounding box center [889, 136] width 12 height 12
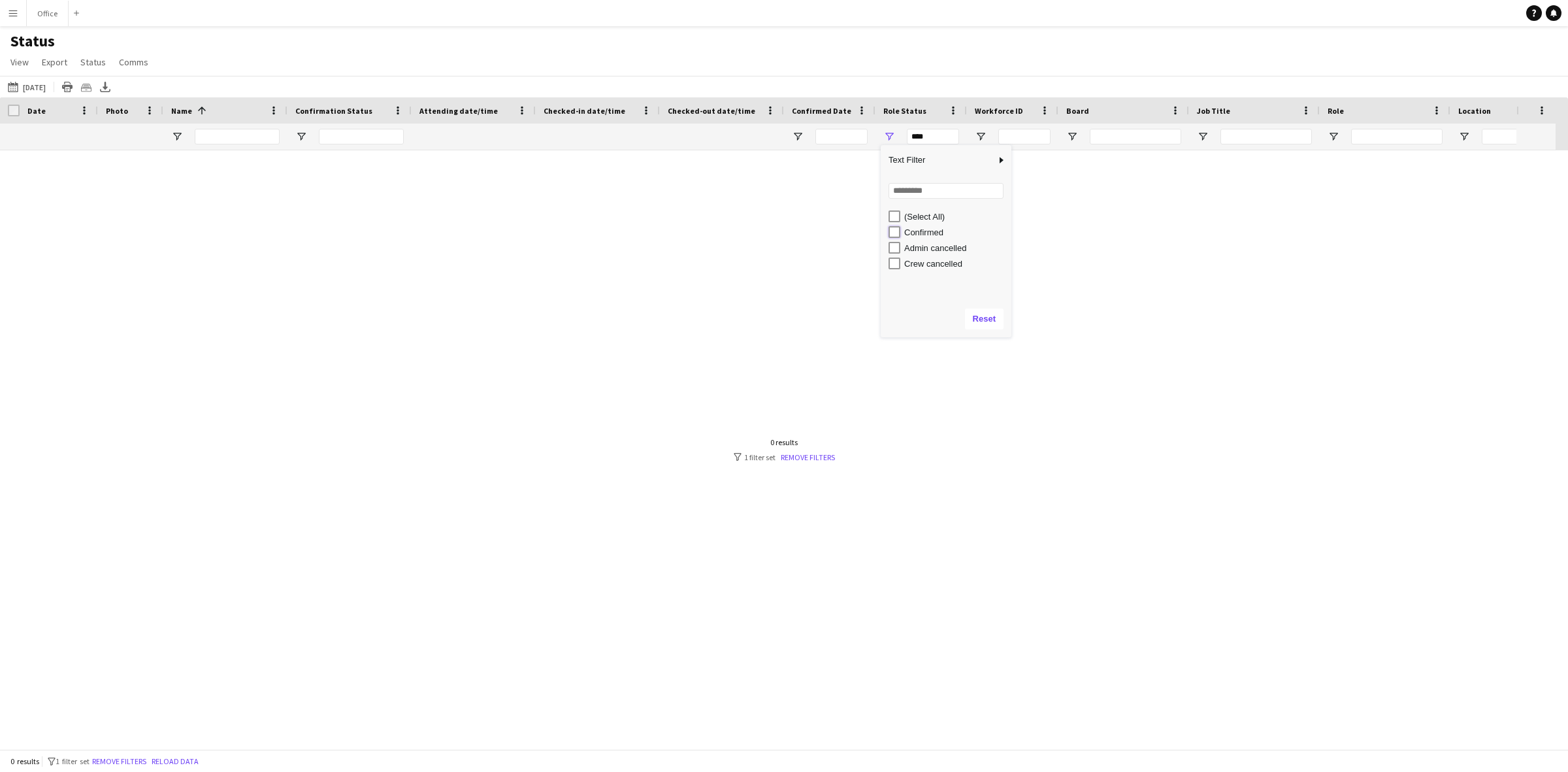
type input "**********"
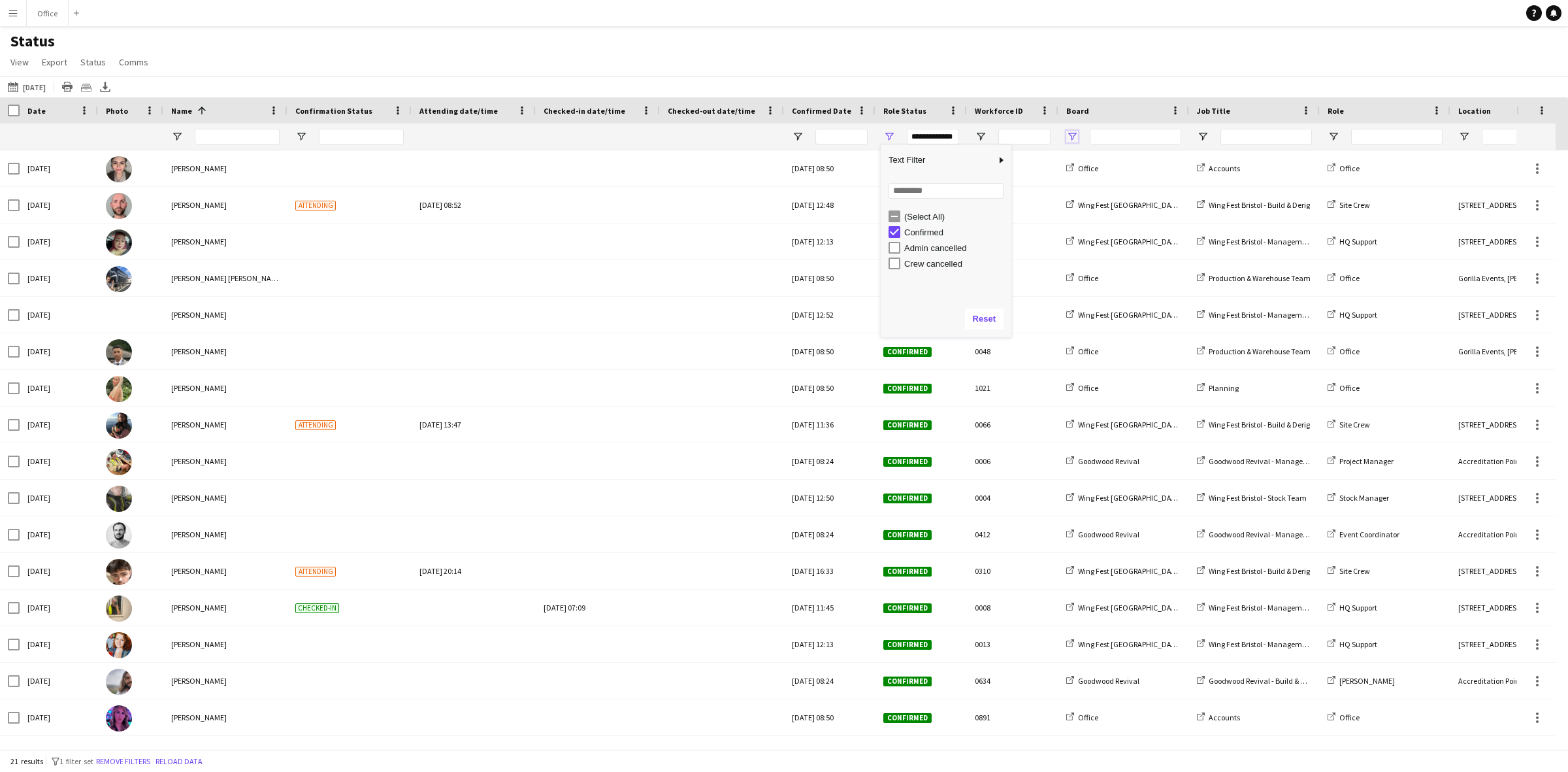
click at [1070, 135] on span "Open Filter Menu" at bounding box center [1072, 136] width 12 height 12
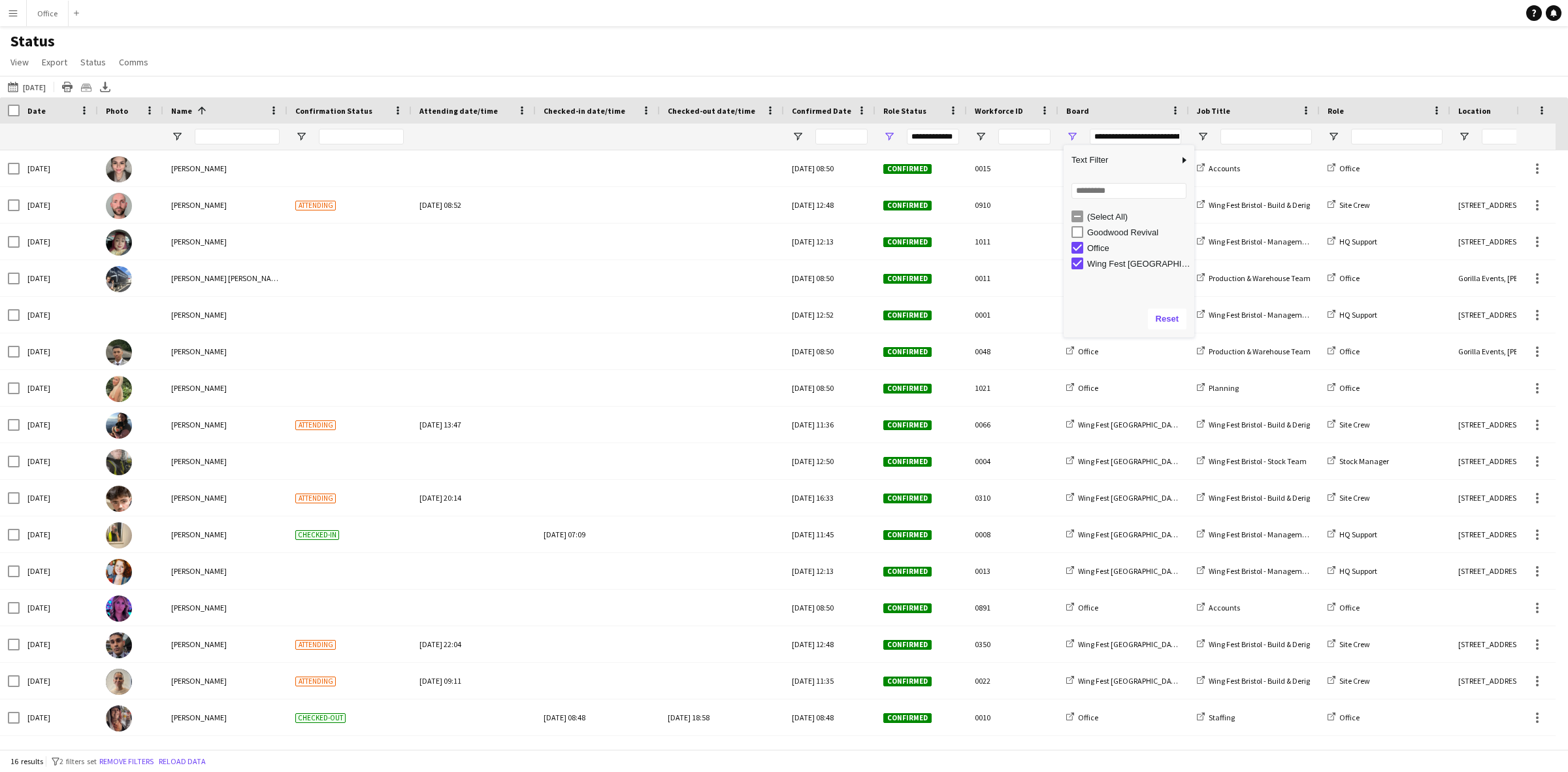
click at [1075, 256] on div "Wing Fest [GEOGRAPHIC_DATA]" at bounding box center [1133, 263] width 123 height 15
type input "**********"
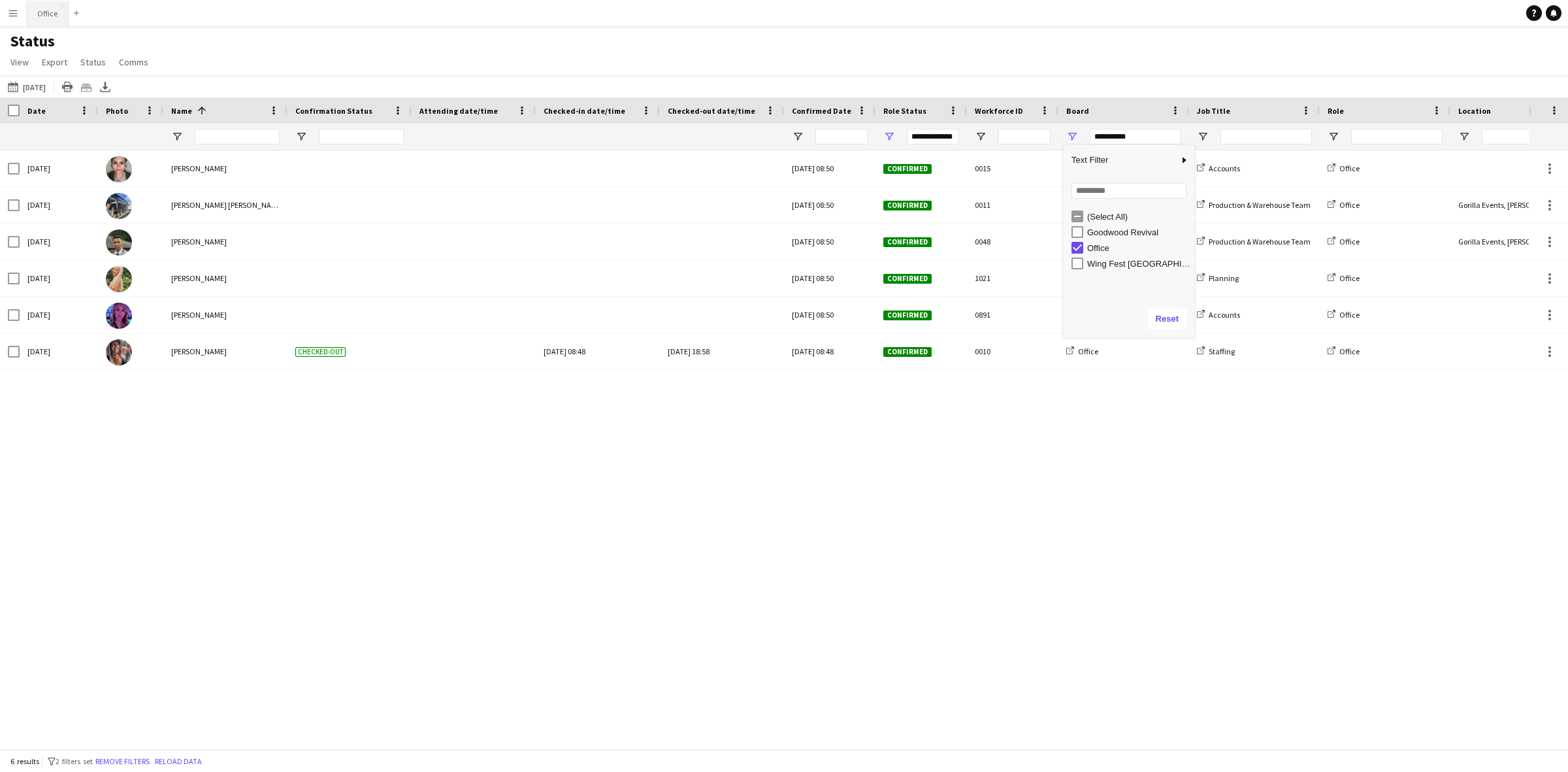
click at [35, 15] on button "Office Close" at bounding box center [47, 13] width 42 height 26
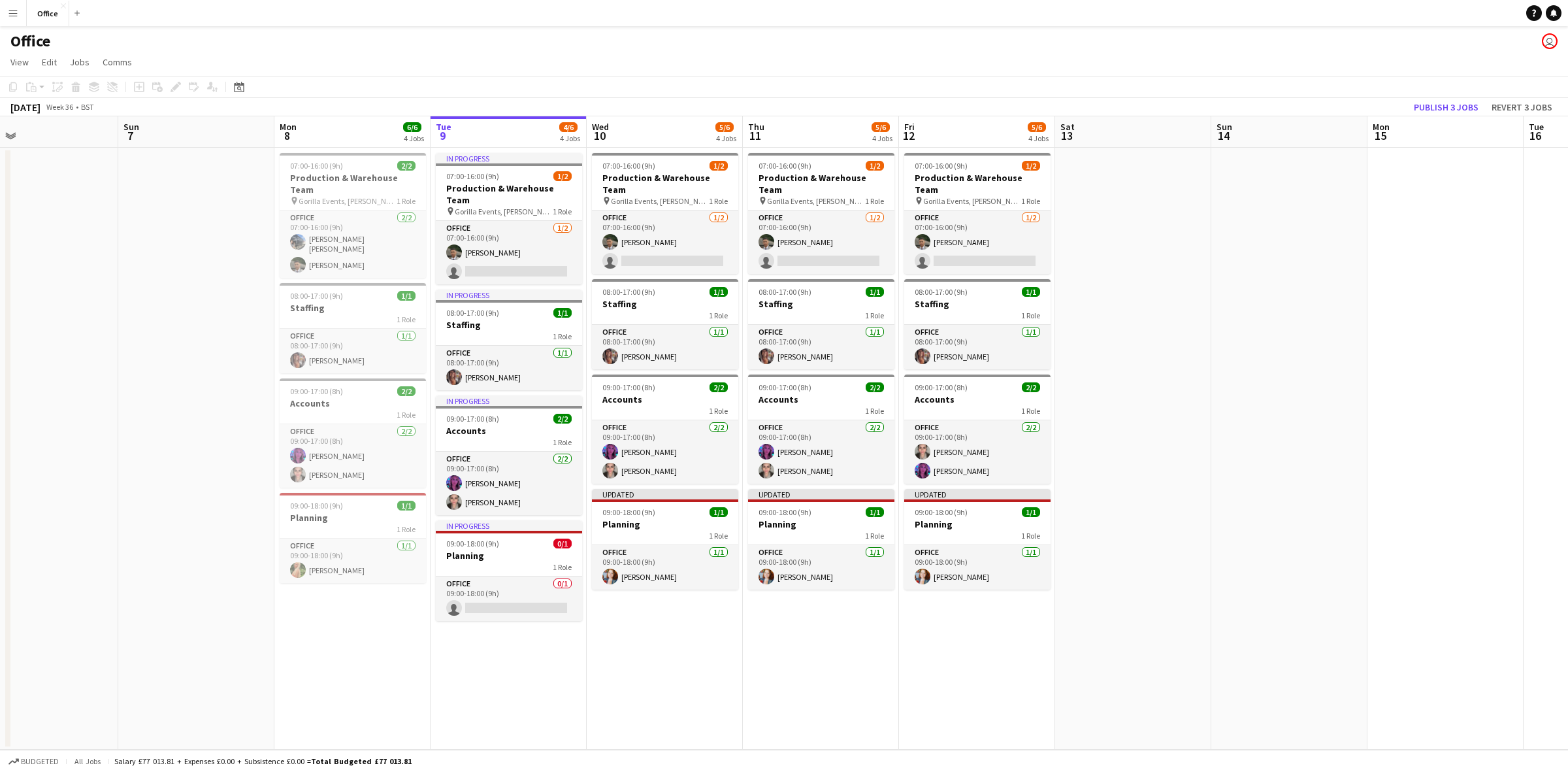
scroll to position [0, 335]
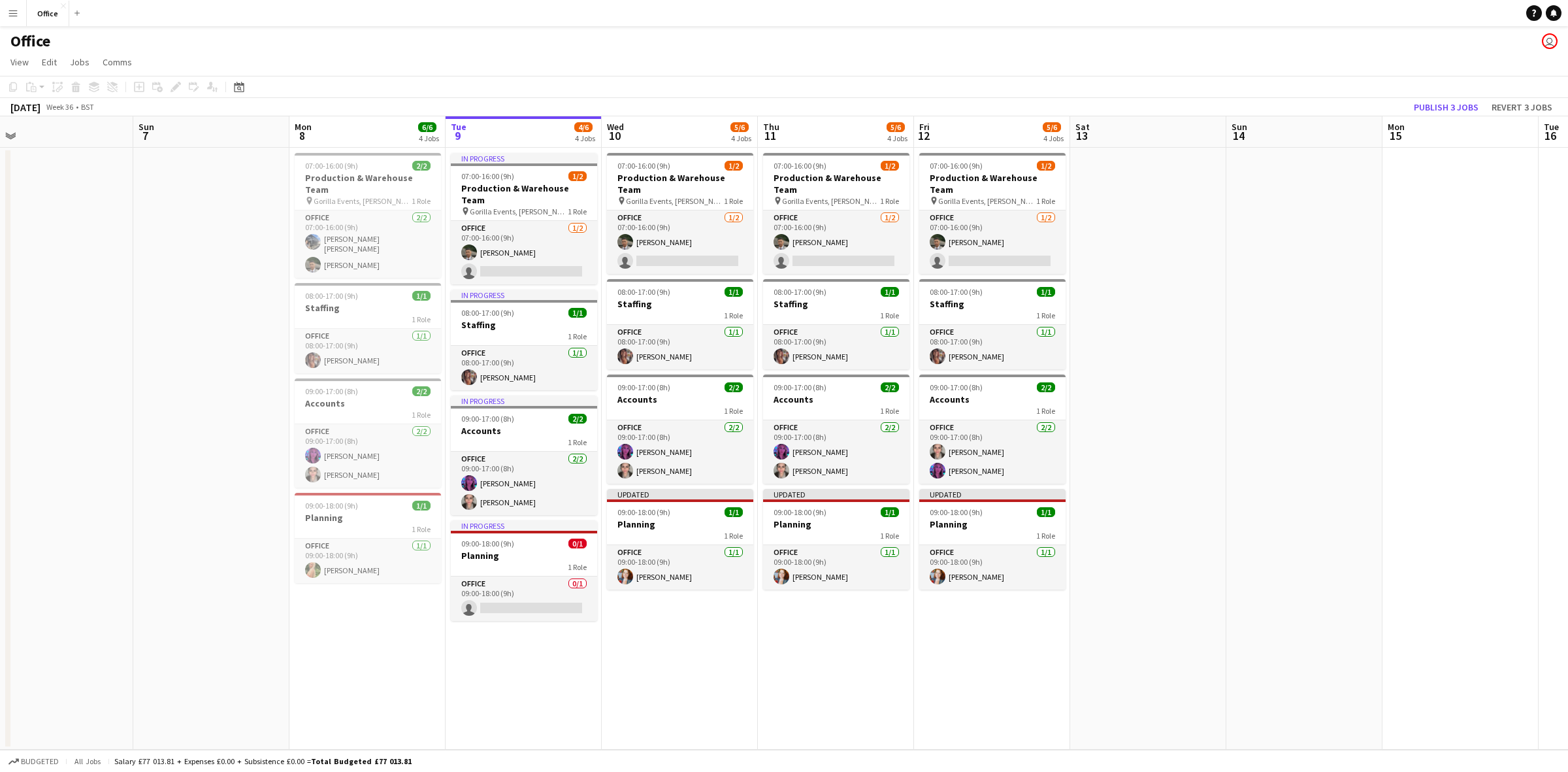
drag, startPoint x: 492, startPoint y: 654, endPoint x: 781, endPoint y: 651, distance: 289.0
click at [781, 651] on app-calendar-viewport "Thu 4 6/6 4 Jobs Fri 5 6/6 4 Jobs Sat 6 Sun 7 Mon 8 6/6 4 Jobs Tue 9 4/6 4 Jobs…" at bounding box center [784, 433] width 1568 height 633
click at [554, 606] on app-card-role "Office 0/1 09:00-18:00 (9h) single-neutral-actions" at bounding box center [524, 599] width 146 height 45
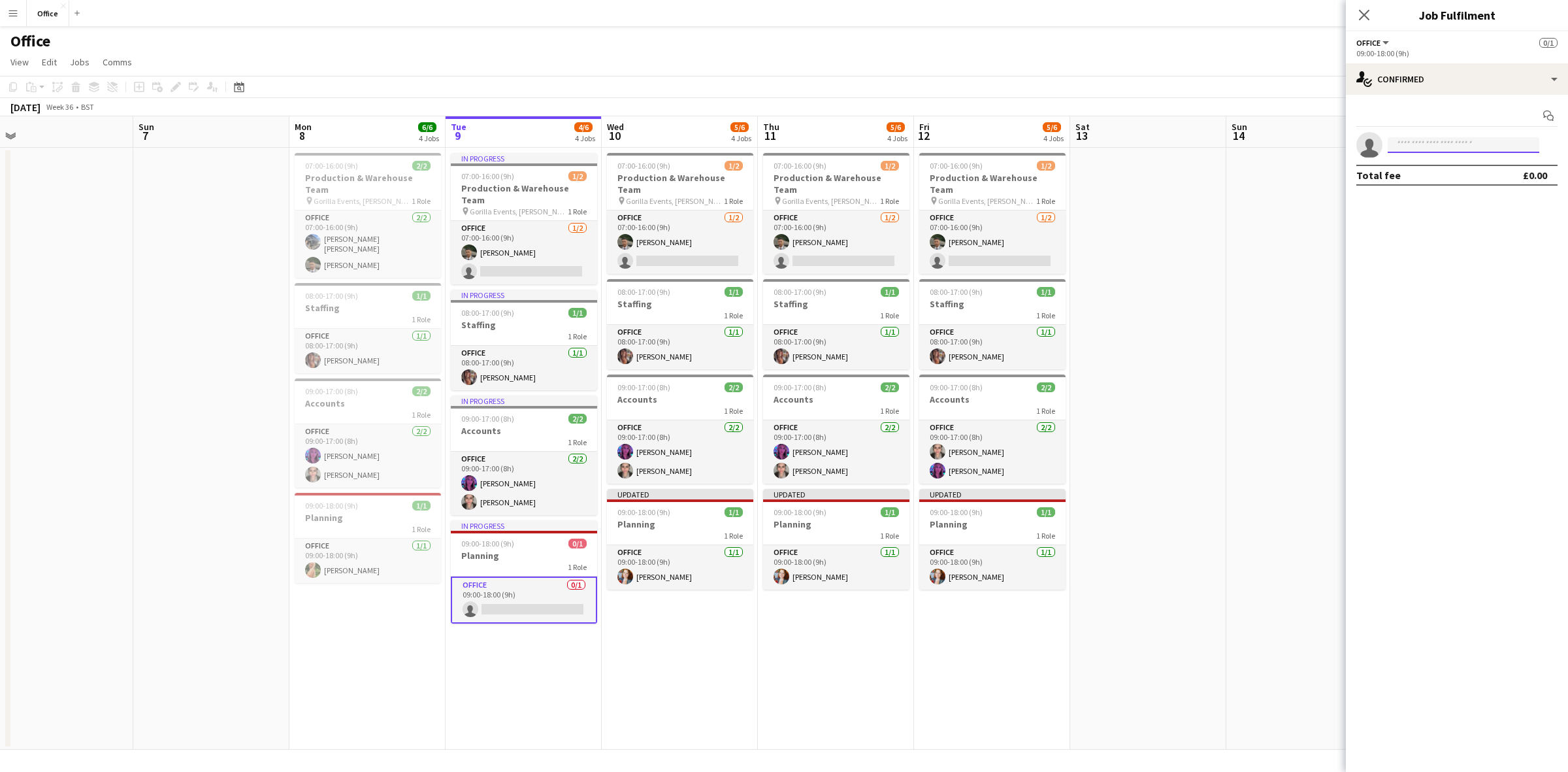
click at [1426, 149] on input at bounding box center [1463, 145] width 151 height 15
type input "****"
click at [1449, 176] on span "[EMAIL_ADDRESS][DOMAIN_NAME]" at bounding box center [1463, 174] width 130 height 10
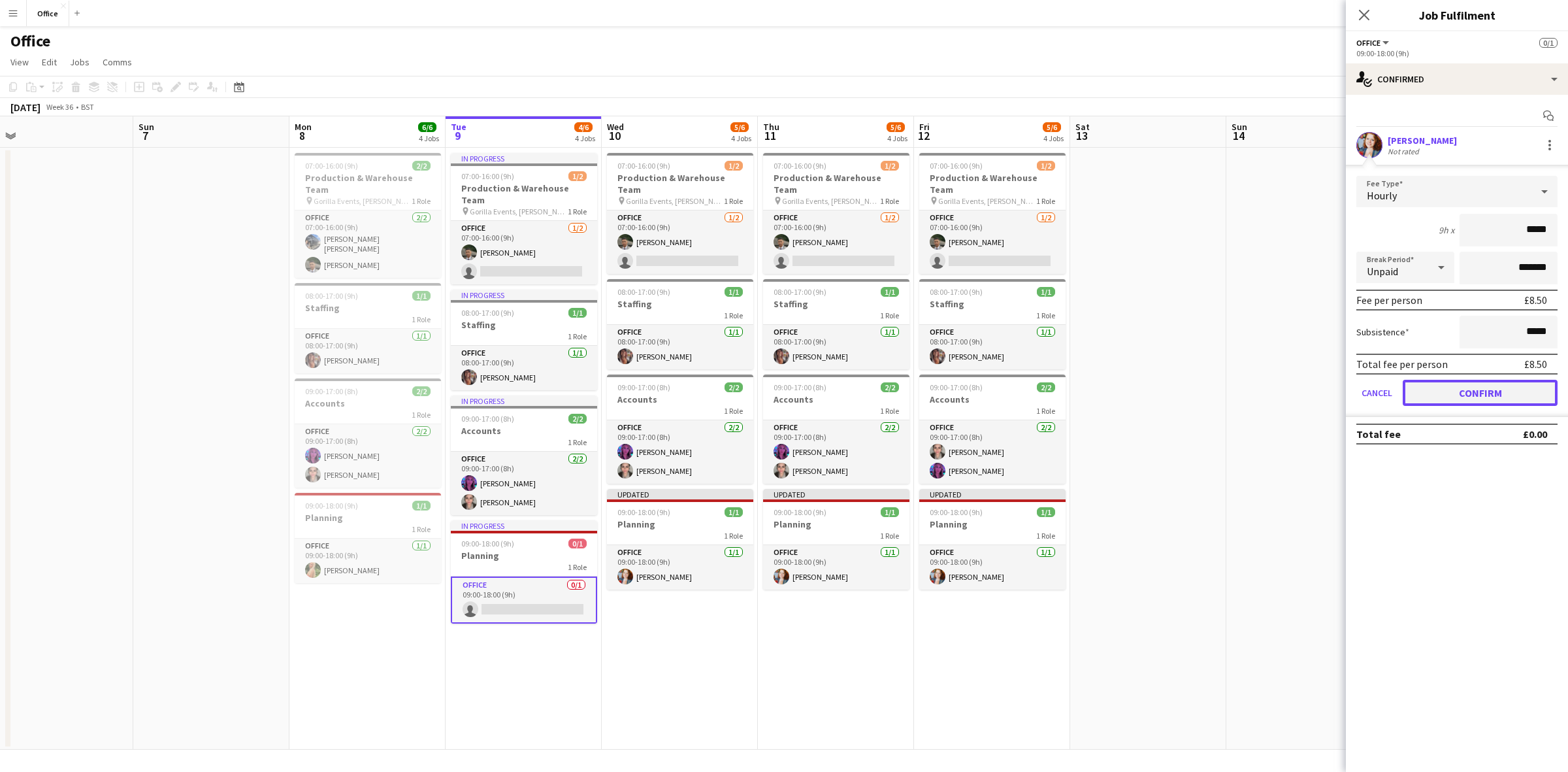
click at [1485, 392] on button "Confirm" at bounding box center [1480, 393] width 155 height 26
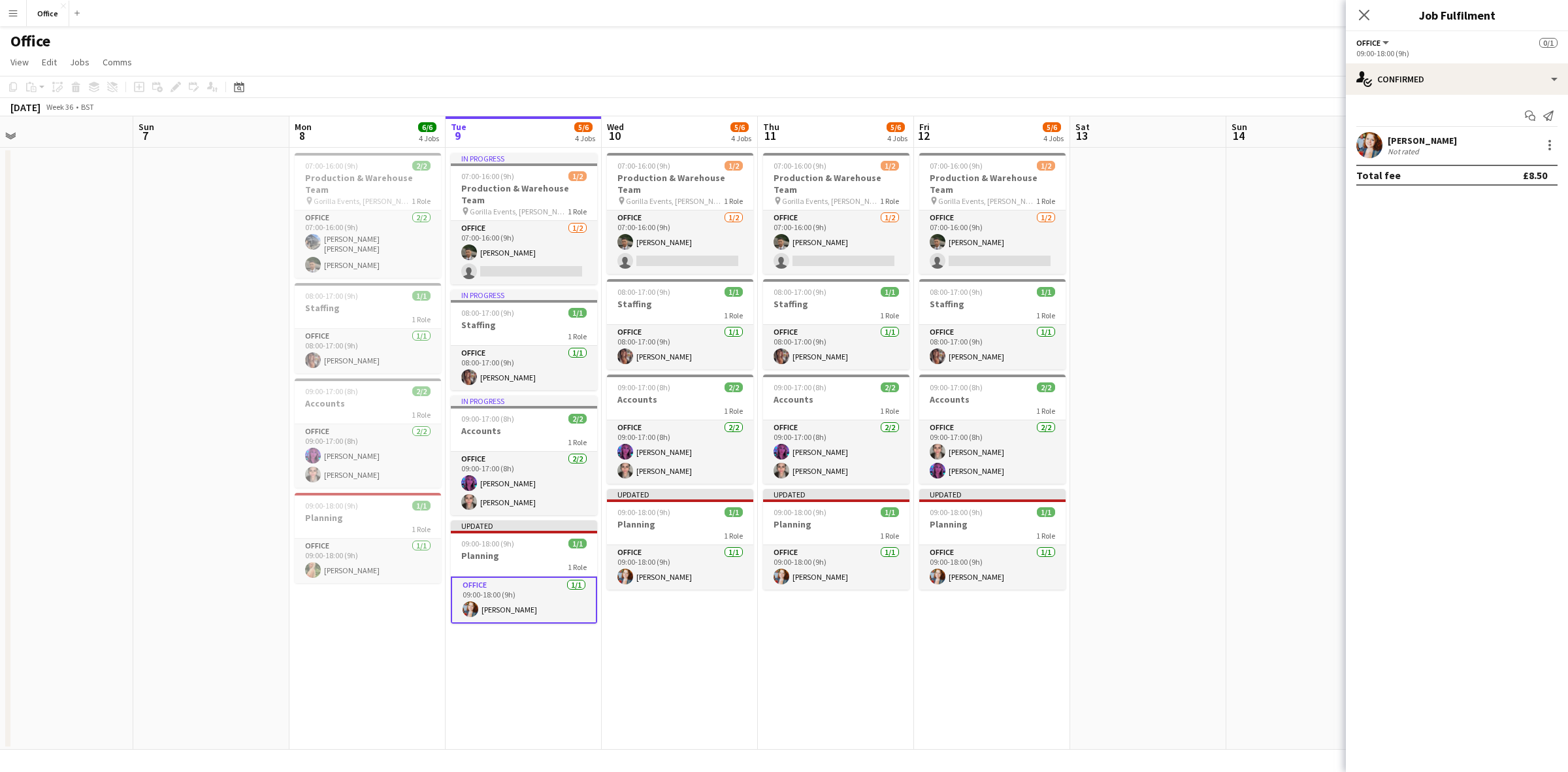
click at [1228, 278] on app-date-cell at bounding box center [1304, 448] width 156 height 602
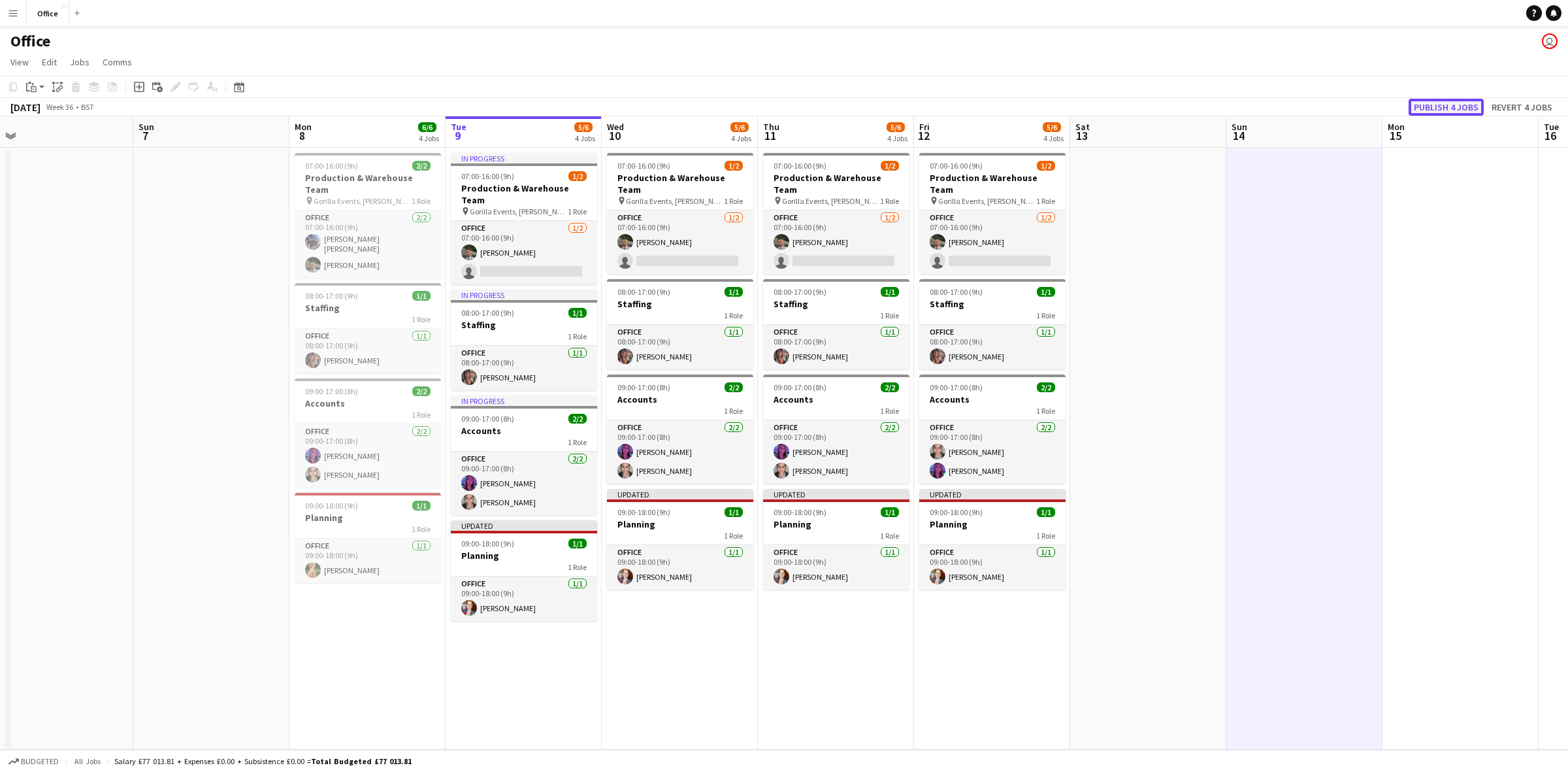
click at [1461, 105] on button "Publish 4 jobs" at bounding box center [1447, 107] width 75 height 17
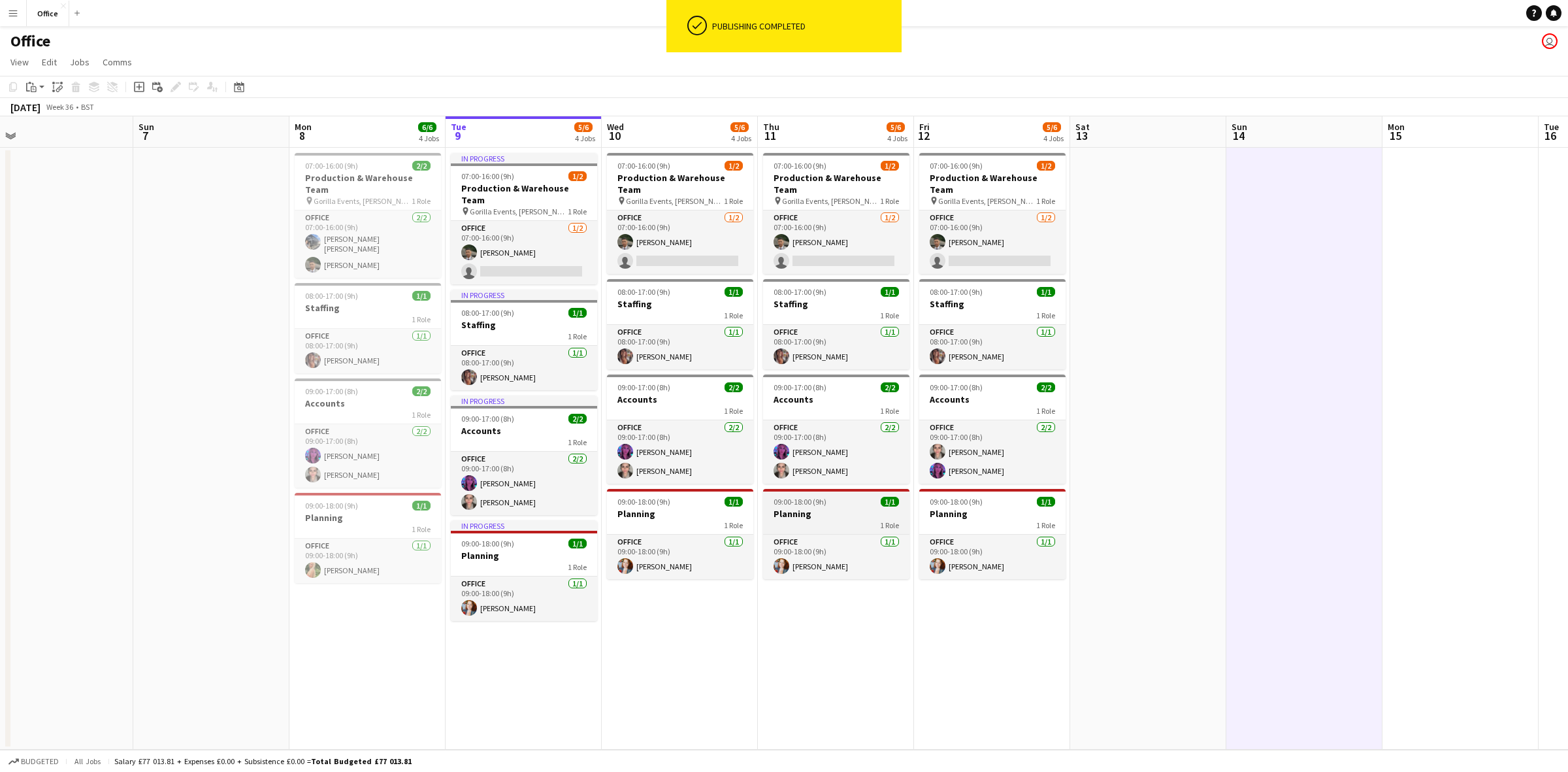
click at [789, 508] on h3 "Planning" at bounding box center [837, 513] width 146 height 12
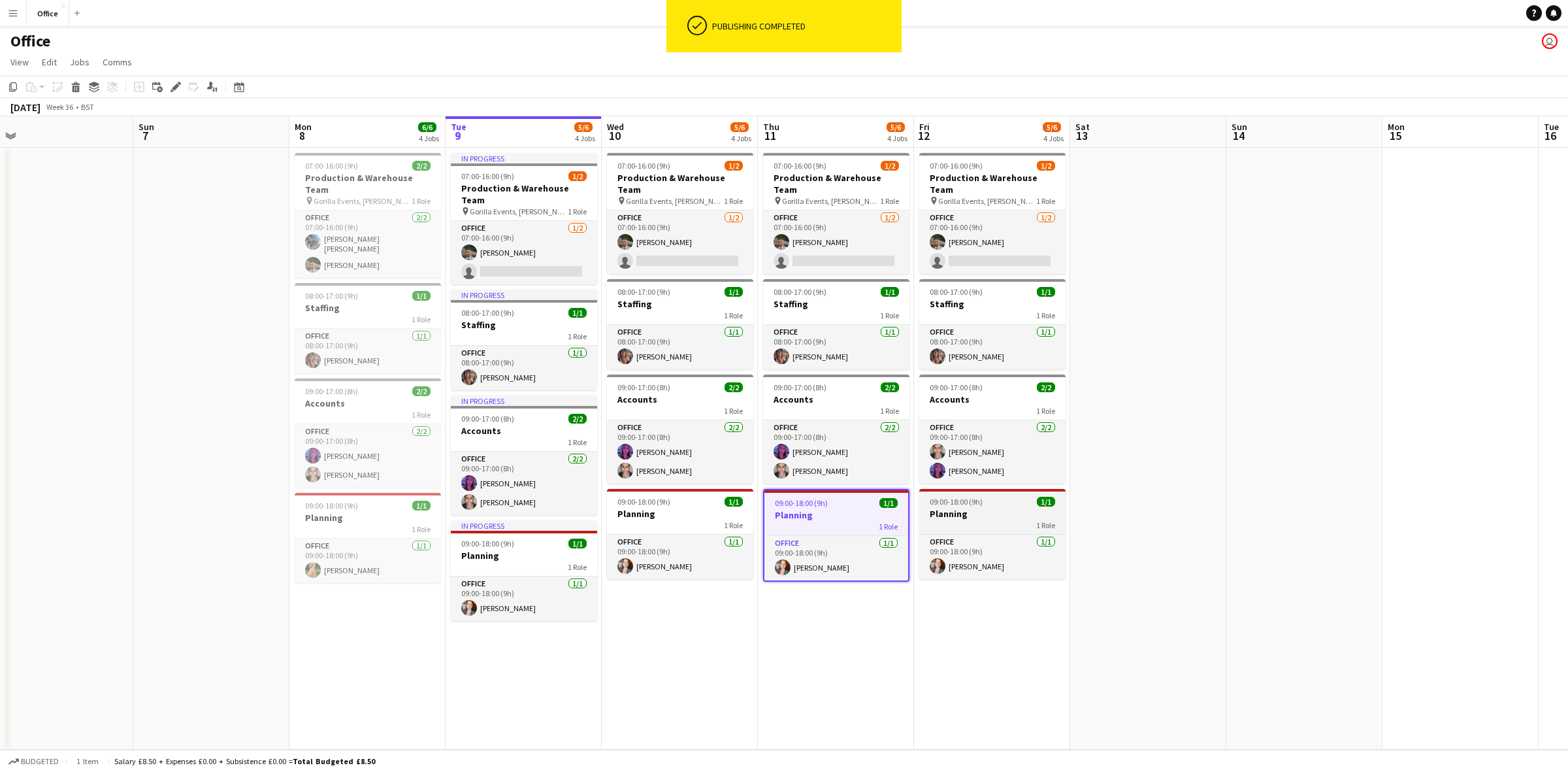
click at [966, 508] on h3 "Planning" at bounding box center [993, 513] width 146 height 12
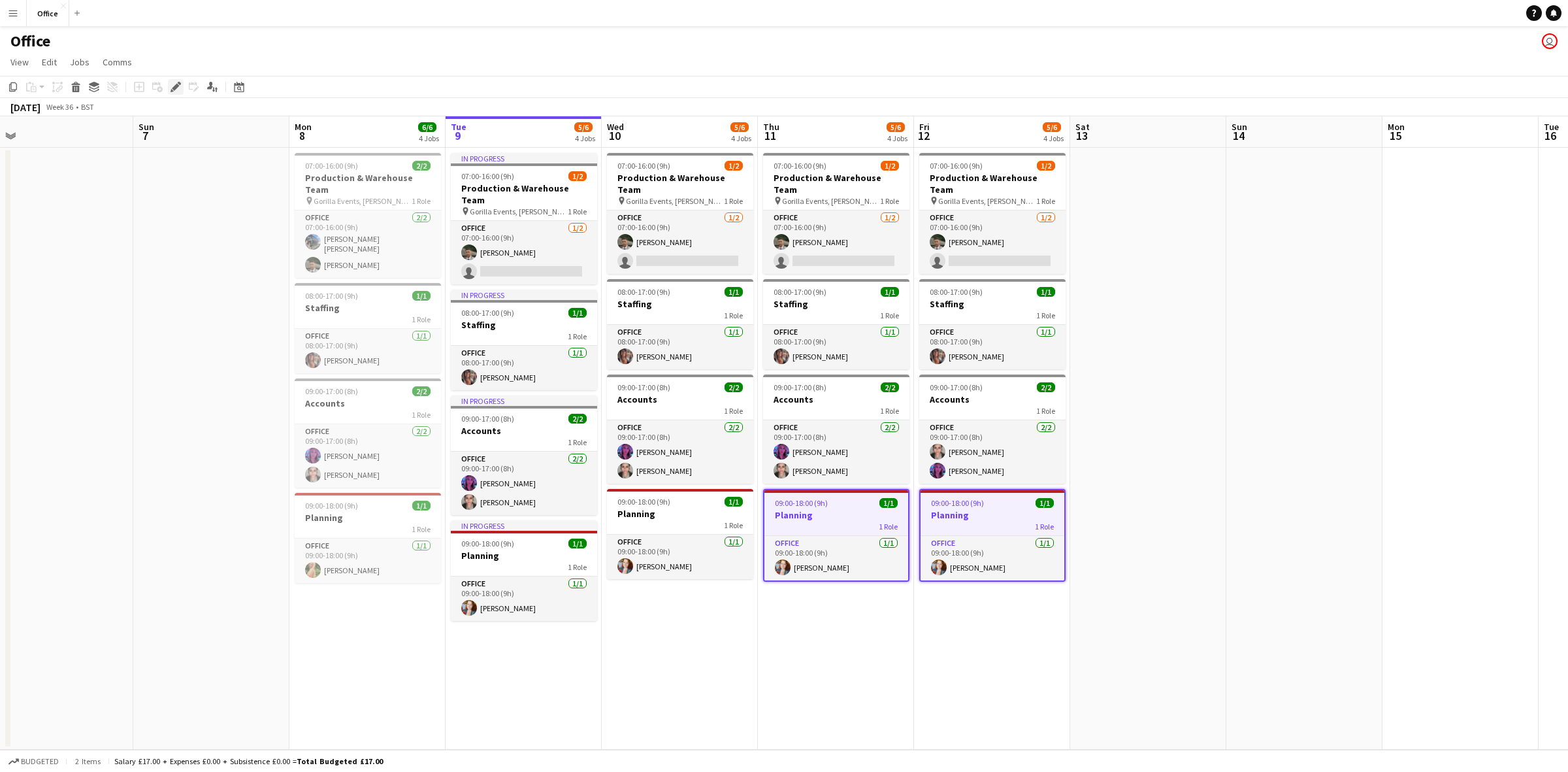
click at [178, 84] on icon "Edit" at bounding box center [176, 86] width 10 height 10
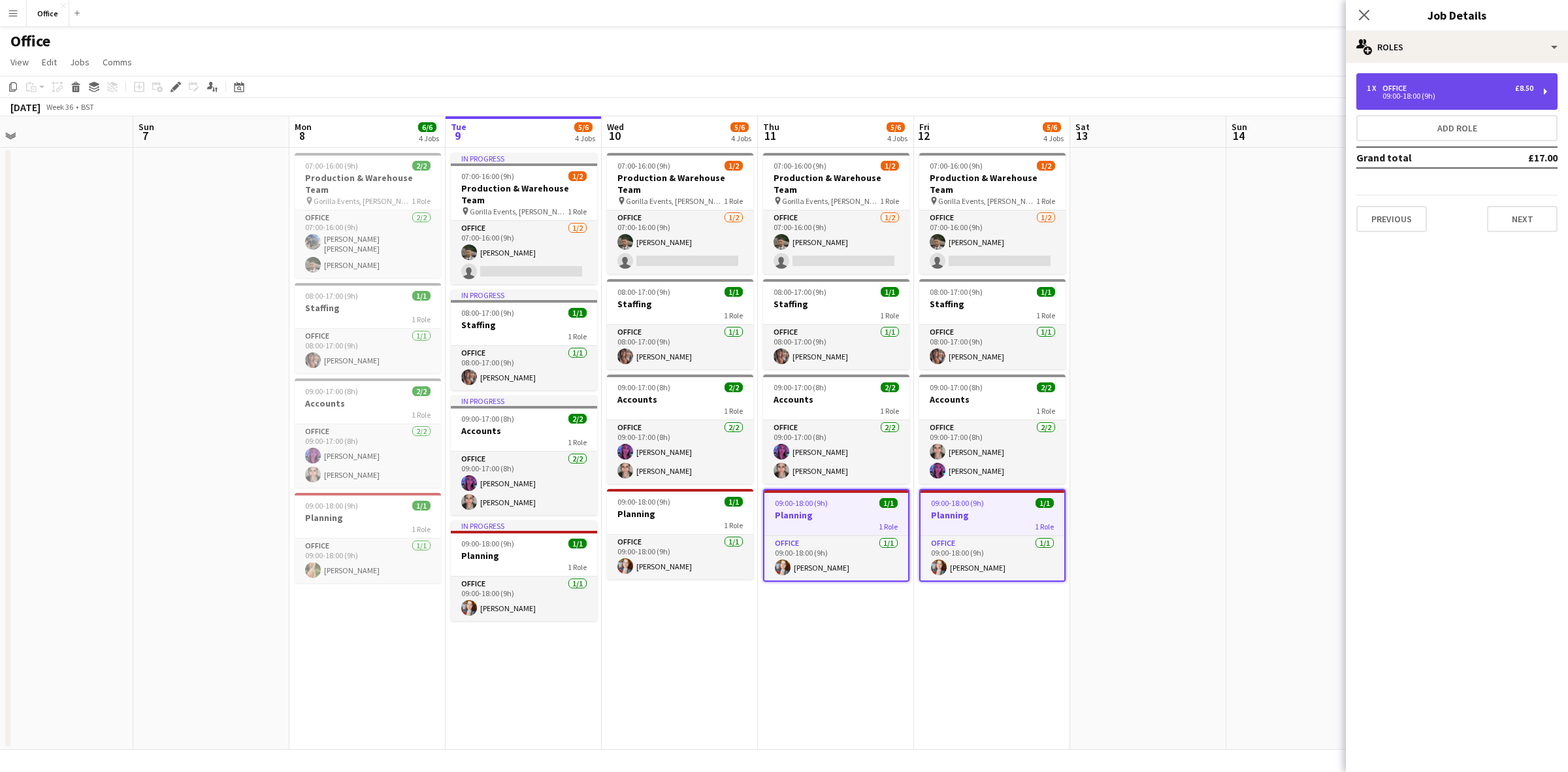
click at [1503, 82] on div "1 x Office £8.50 09:00-18:00 (9h)" at bounding box center [1457, 91] width 201 height 36
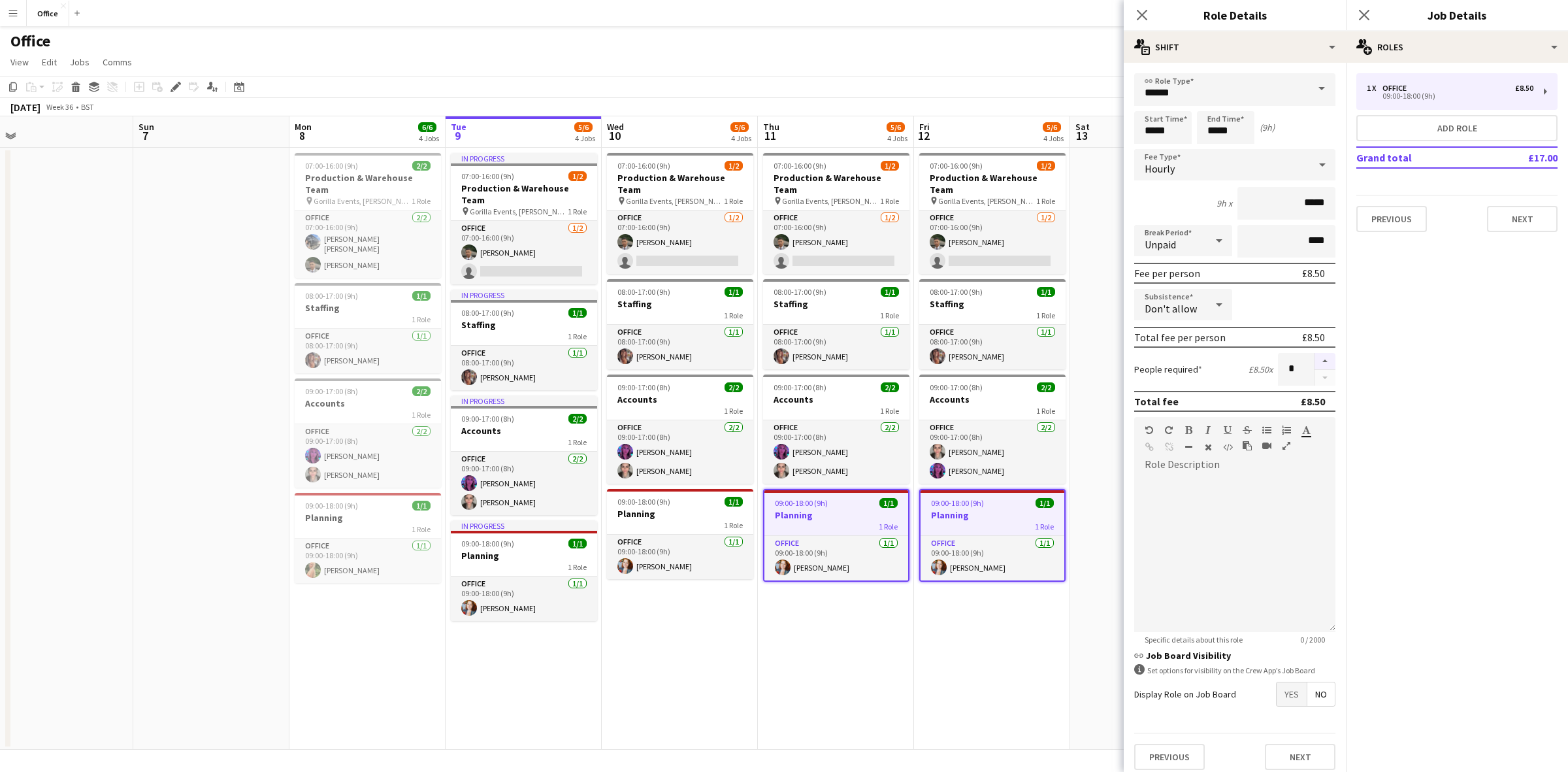
click at [1315, 355] on button "button" at bounding box center [1325, 361] width 21 height 17
click at [1315, 358] on button "button" at bounding box center [1325, 361] width 21 height 17
type input "*"
click at [945, 605] on app-date-cell "07:00-16:00 (9h) 1/2 Production & Warehouse Team pin Gorilla Events, [PERSON_NA…" at bounding box center [992, 448] width 156 height 602
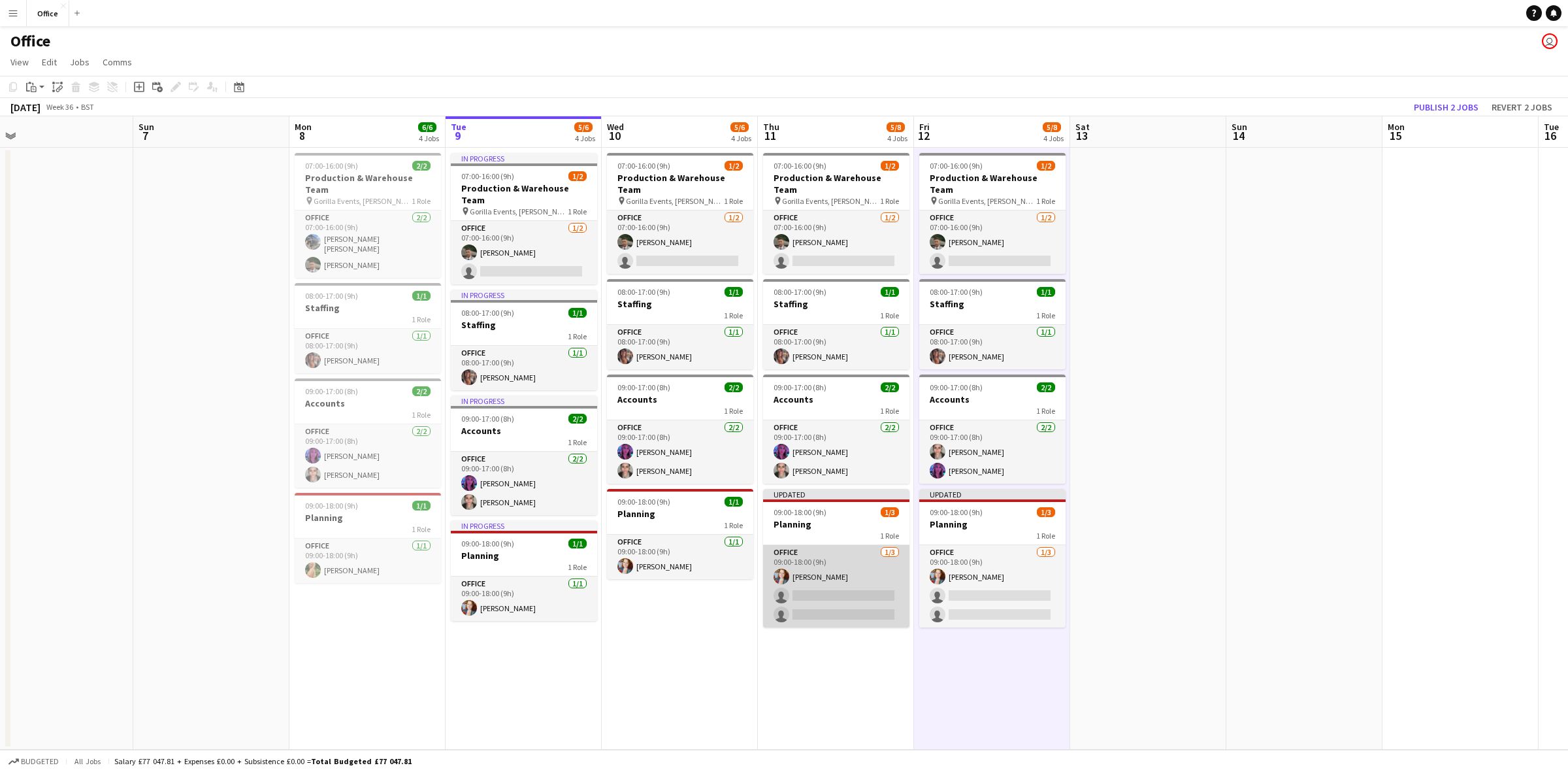
click at [842, 597] on app-card-role "Office [DATE] 09:00-18:00 (9h) [PERSON_NAME] single-neutral-actions single-neut…" at bounding box center [837, 586] width 146 height 82
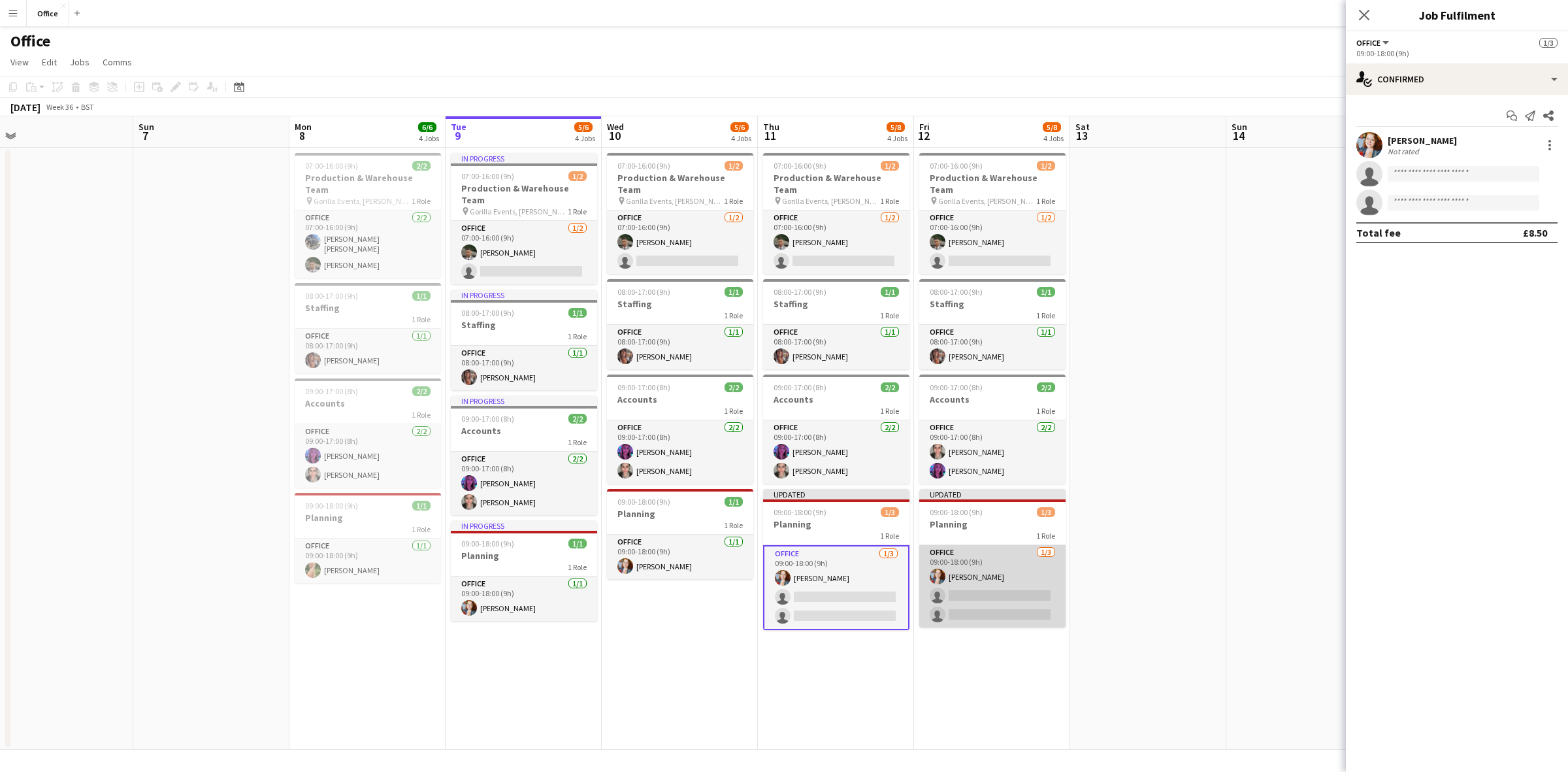
click at [968, 589] on app-card-role "Office [DATE] 09:00-18:00 (9h) [PERSON_NAME] single-neutral-actions single-neut…" at bounding box center [993, 586] width 146 height 82
click at [1419, 170] on input at bounding box center [1463, 174] width 151 height 15
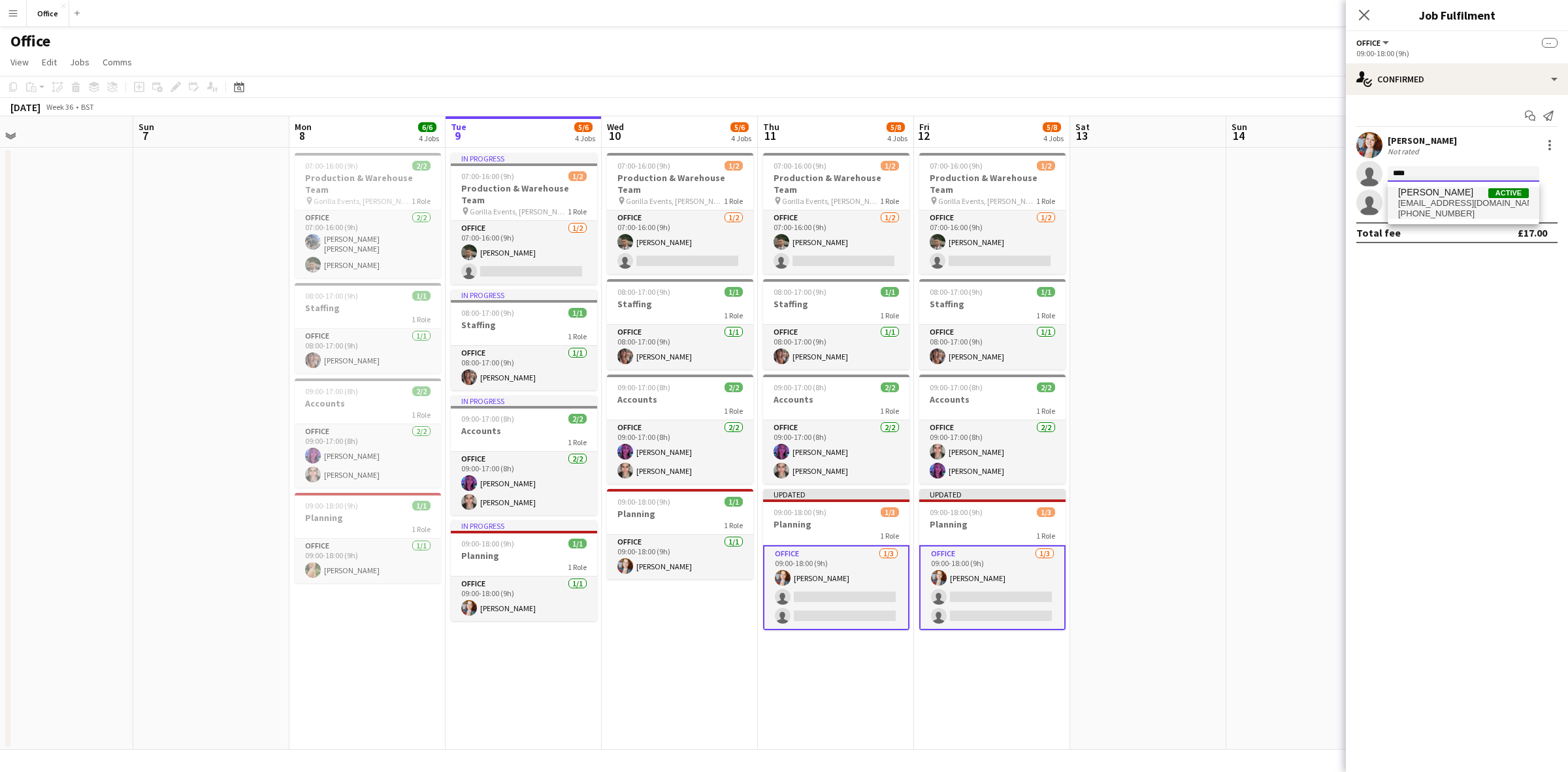
type input "****"
click at [1436, 200] on span "[EMAIL_ADDRESS][DOMAIN_NAME]" at bounding box center [1463, 203] width 130 height 10
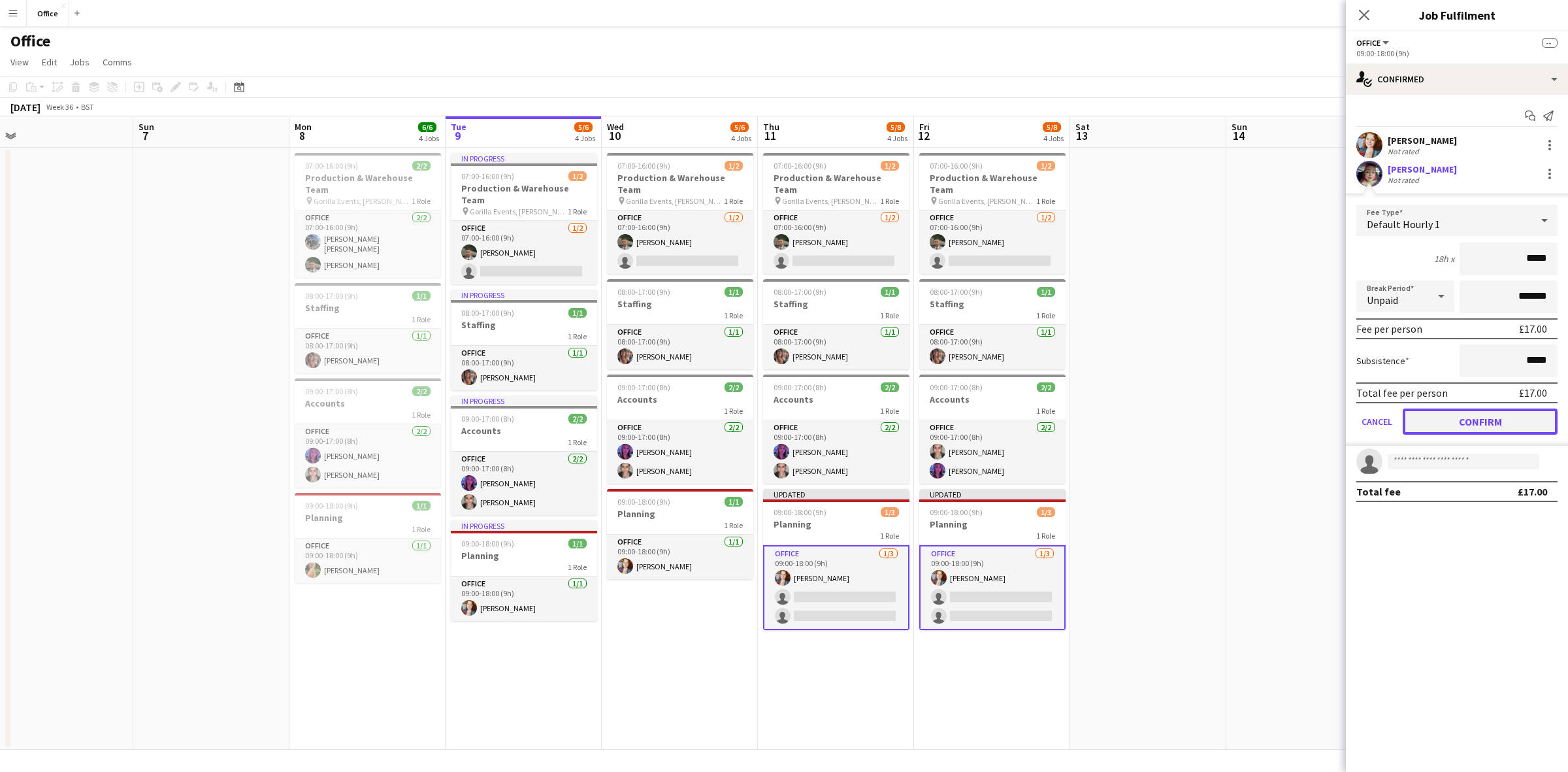
click at [1464, 416] on button "Confirm" at bounding box center [1480, 421] width 155 height 26
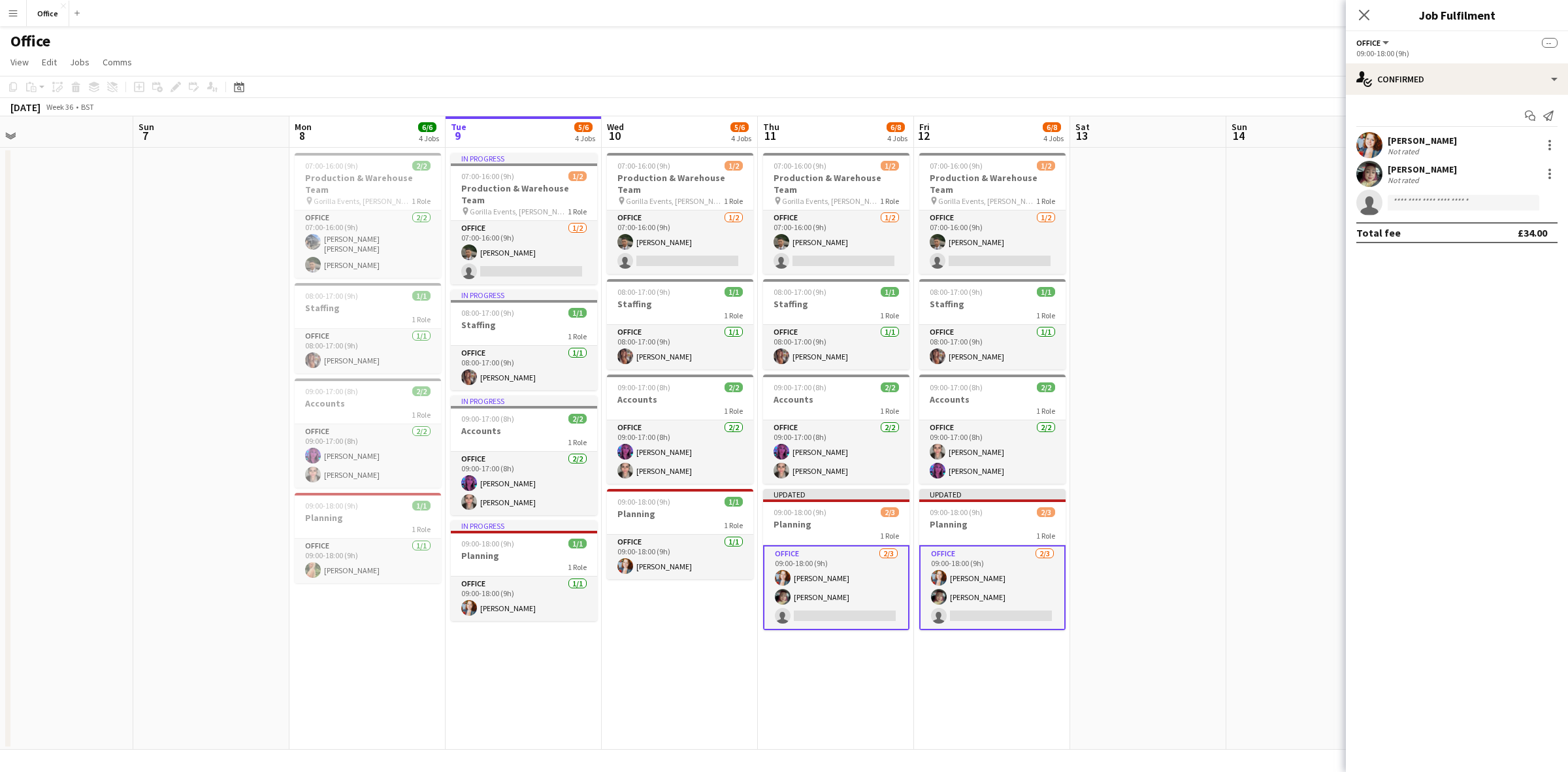
click at [1430, 192] on app-invite-slot "single-neutral-actions" at bounding box center [1457, 202] width 222 height 26
click at [1444, 203] on input at bounding box center [1463, 202] width 151 height 15
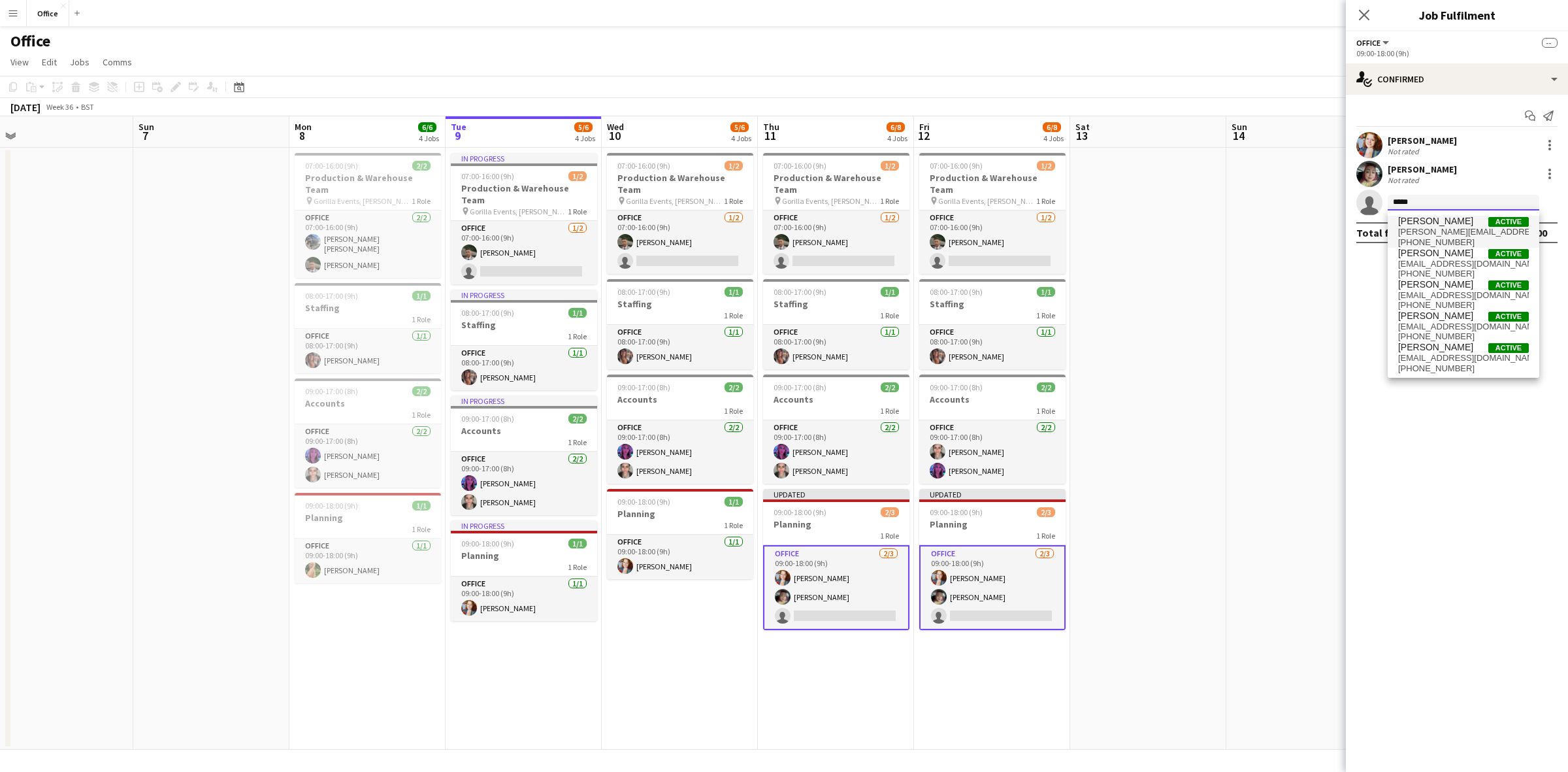
type input "*****"
click at [1449, 220] on span "[PERSON_NAME]" at bounding box center [1436, 221] width 75 height 11
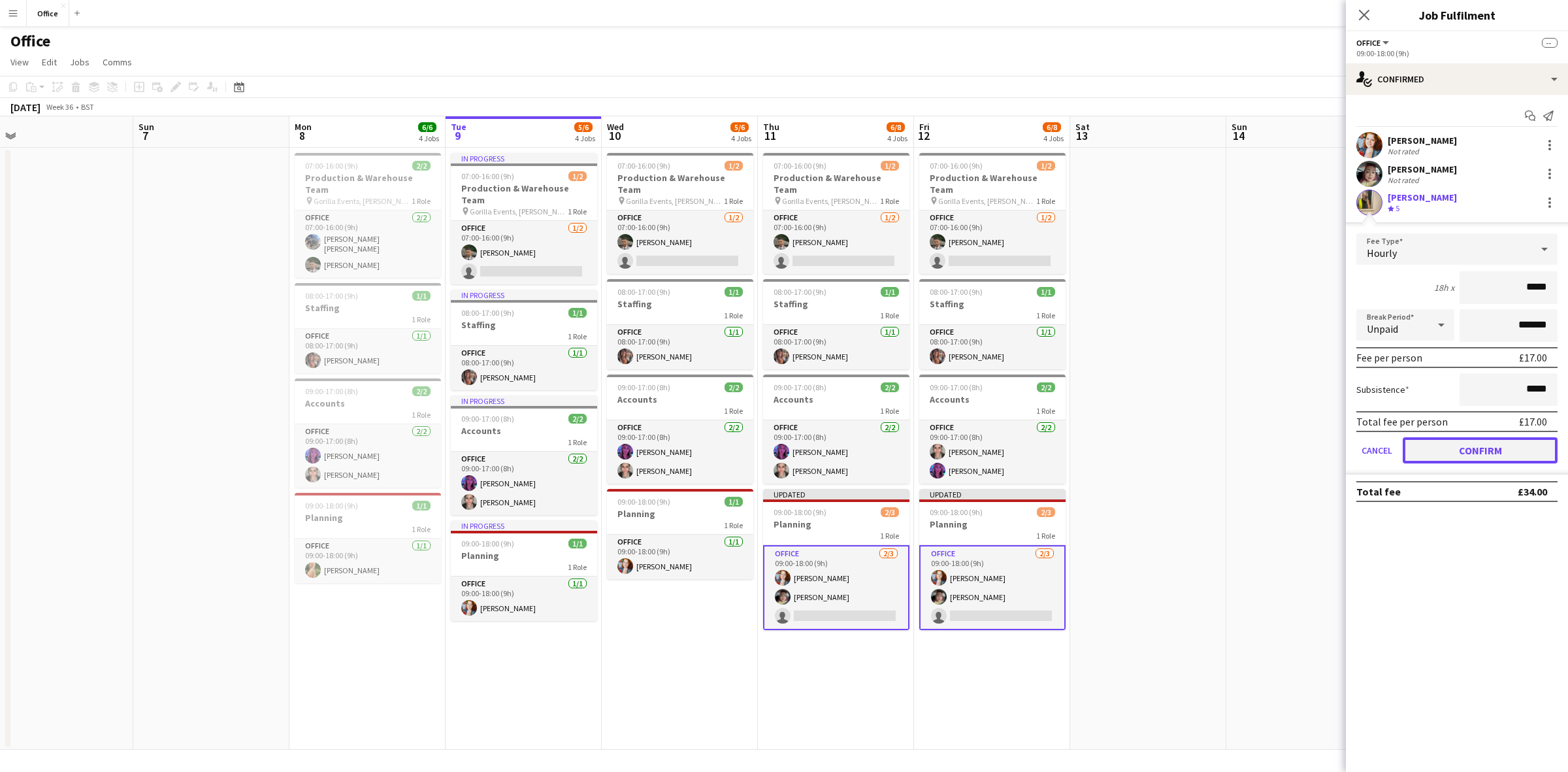
click at [1500, 437] on button "Confirm" at bounding box center [1480, 450] width 155 height 26
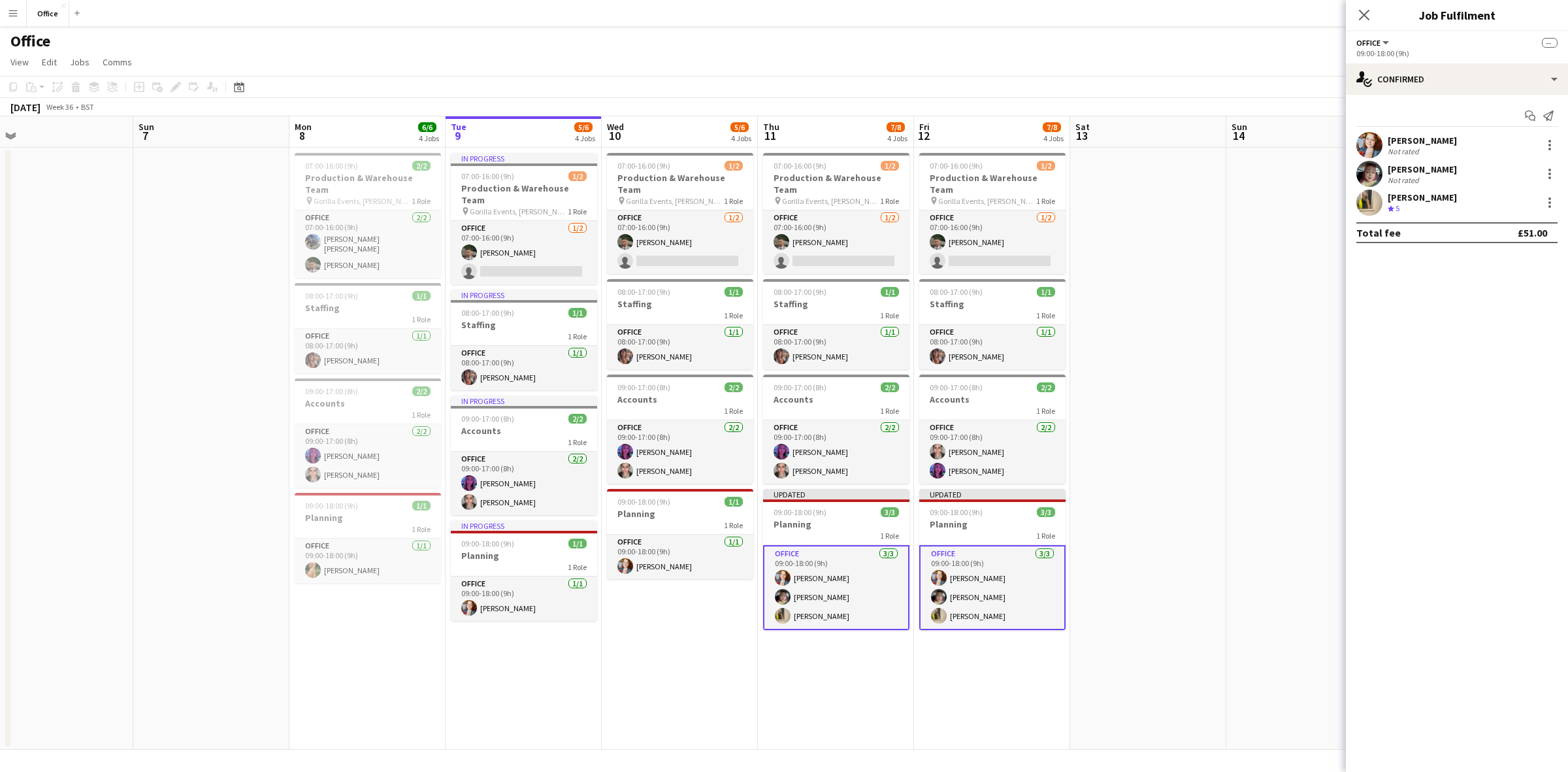
click at [881, 644] on app-date-cell "07:00-16:00 (9h) 1/2 Production & Warehouse Team pin Gorilla Events, [PERSON_NA…" at bounding box center [836, 448] width 156 height 602
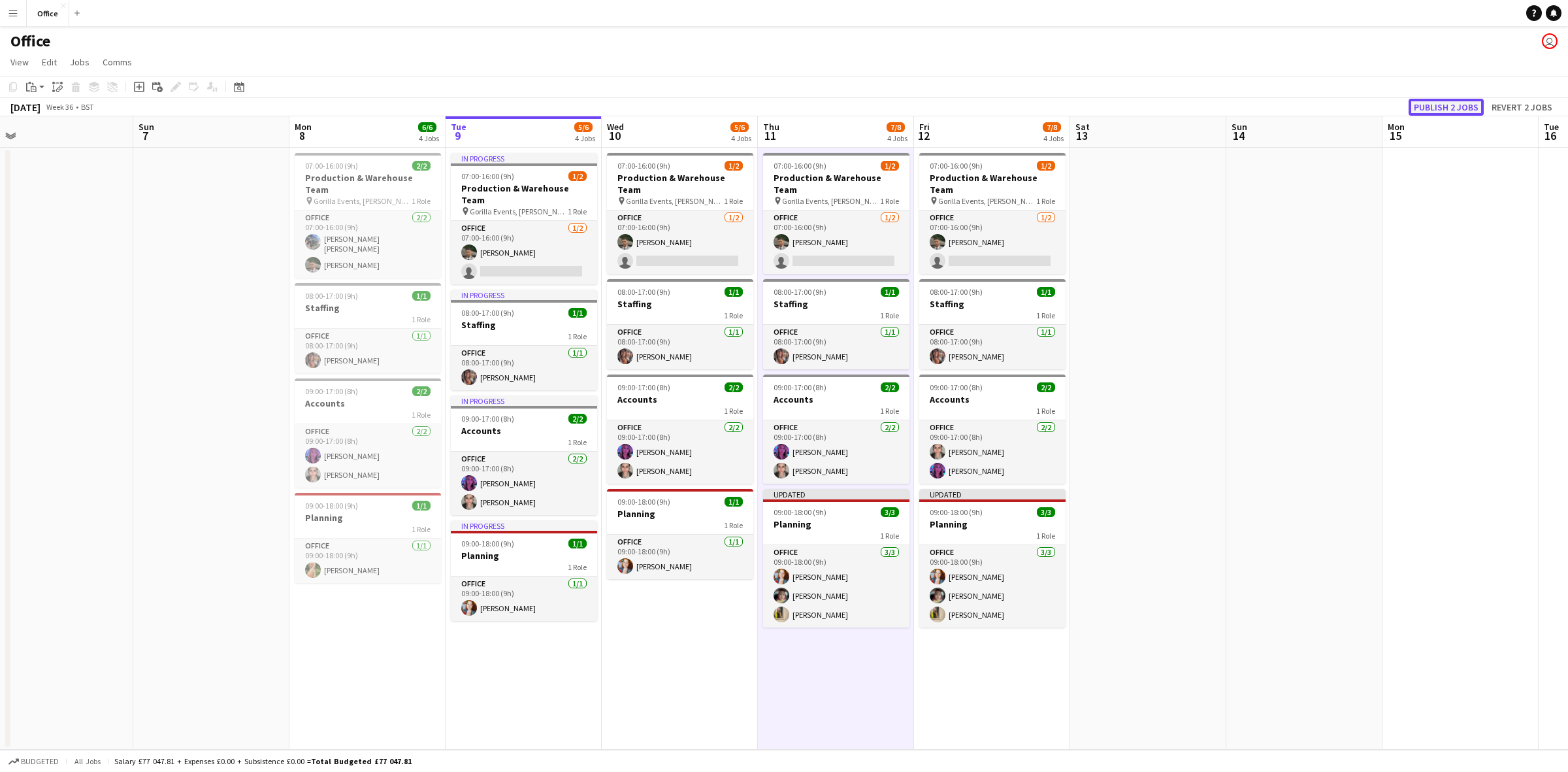
click at [1445, 106] on button "Publish 2 jobs" at bounding box center [1447, 107] width 75 height 17
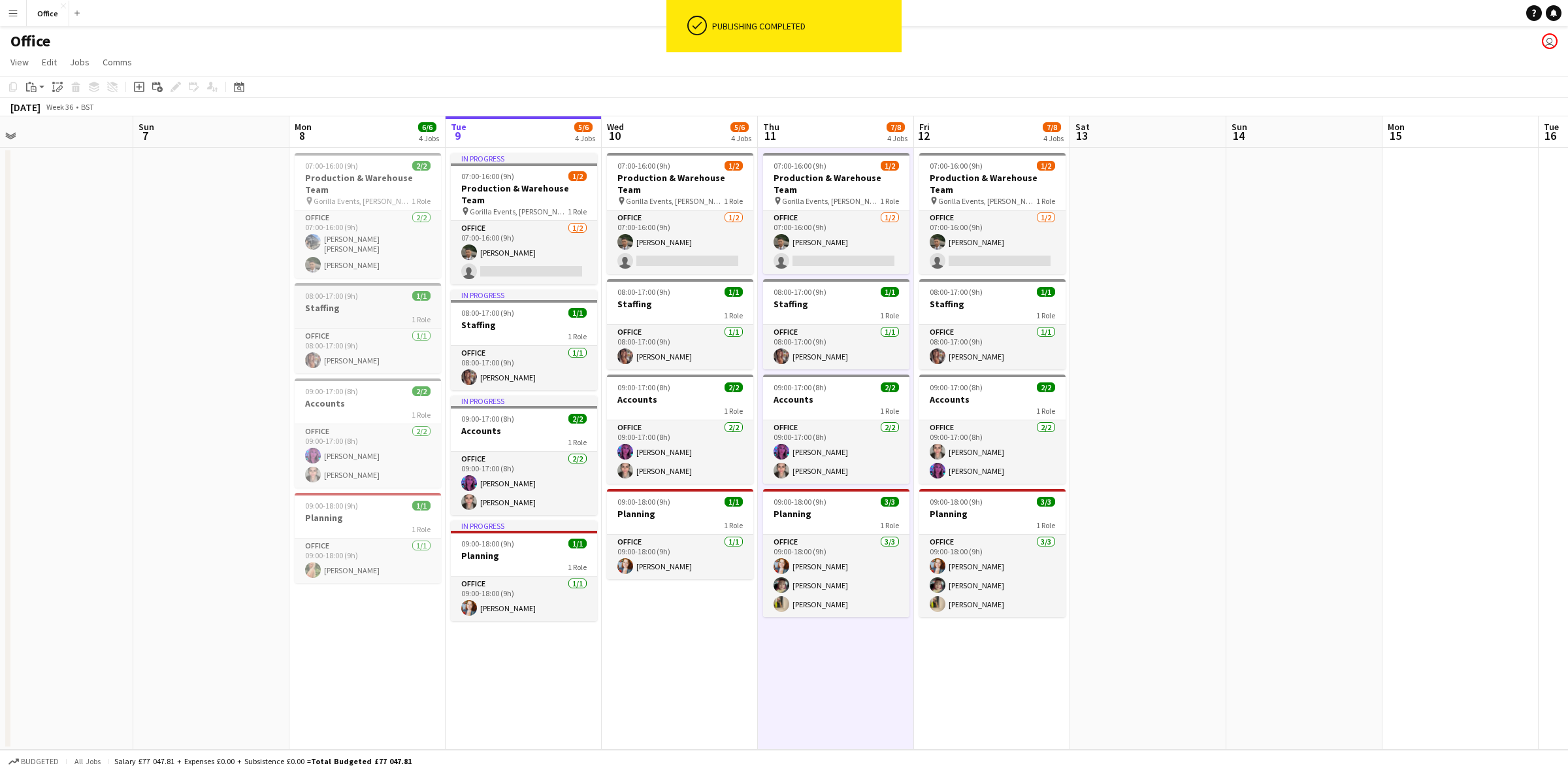
click at [356, 314] on div "1 Role" at bounding box center [368, 319] width 146 height 10
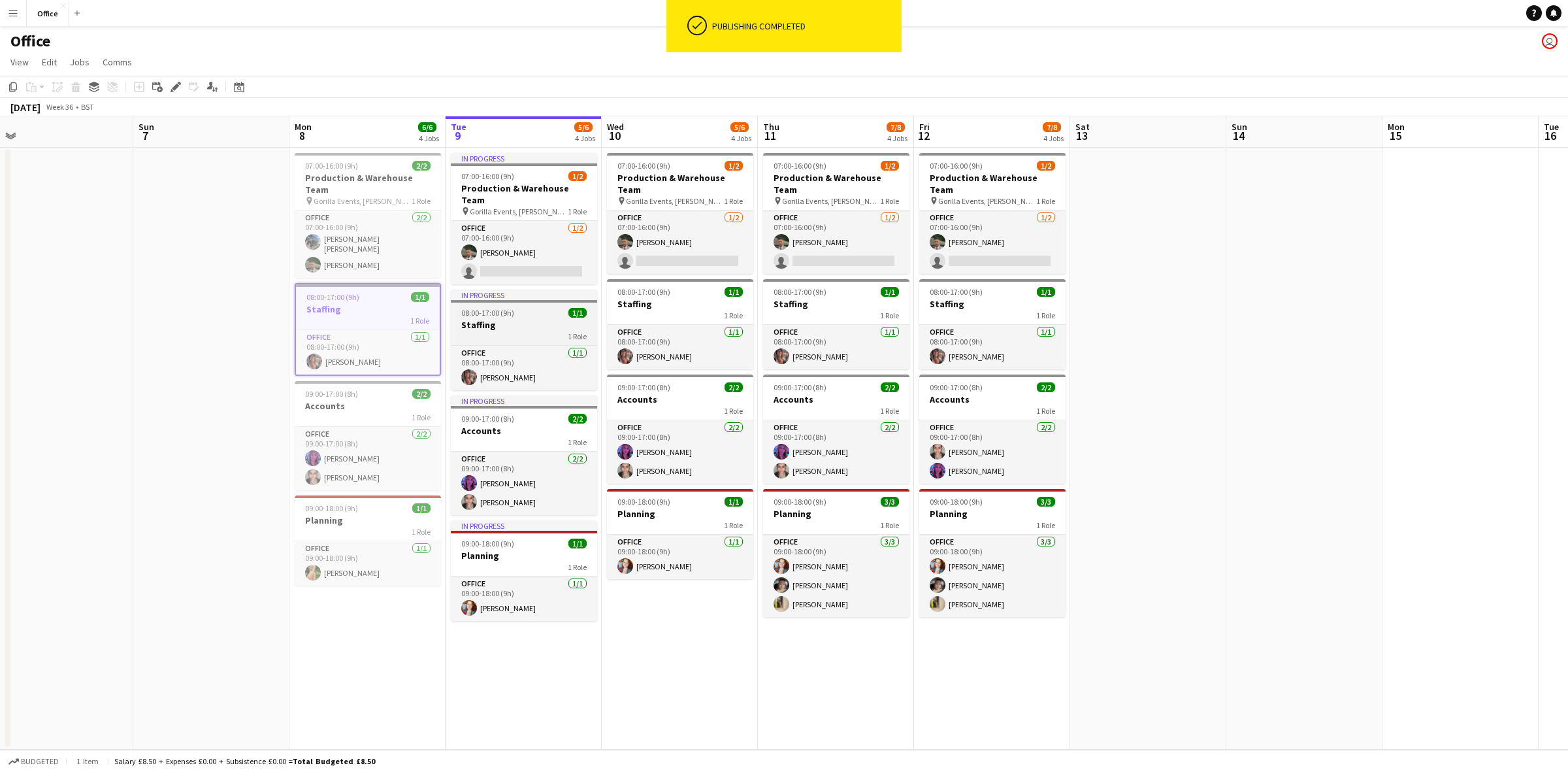
click at [540, 319] on h3 "Staffing" at bounding box center [524, 324] width 146 height 12
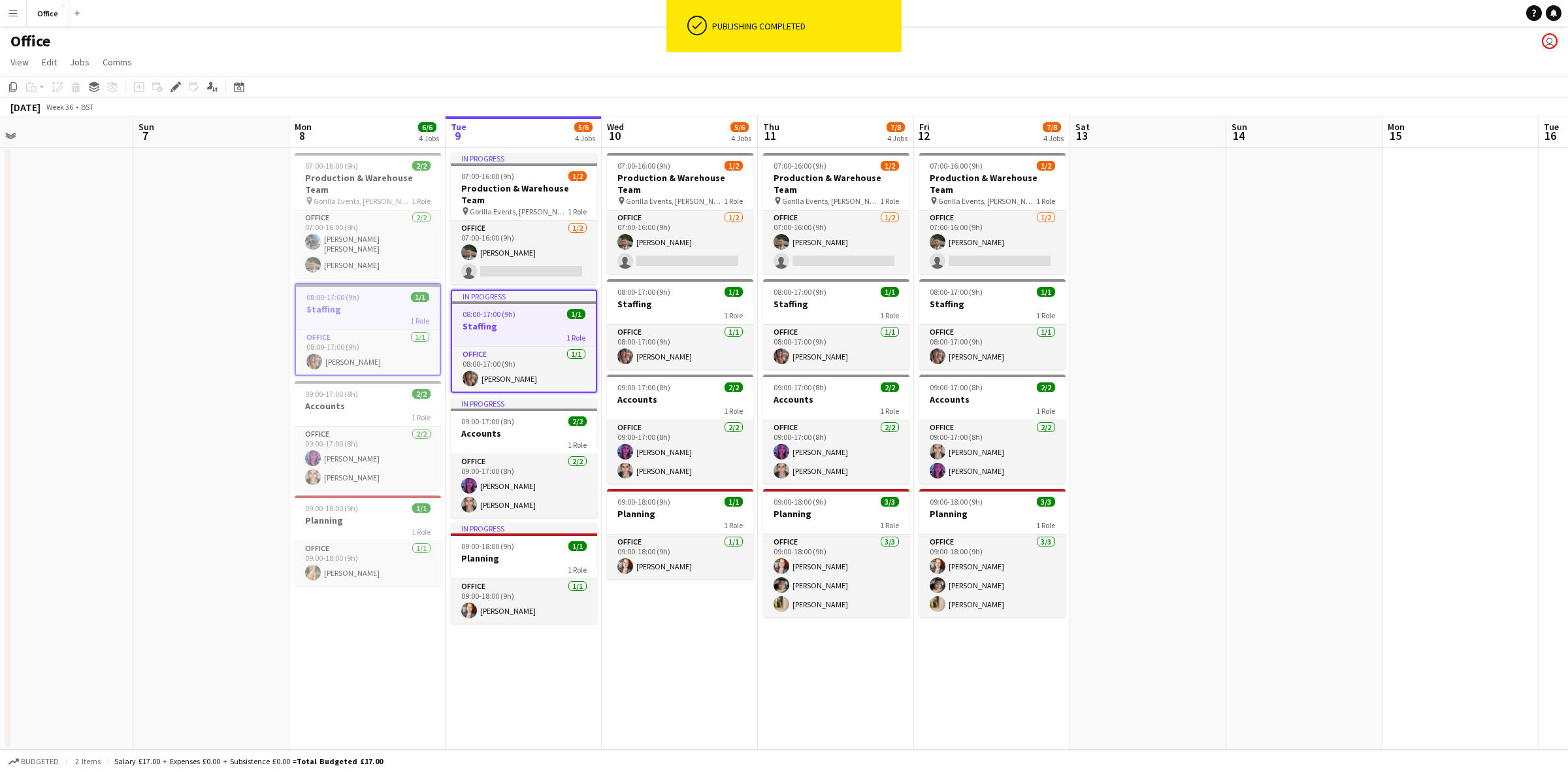
click at [651, 310] on div "1 Role" at bounding box center [680, 315] width 146 height 10
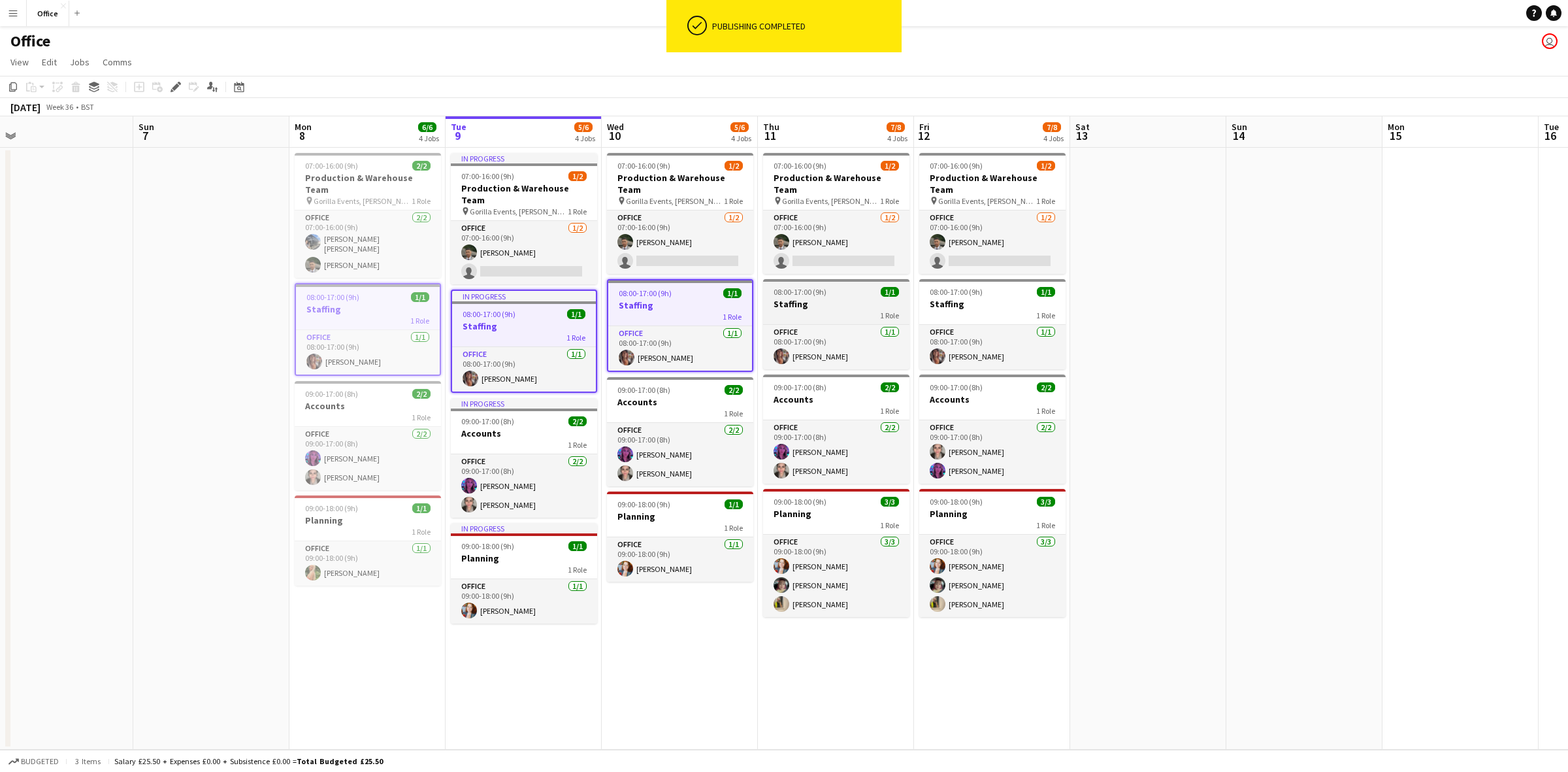
click at [791, 310] on div "1 Role" at bounding box center [837, 315] width 146 height 10
click at [941, 298] on h3 "Staffing" at bounding box center [993, 303] width 146 height 12
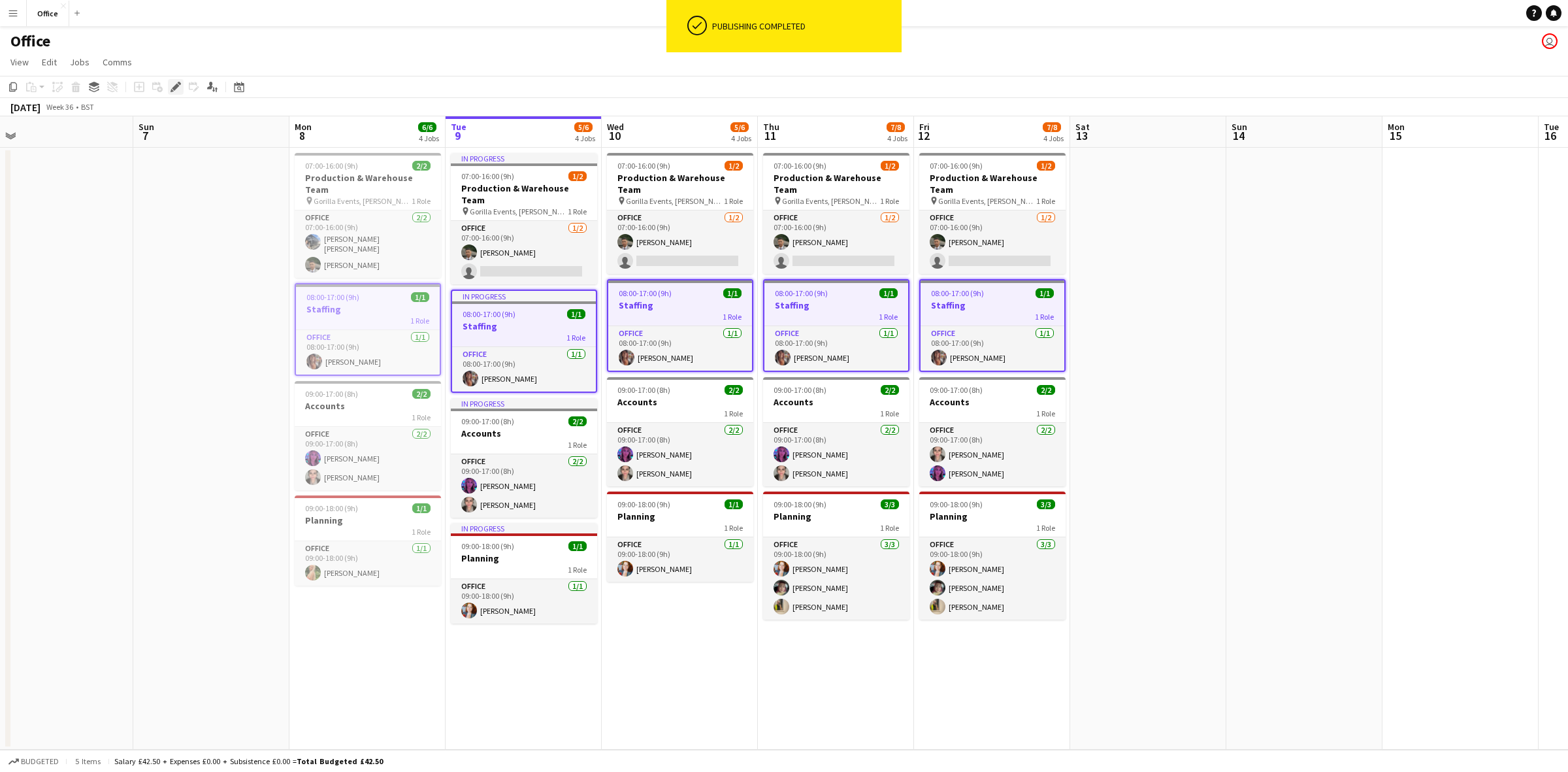
click at [175, 85] on icon at bounding box center [175, 87] width 7 height 7
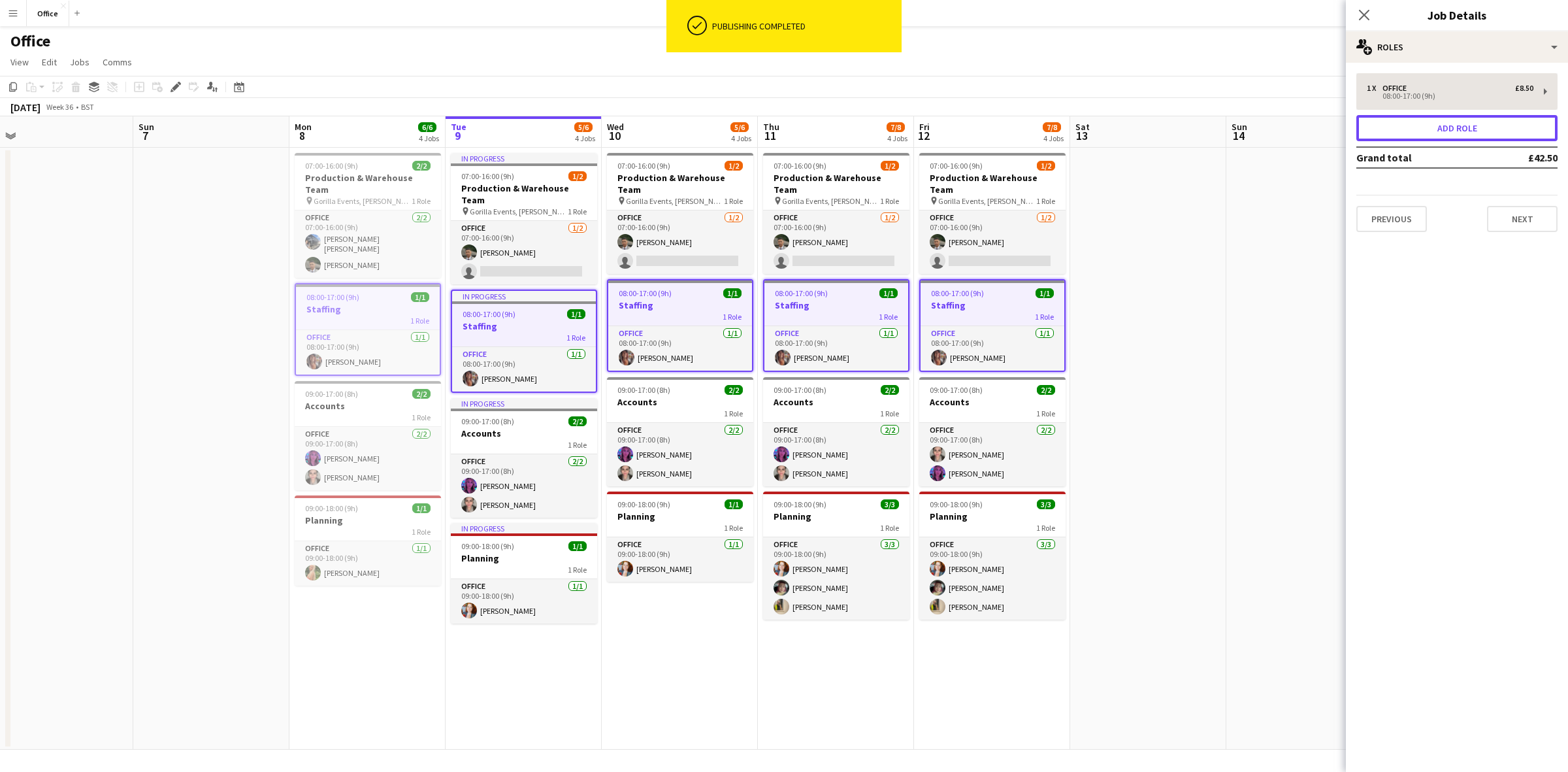
click at [1406, 123] on button "Add role" at bounding box center [1457, 128] width 201 height 26
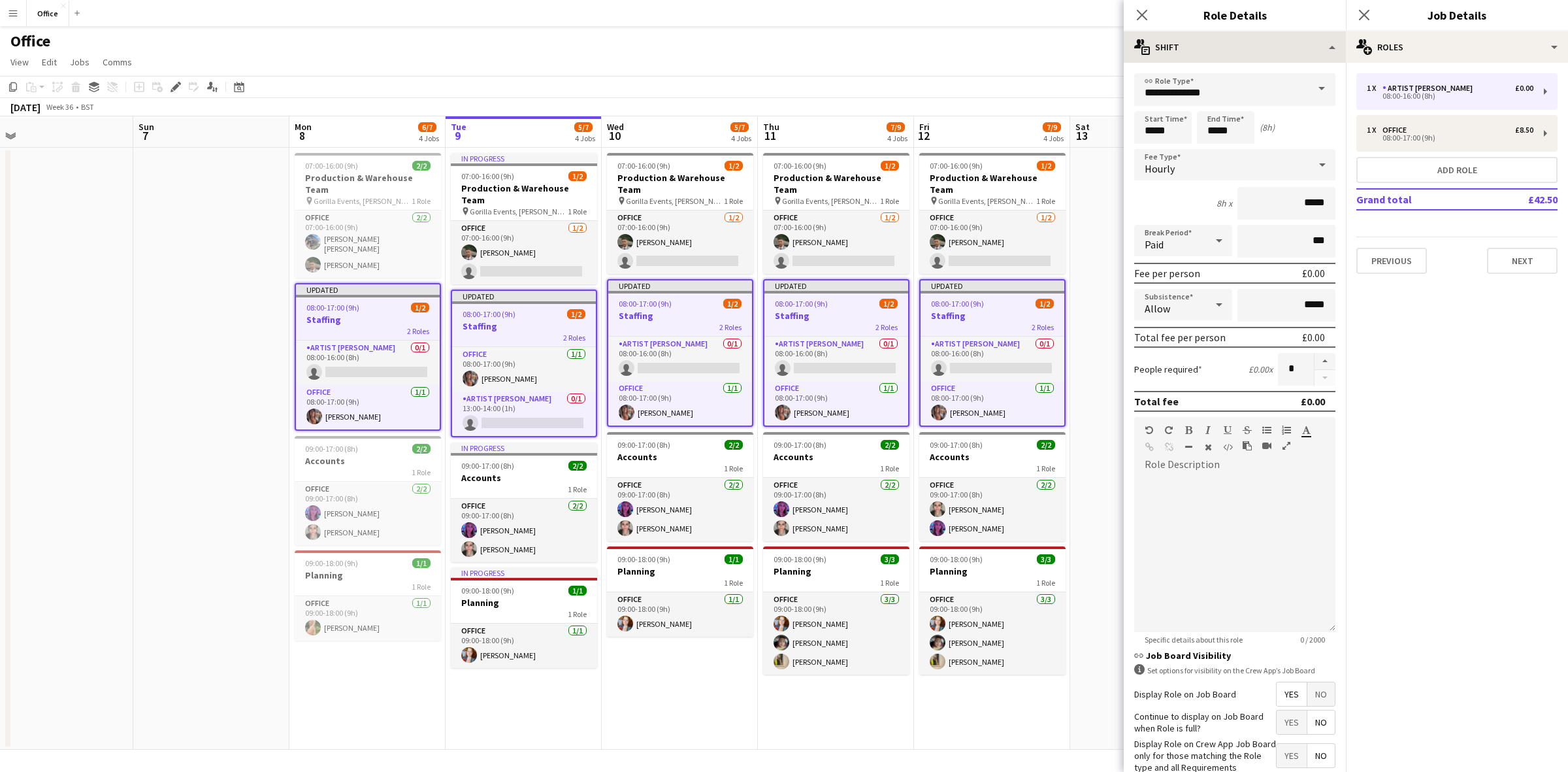
drag, startPoint x: 1141, startPoint y: 10, endPoint x: 1225, endPoint y: 37, distance: 88.2
click at [1141, 10] on icon "Close pop-in" at bounding box center [1142, 15] width 10 height 10
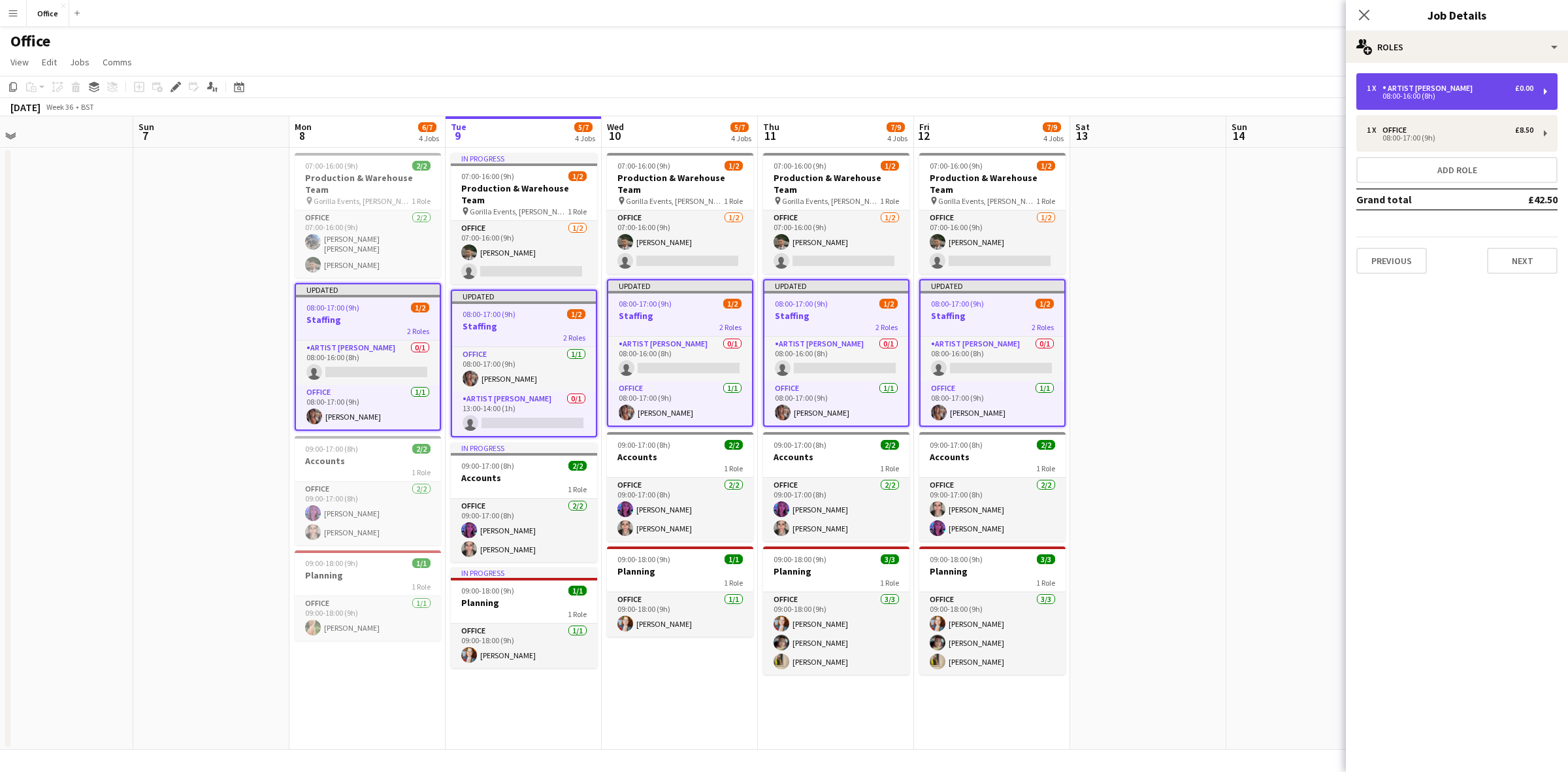
click at [1397, 91] on div "Artist [PERSON_NAME]" at bounding box center [1430, 88] width 96 height 9
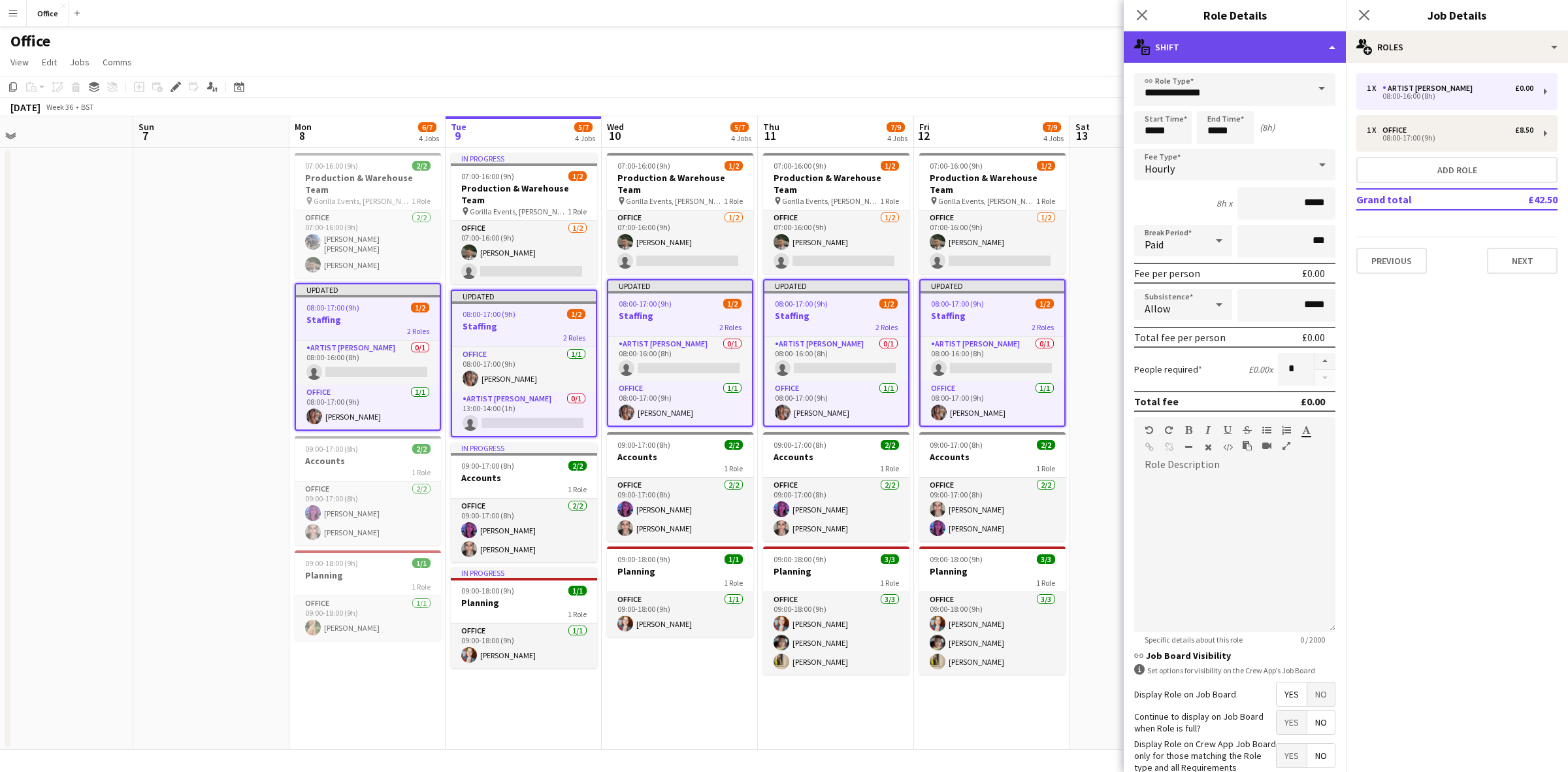
click at [1173, 43] on div "multiple-actions-text Shift" at bounding box center [1235, 47] width 222 height 31
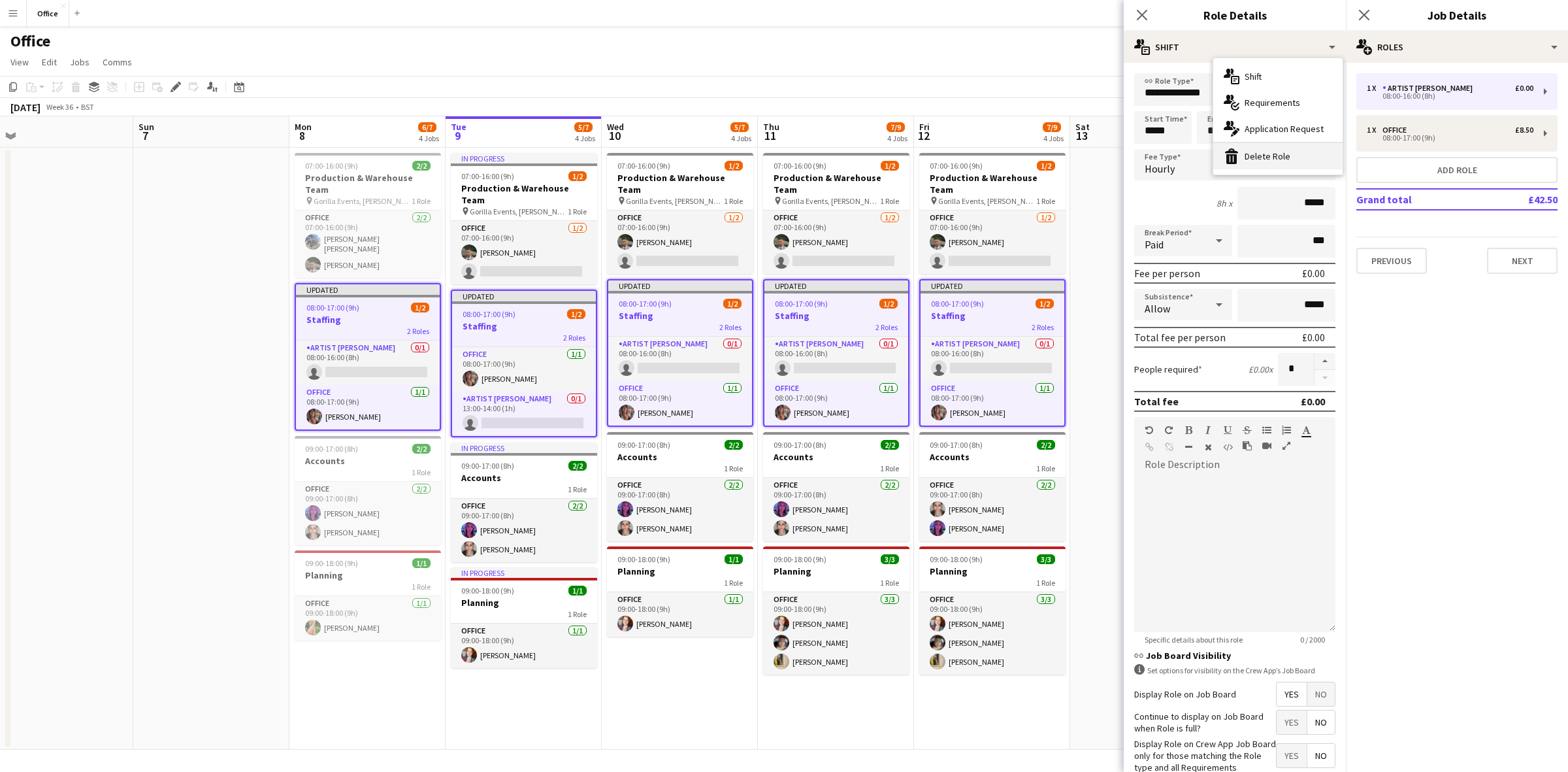
click at [1268, 157] on div "bin-2 Delete Role" at bounding box center [1278, 156] width 130 height 26
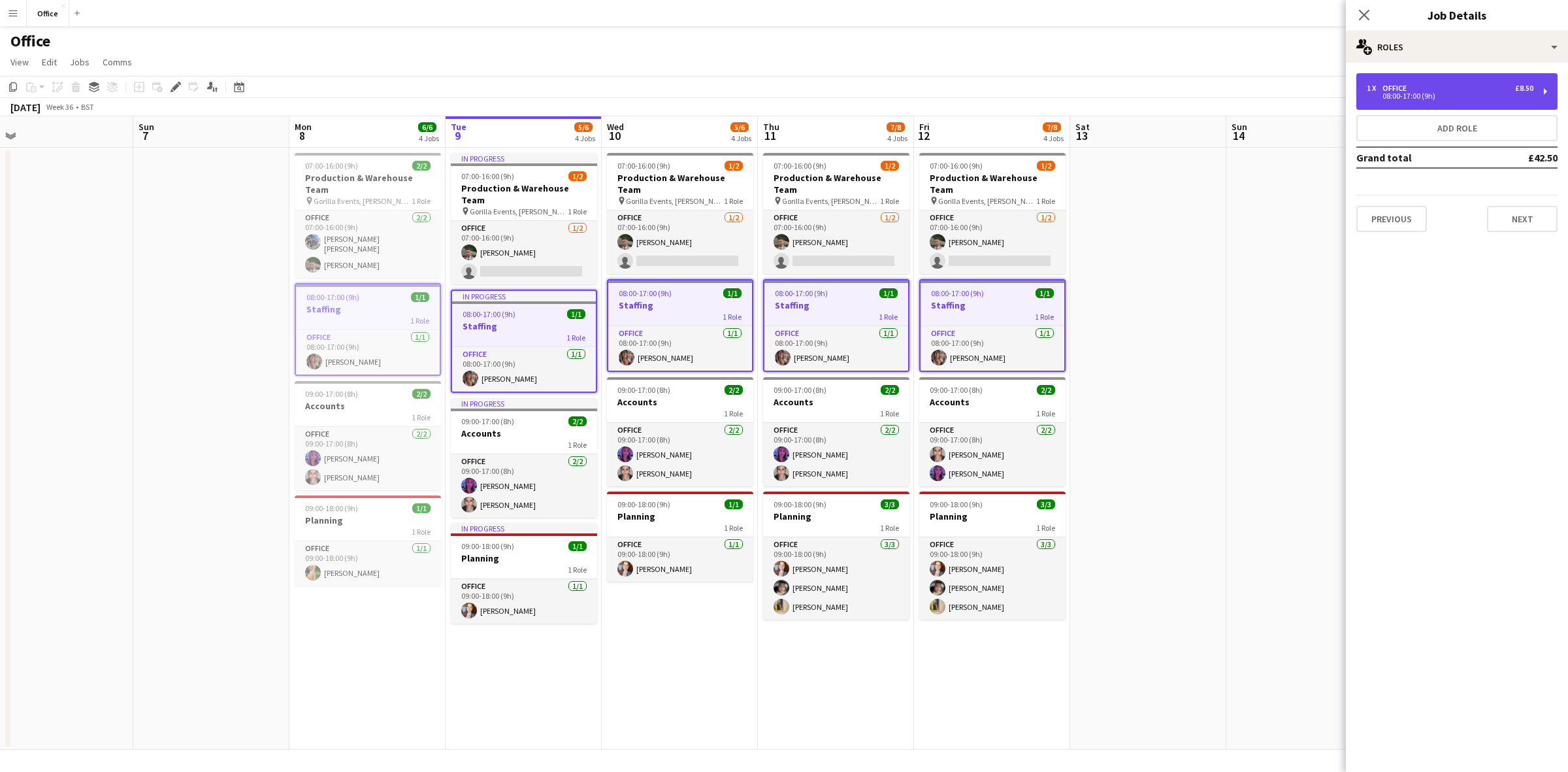
click at [1396, 93] on div "08:00-17:00 (9h)" at bounding box center [1450, 96] width 167 height 6
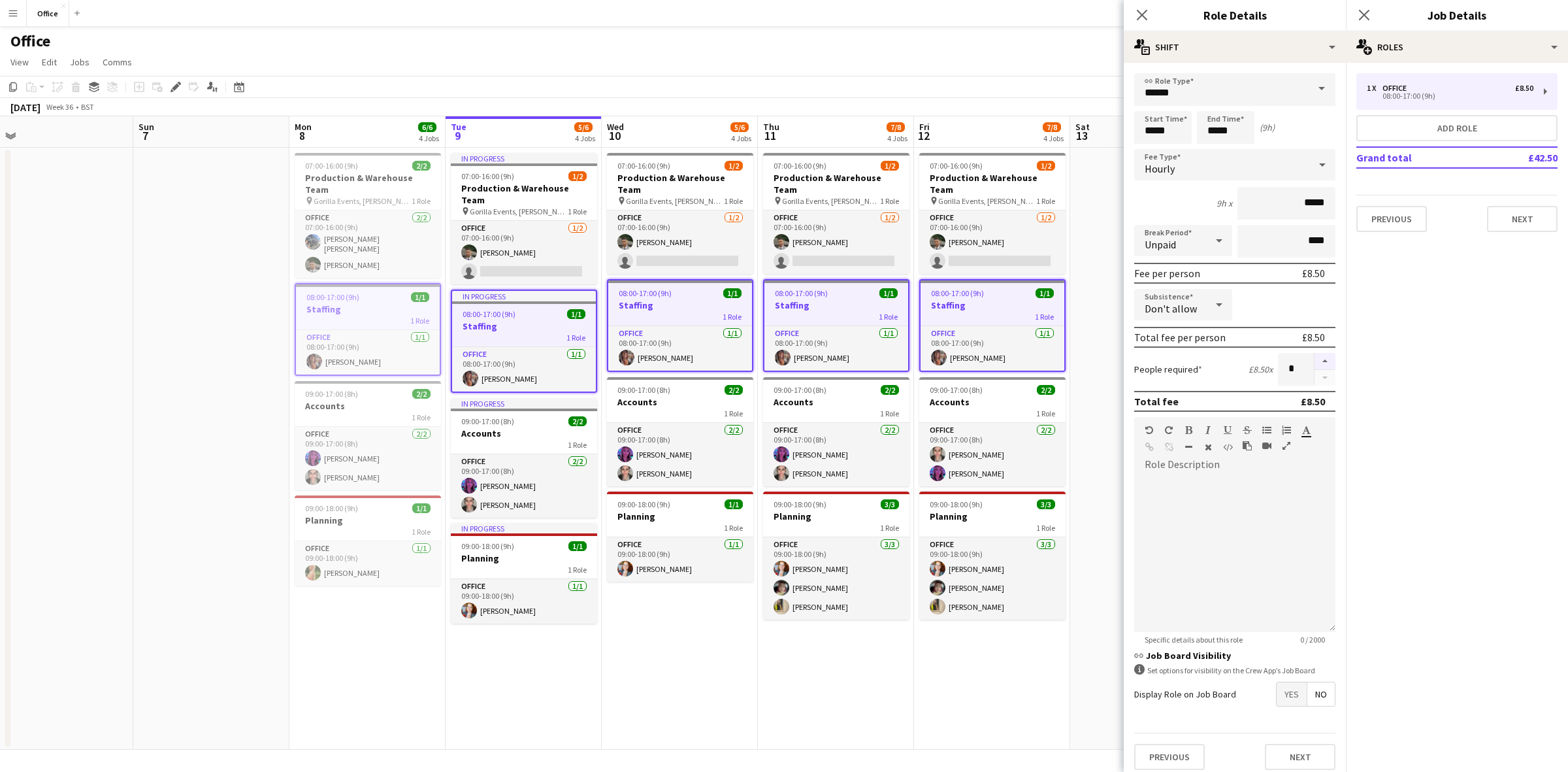
click at [1315, 354] on button "button" at bounding box center [1325, 361] width 21 height 17
type input "*"
click at [922, 702] on app-date-cell "07:00-16:00 (9h) 1/2 Production & Warehouse Team pin Gorilla Events, [PERSON_NA…" at bounding box center [992, 448] width 156 height 602
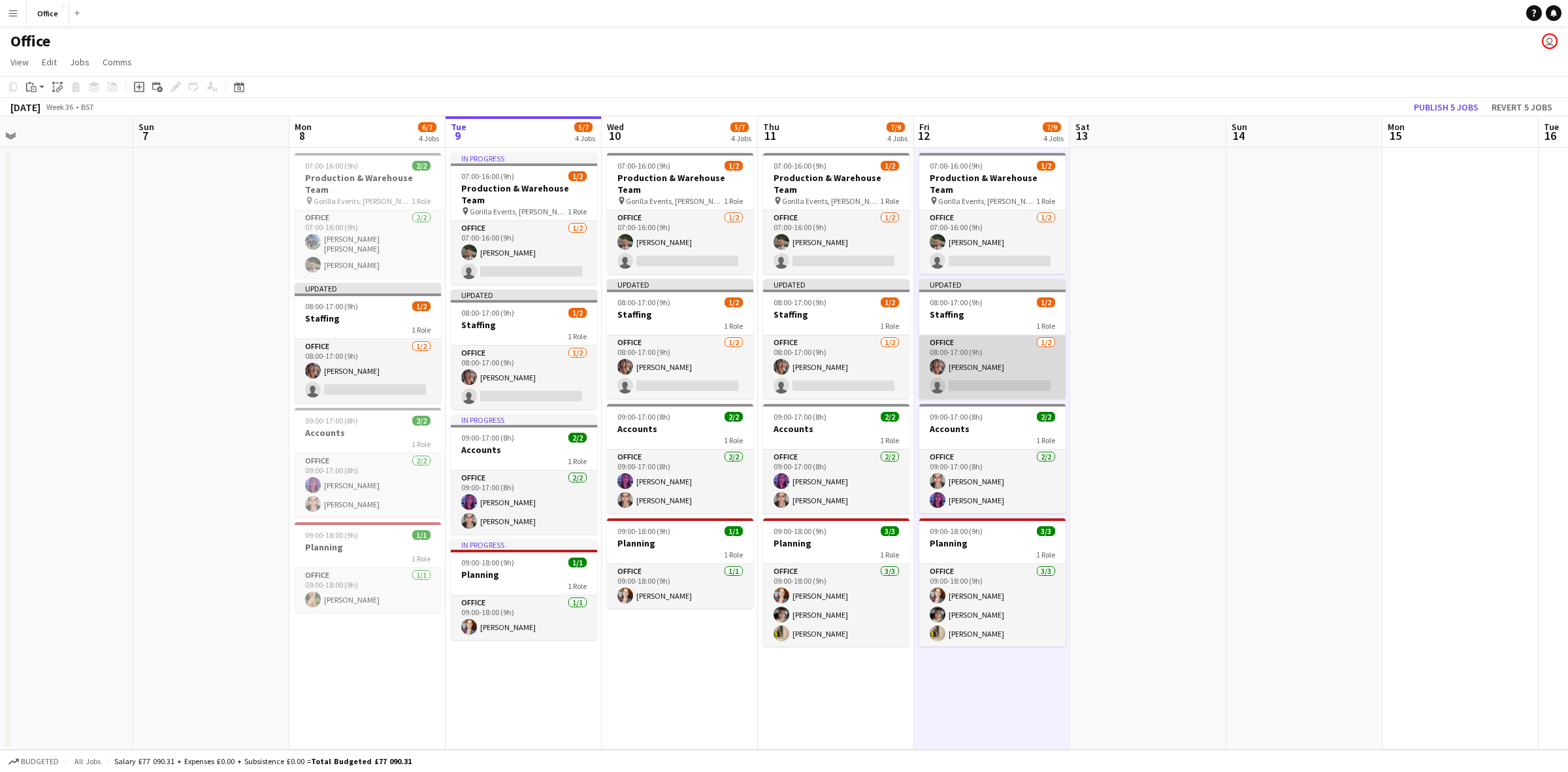
drag, startPoint x: 991, startPoint y: 373, endPoint x: 962, endPoint y: 372, distance: 29.0
click at [991, 373] on app-card-role "Office [DATE] 08:00-17:00 (9h) [PERSON_NAME] single-neutral-actions" at bounding box center [993, 367] width 146 height 63
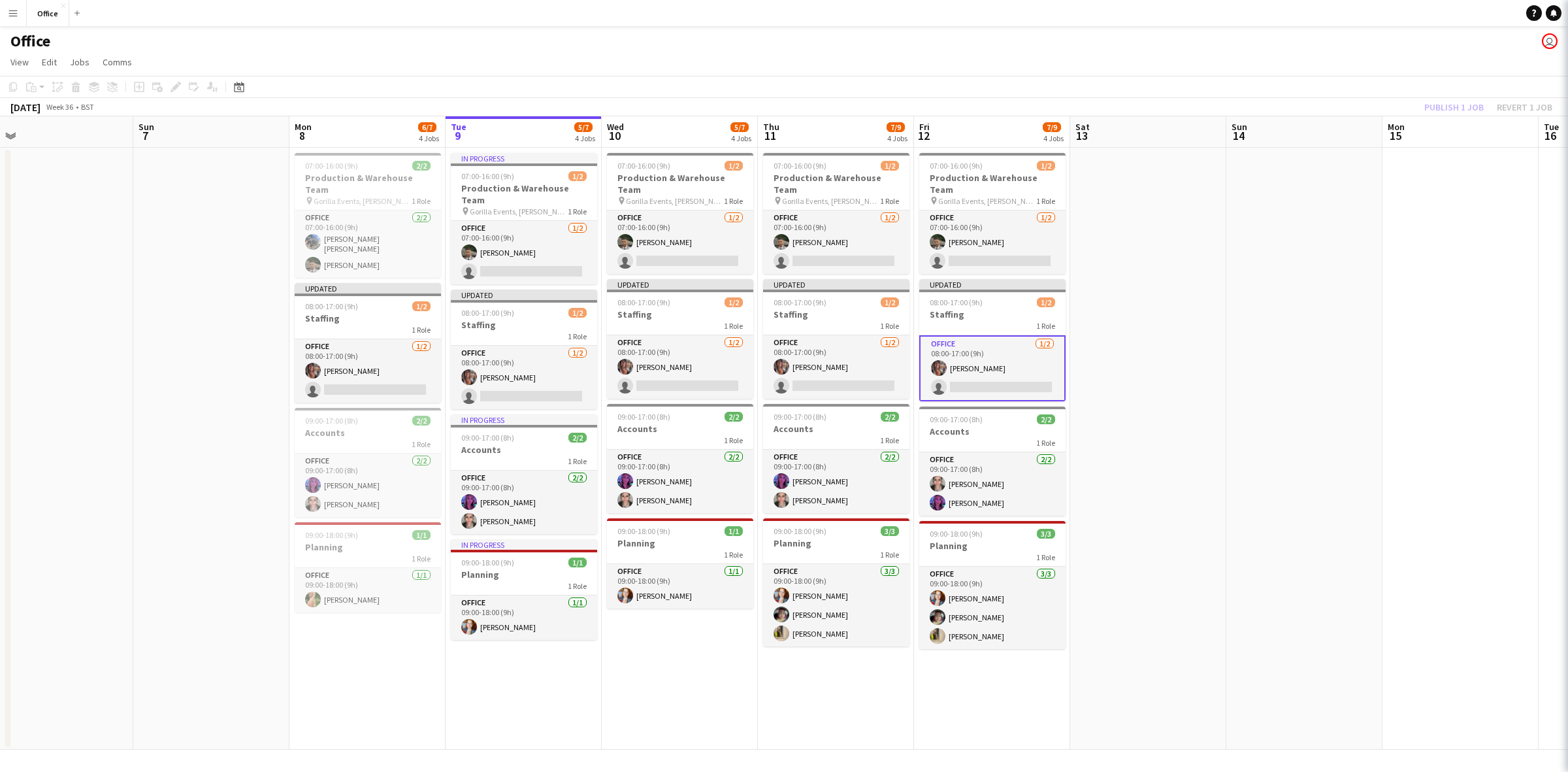
scroll to position [0, 337]
click at [851, 370] on app-card-role "Office [DATE] 08:00-17:00 (9h) [PERSON_NAME] single-neutral-actions" at bounding box center [835, 367] width 146 height 63
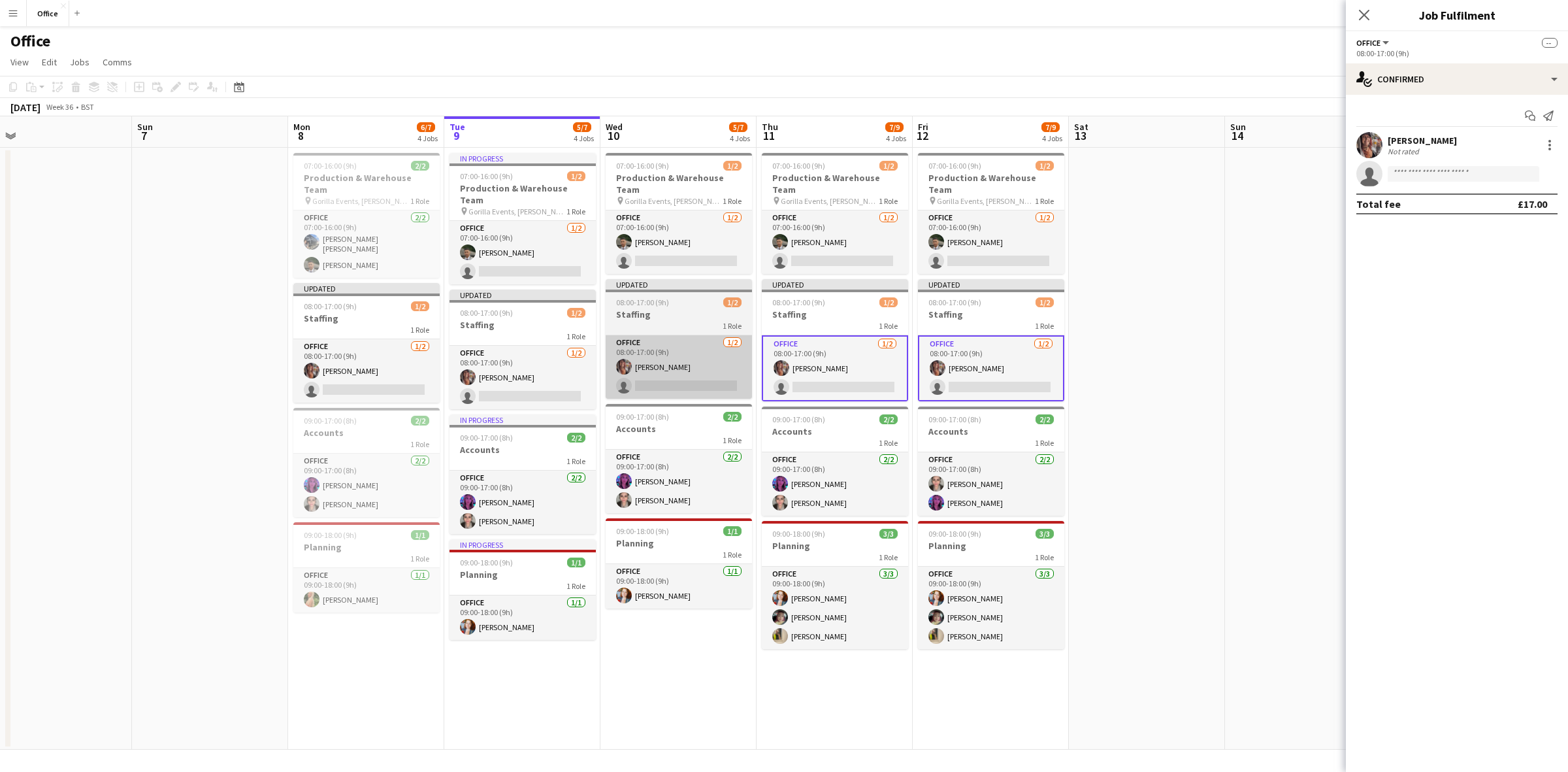
click at [678, 374] on app-card-role "Office [DATE] 08:00-17:00 (9h) [PERSON_NAME] single-neutral-actions" at bounding box center [679, 367] width 146 height 63
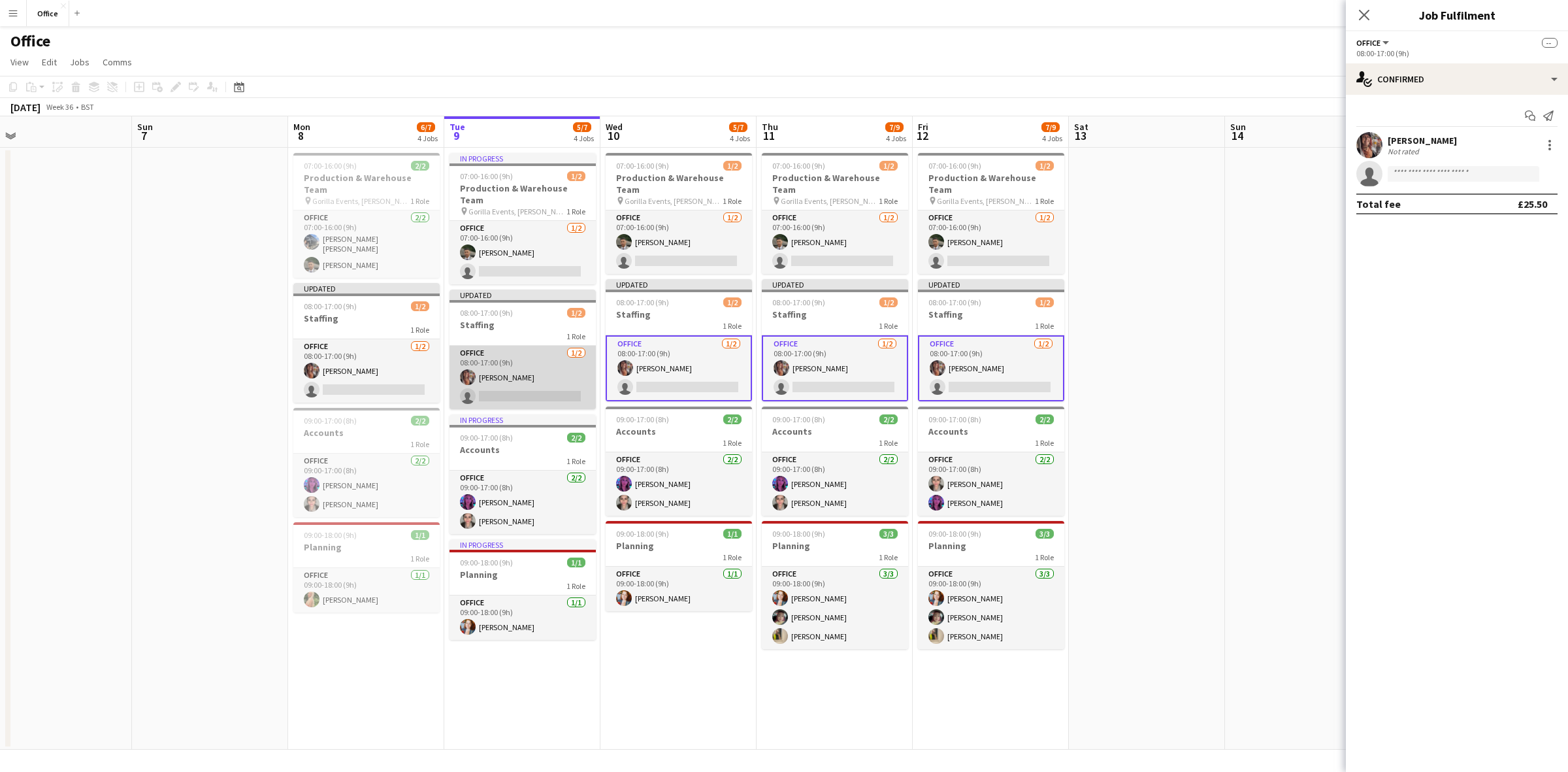
click at [524, 376] on app-card-role "Office [DATE] 08:00-17:00 (9h) [PERSON_NAME] single-neutral-actions" at bounding box center [523, 377] width 146 height 63
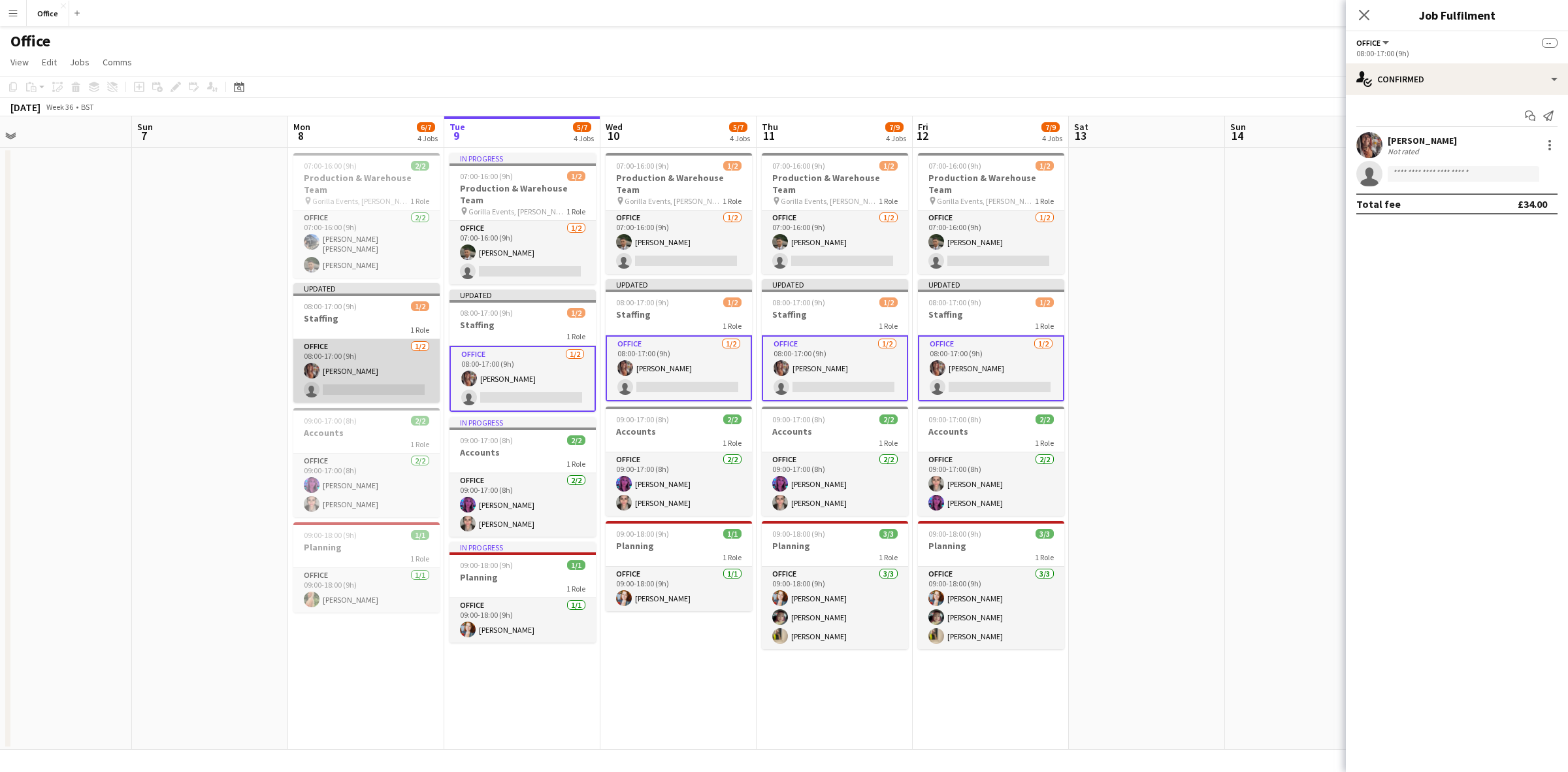
click at [353, 376] on app-card-role "Office [DATE] 08:00-17:00 (9h) [PERSON_NAME] single-neutral-actions" at bounding box center [367, 370] width 146 height 63
click at [1491, 172] on input at bounding box center [1463, 174] width 151 height 15
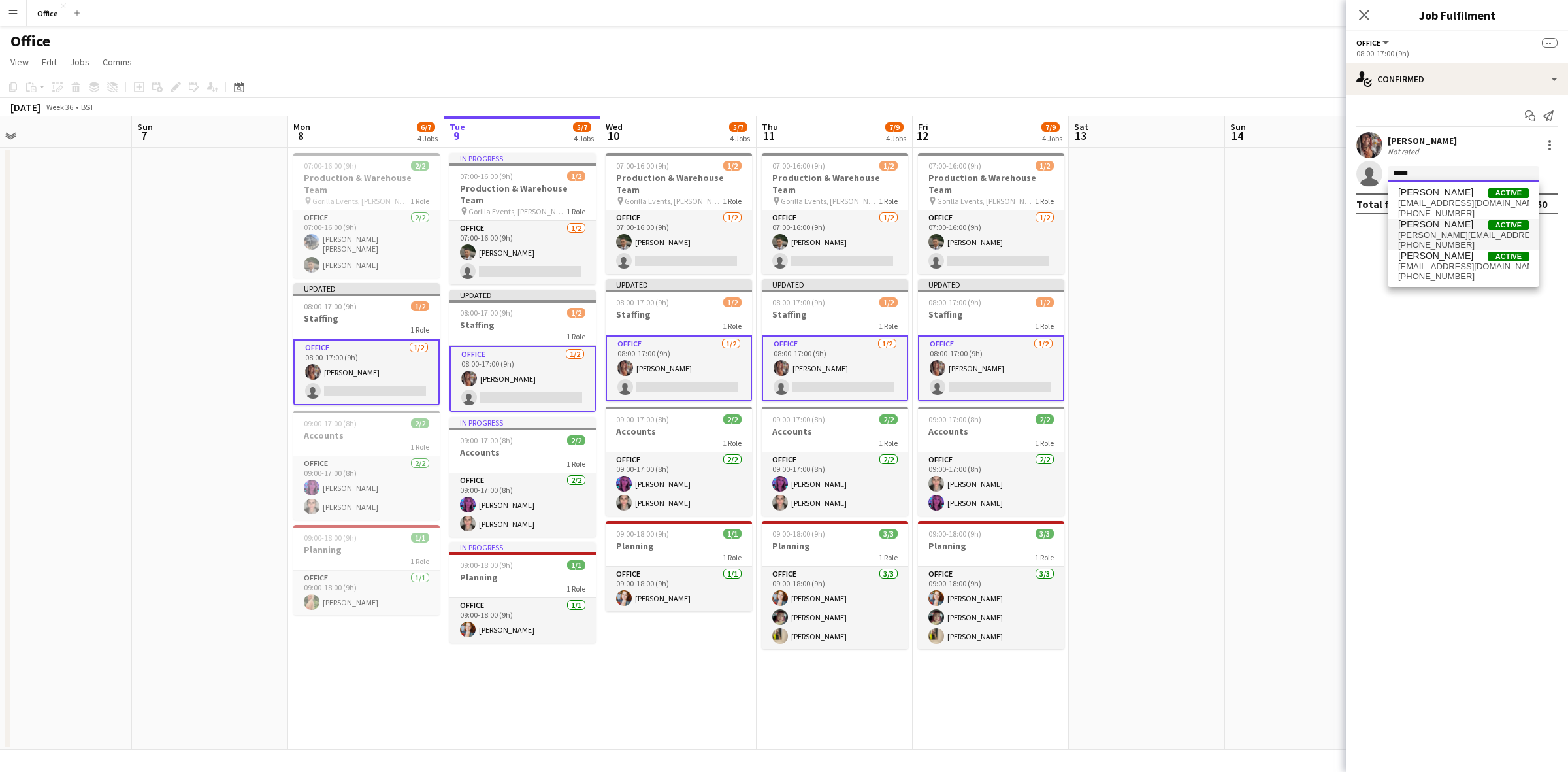
type input "*****"
click at [1438, 240] on span "[PHONE_NUMBER]" at bounding box center [1463, 245] width 130 height 10
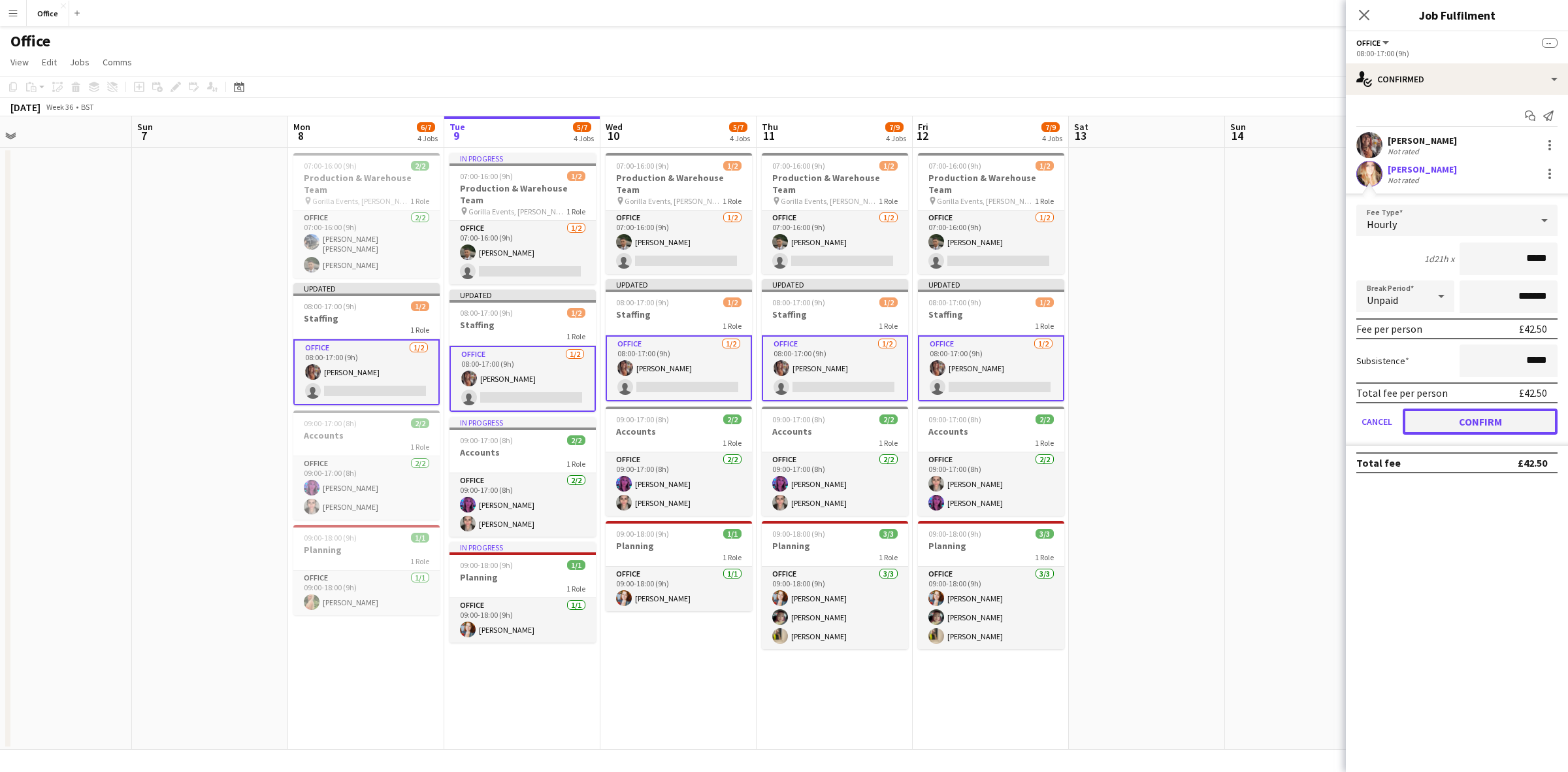
click at [1498, 425] on button "Confirm" at bounding box center [1480, 421] width 155 height 26
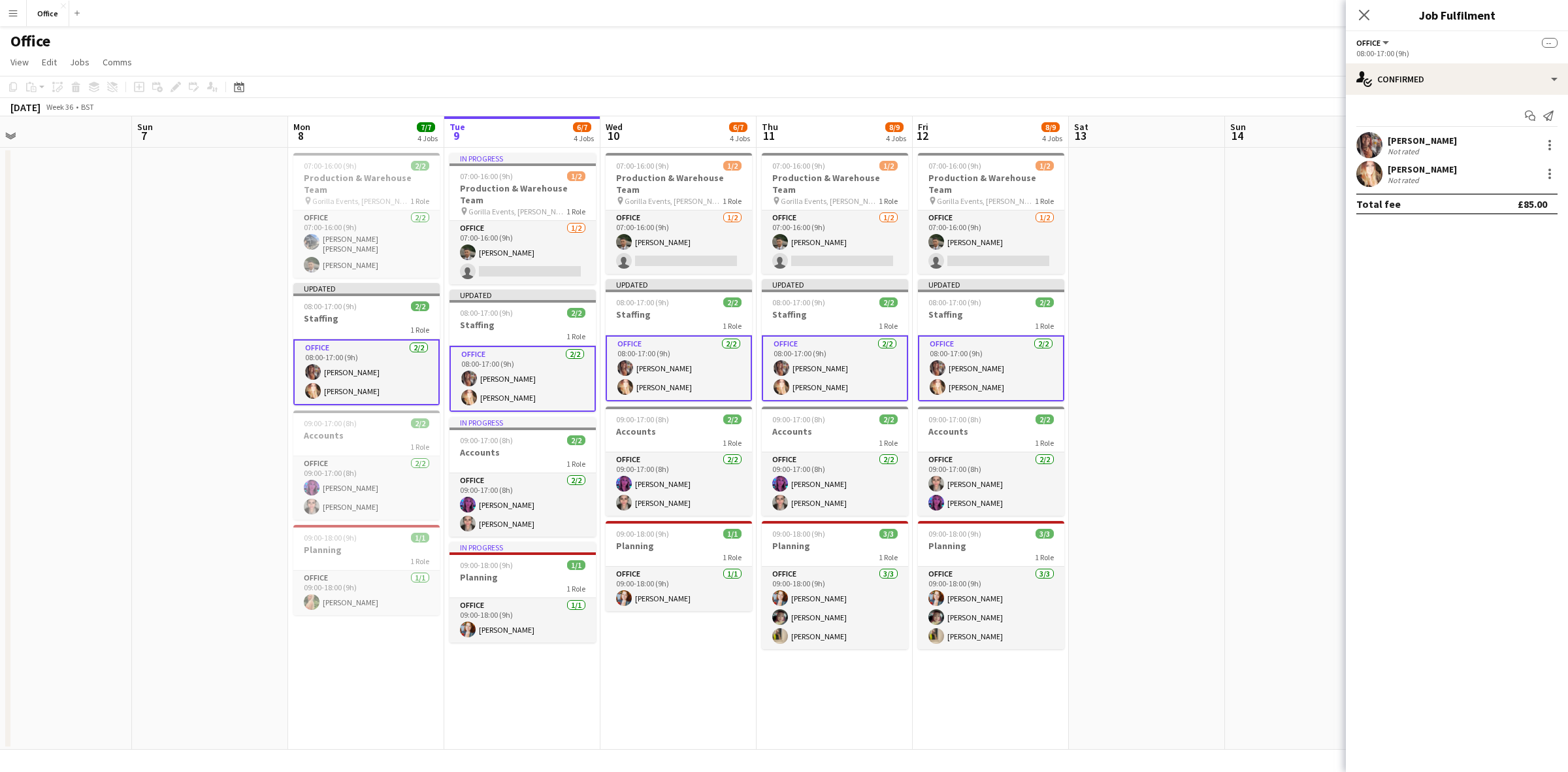
click at [1243, 271] on app-date-cell at bounding box center [1303, 448] width 156 height 602
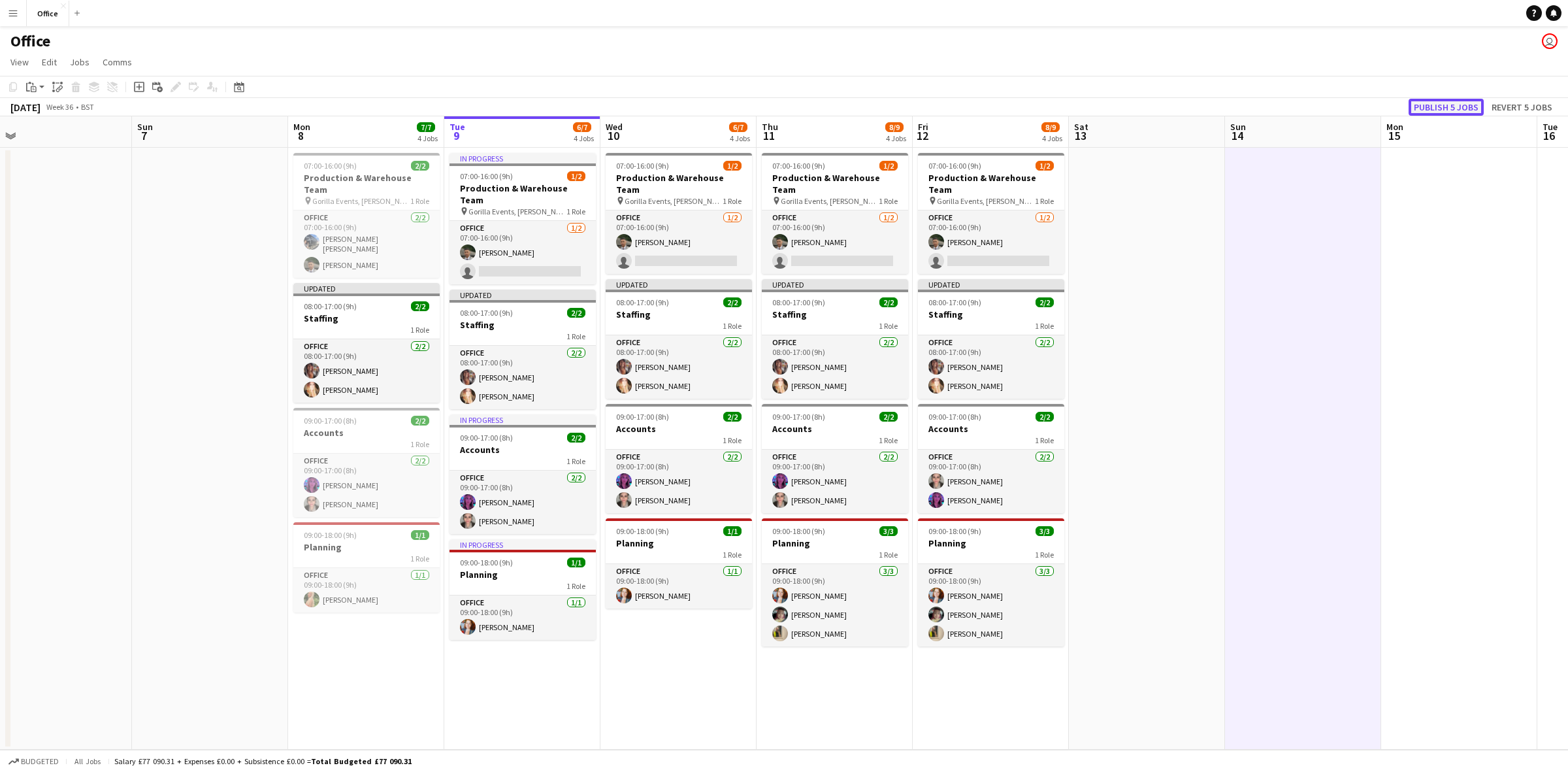
click at [1422, 106] on button "Publish 5 jobs" at bounding box center [1447, 107] width 75 height 17
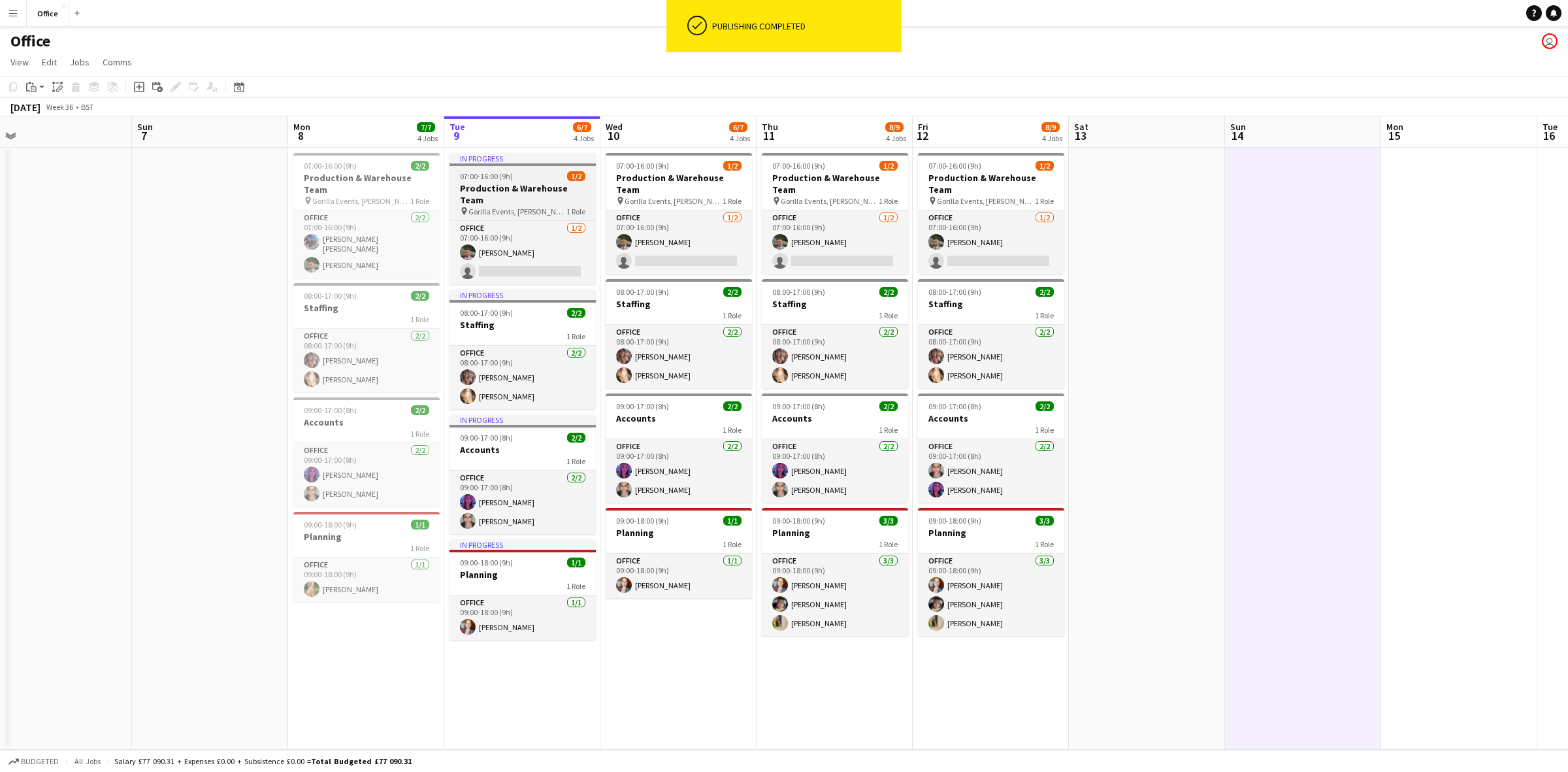
click at [524, 185] on h3 "Production & Warehouse Team" at bounding box center [523, 194] width 146 height 24
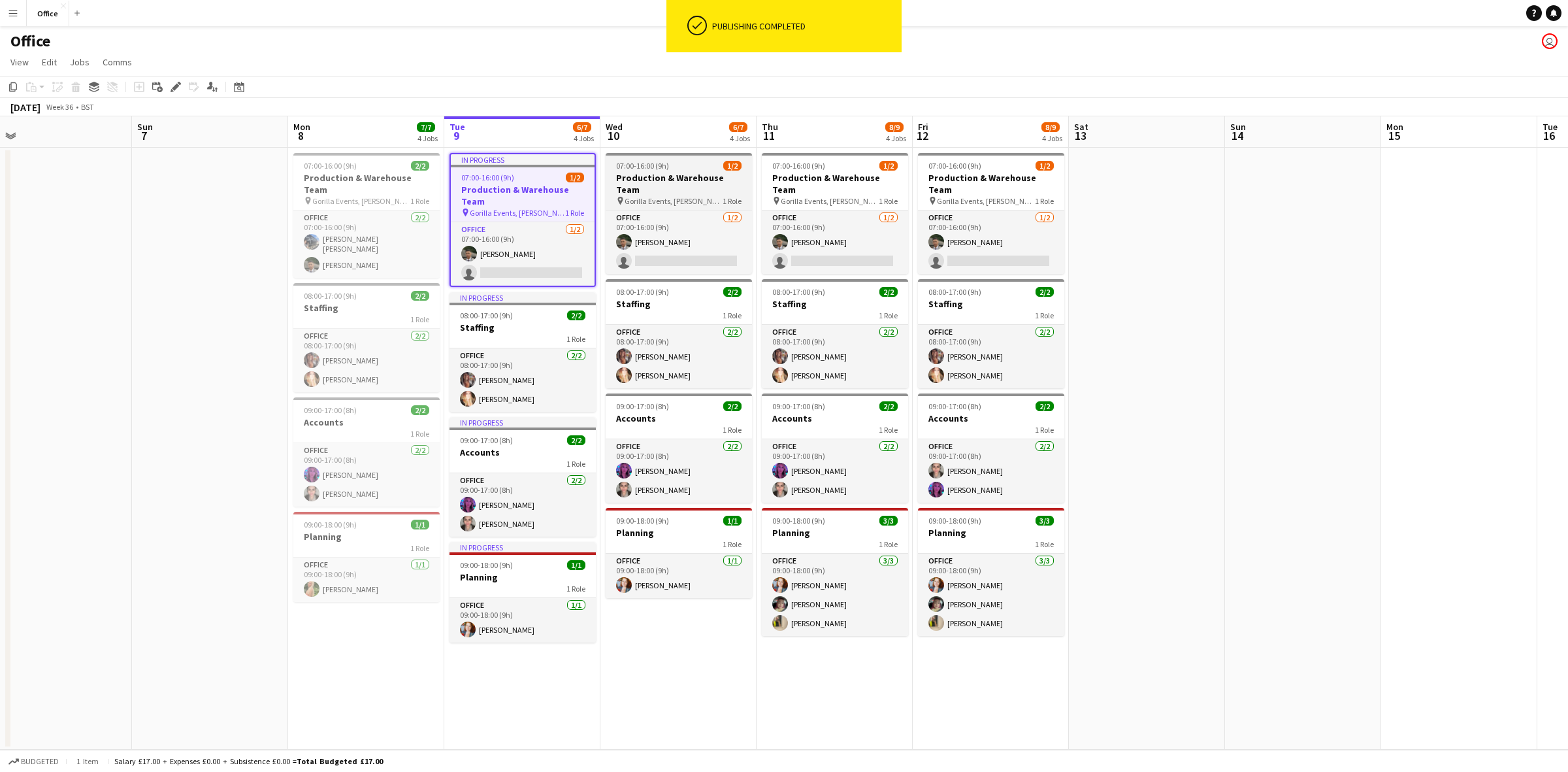
click at [710, 167] on div "07:00-16:00 (9h) 1/2" at bounding box center [679, 166] width 146 height 10
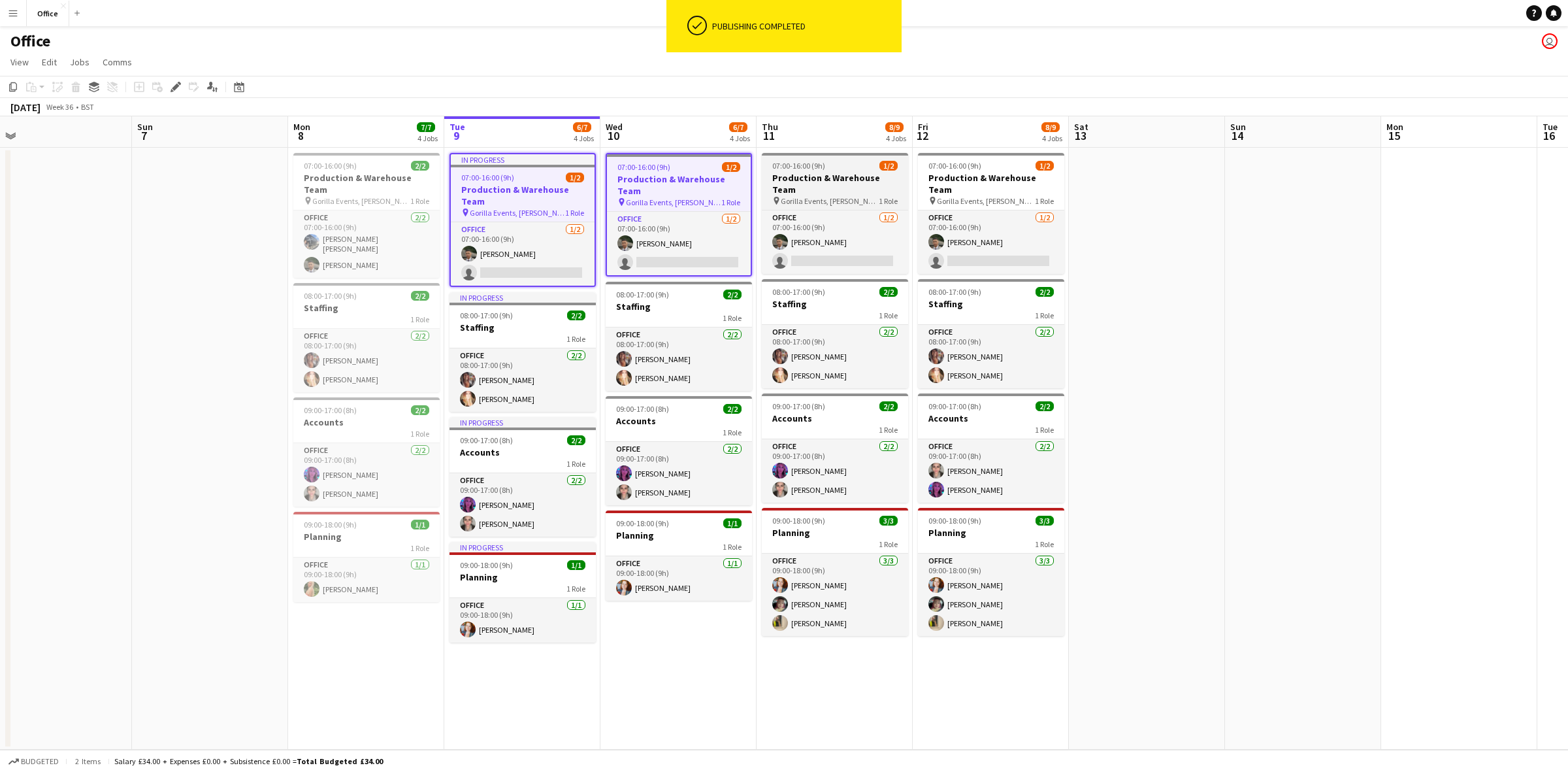
click at [825, 172] on h3 "Production & Warehouse Team" at bounding box center [835, 183] width 146 height 24
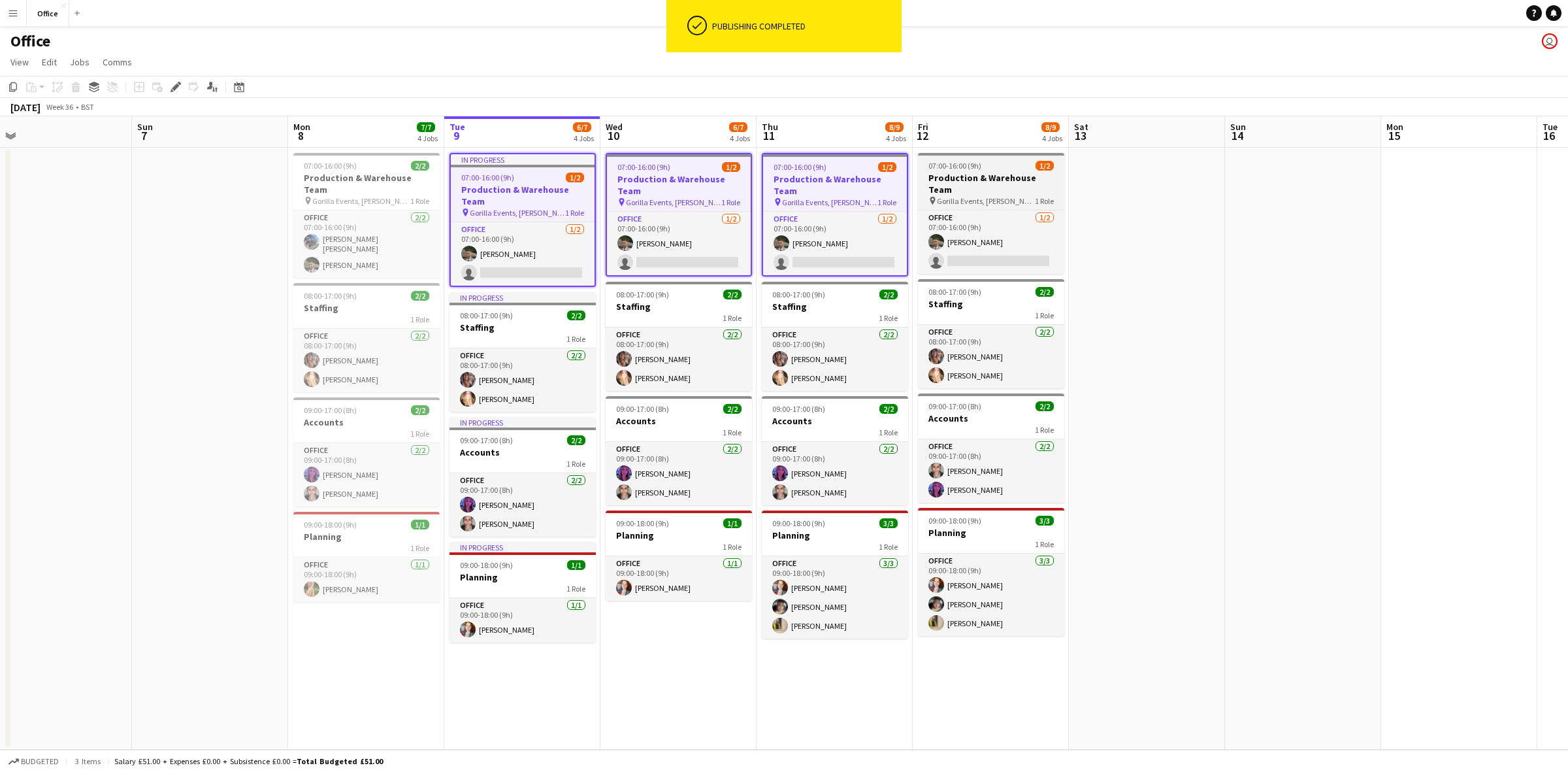
click at [995, 172] on h3 "Production & Warehouse Team" at bounding box center [991, 183] width 146 height 24
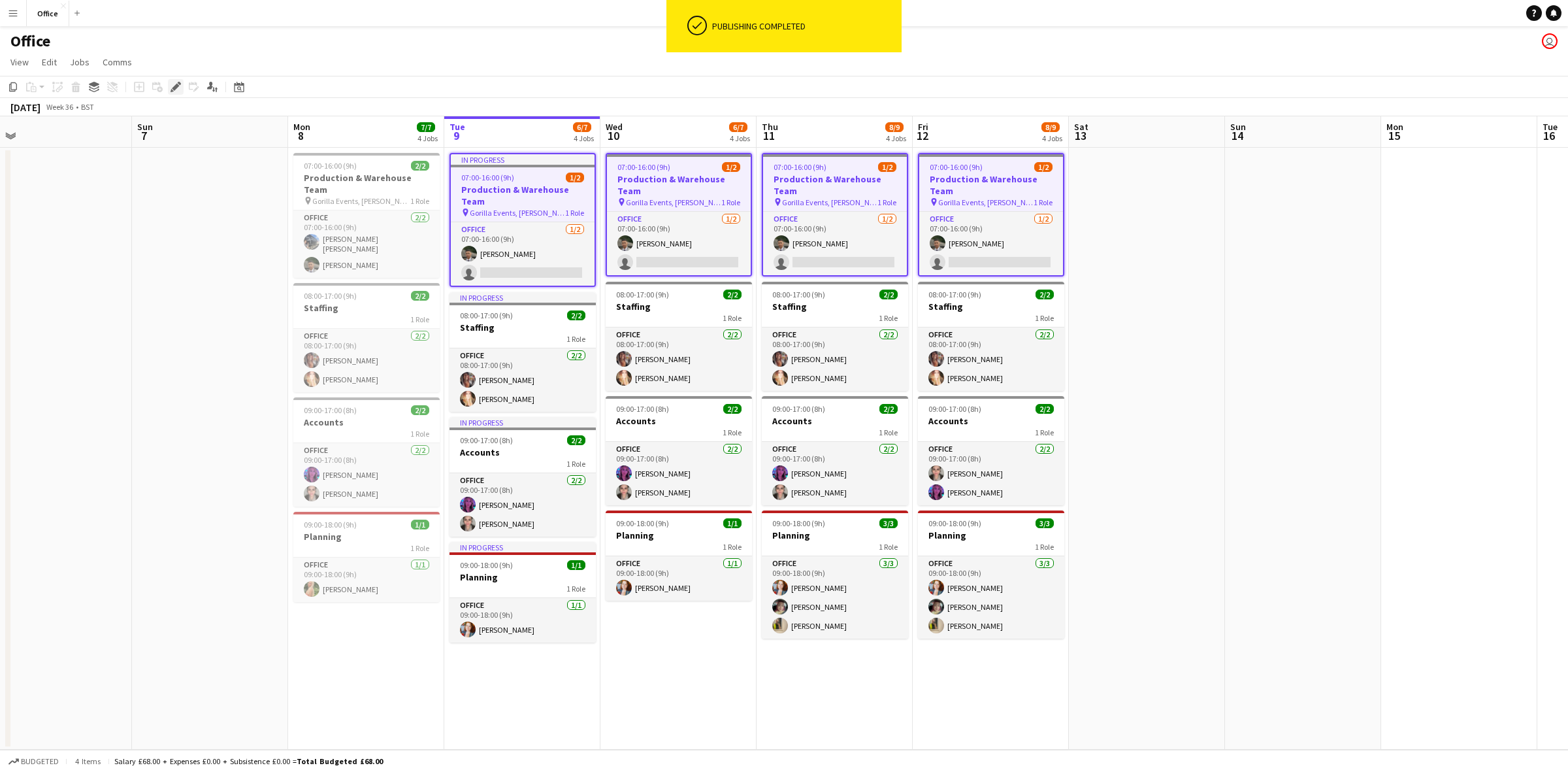
click at [176, 89] on icon at bounding box center [175, 87] width 7 height 7
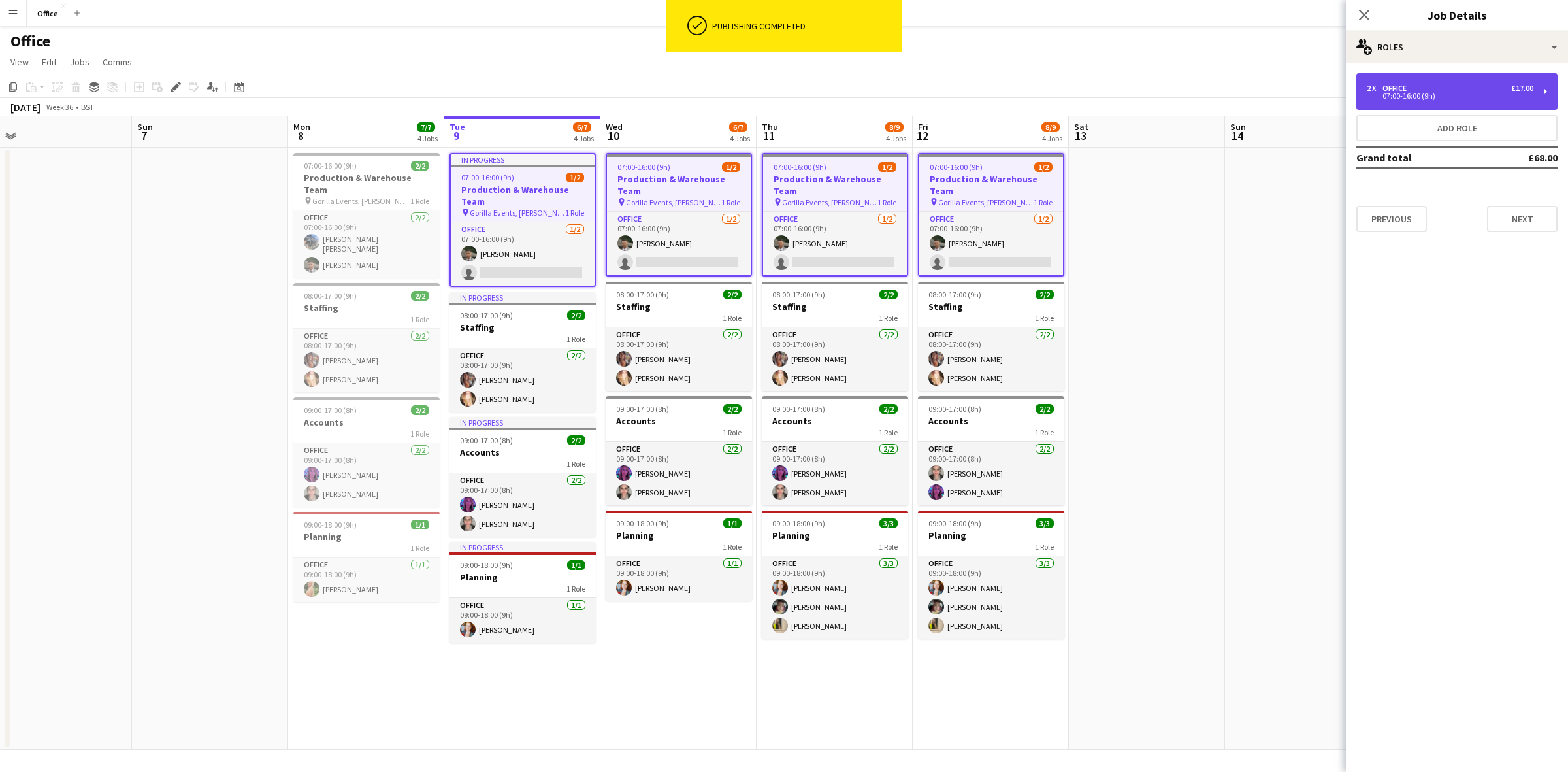
click at [1382, 93] on div "07:00-16:00 (9h)" at bounding box center [1450, 96] width 167 height 6
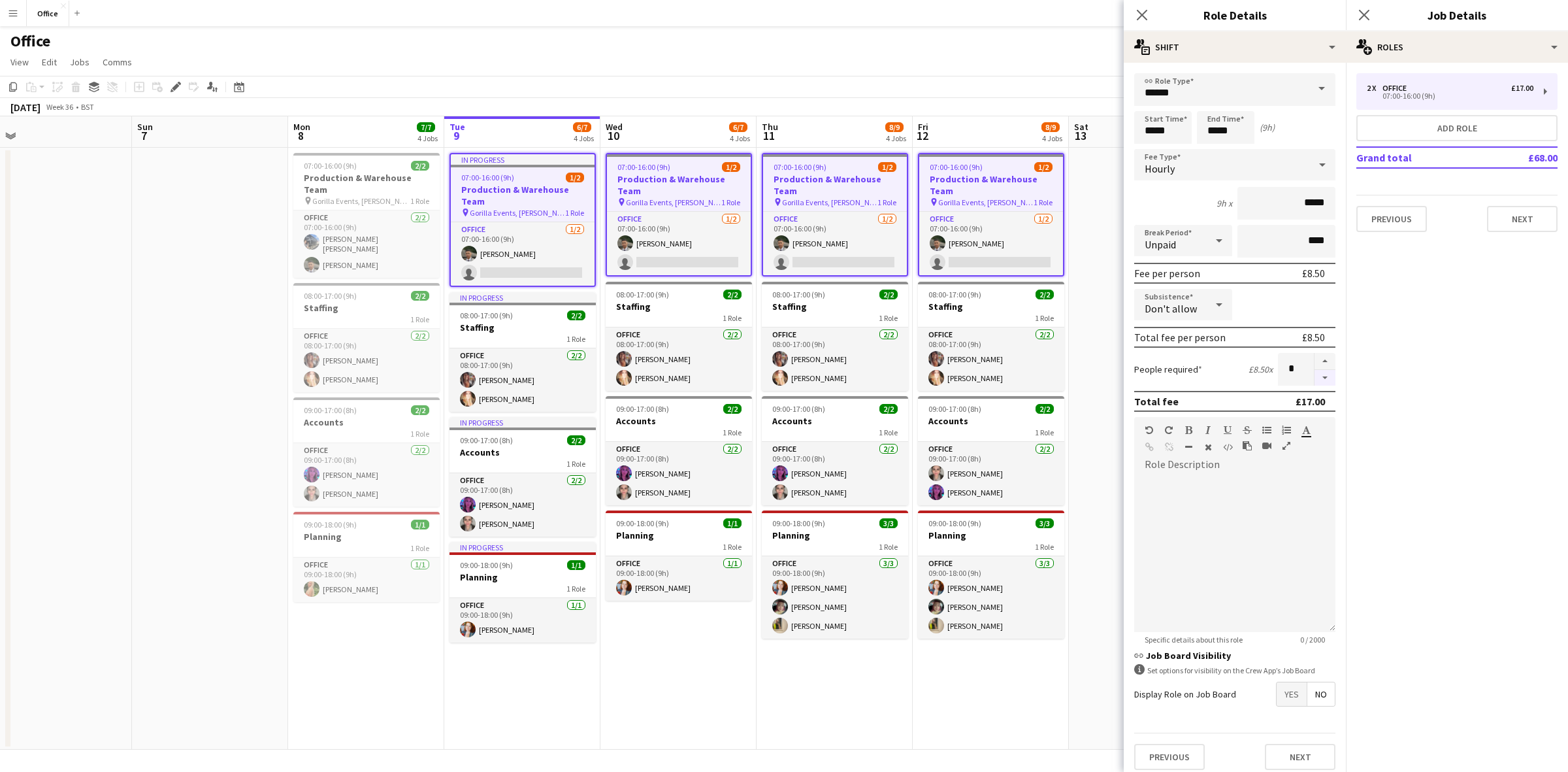
click at [1315, 374] on button "button" at bounding box center [1325, 377] width 21 height 16
type input "*"
click at [1361, 10] on icon "Close pop-in" at bounding box center [1364, 15] width 13 height 13
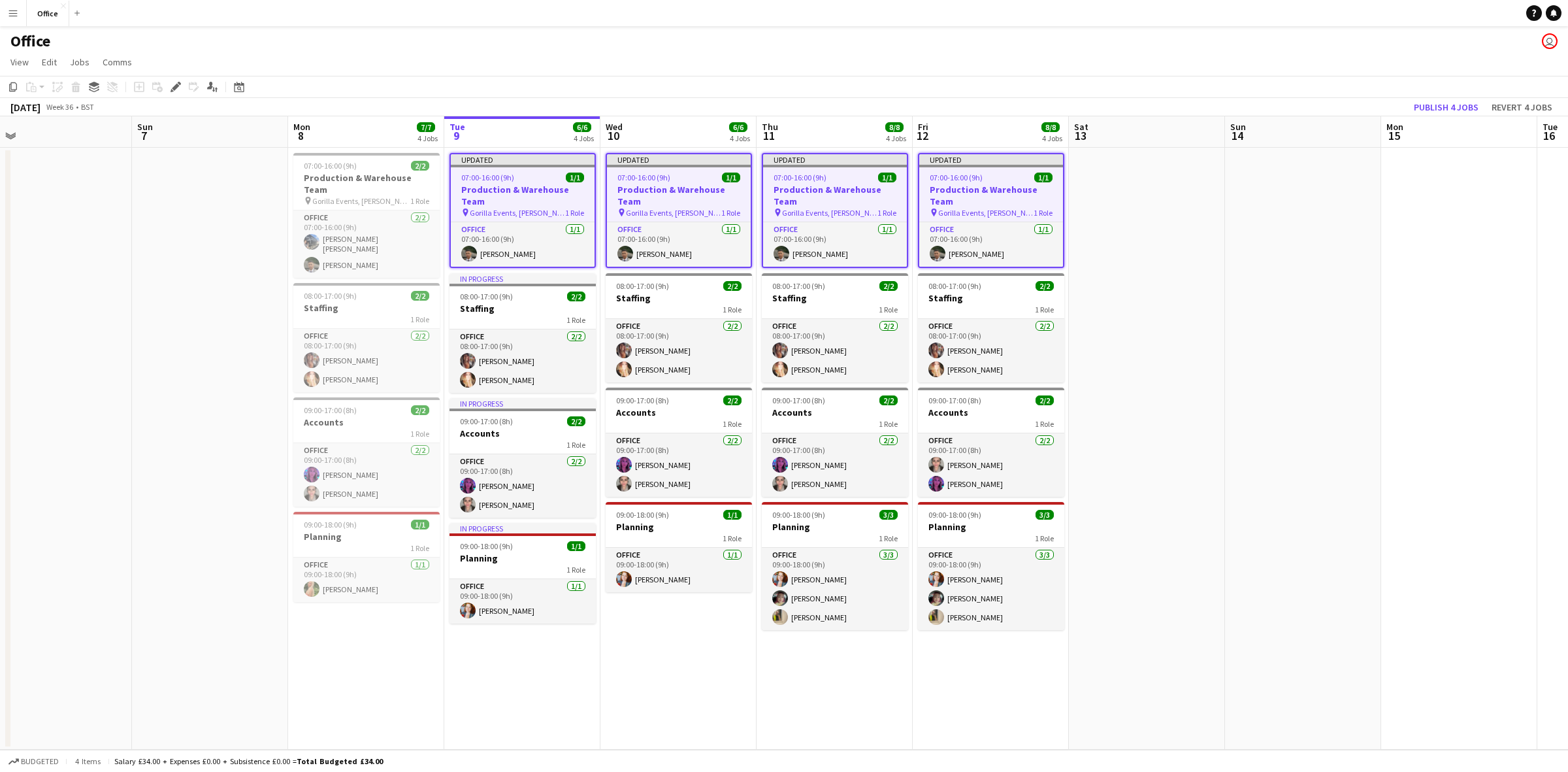
click at [1320, 295] on app-date-cell at bounding box center [1303, 448] width 156 height 602
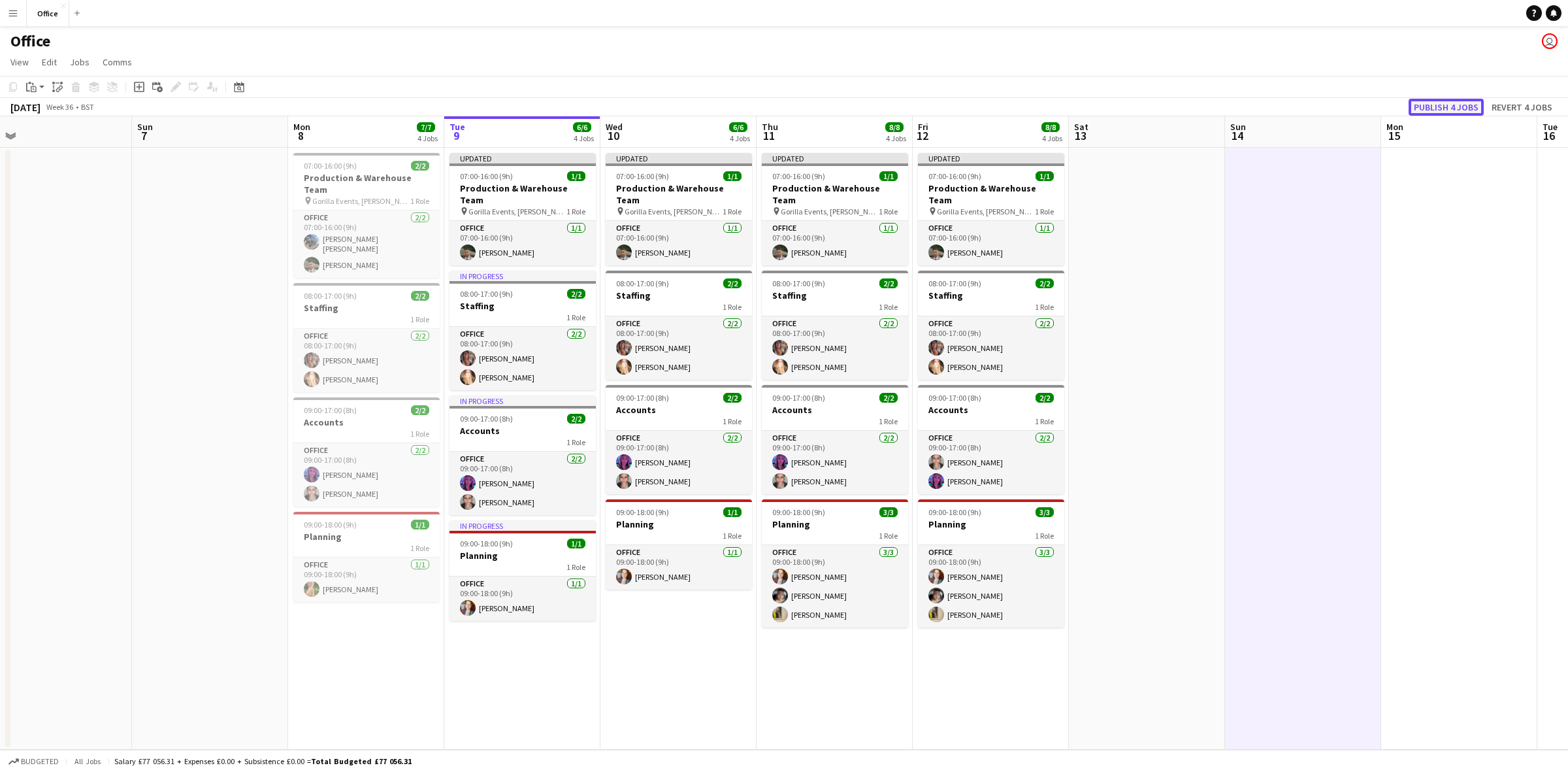
click at [1429, 103] on button "Publish 4 jobs" at bounding box center [1447, 107] width 75 height 17
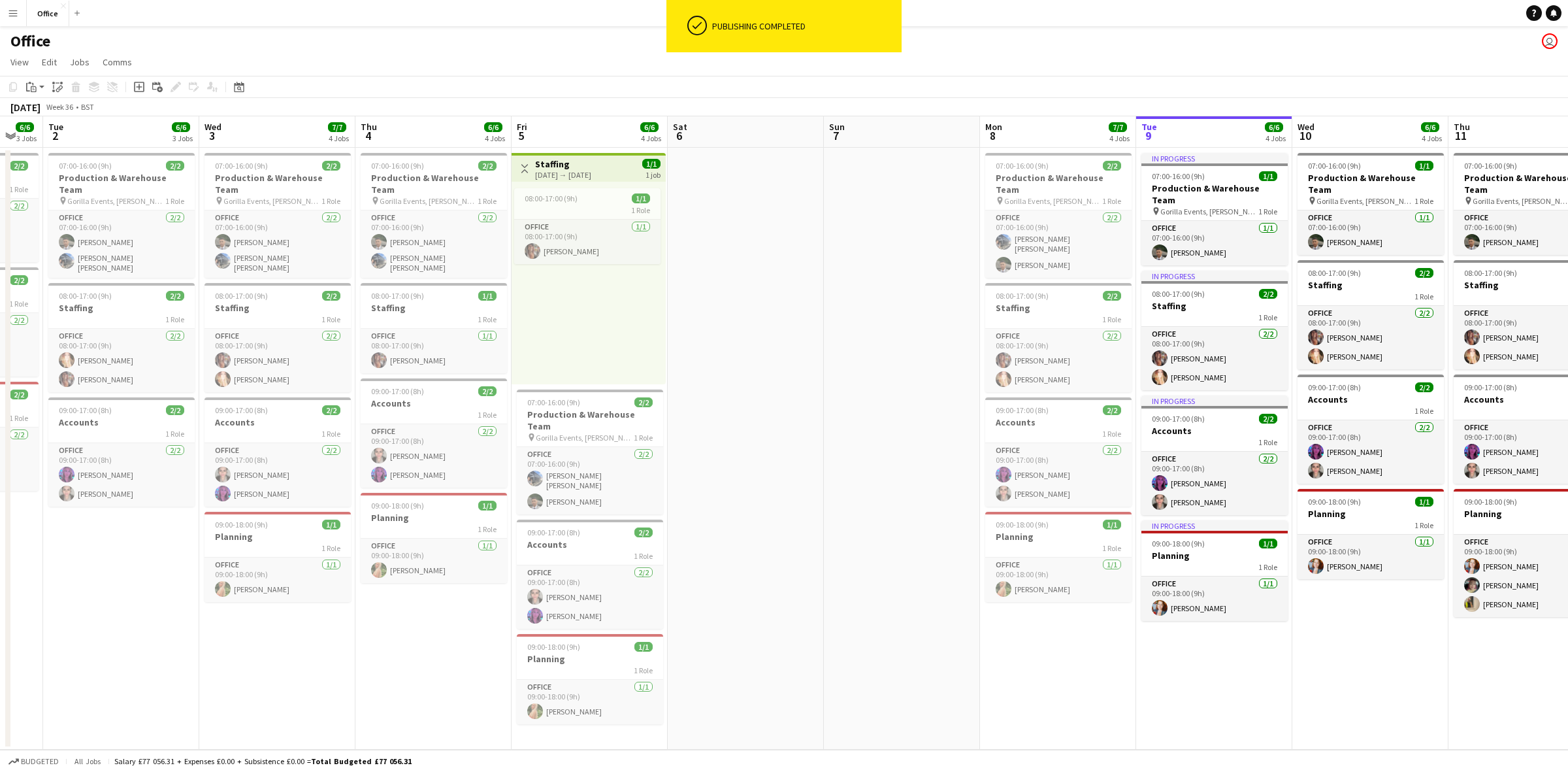
scroll to position [0, 268]
drag, startPoint x: 442, startPoint y: 673, endPoint x: 1135, endPoint y: 661, distance: 693.1
click at [1135, 661] on app-calendar-viewport "Sun 31 Mon 1 6/6 3 Jobs Tue 2 6/6 3 Jobs Wed 3 7/7 4 Jobs Thu 4 6/6 4 Jobs Fri …" at bounding box center [784, 433] width 1568 height 633
click at [575, 170] on div "[DATE] → [DATE]" at bounding box center [564, 175] width 56 height 10
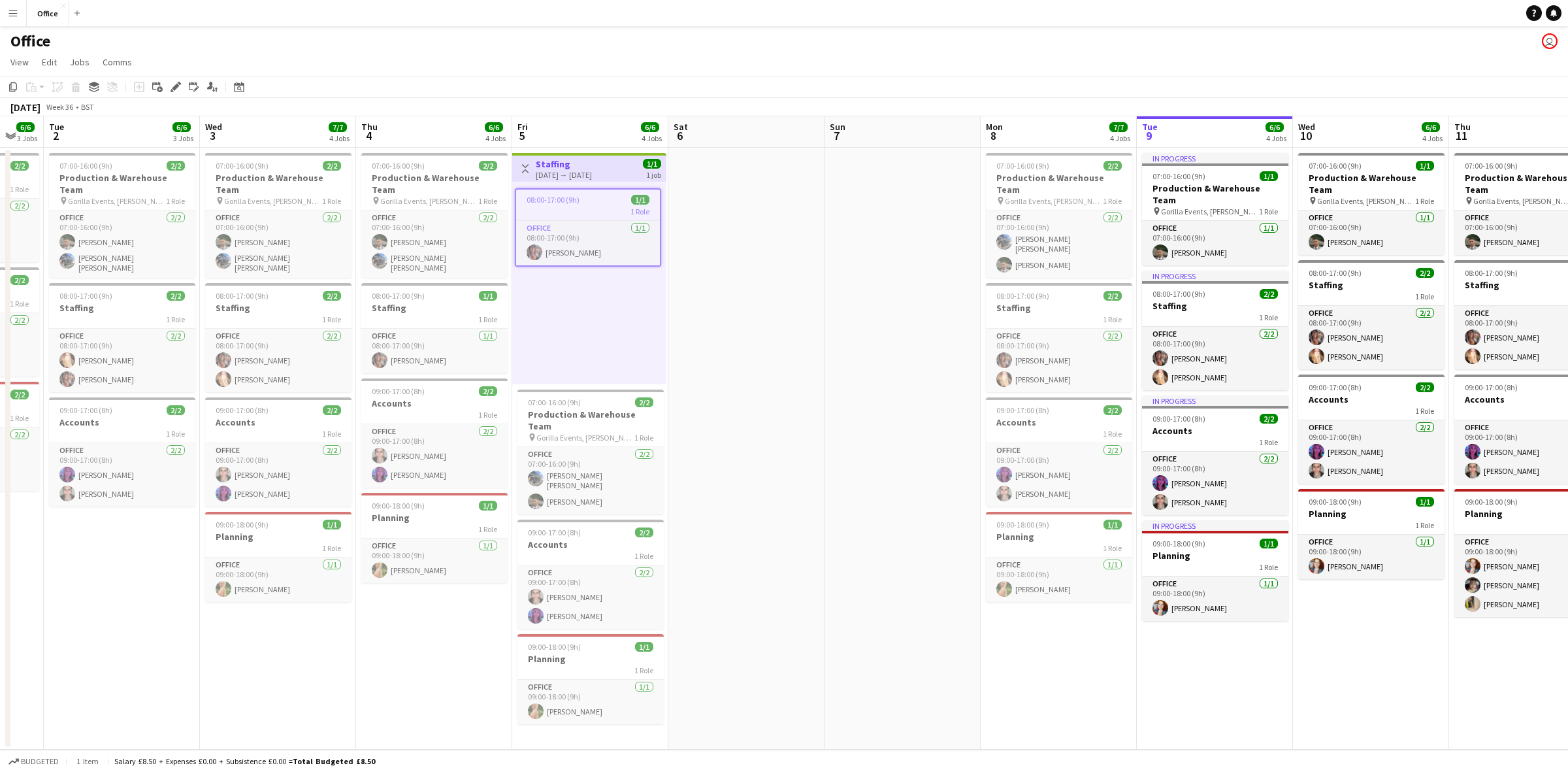
click at [716, 307] on app-date-cell at bounding box center [747, 448] width 156 height 602
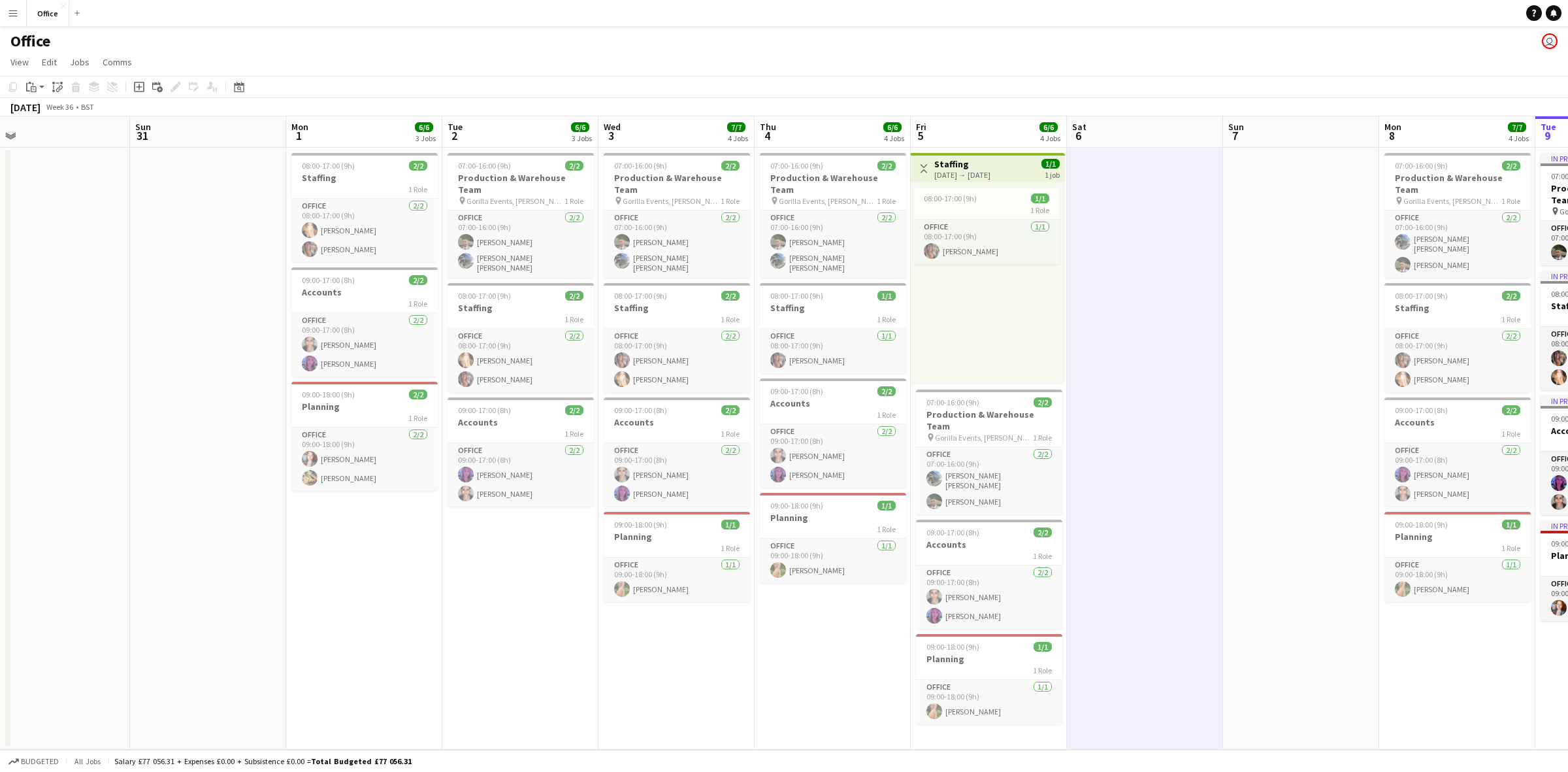
scroll to position [0, 318]
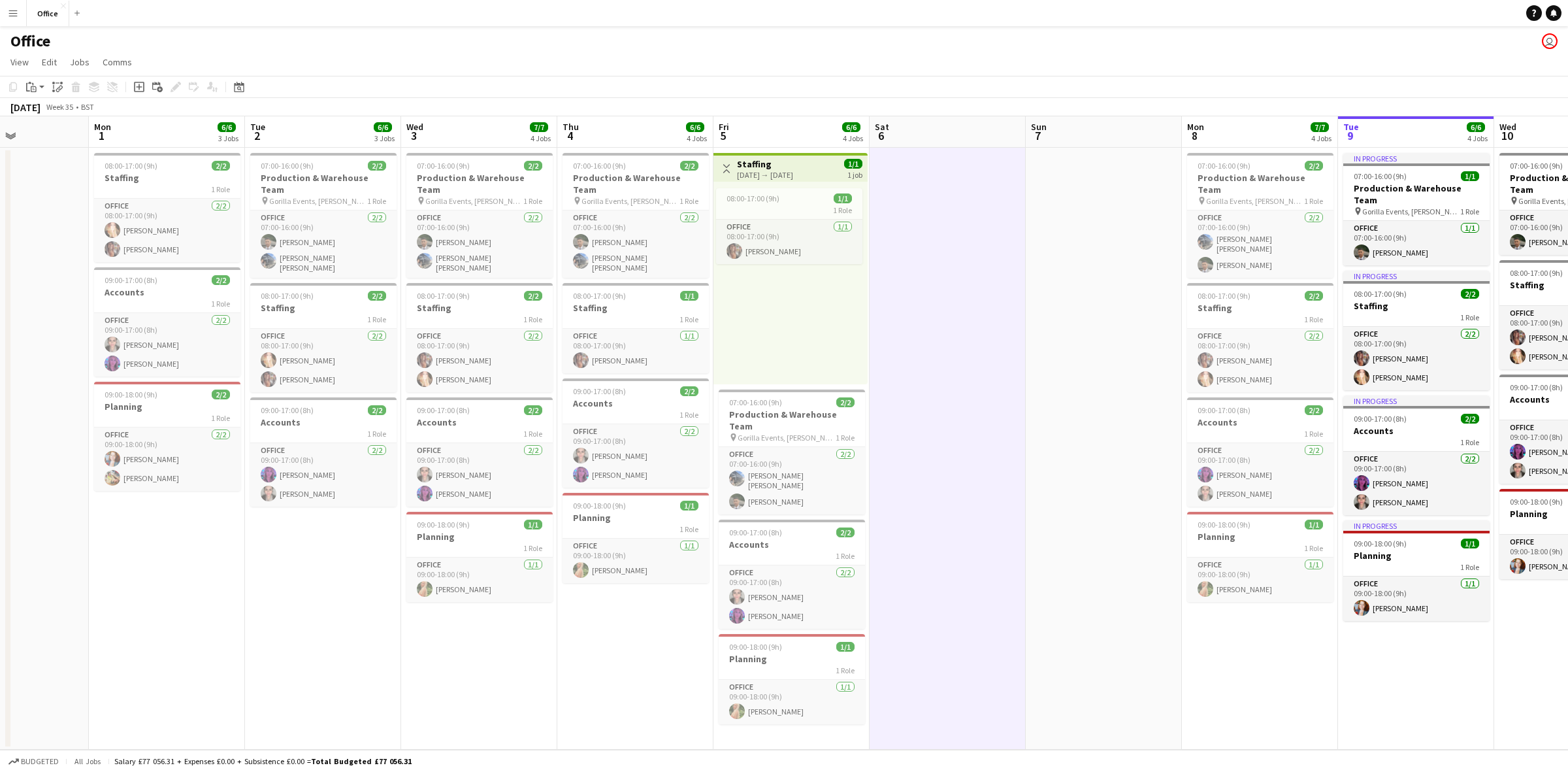
drag, startPoint x: 302, startPoint y: 687, endPoint x: 333, endPoint y: 659, distance: 41.8
click at [333, 659] on app-calendar-viewport "Thu 28 4/4 2 Jobs Fri 29 6/6 3 Jobs Sat 30 Sun 31 Mon 1 6/6 3 Jobs Tue 2 6/6 3 …" at bounding box center [784, 433] width 1568 height 633
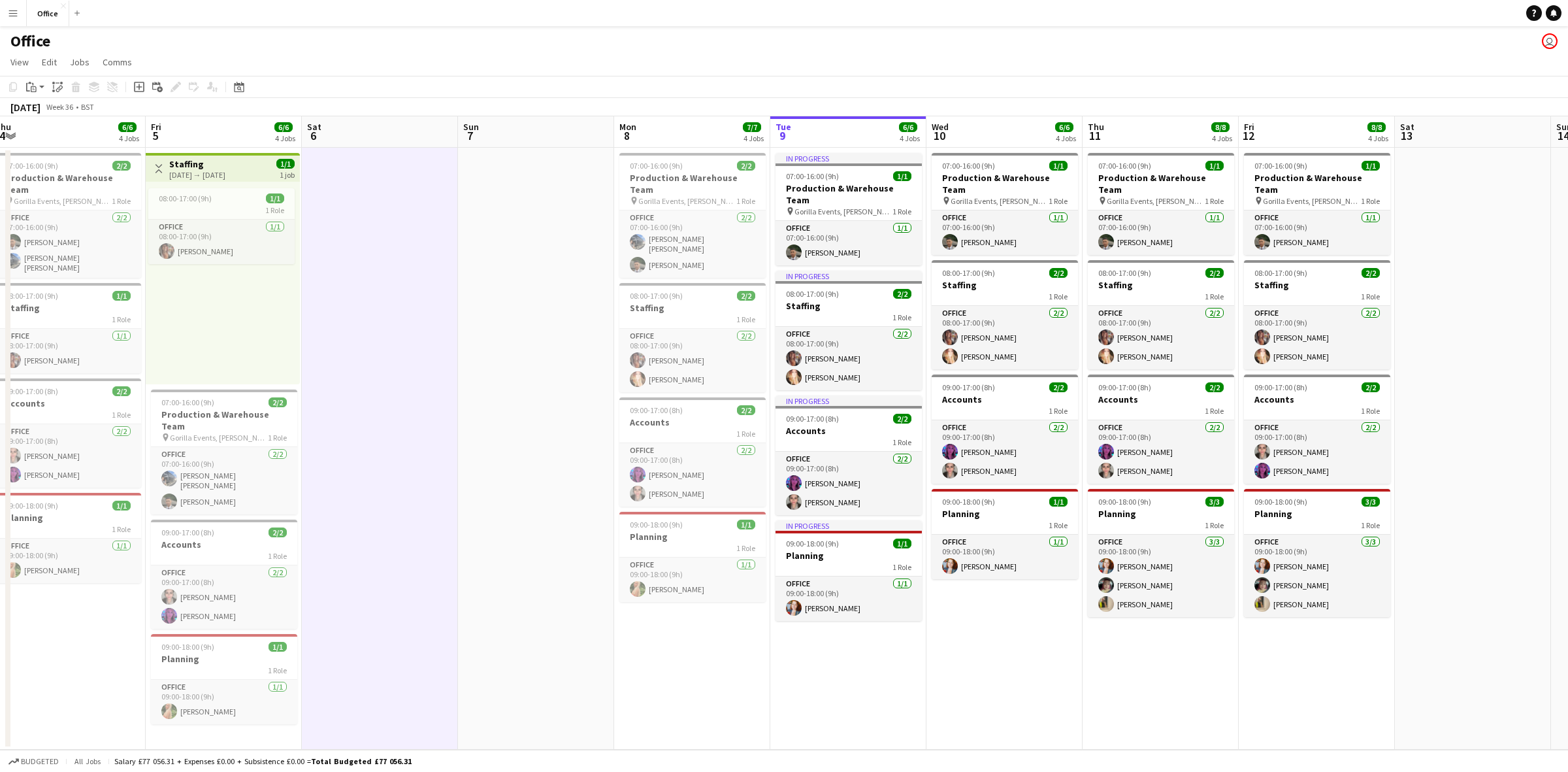
drag, startPoint x: 1454, startPoint y: 670, endPoint x: 900, endPoint y: 667, distance: 554.0
click at [900, 667] on app-calendar-viewport "Mon 1 6/6 3 Jobs Tue 2 6/6 3 Jobs Wed 3 7/7 4 Jobs Thu 4 6/6 4 Jobs Fri 5 6/6 4…" at bounding box center [784, 433] width 1568 height 633
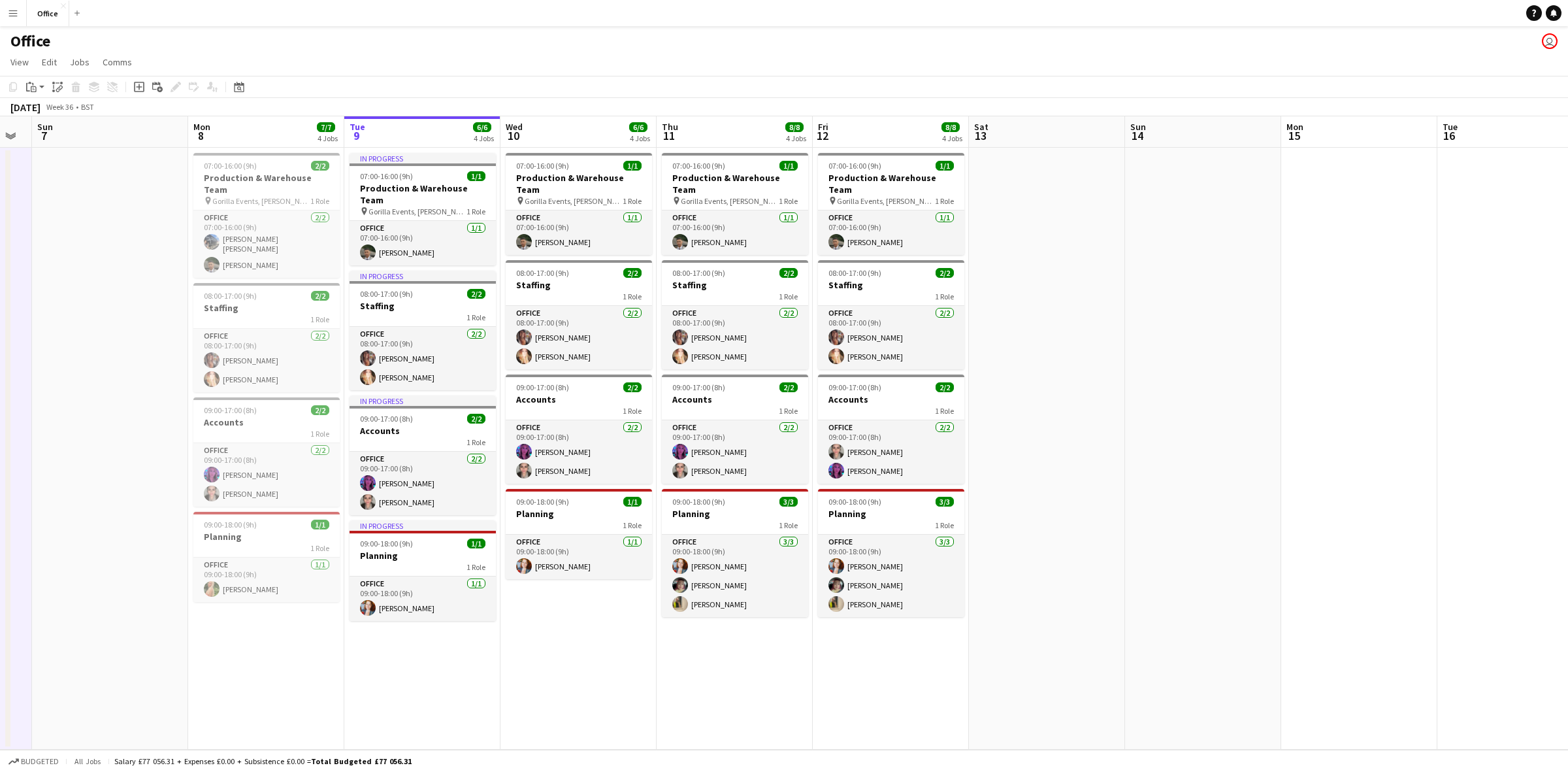
scroll to position [0, 439]
drag, startPoint x: 1502, startPoint y: 661, endPoint x: 1230, endPoint y: 651, distance: 272.2
click at [1230, 651] on app-calendar-viewport "Thu 4 6/6 4 Jobs Fri 5 6/6 4 Jobs Sat 6 Sun 7 Mon 8 7/7 4 Jobs Tue 9 6/6 4 Jobs…" at bounding box center [784, 433] width 1568 height 633
click at [15, 12] on app-icon "Menu" at bounding box center [13, 13] width 10 height 10
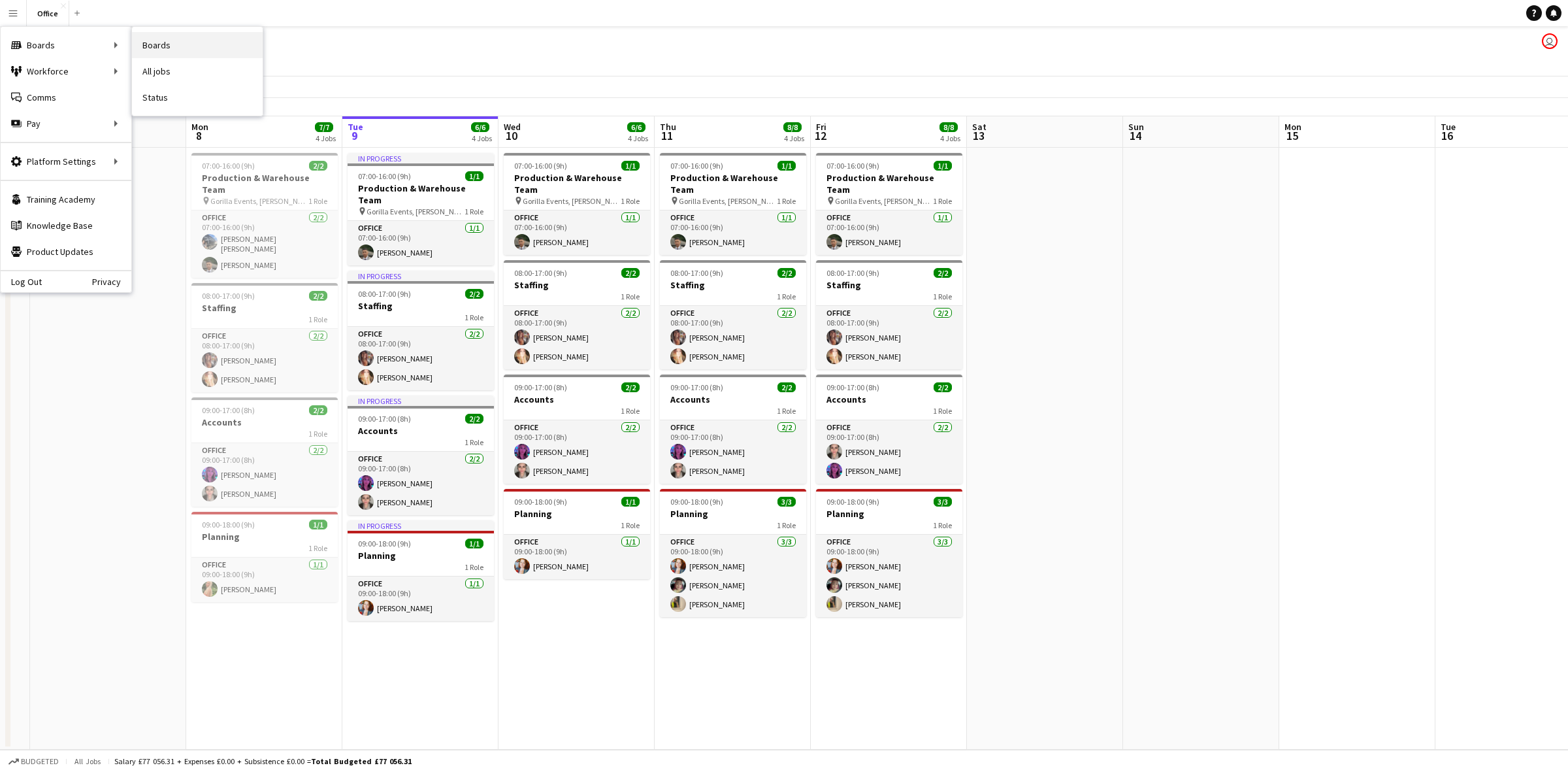
click at [167, 53] on link "Boards" at bounding box center [197, 45] width 130 height 26
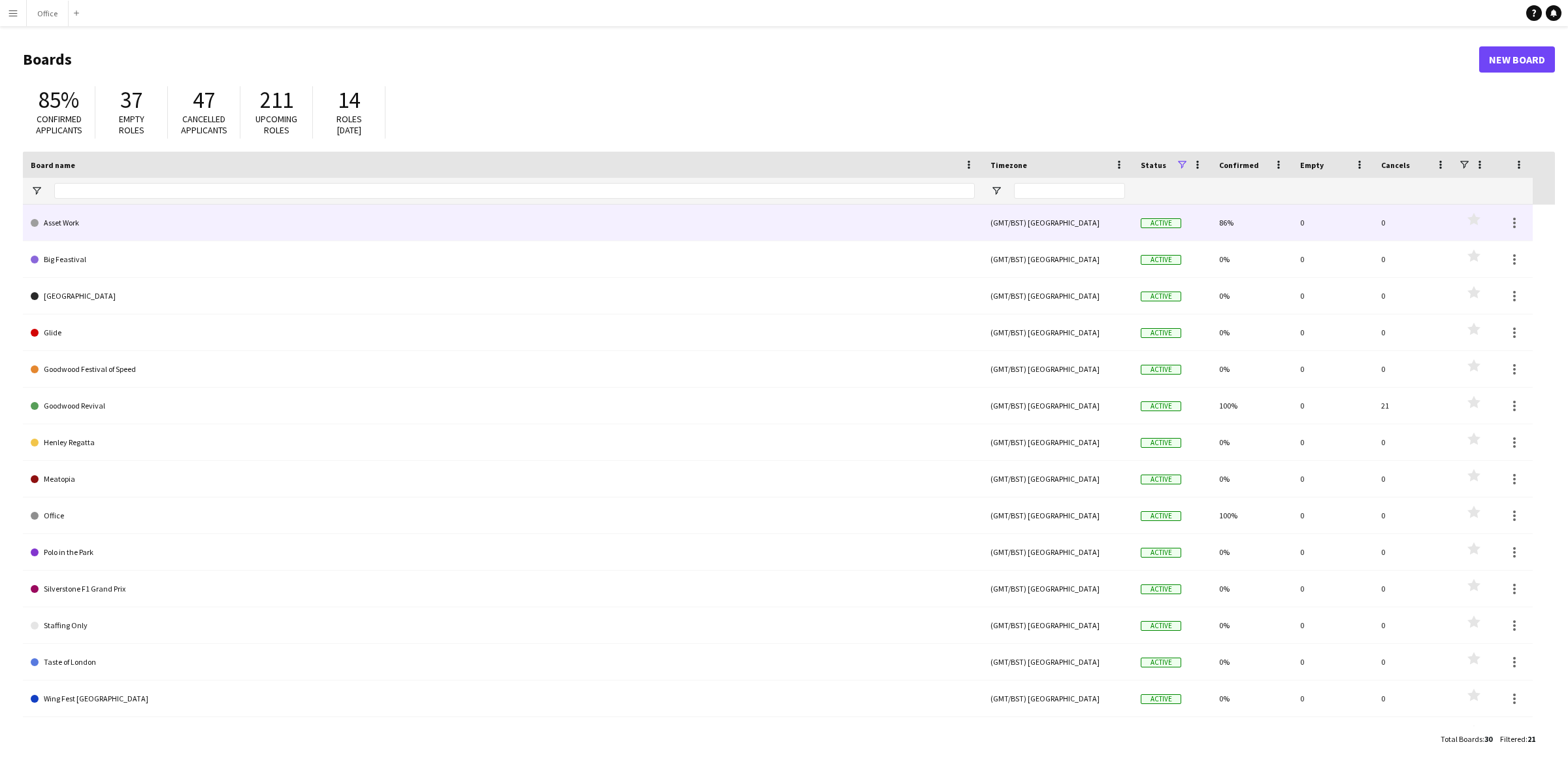
click at [69, 216] on link "Asset Work" at bounding box center [503, 222] width 944 height 36
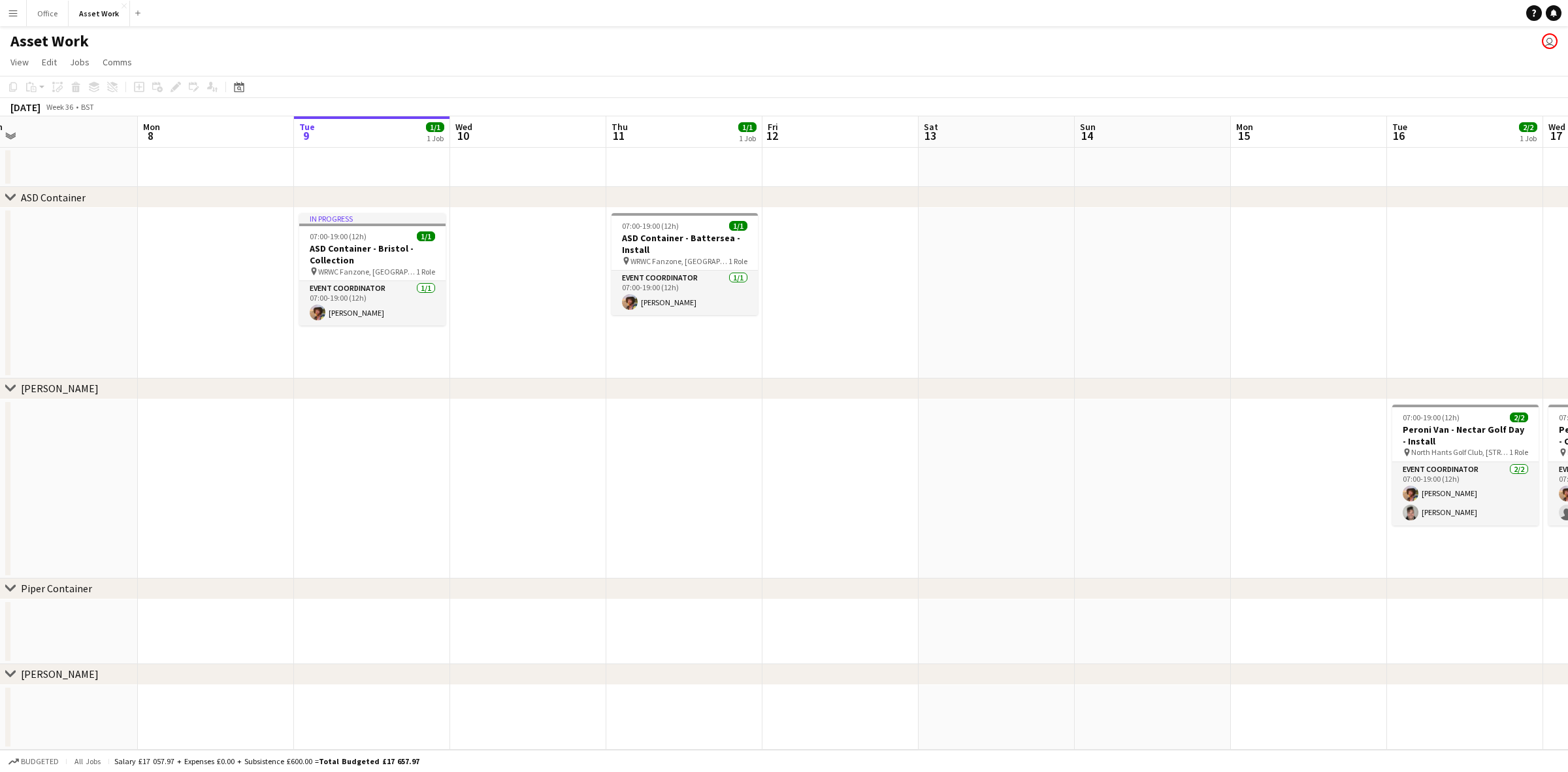
scroll to position [0, 315]
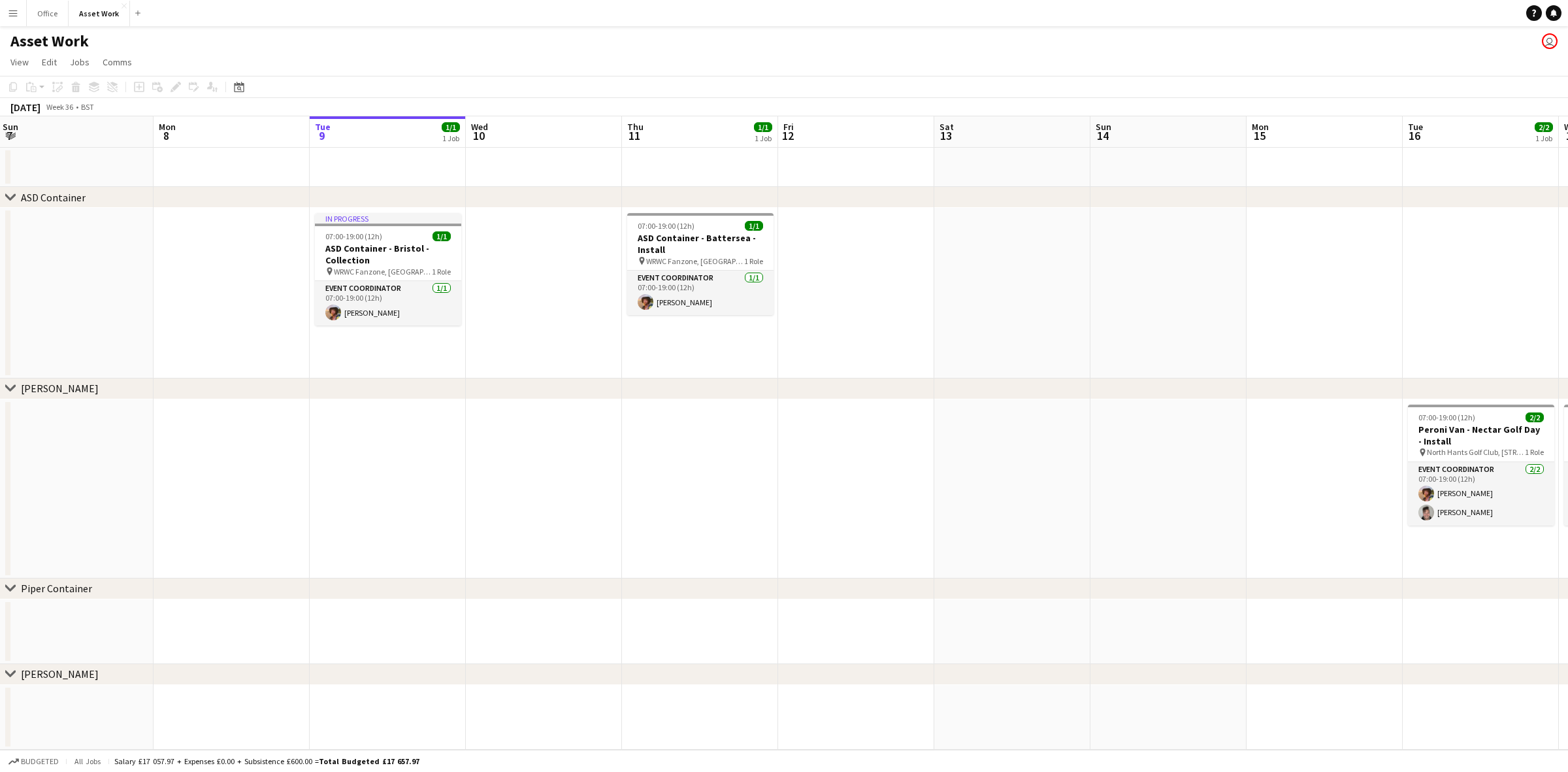
drag, startPoint x: 380, startPoint y: 494, endPoint x: 533, endPoint y: 484, distance: 153.3
click at [533, 484] on app-calendar-viewport "Fri 5 Sat 6 Sun 7 Mon 8 Tue 9 1/1 1 Job Wed 10 Thu 11 1/1 1 Job Fri 12 Sat 13 S…" at bounding box center [784, 433] width 1568 height 633
click at [14, 10] on app-icon "Menu" at bounding box center [13, 13] width 10 height 10
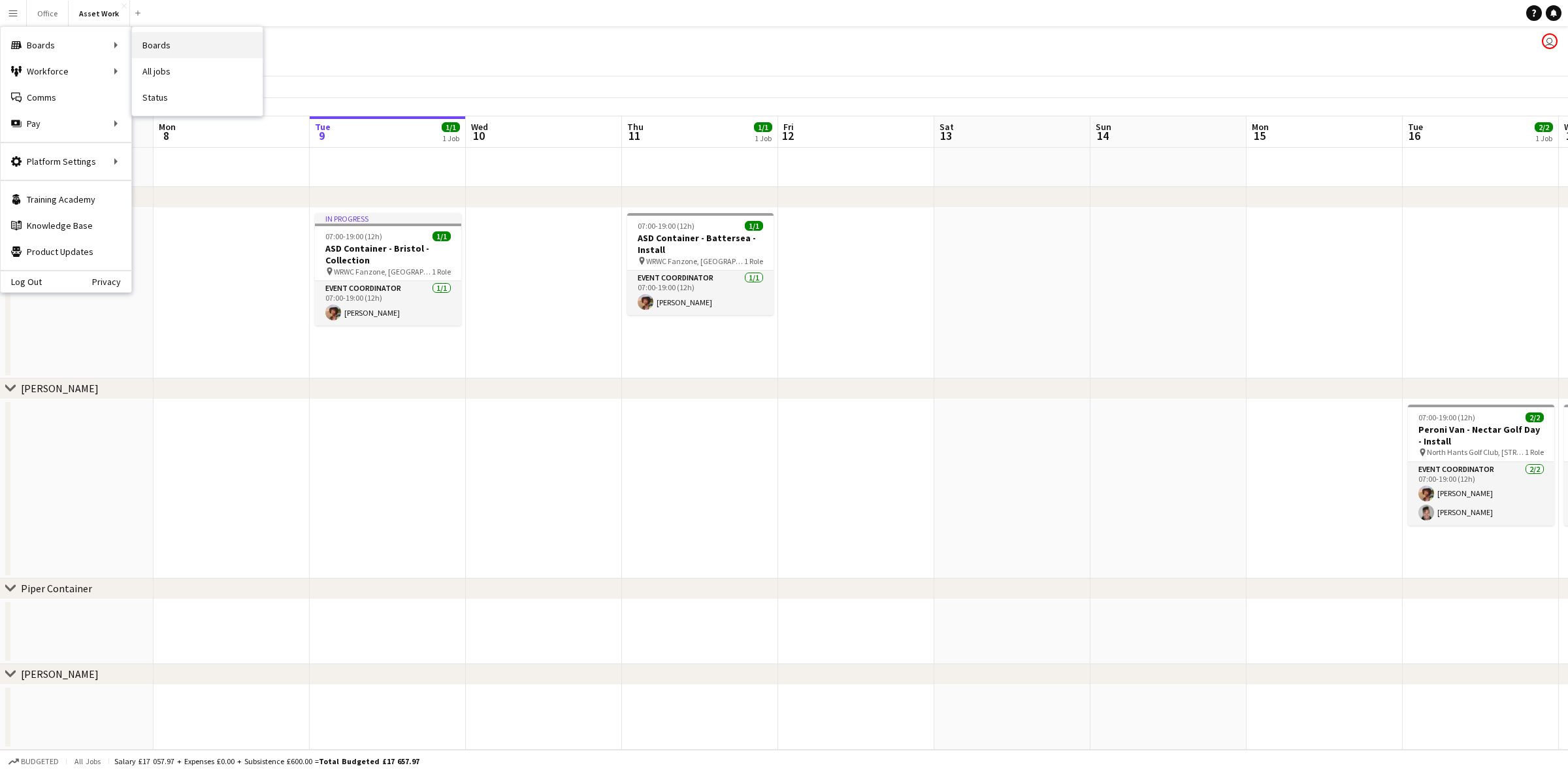
click at [164, 54] on link "Boards" at bounding box center [197, 45] width 130 height 26
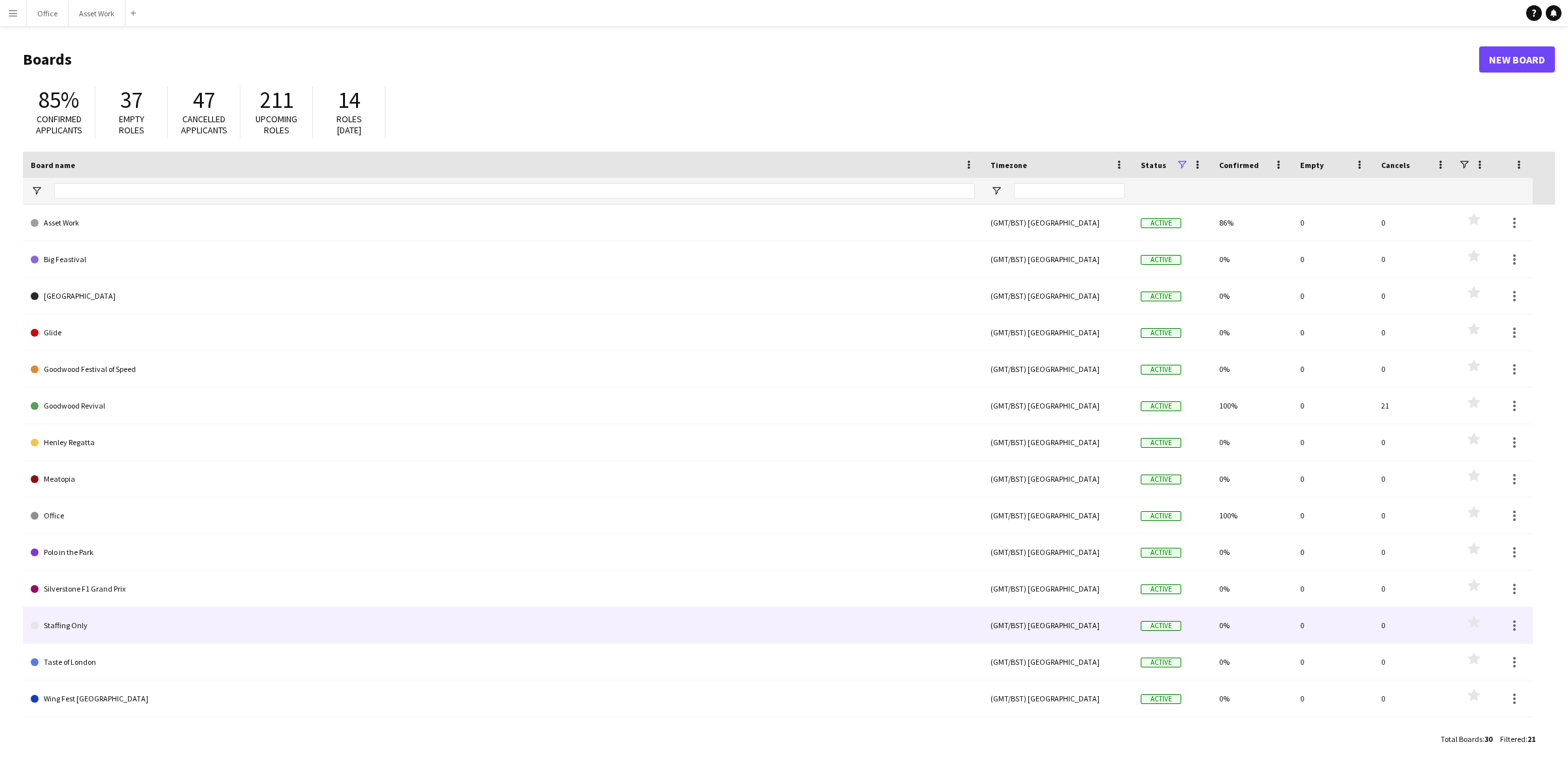
click at [122, 628] on link "Staffing Only" at bounding box center [503, 626] width 944 height 36
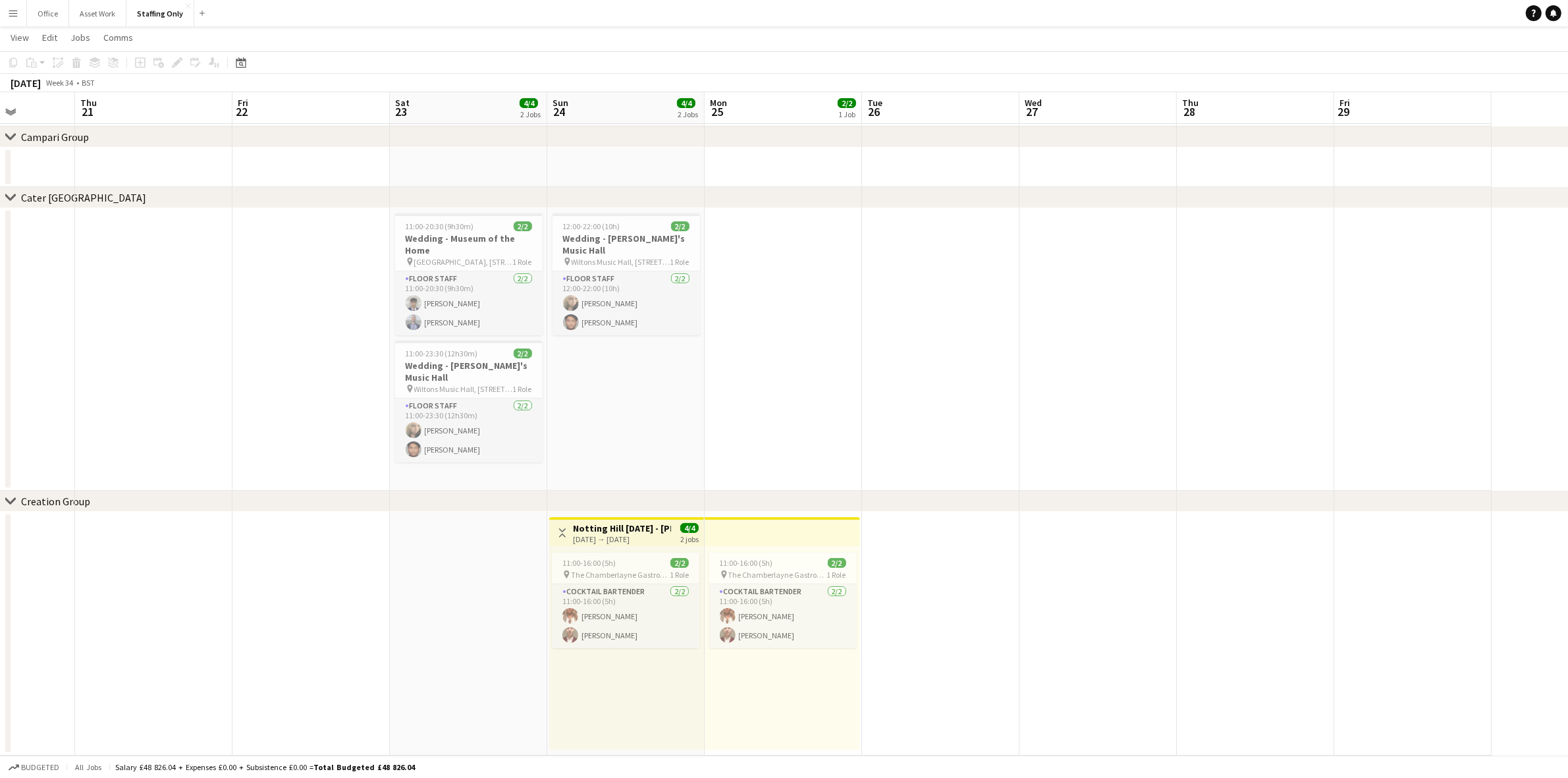
scroll to position [0, 438]
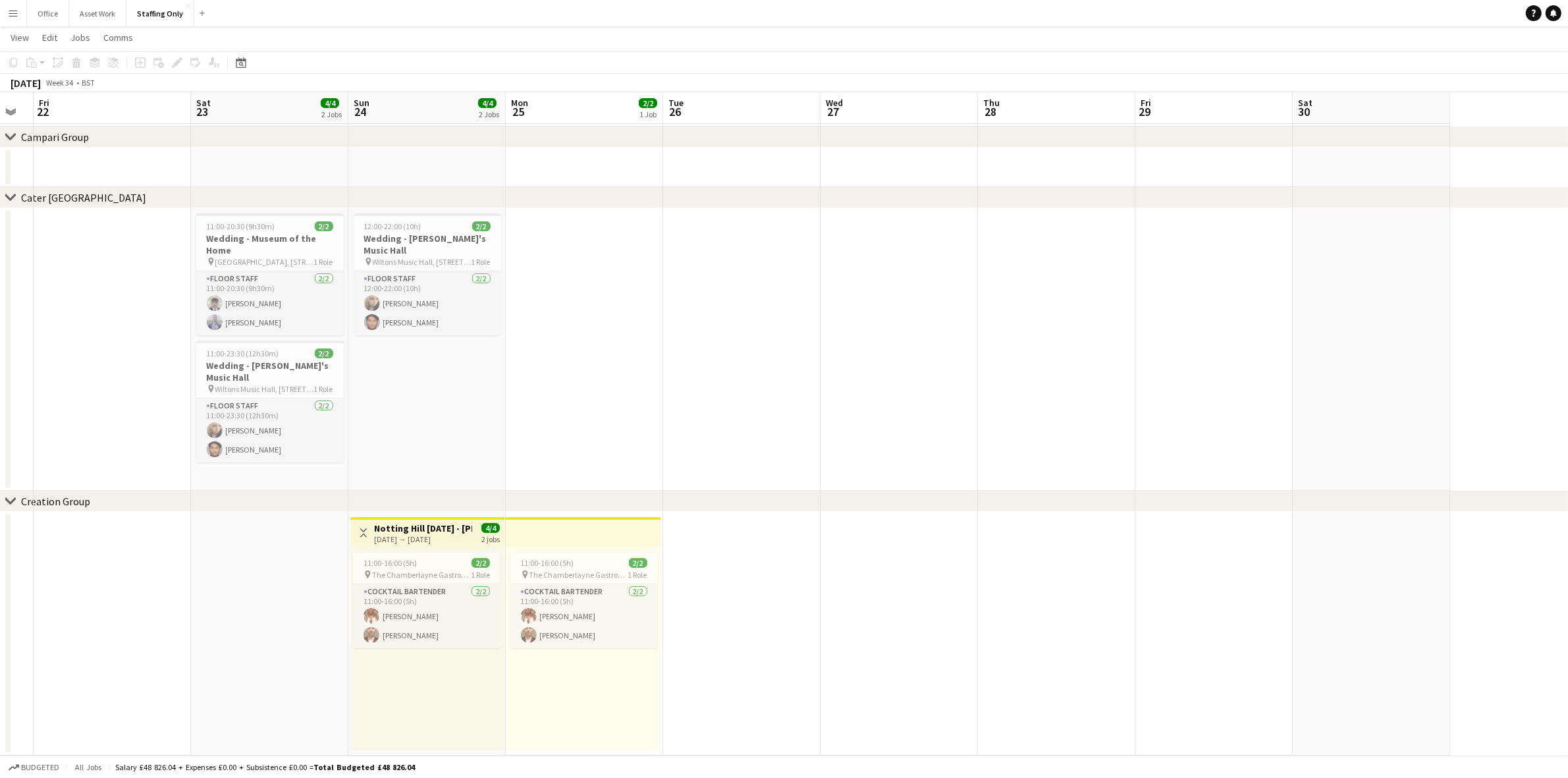
drag, startPoint x: 1136, startPoint y: 337, endPoint x: 894, endPoint y: 346, distance: 242.2
click at [894, 346] on app-calendar-viewport "Tue 19 Wed 20 Thu 21 Fri 22 Sat 23 4/4 2 Jobs Sun 24 4/4 2 Jobs Mon 25 2/2 1 Jo…" at bounding box center [784, 312] width 1568 height 886
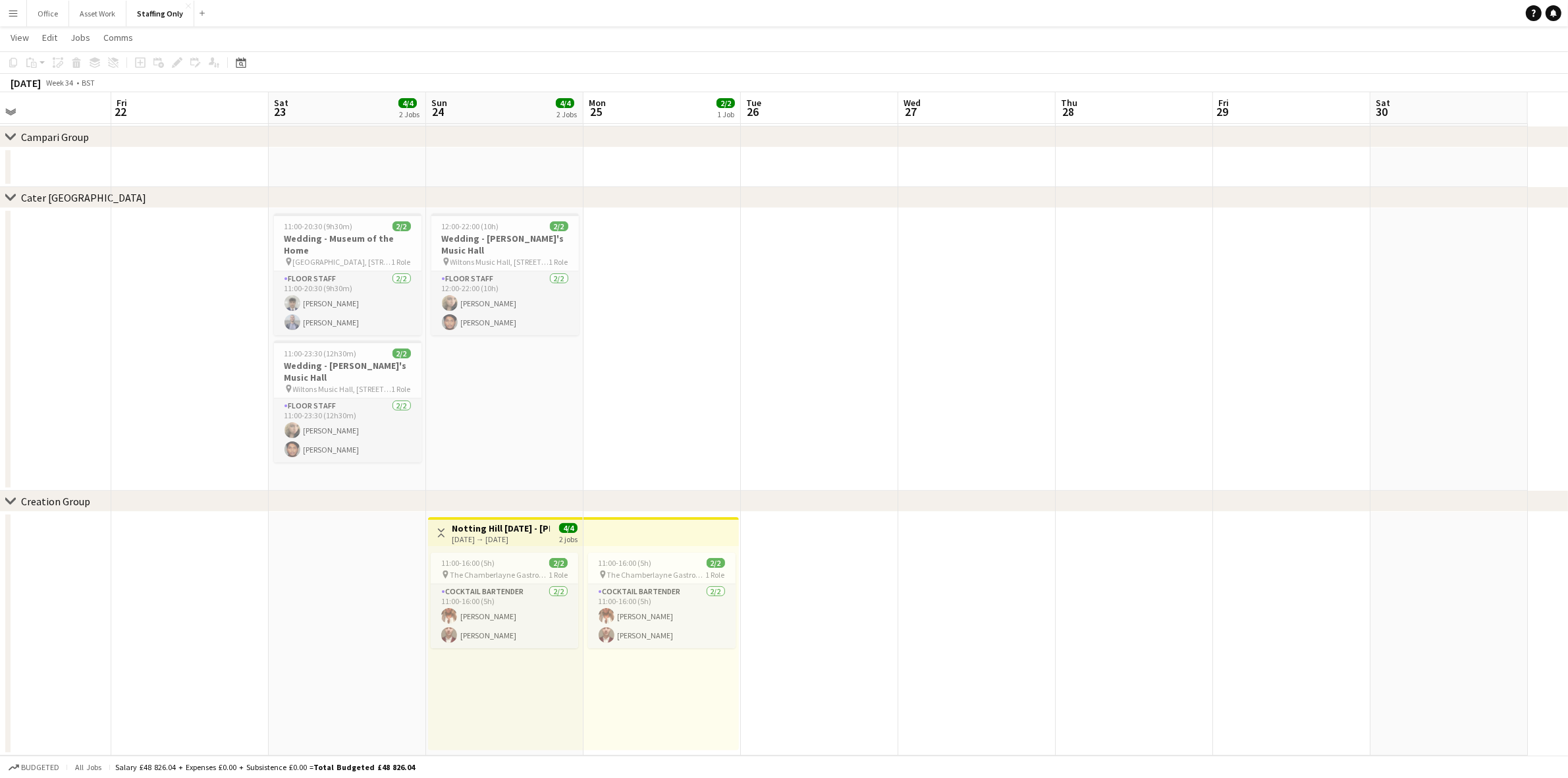
drag, startPoint x: 1165, startPoint y: 326, endPoint x: 769, endPoint y: 326, distance: 396.0
click at [769, 326] on app-calendar-viewport "Tue 19 Wed 20 Thu 21 Fri 22 Sat 23 4/4 2 Jobs Sun 24 4/4 2 Jobs Mon 25 2/2 1 Jo…" at bounding box center [784, 312] width 1568 height 886
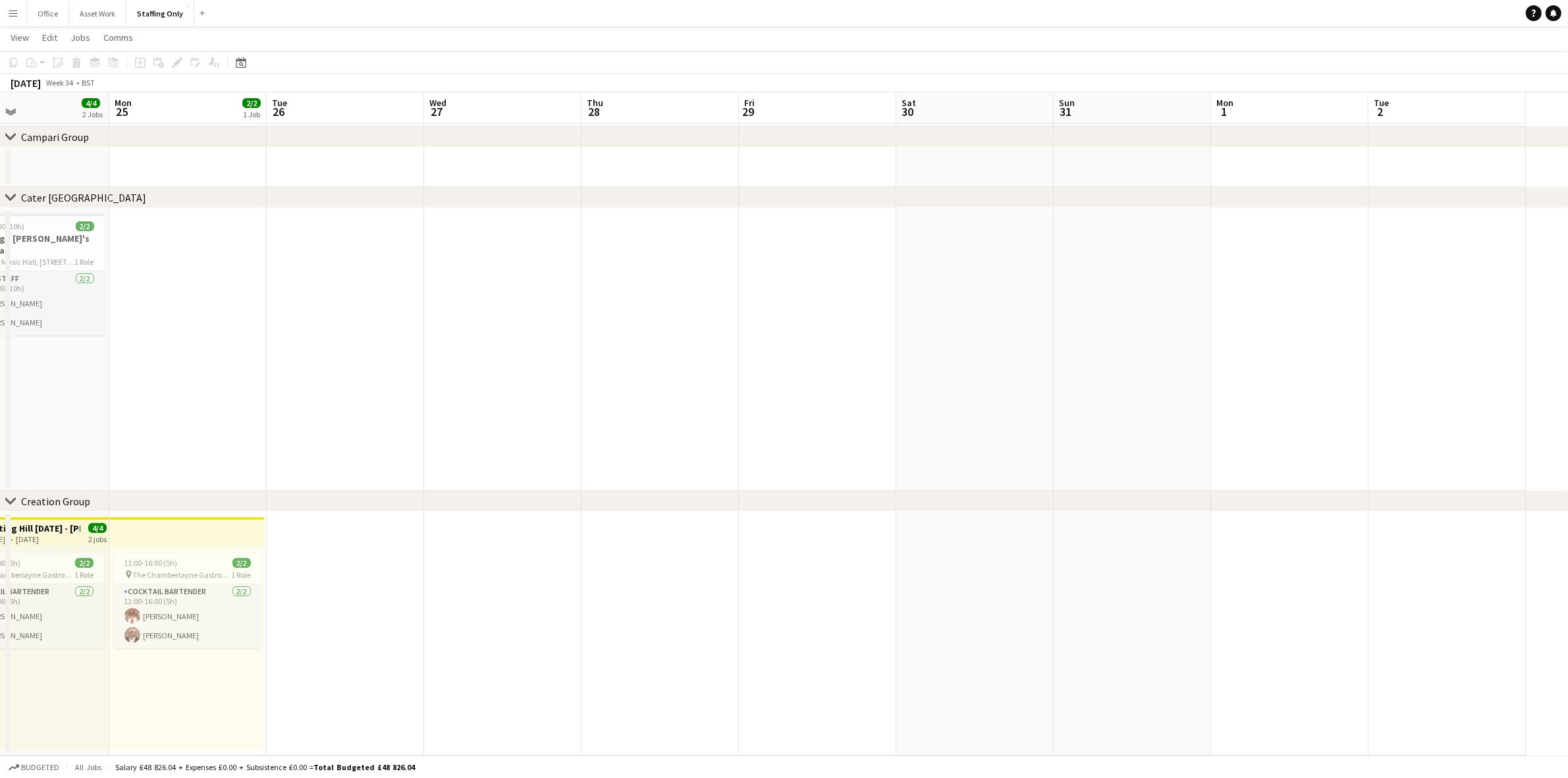
drag, startPoint x: 1117, startPoint y: 334, endPoint x: 849, endPoint y: 334, distance: 268.0
click at [849, 334] on app-calendar-viewport "Fri 22 Sat 23 4/4 2 Jobs Sun 24 4/4 2 Jobs Mon 25 2/2 1 Job Tue 26 Wed 27 Thu 2…" at bounding box center [784, 312] width 1568 height 886
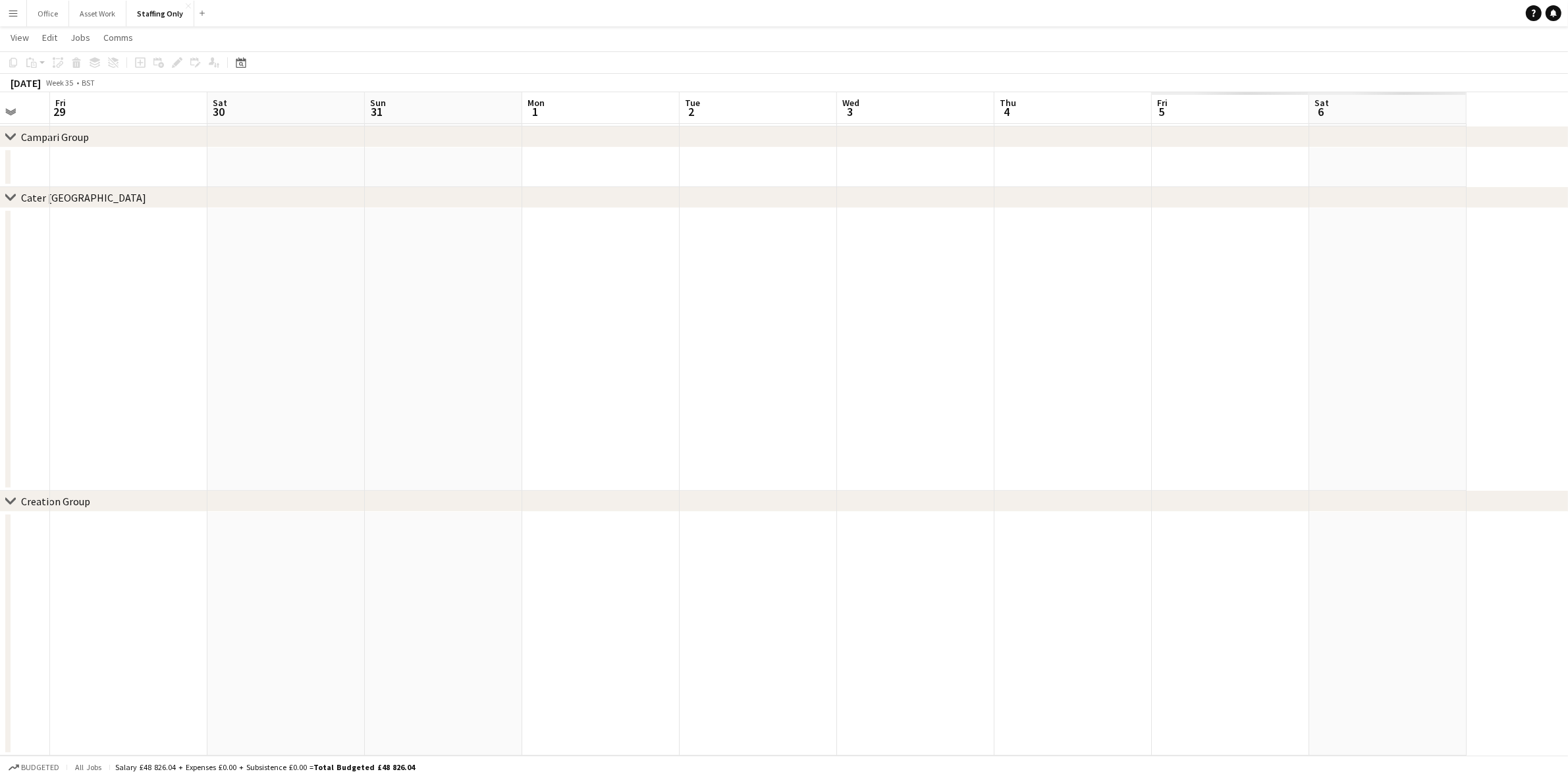
drag, startPoint x: 1051, startPoint y: 344, endPoint x: 695, endPoint y: 338, distance: 356.1
click at [698, 340] on app-calendar-viewport "Tue 26 Wed 27 Thu 28 Fri 29 Sat 30 Sun 31 Mon 1 Tue 2 Wed 3 Thu 4 Fri 5 Sat 6" at bounding box center [784, 312] width 1568 height 886
drag, startPoint x: 1054, startPoint y: 363, endPoint x: 618, endPoint y: 369, distance: 436.0
click at [618, 369] on app-calendar-viewport "Fri 29 Sat 30 Sun 31 Mon 1 Tue 2 Wed 3 Thu 4 Fri 5 Sat 6 Sun 7 Mon 8 Tue 9" at bounding box center [784, 312] width 1568 height 886
drag, startPoint x: 1412, startPoint y: 359, endPoint x: 1070, endPoint y: 377, distance: 342.5
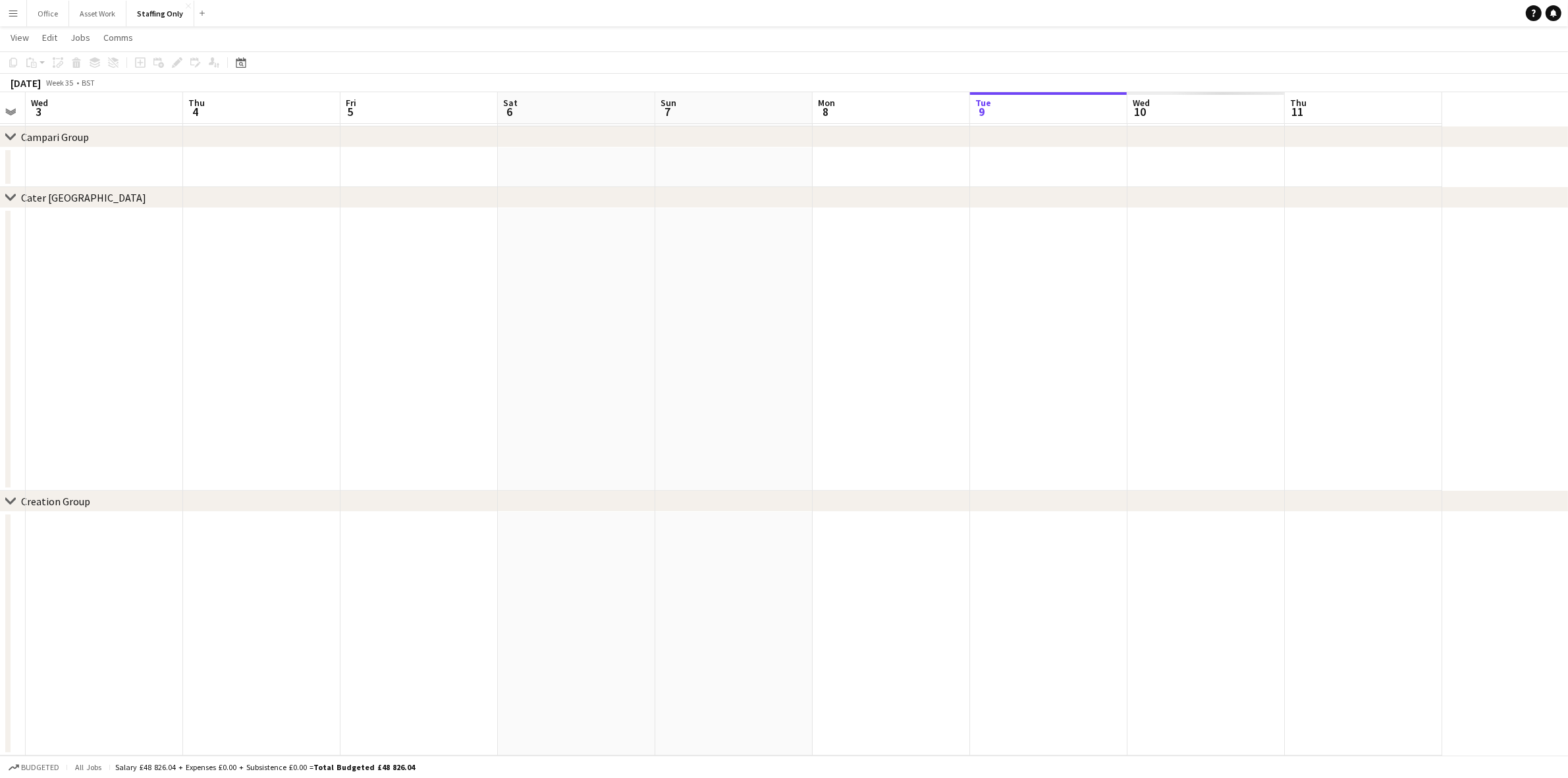
click at [884, 370] on app-calendar-viewport "Sun 31 Mon 1 Tue 2 Wed 3 Thu 4 Fri 5 Sat 6 Sun 7 Mon 8 Tue 9 Wed 10 Thu 11" at bounding box center [784, 312] width 1568 height 886
drag, startPoint x: 929, startPoint y: 389, endPoint x: 649, endPoint y: 366, distance: 280.9
click at [649, 366] on app-calendar-viewport "Thu 4 Fri 5 Sat 6 Sun 7 Mon 8 Tue 9 Wed 10 Thu 11 Fri 12 Sat 13 Sun 14 Mon 15" at bounding box center [784, 312] width 1568 height 886
click at [13, 18] on app-icon "Menu" at bounding box center [13, 13] width 11 height 11
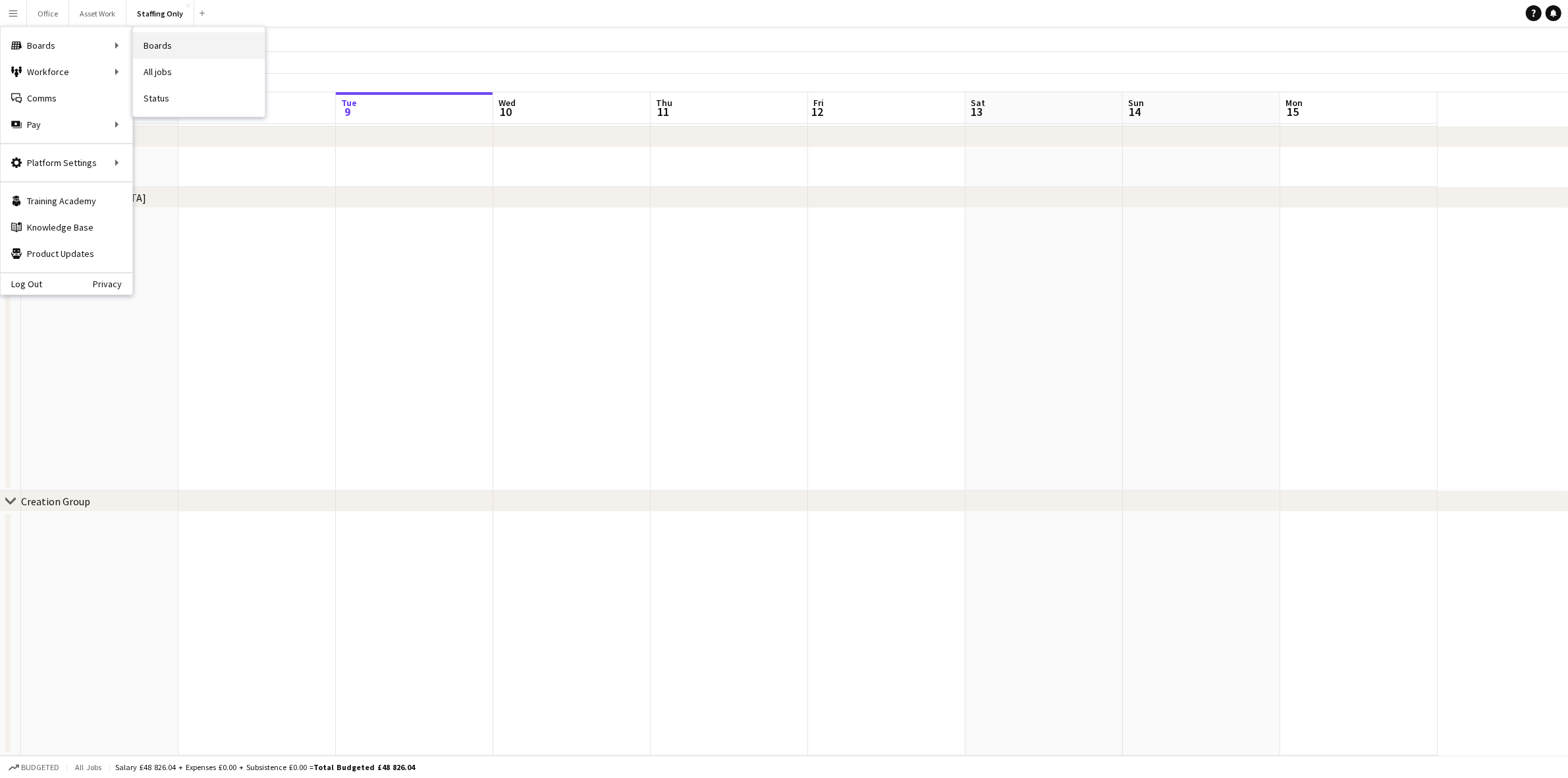
click at [214, 54] on link "Boards" at bounding box center [198, 45] width 131 height 26
